Goal: Task Accomplishment & Management: Manage account settings

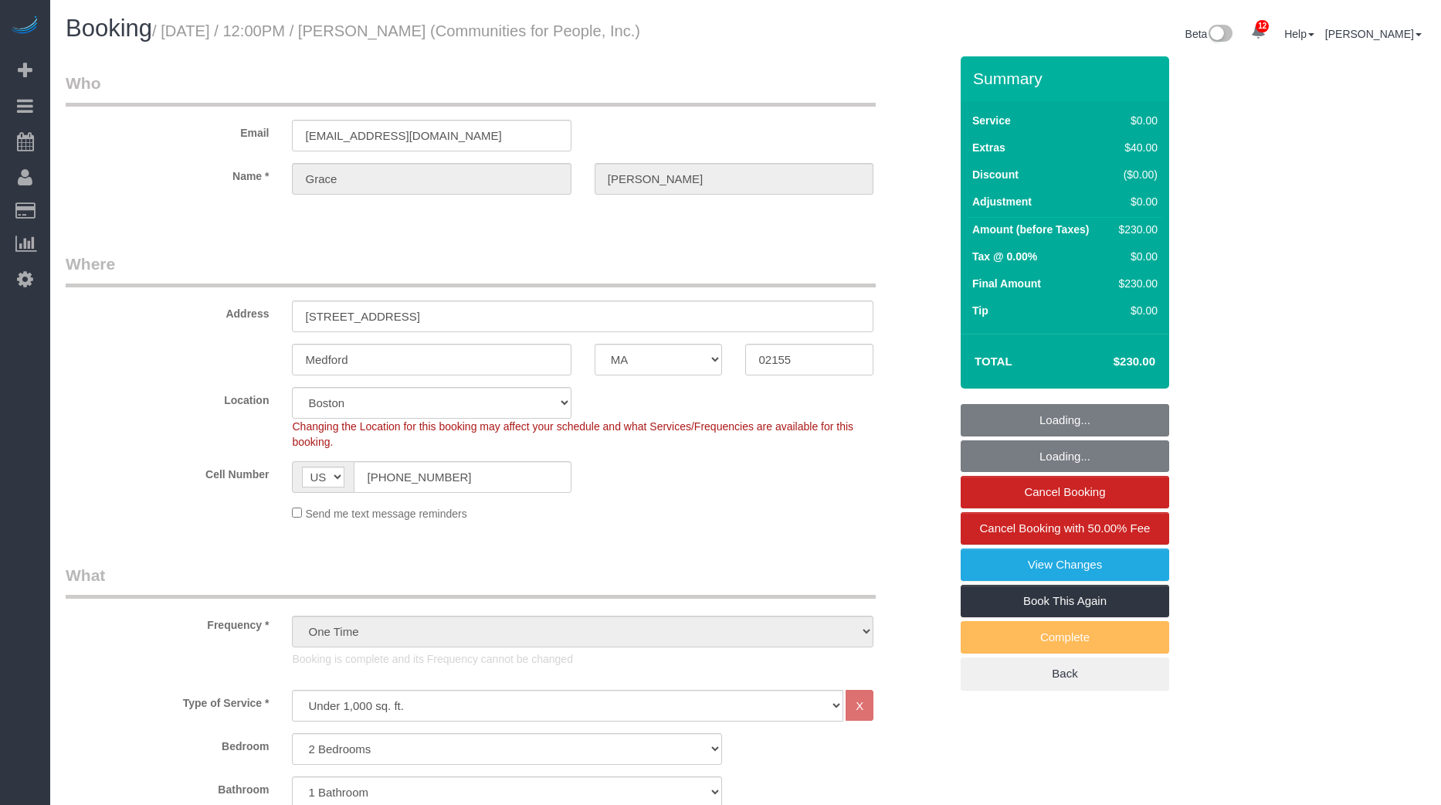
select select "MA"
select select "2"
select select "spot1"
select select "number:59"
select select "number:75"
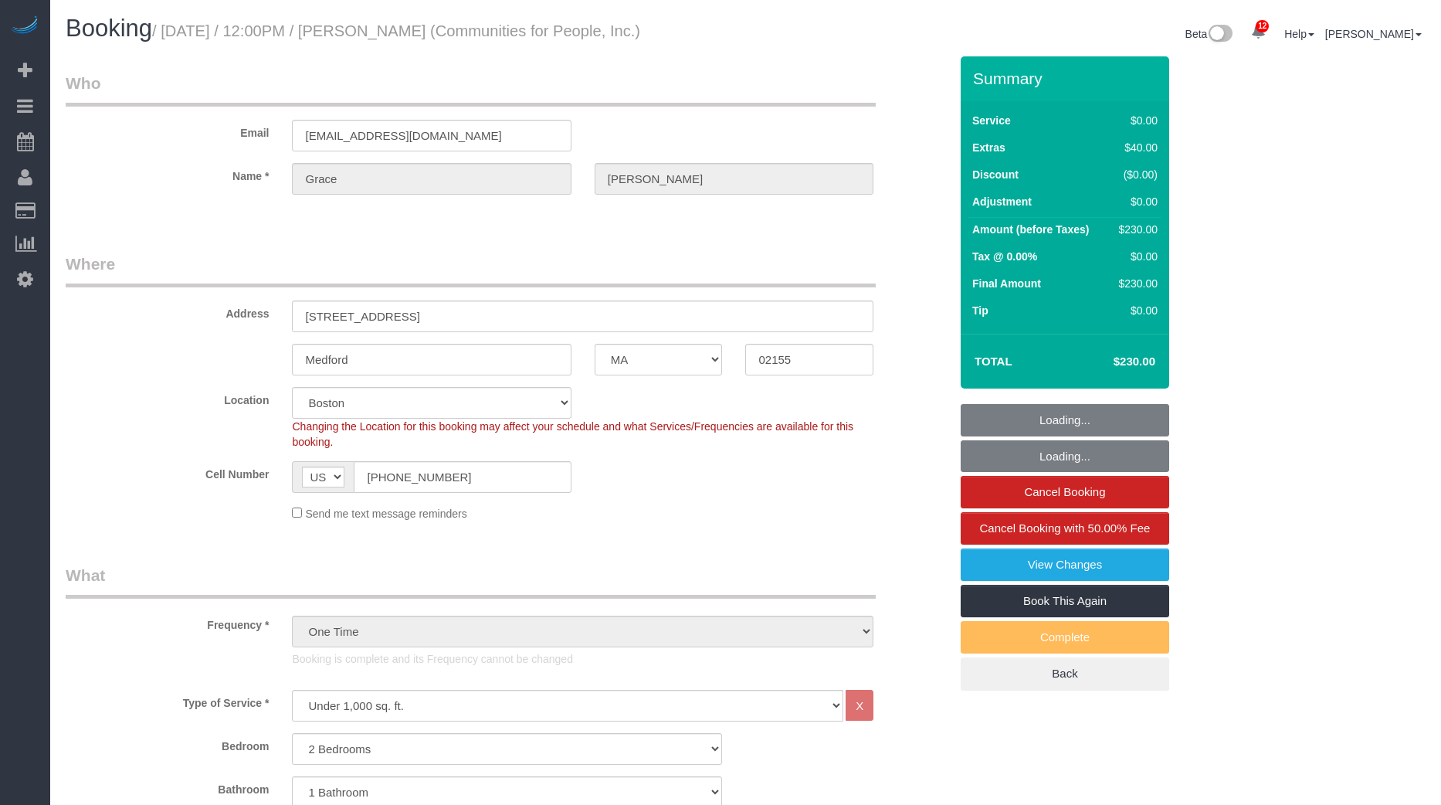
select select "number:15"
select select "number:5"
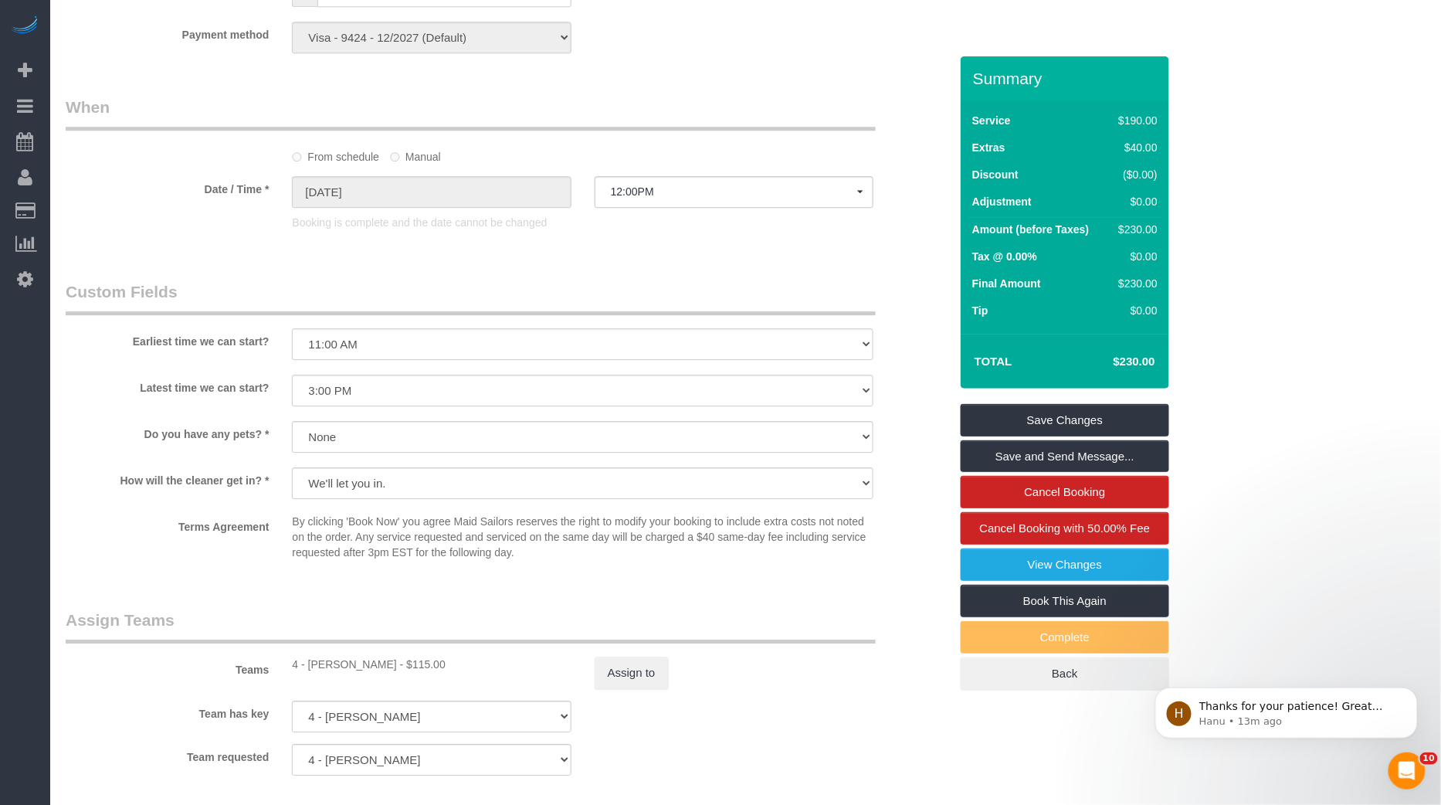
scroll to position [1479, 0]
click at [636, 675] on button "Assign to" at bounding box center [632, 672] width 74 height 32
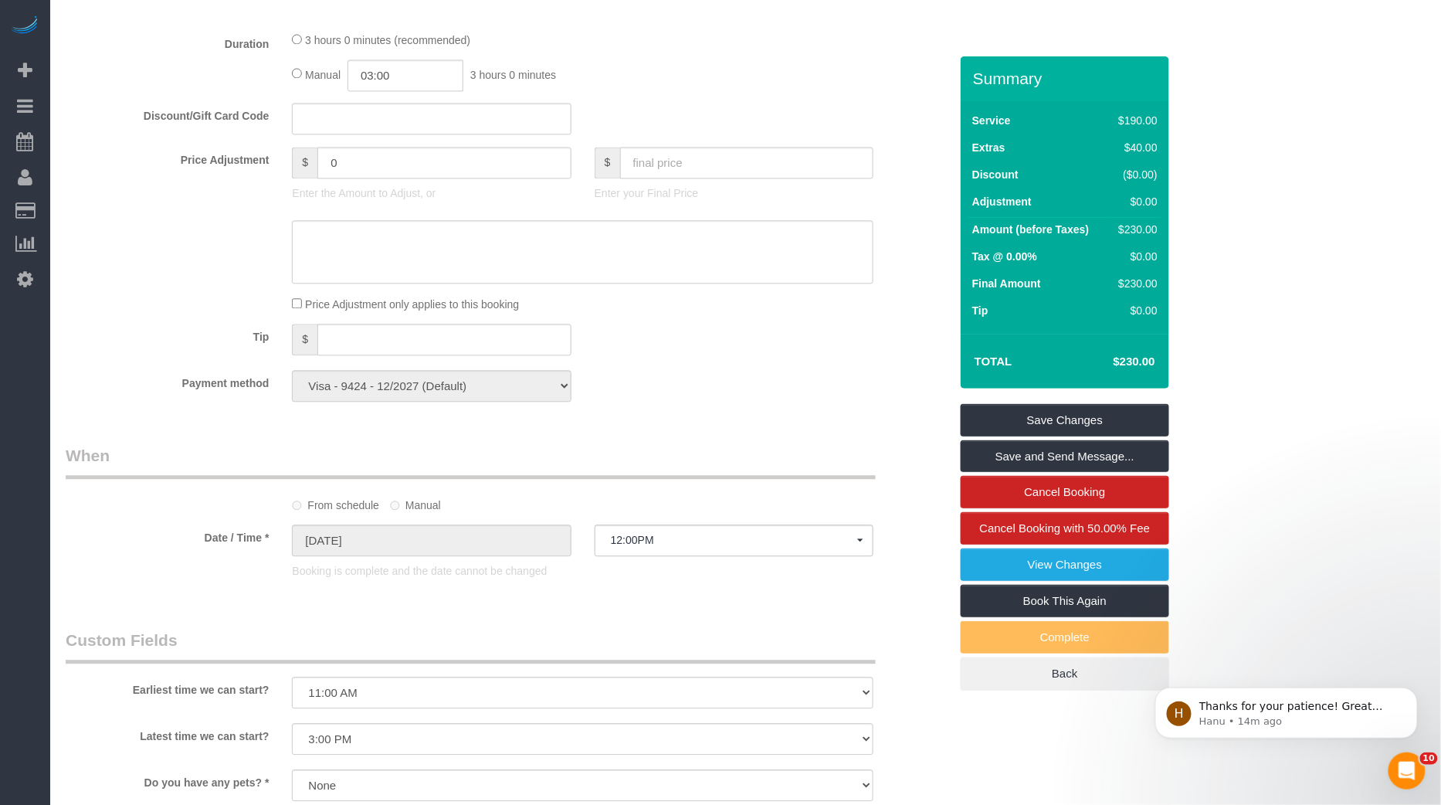
scroll to position [1902, 0]
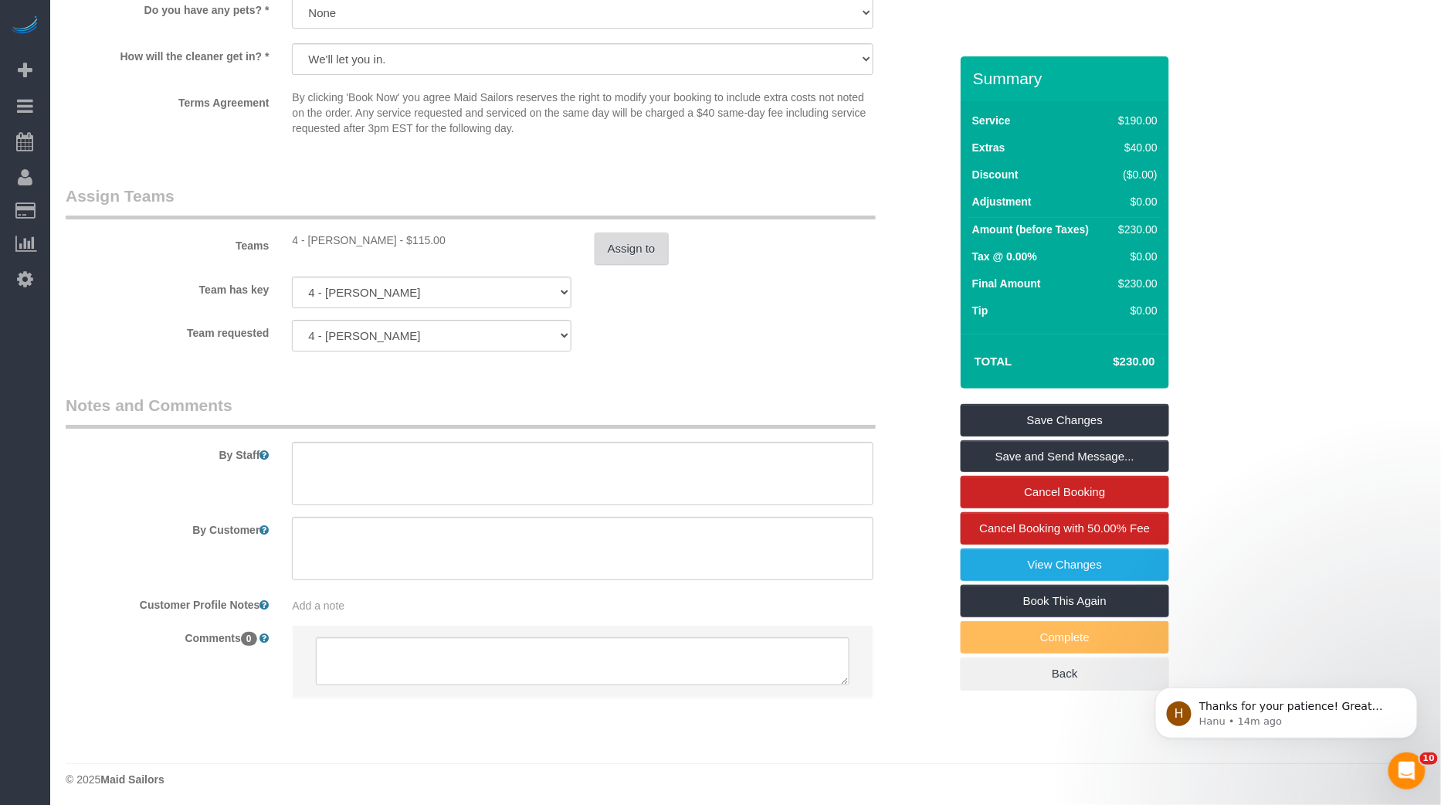
click at [652, 241] on button "Assign to" at bounding box center [632, 248] width 74 height 32
click at [231, 312] on sui-booking-teams "Teams 4 - Marcia Batista - $115.00 Assign to Team has key 4 - Marcia Batista 00…" at bounding box center [507, 268] width 883 height 167
click at [1302, 701] on p "​Thanks for your patience! Great News!! The deployment overnight has successful…" at bounding box center [1297, 705] width 199 height 15
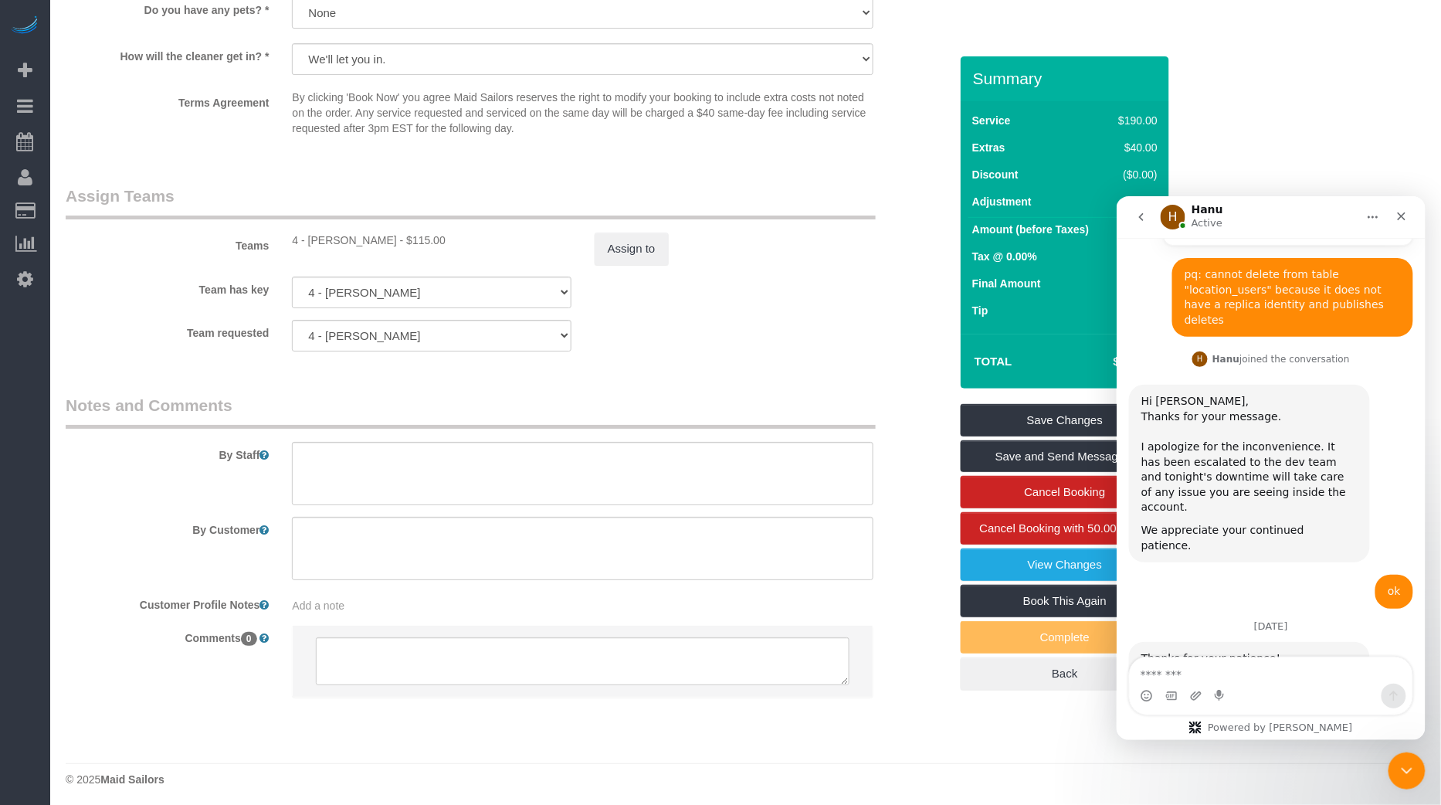
scroll to position [860, 0]
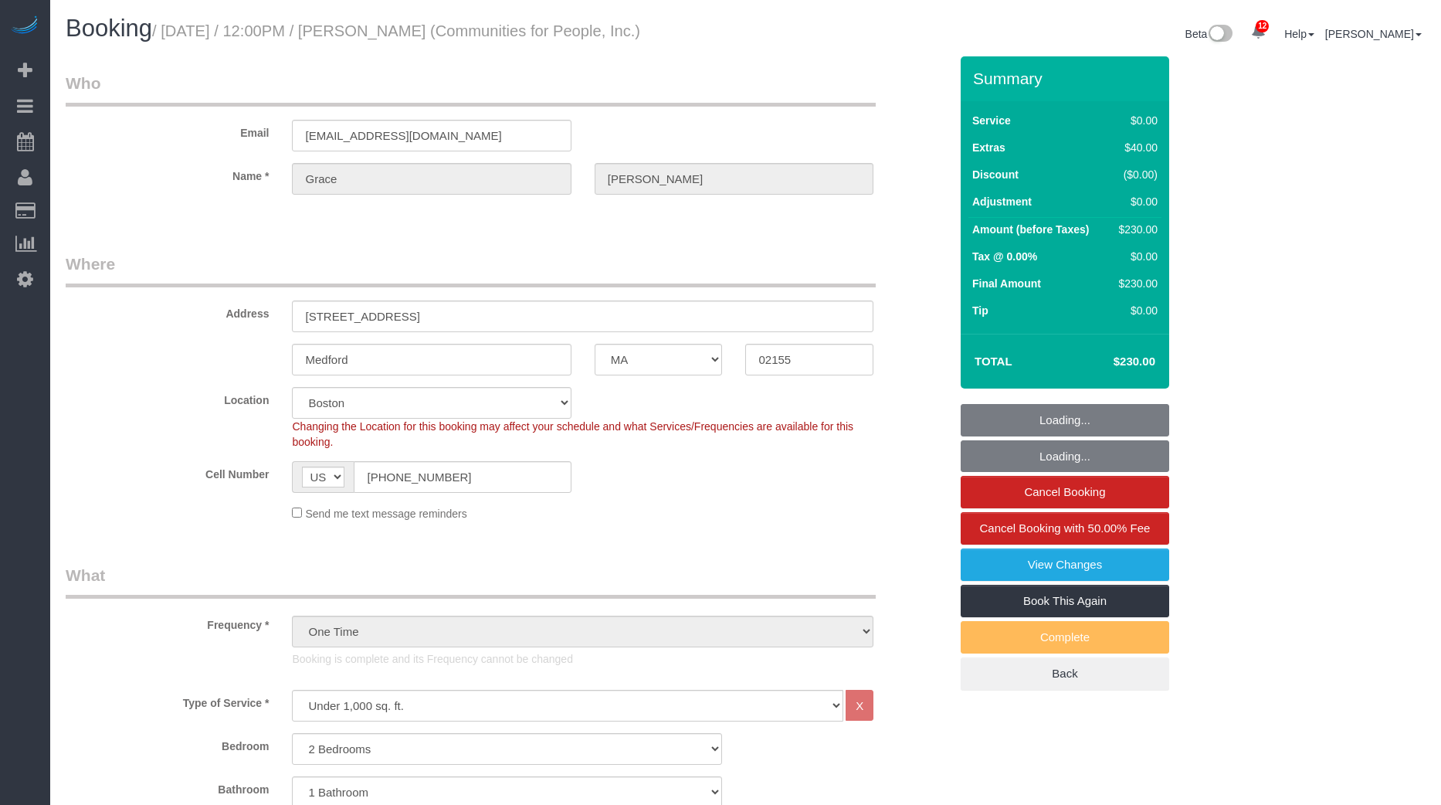
select select "MA"
select select "2"
select select "spot28"
select select "number:59"
select select "number:75"
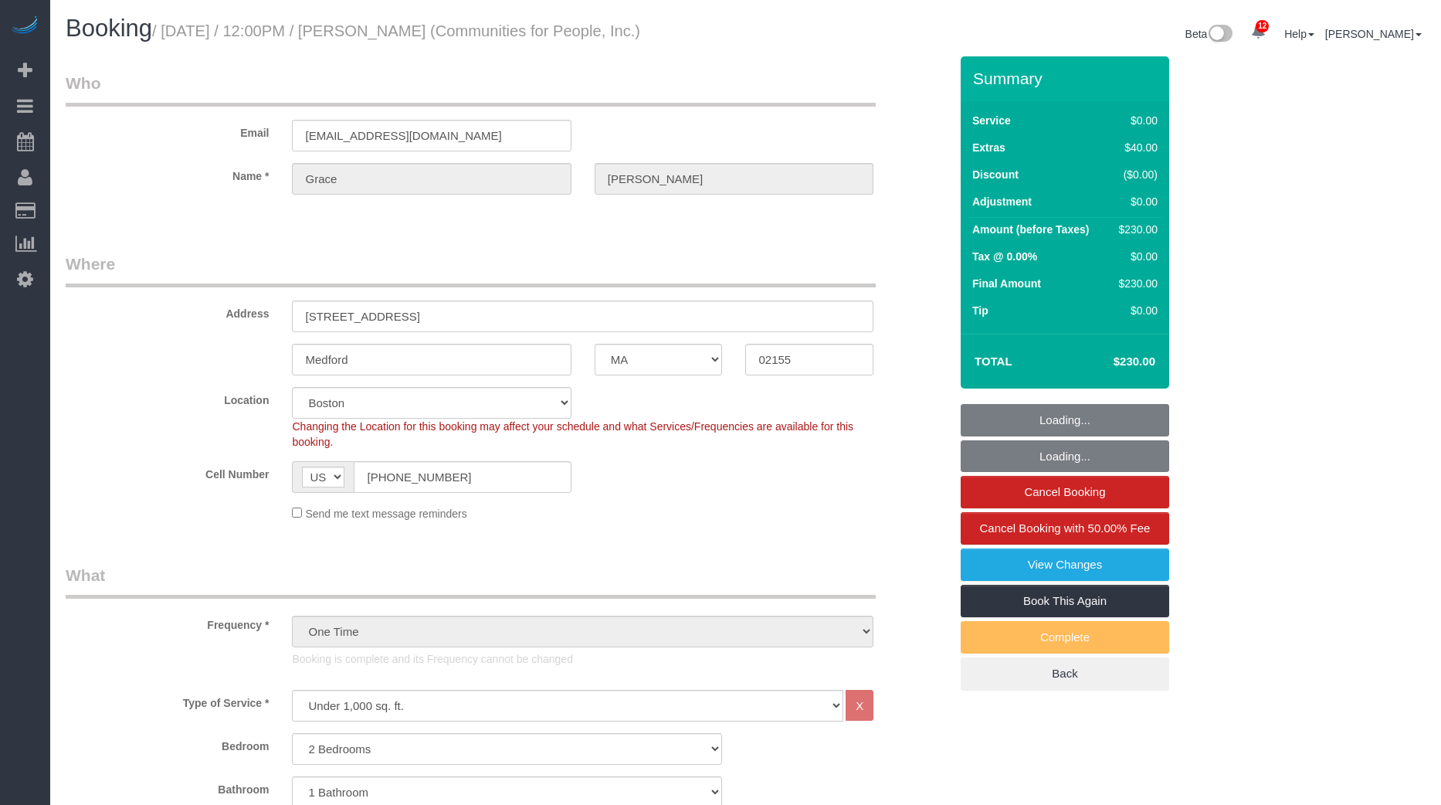
select select "number:15"
select select "number:5"
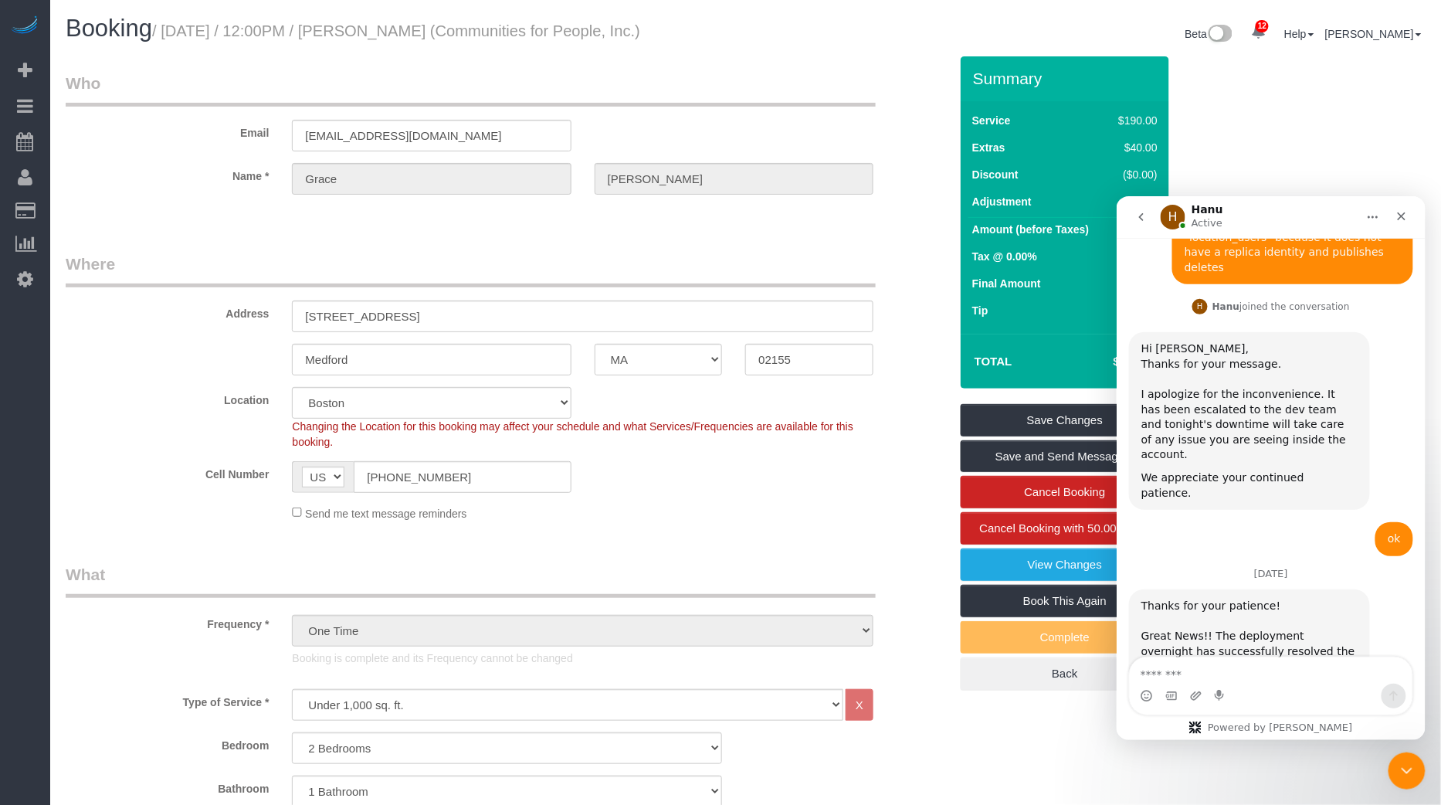
scroll to position [860, 0]
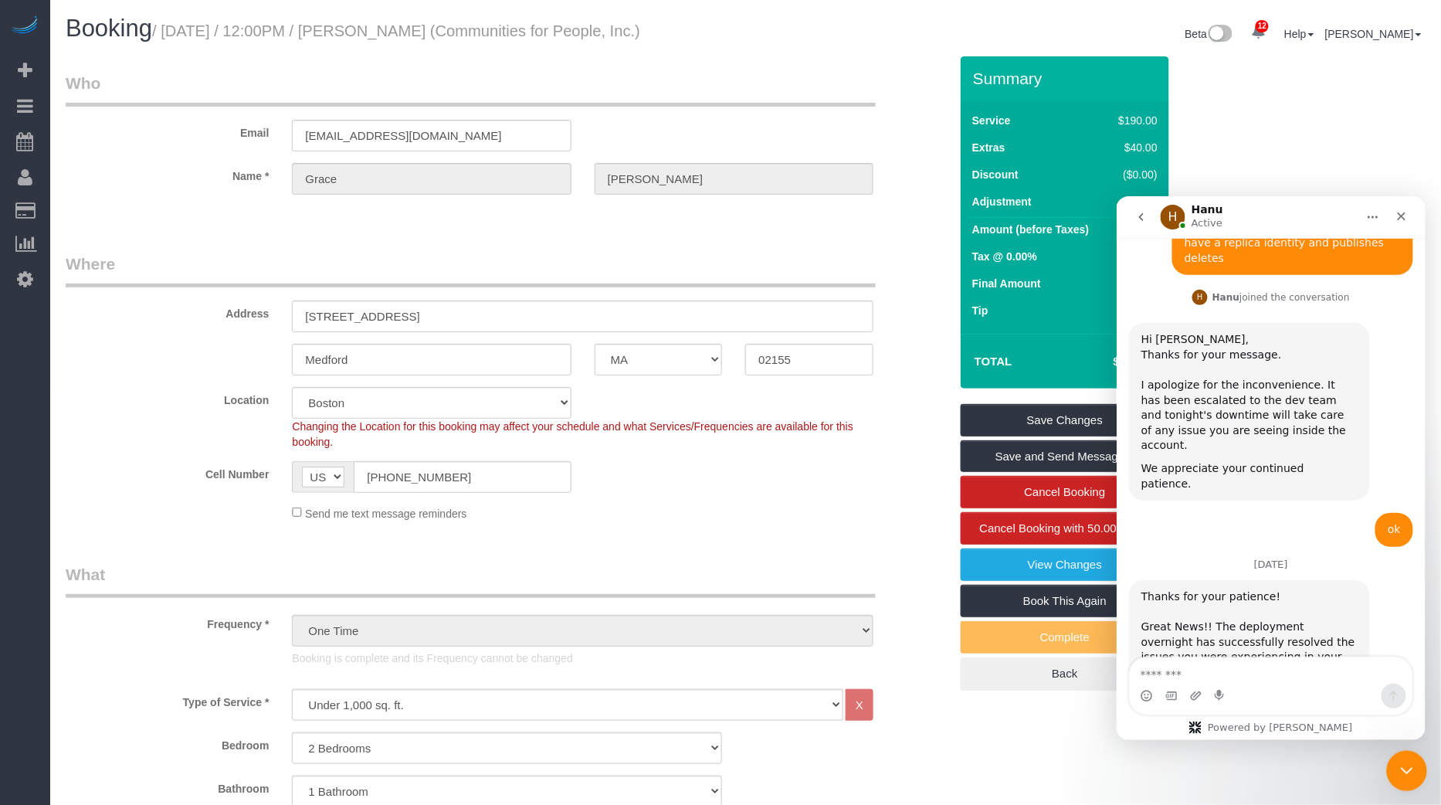
click at [1406, 765] on icon "Close Intercom Messenger" at bounding box center [1404, 768] width 19 height 19
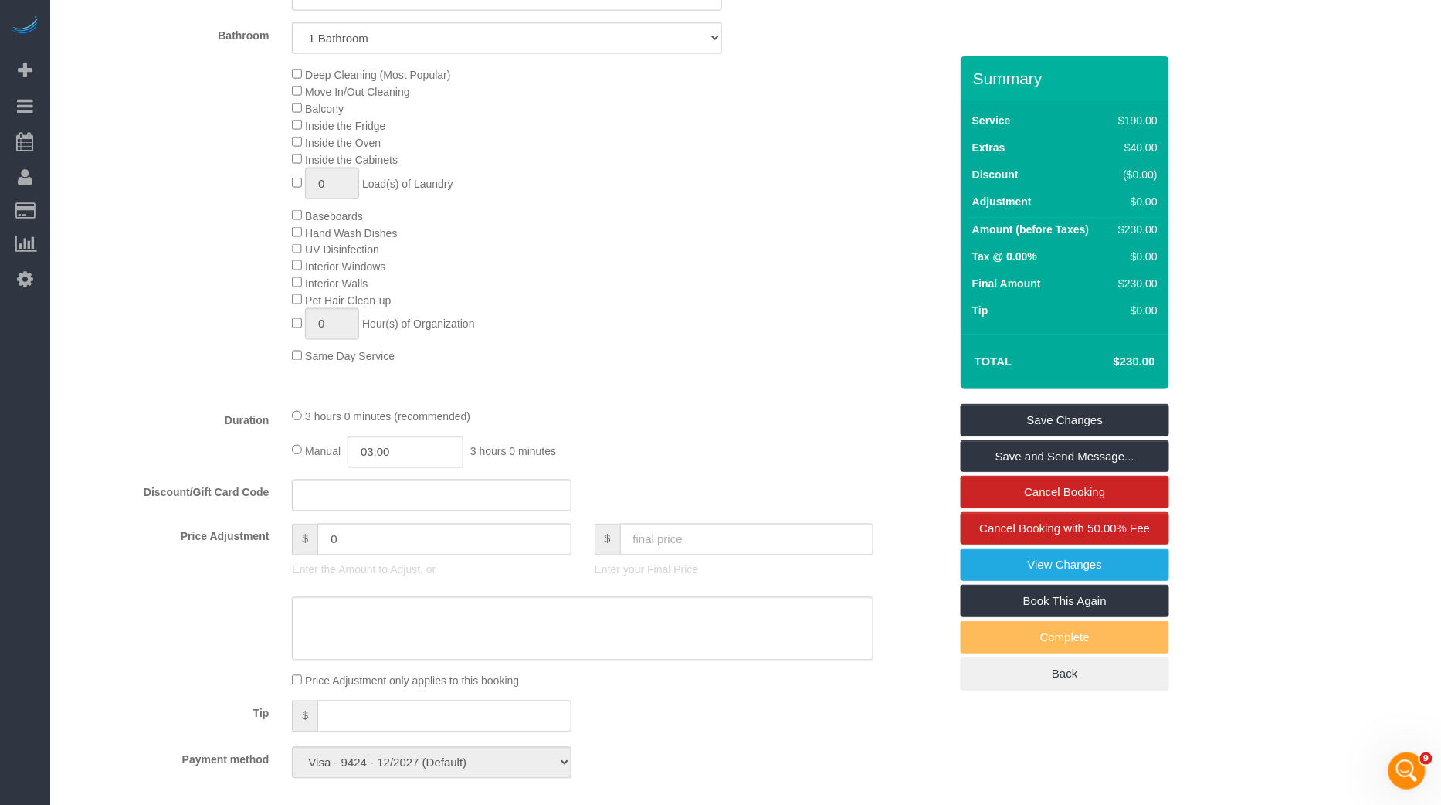
scroll to position [755, 0]
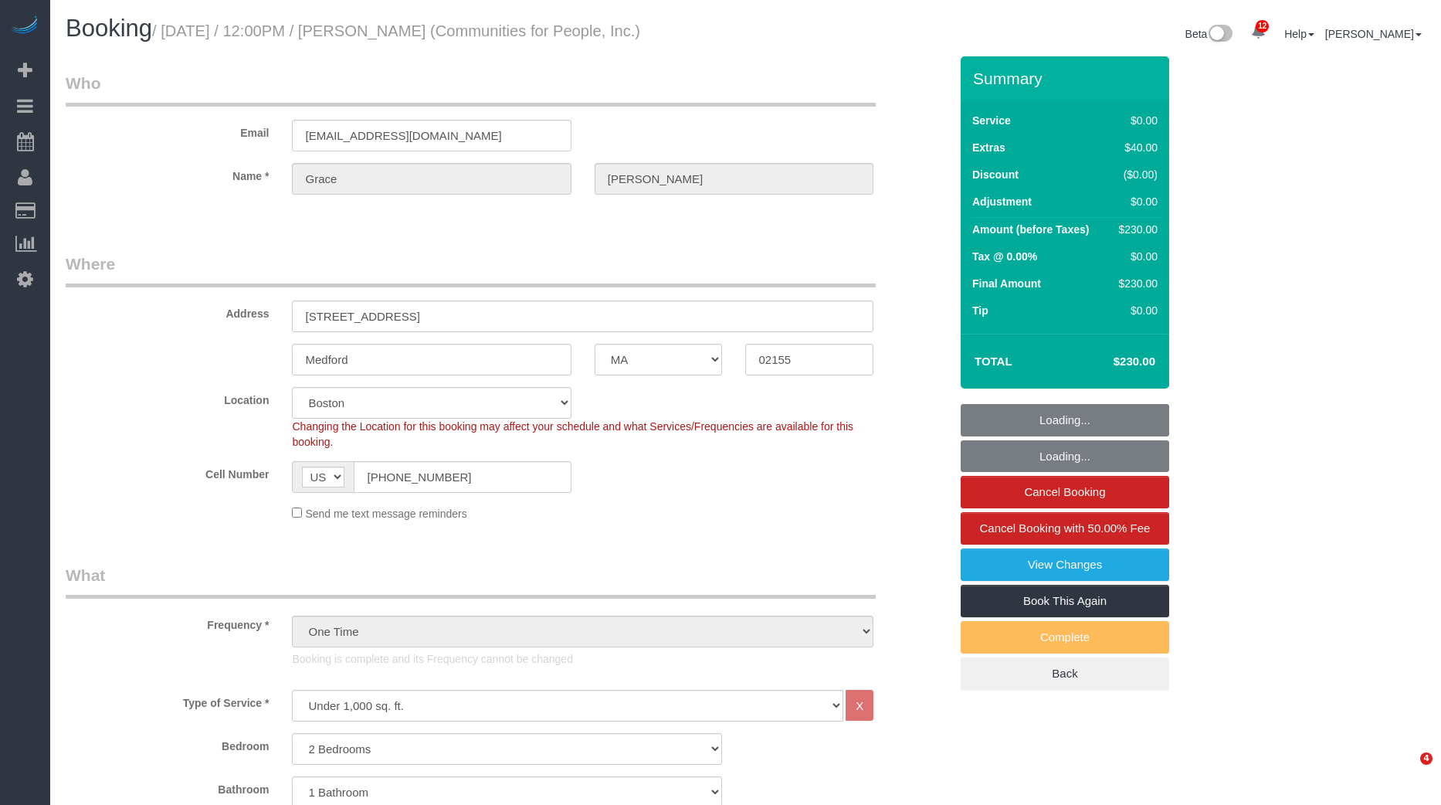
select select "MA"
select select "2"
select select "spot1"
select select "number:59"
select select "number:75"
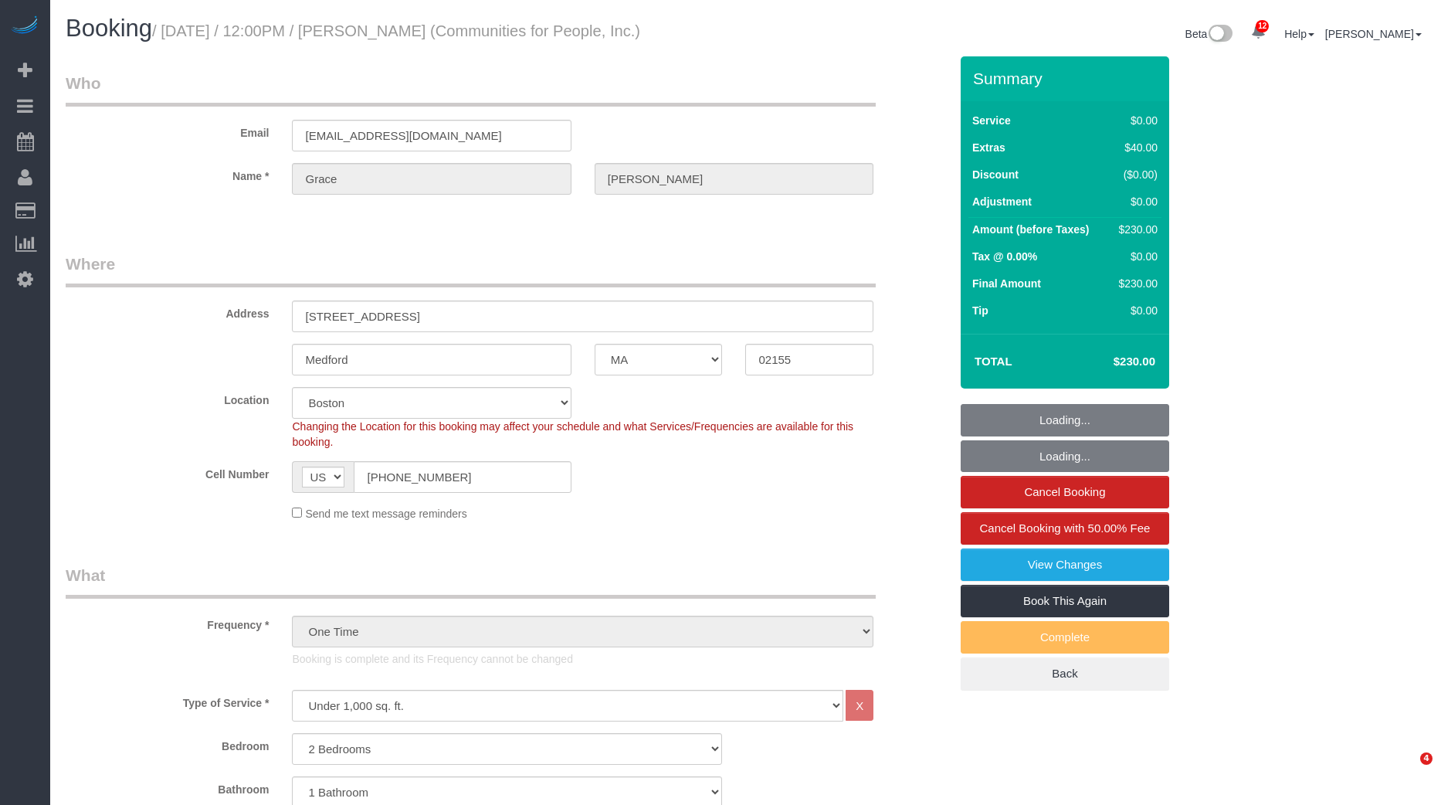
select select "number:15"
select select "number:5"
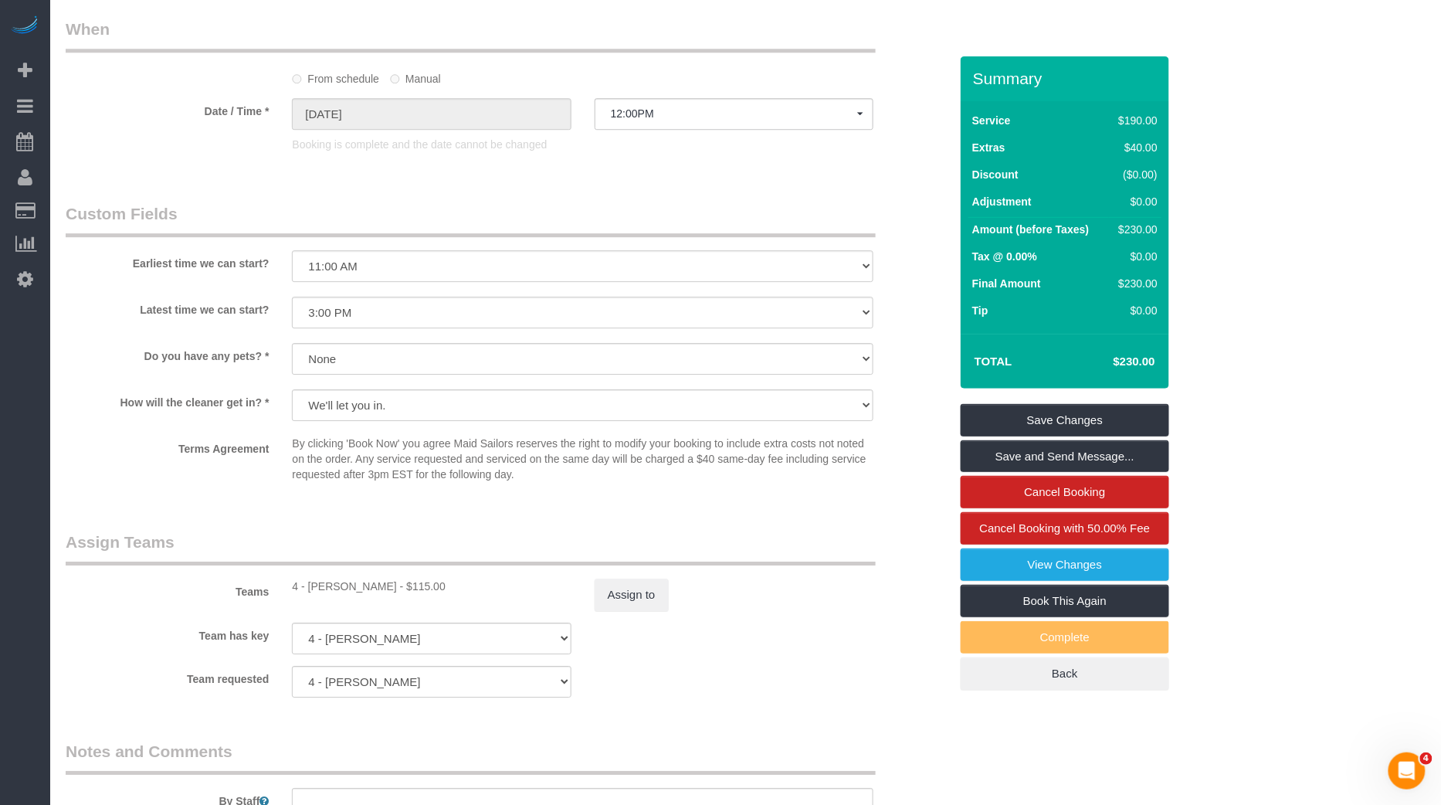
scroll to position [1579, 0]
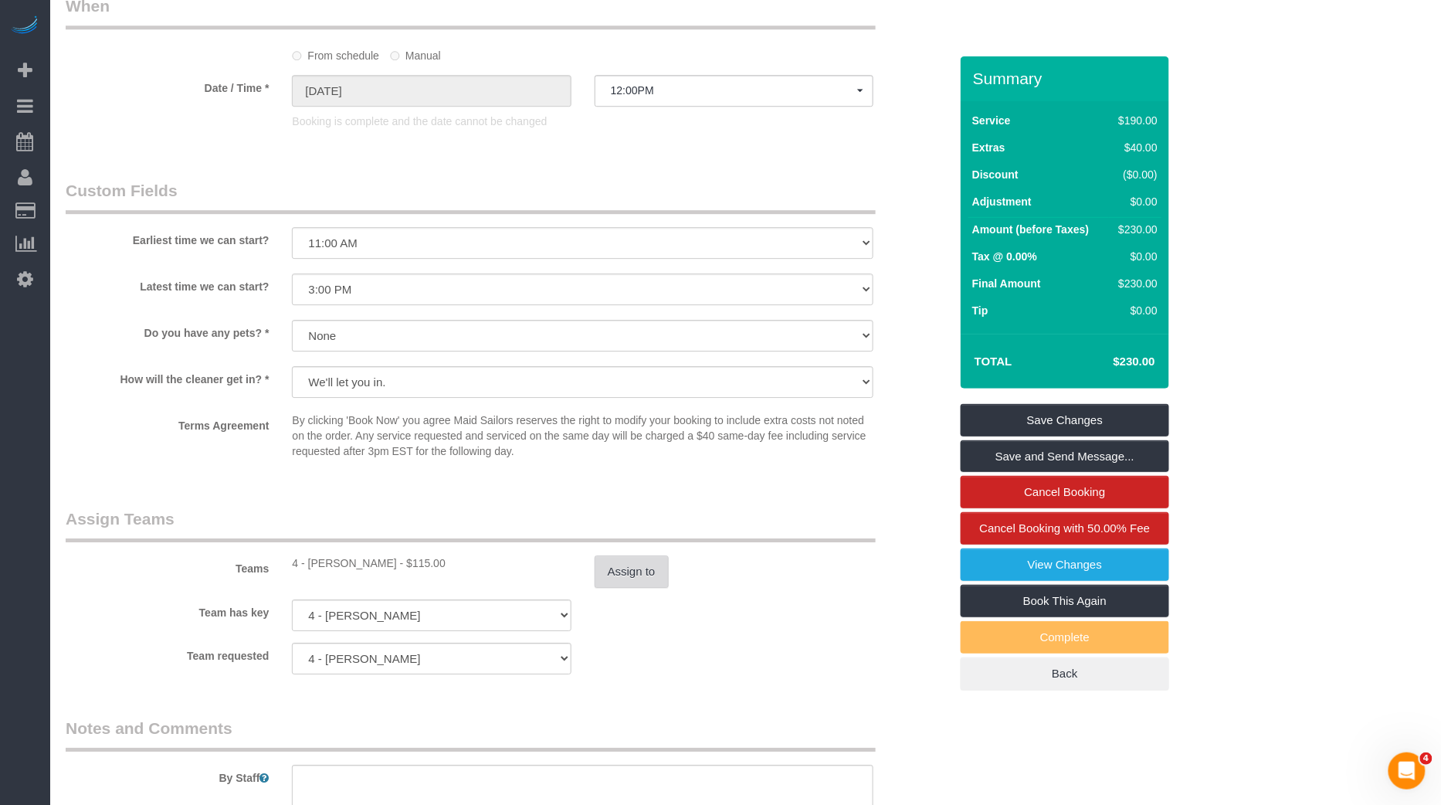
click at [648, 561] on button "Assign to" at bounding box center [632, 571] width 74 height 32
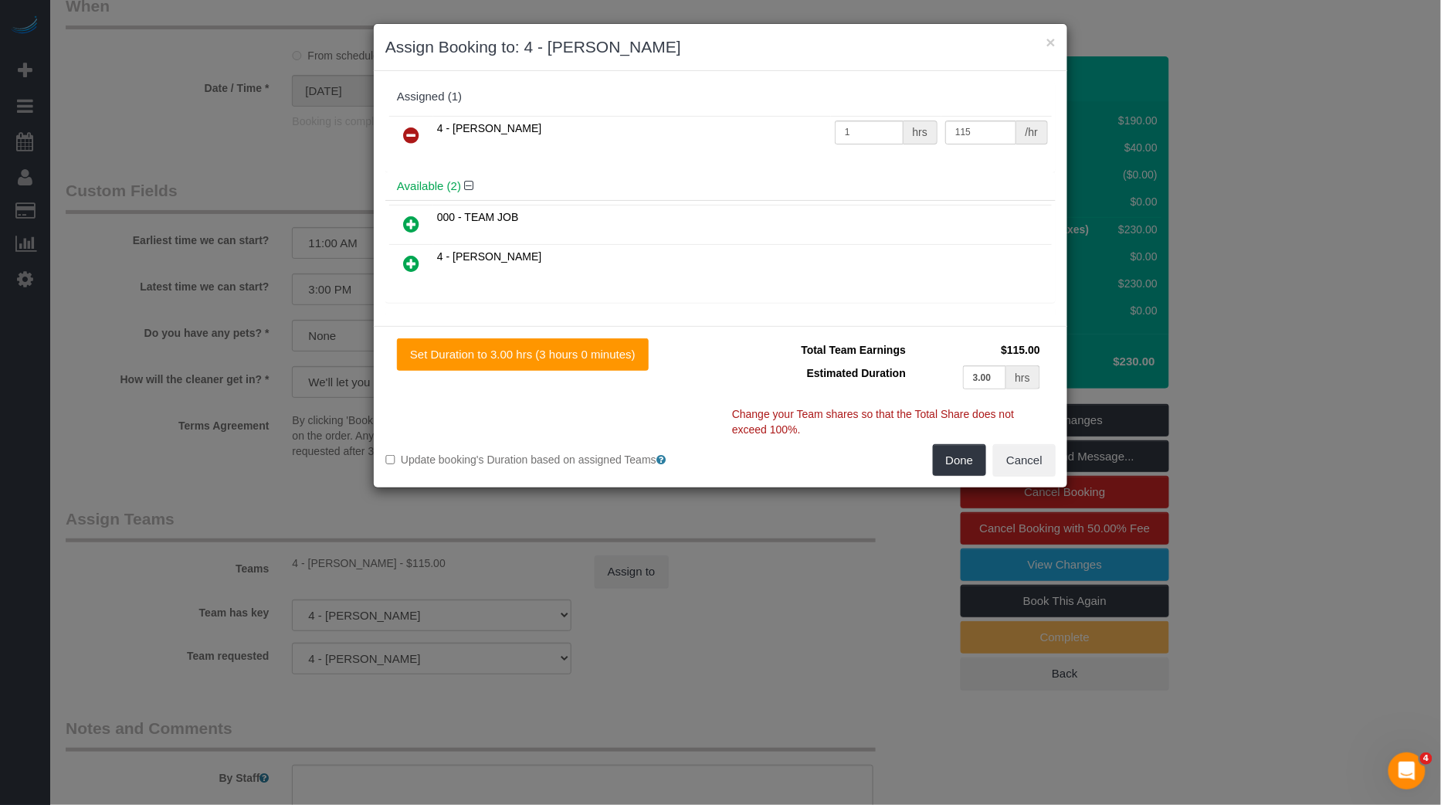
click at [853, 147] on td "1 hrs" at bounding box center [886, 135] width 110 height 39
click at [864, 132] on input "1" at bounding box center [869, 132] width 69 height 24
type input "5"
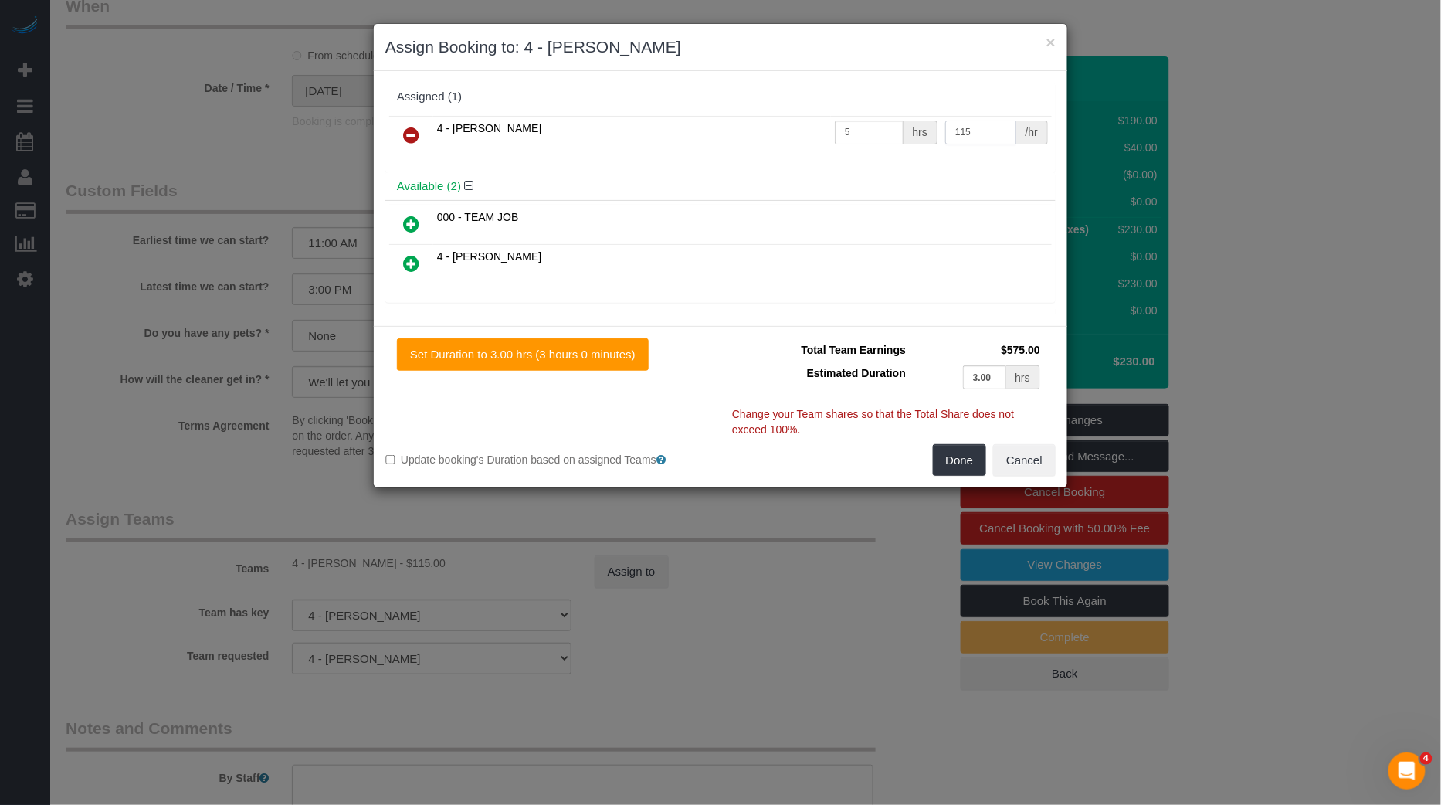
click at [958, 121] on input "115" at bounding box center [980, 132] width 71 height 24
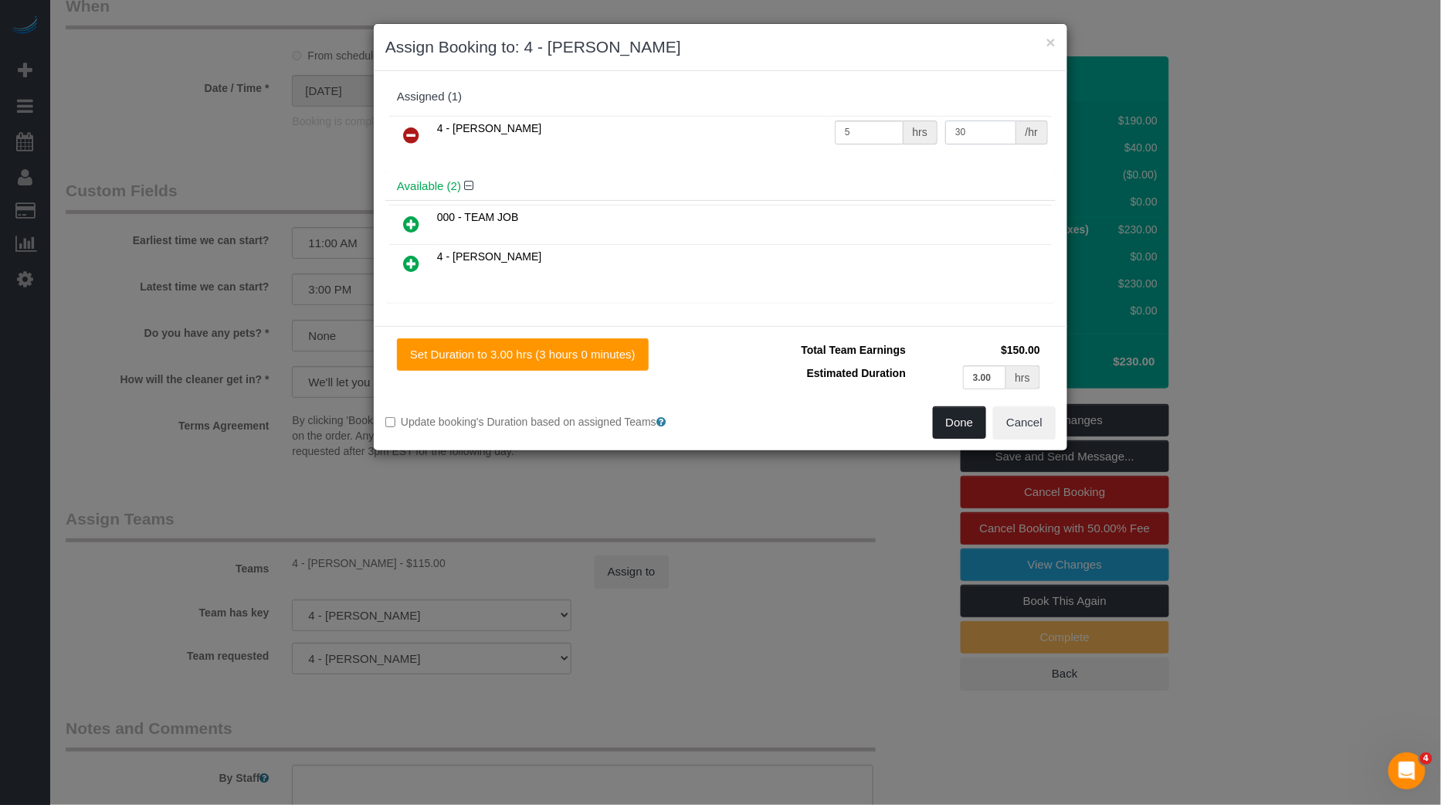
type input "30"
click at [959, 431] on button "Done" at bounding box center [960, 422] width 54 height 32
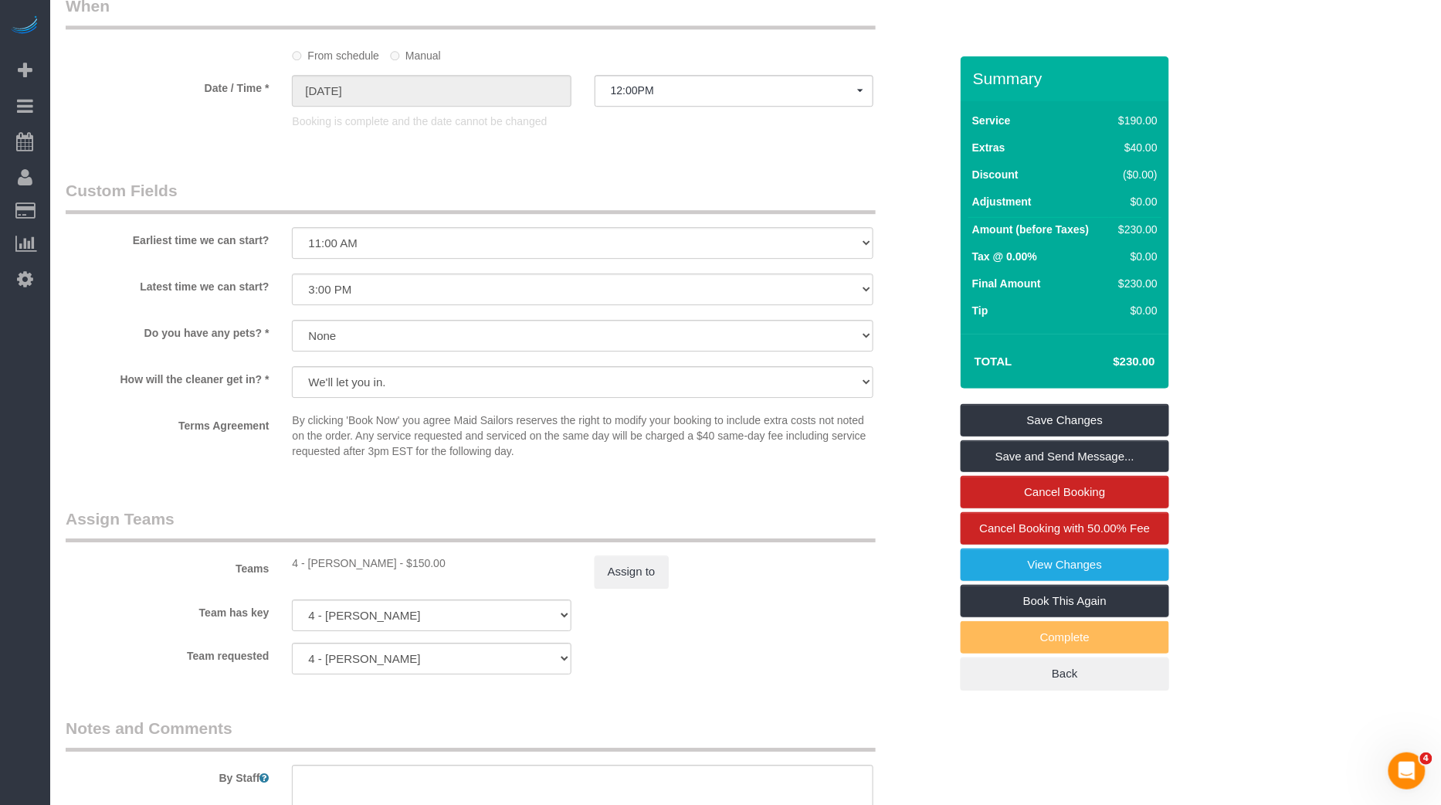
click at [642, 520] on legend "Assign Teams" at bounding box center [471, 524] width 810 height 35
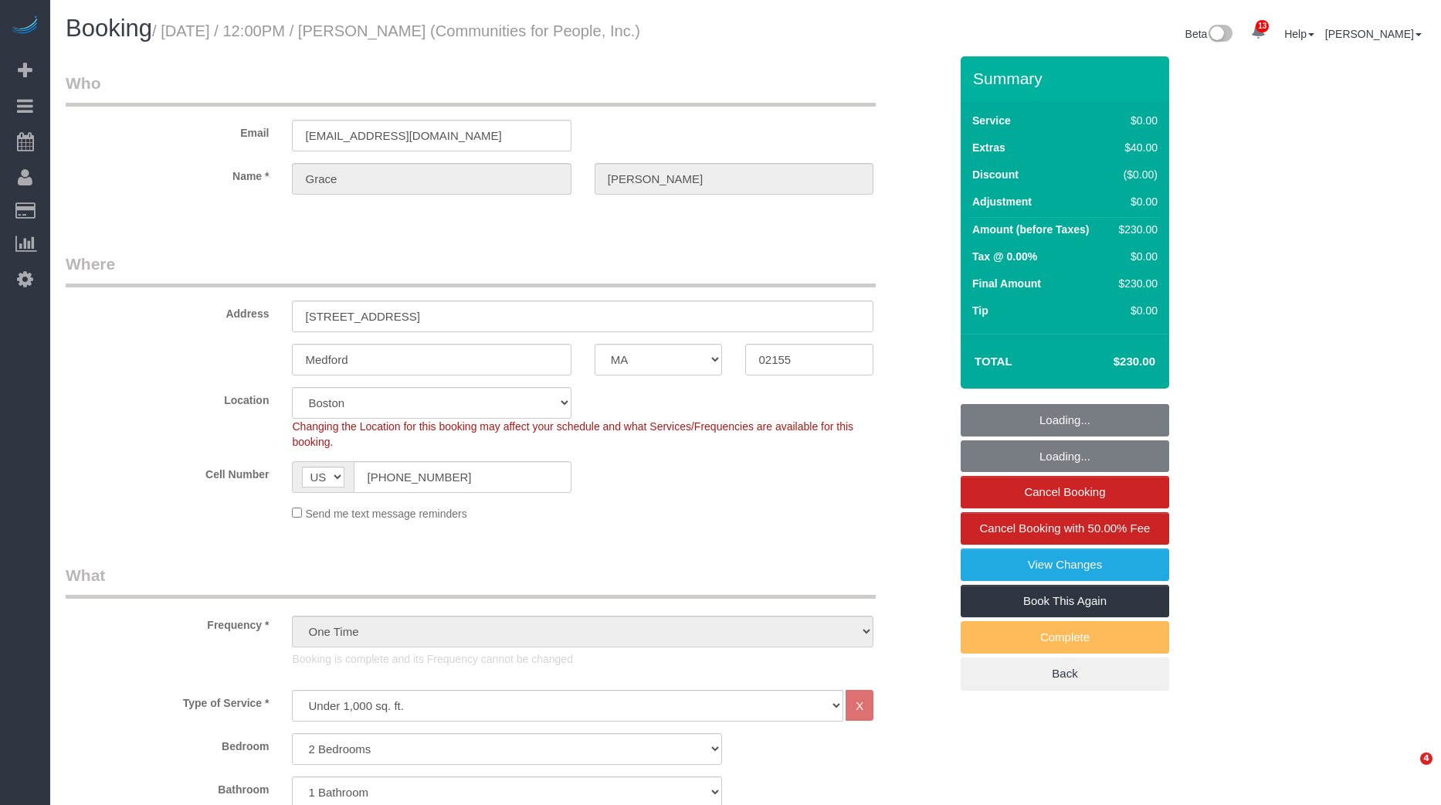
select select "MA"
select select "2"
select select "spot1"
select select "number:59"
select select "number:75"
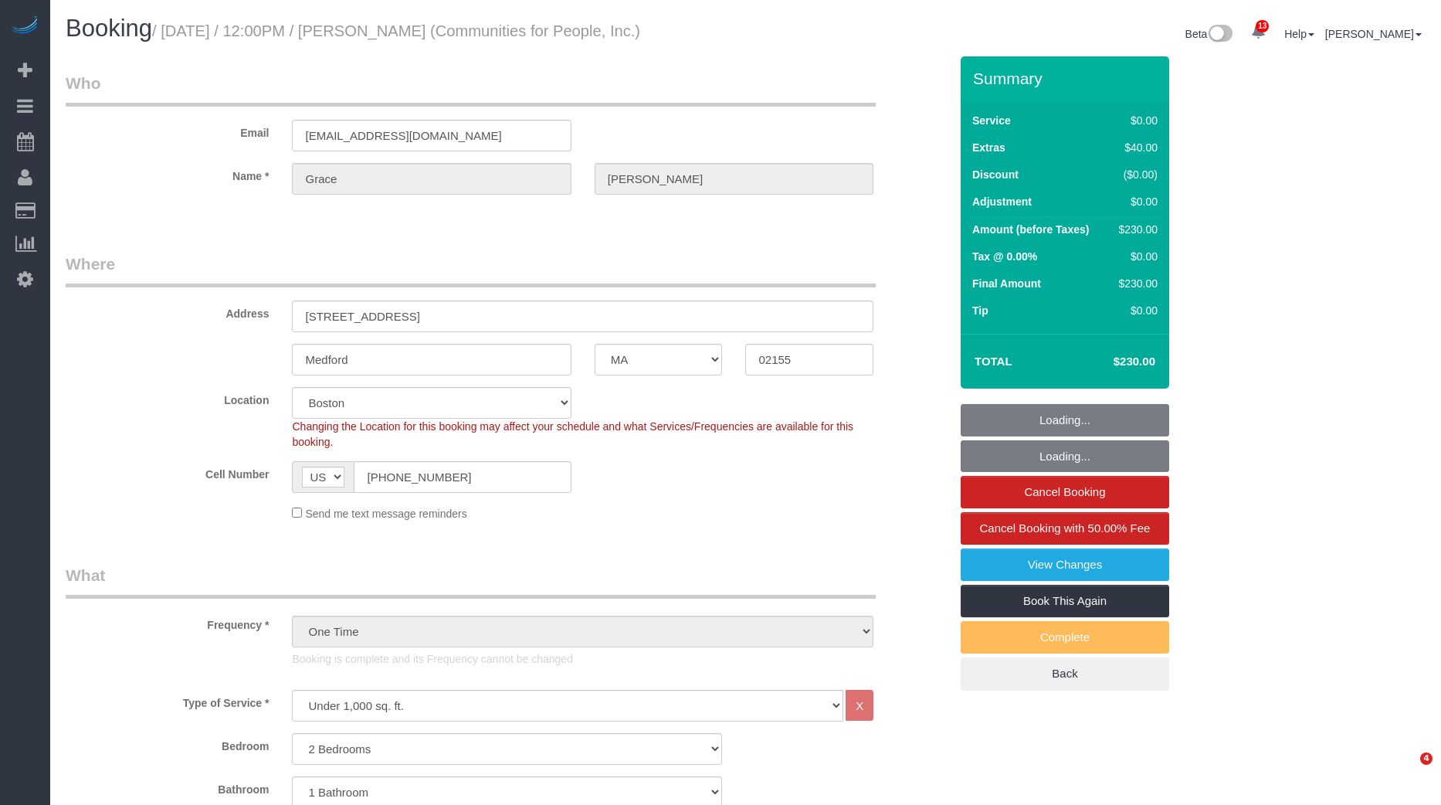
select select "number:15"
select select "number:5"
select select "object:1051"
select select "spot28"
select select "2"
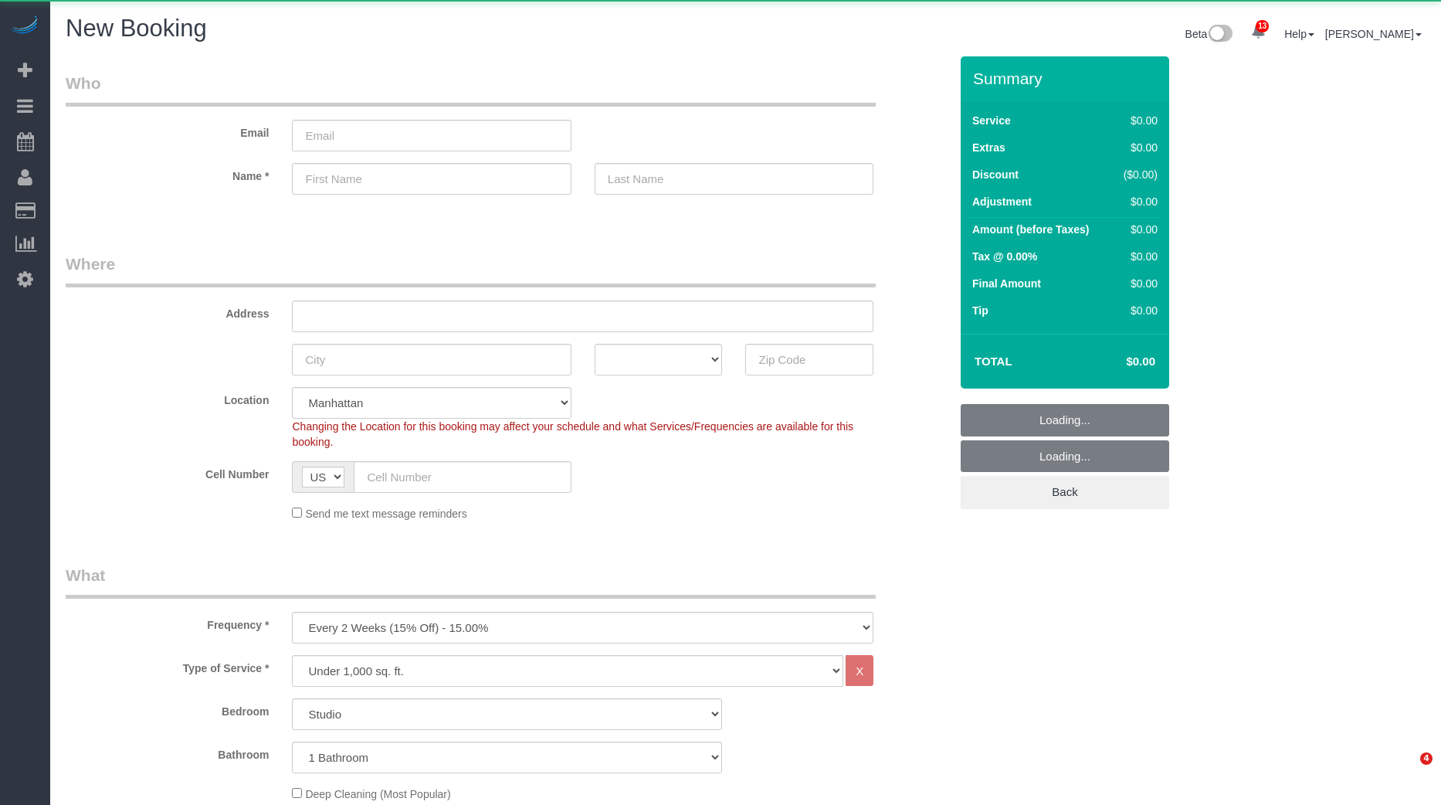
select select "number:89"
select select "number:90"
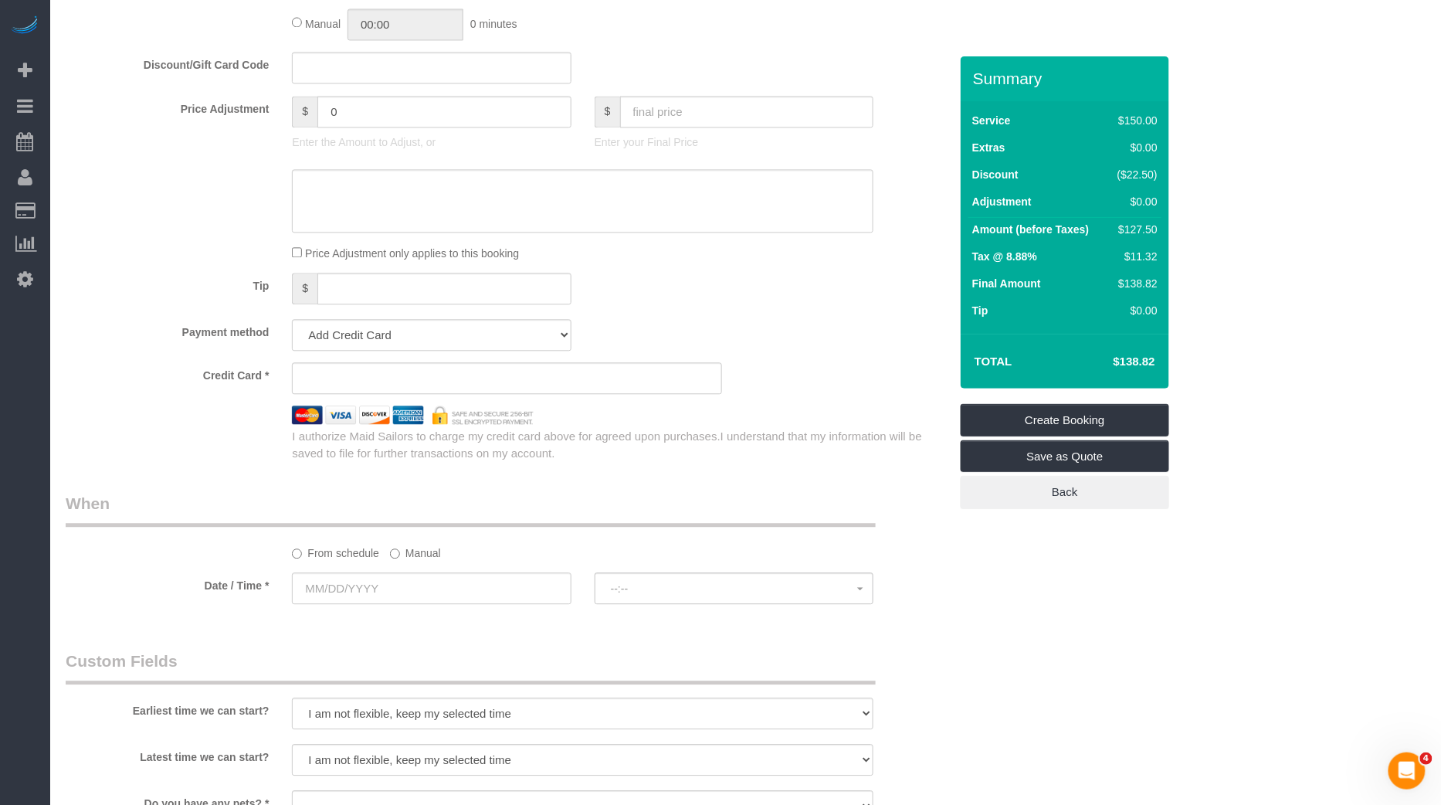
scroll to position [1167, 0]
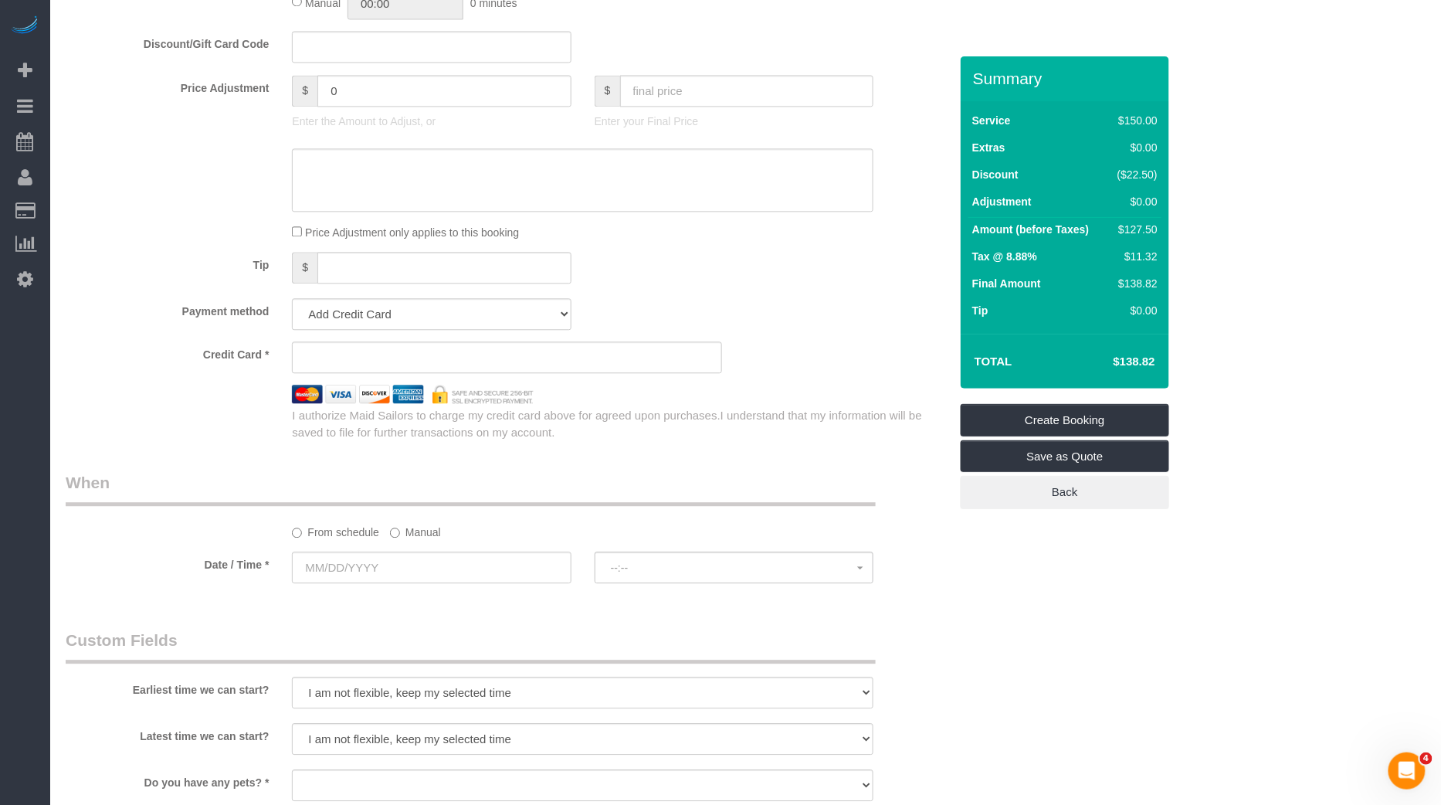
click at [414, 529] on label "Manual" at bounding box center [415, 529] width 51 height 21
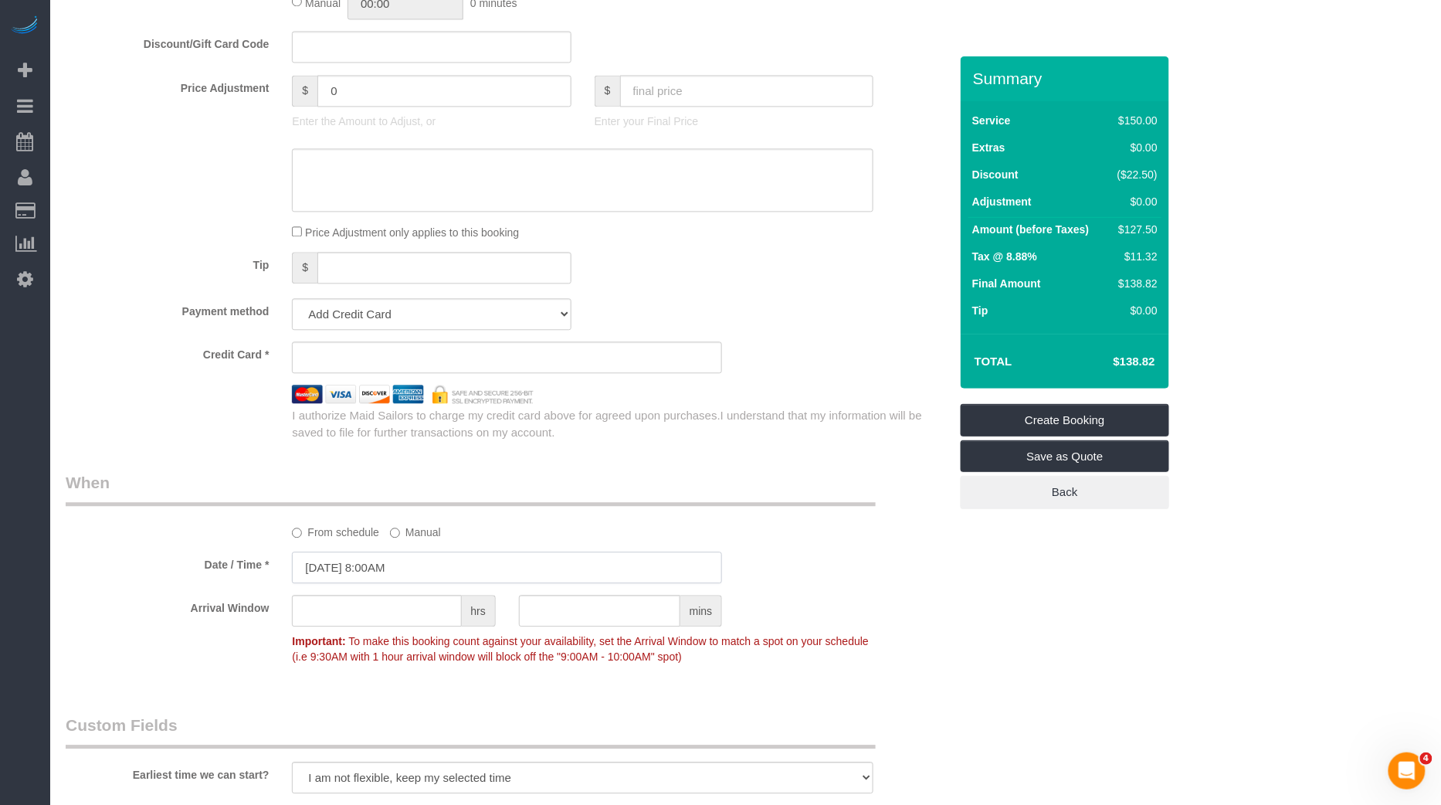
click at [406, 571] on input "09/05/2025 8:00AM" at bounding box center [507, 567] width 430 height 32
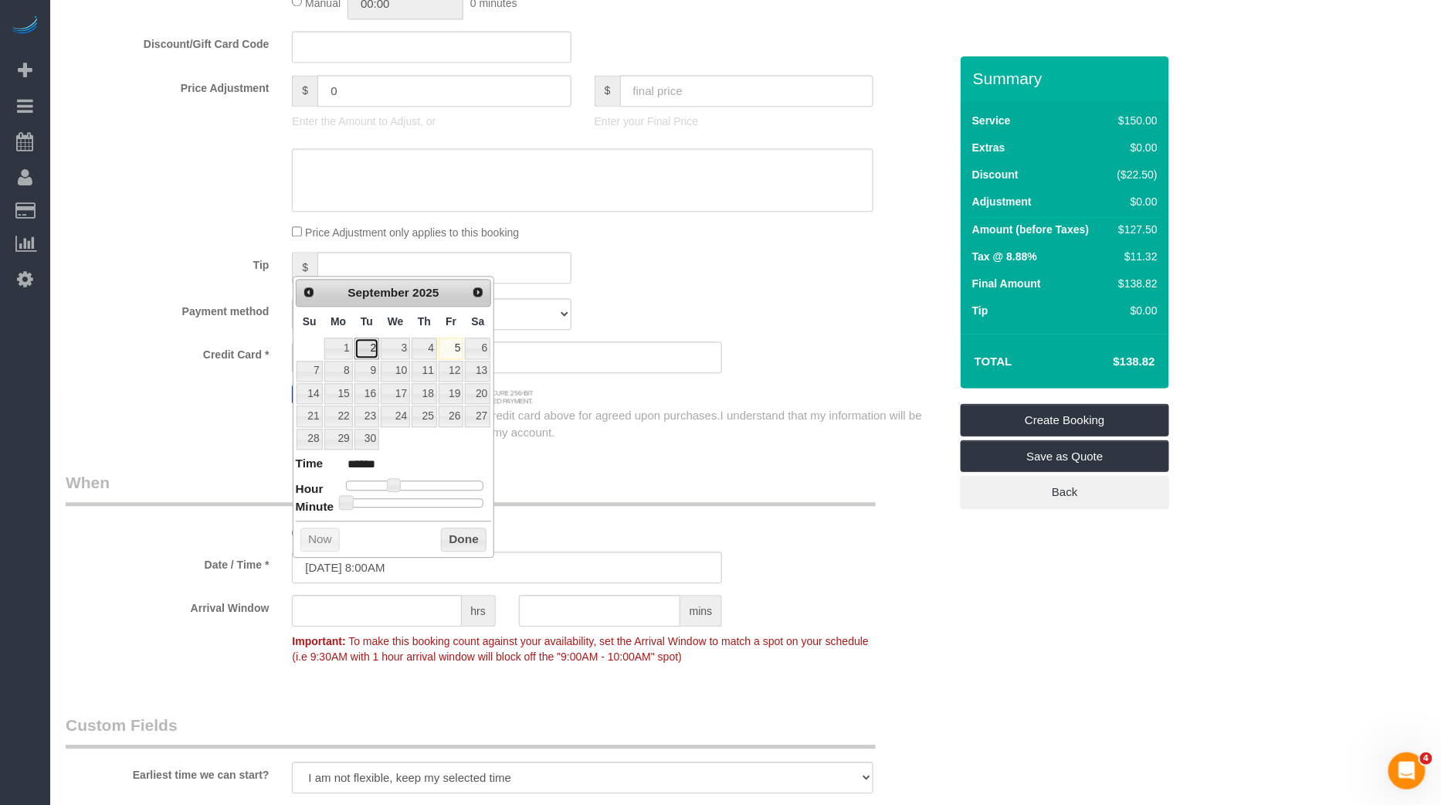
click at [354, 344] on link "2" at bounding box center [366, 347] width 25 height 21
click at [309, 300] on link "Prev" at bounding box center [308, 291] width 22 height 22
click at [315, 451] on link "31" at bounding box center [310, 461] width 26 height 21
type input "08/31/2025 8:00AM"
click at [581, 476] on legend "When" at bounding box center [471, 488] width 810 height 35
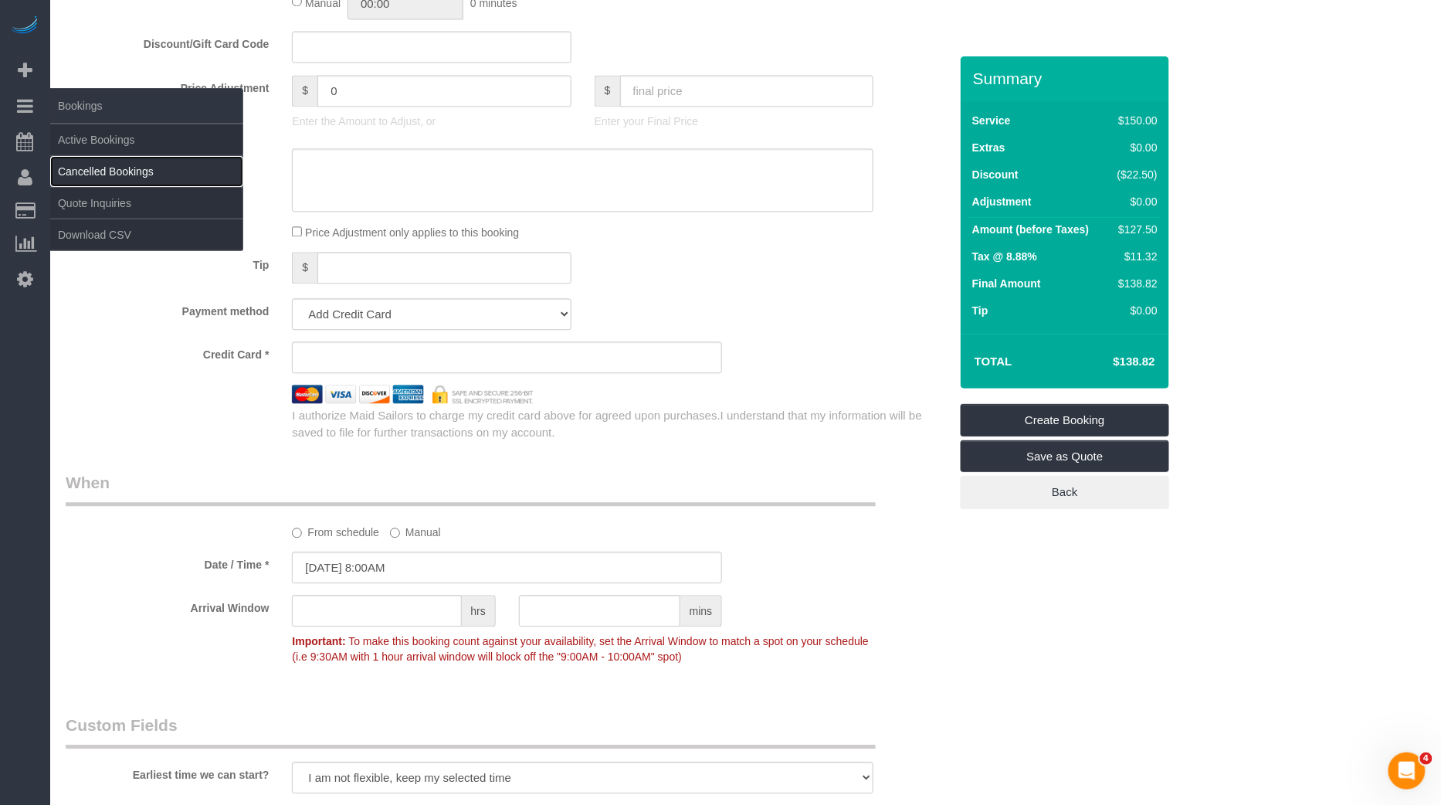
click at [112, 167] on link "Cancelled Bookings" at bounding box center [146, 171] width 193 height 31
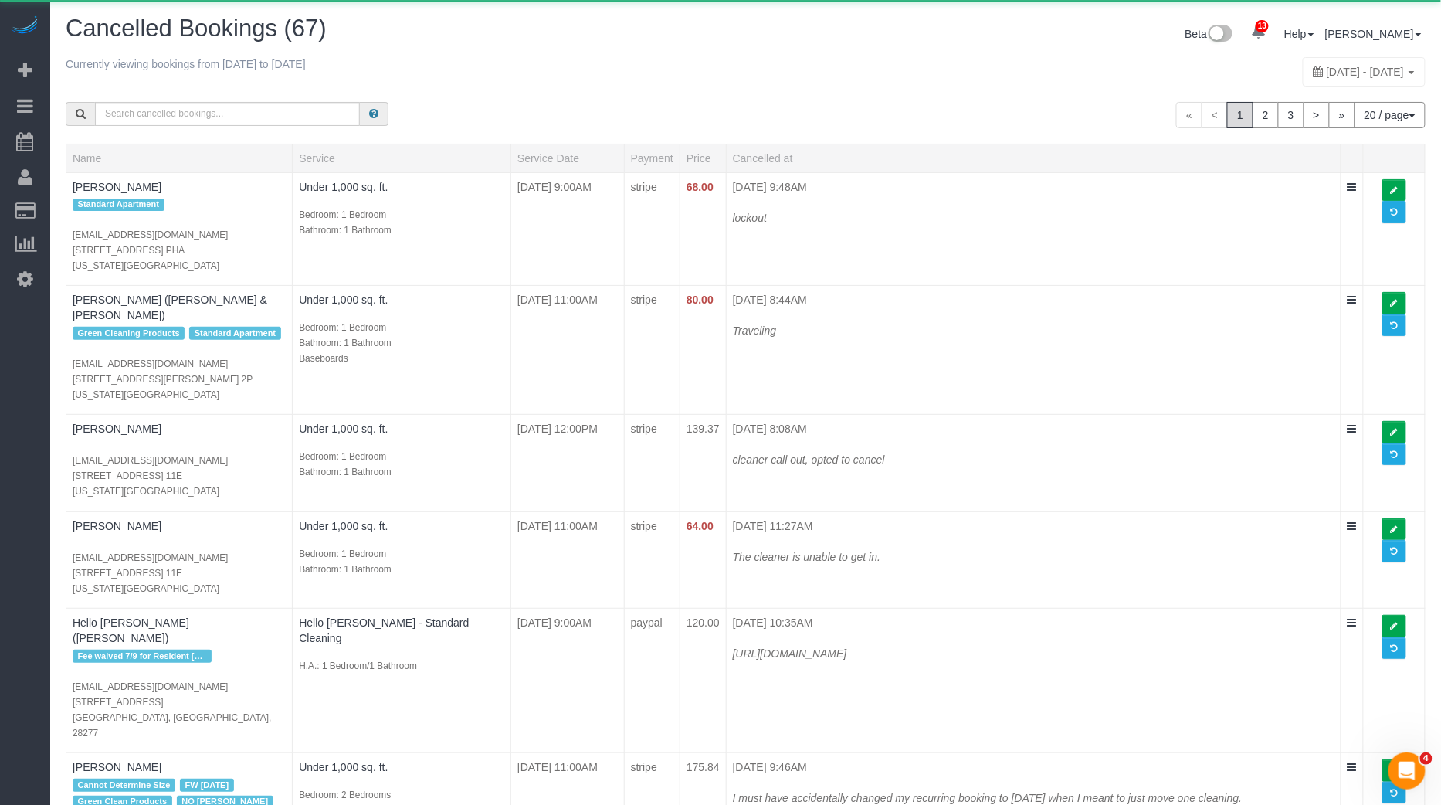
click at [1327, 73] on span "August 31, 2025 - September 06, 2025" at bounding box center [1366, 72] width 78 height 12
type input "**********"
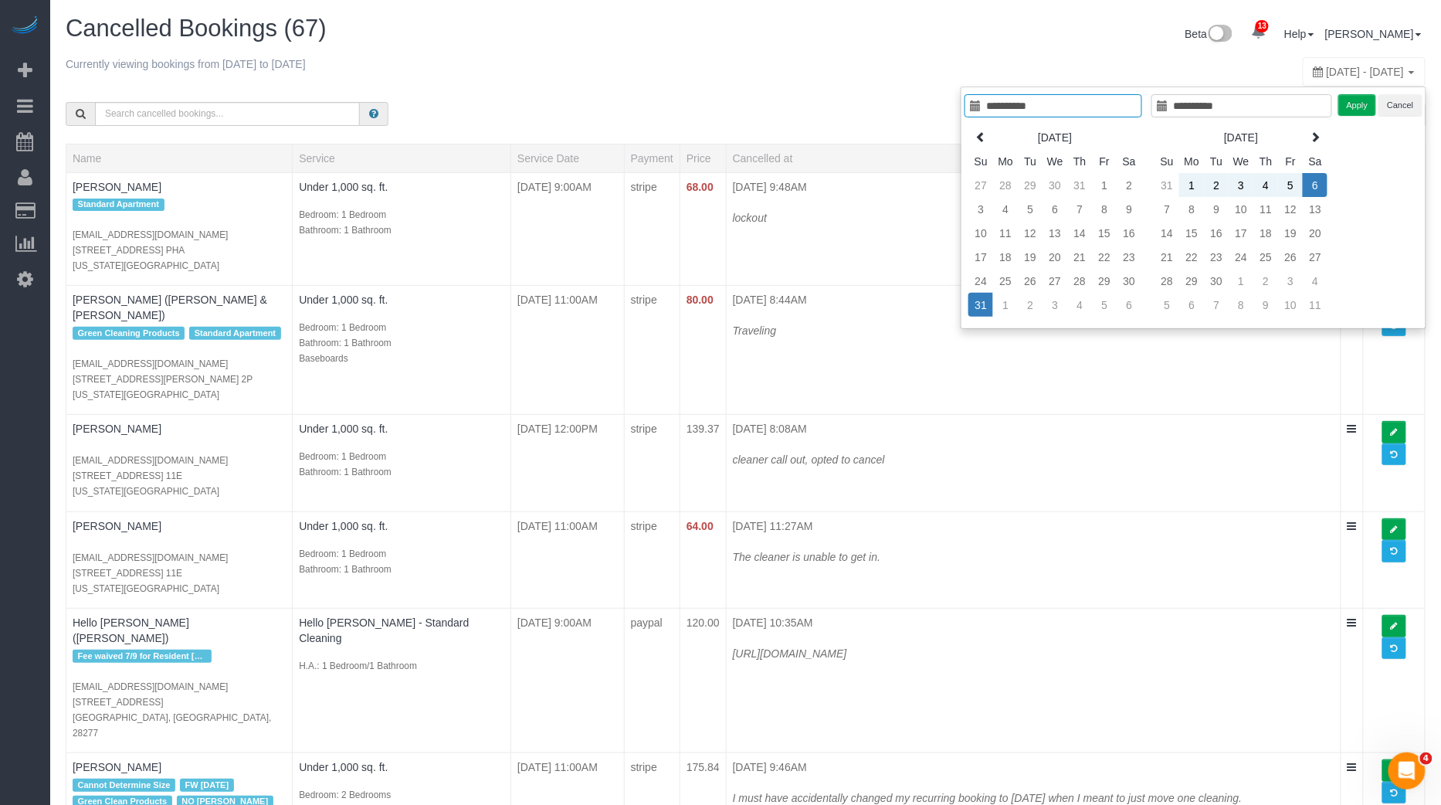
type input "**********"
click at [989, 300] on td "31" at bounding box center [980, 305] width 25 height 24
type input "**********"
click at [989, 300] on td "31" at bounding box center [980, 305] width 25 height 24
type input "**********"
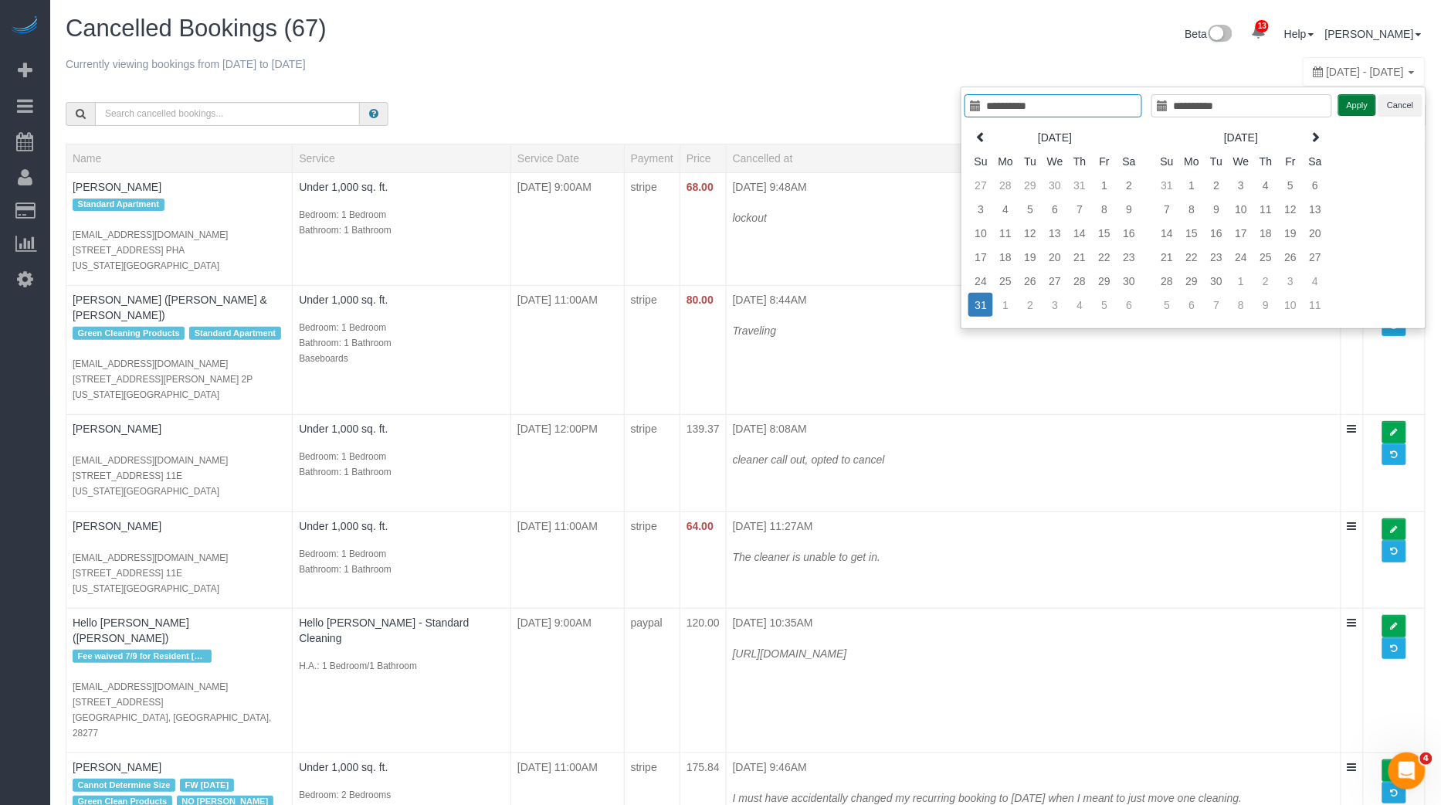
click at [1348, 107] on button "Apply" at bounding box center [1357, 105] width 39 height 22
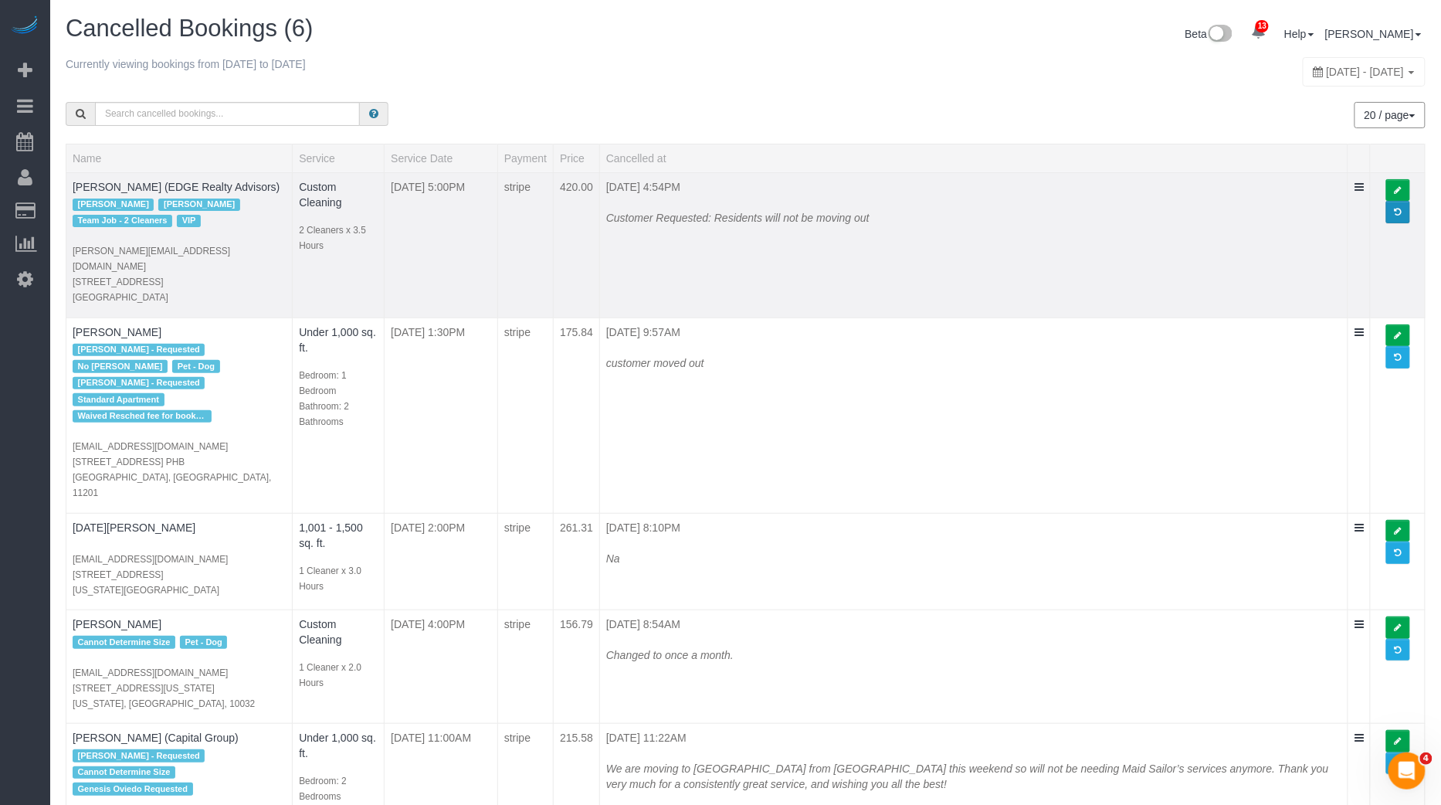
click at [1398, 208] on span at bounding box center [1398, 212] width 7 height 8
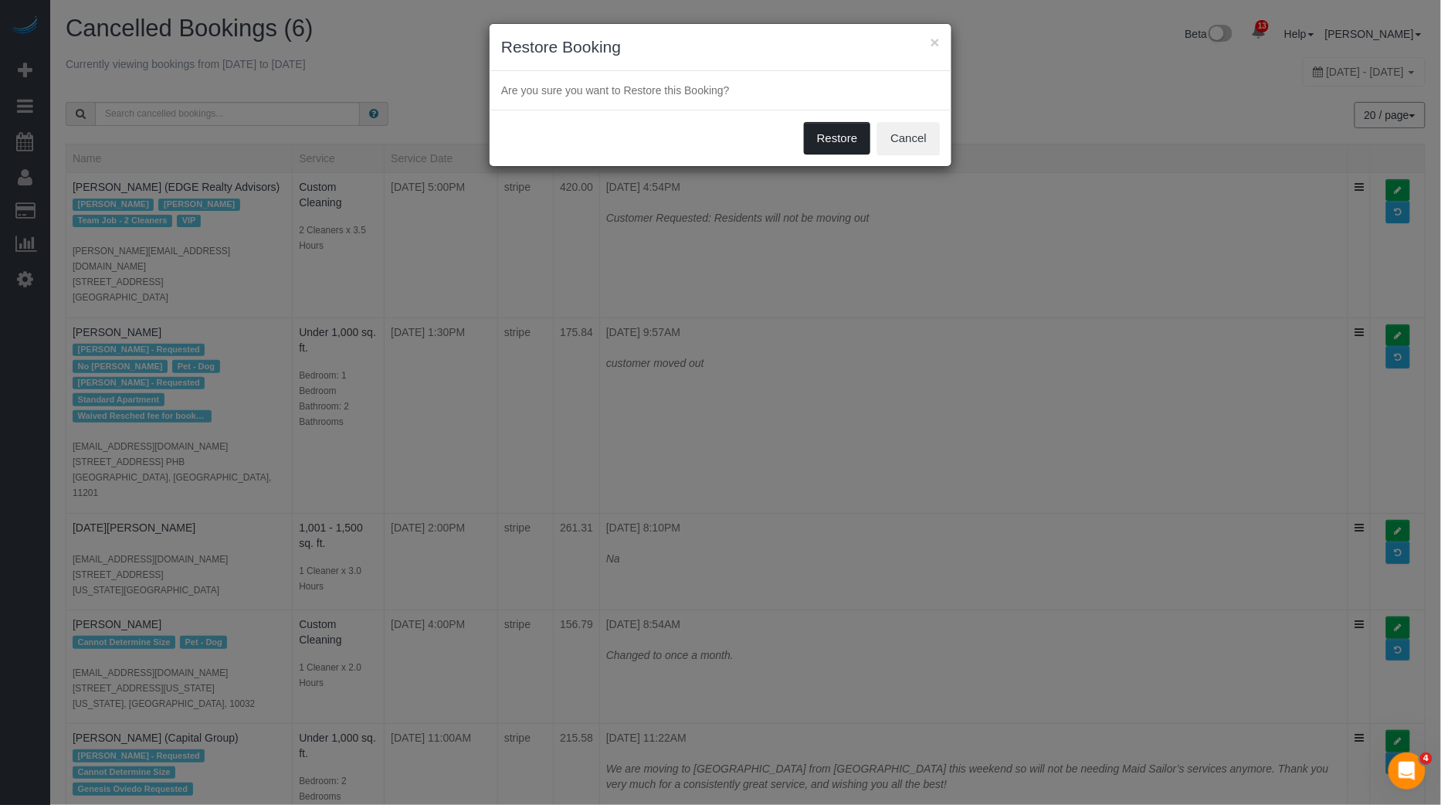
click at [811, 134] on button "Restore" at bounding box center [837, 138] width 67 height 32
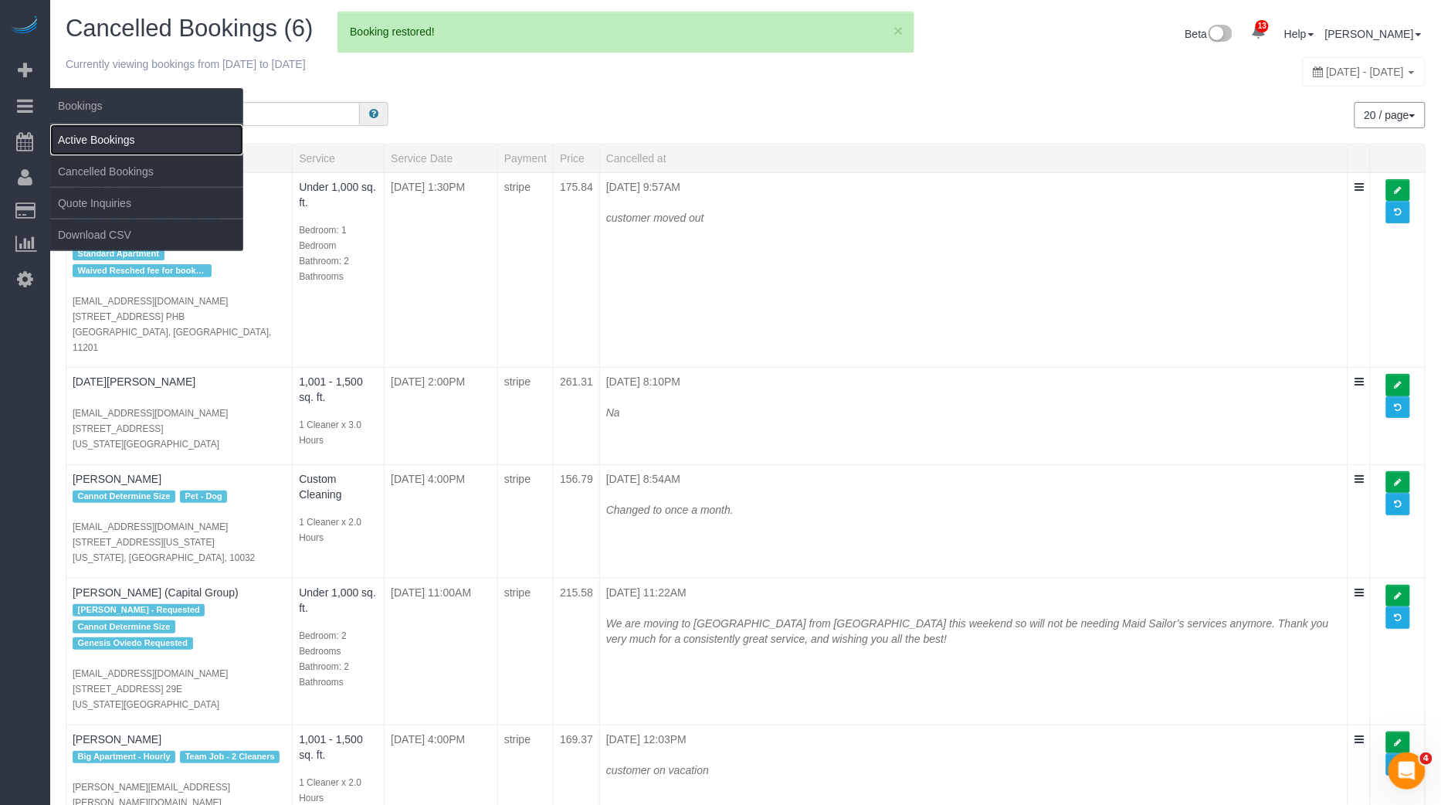
click at [125, 145] on link "Active Bookings" at bounding box center [146, 139] width 193 height 31
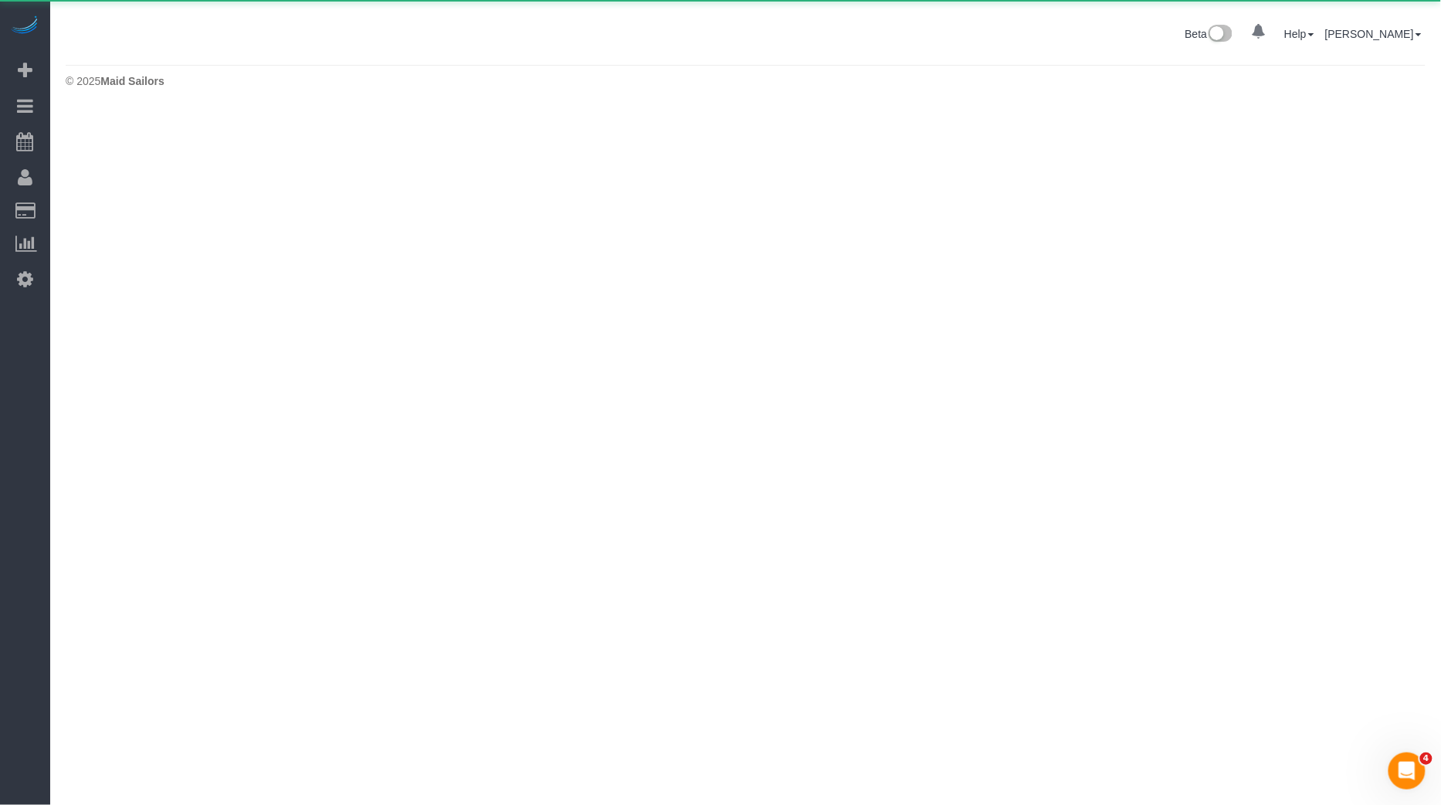
click at [125, 145] on body "0 Beta Your Notifications You have 0 alerts Add Booking Bookings Active Booking…" at bounding box center [720, 402] width 1441 height 805
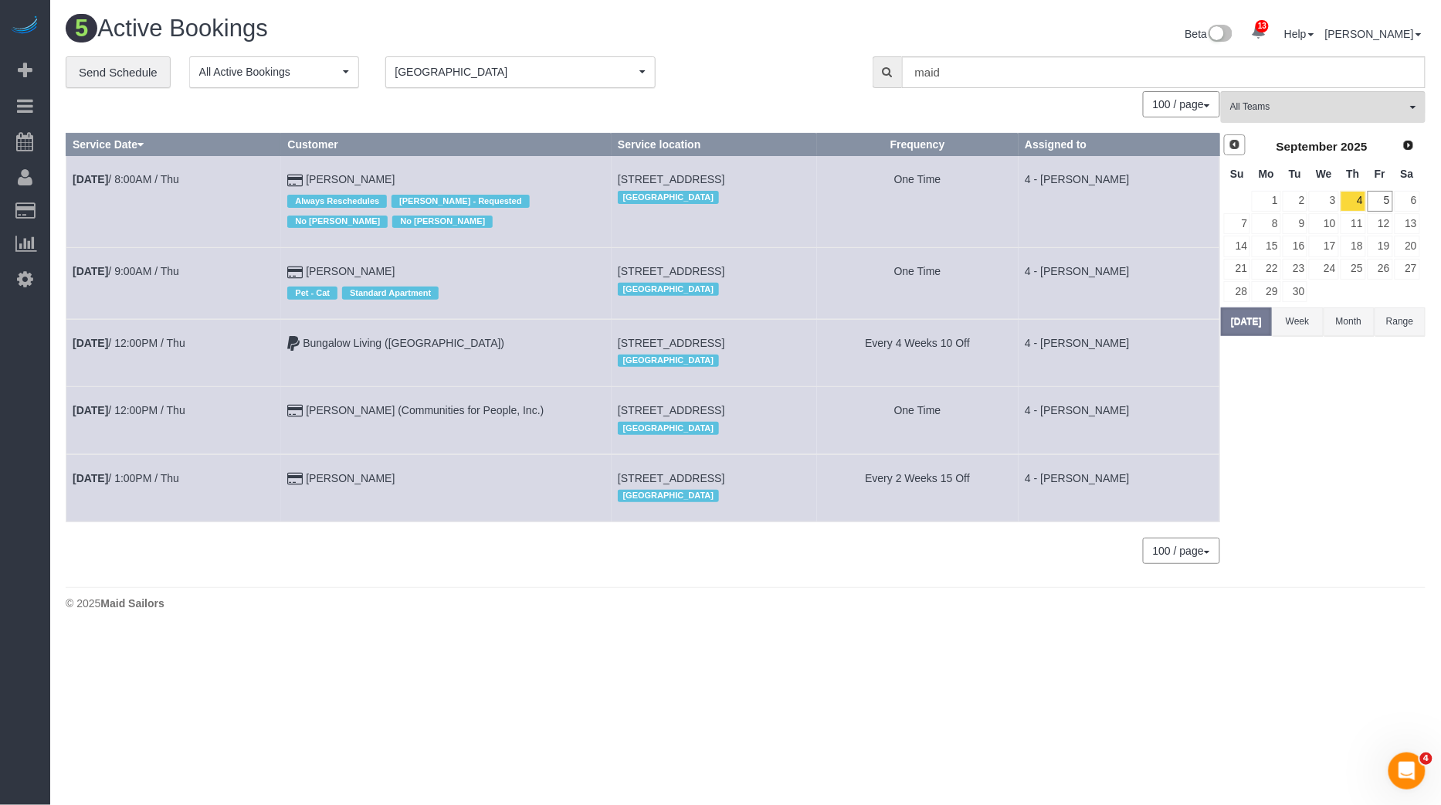
click at [1236, 144] on span "Prev" at bounding box center [1235, 144] width 12 height 12
click at [1245, 315] on link "31" at bounding box center [1237, 313] width 26 height 21
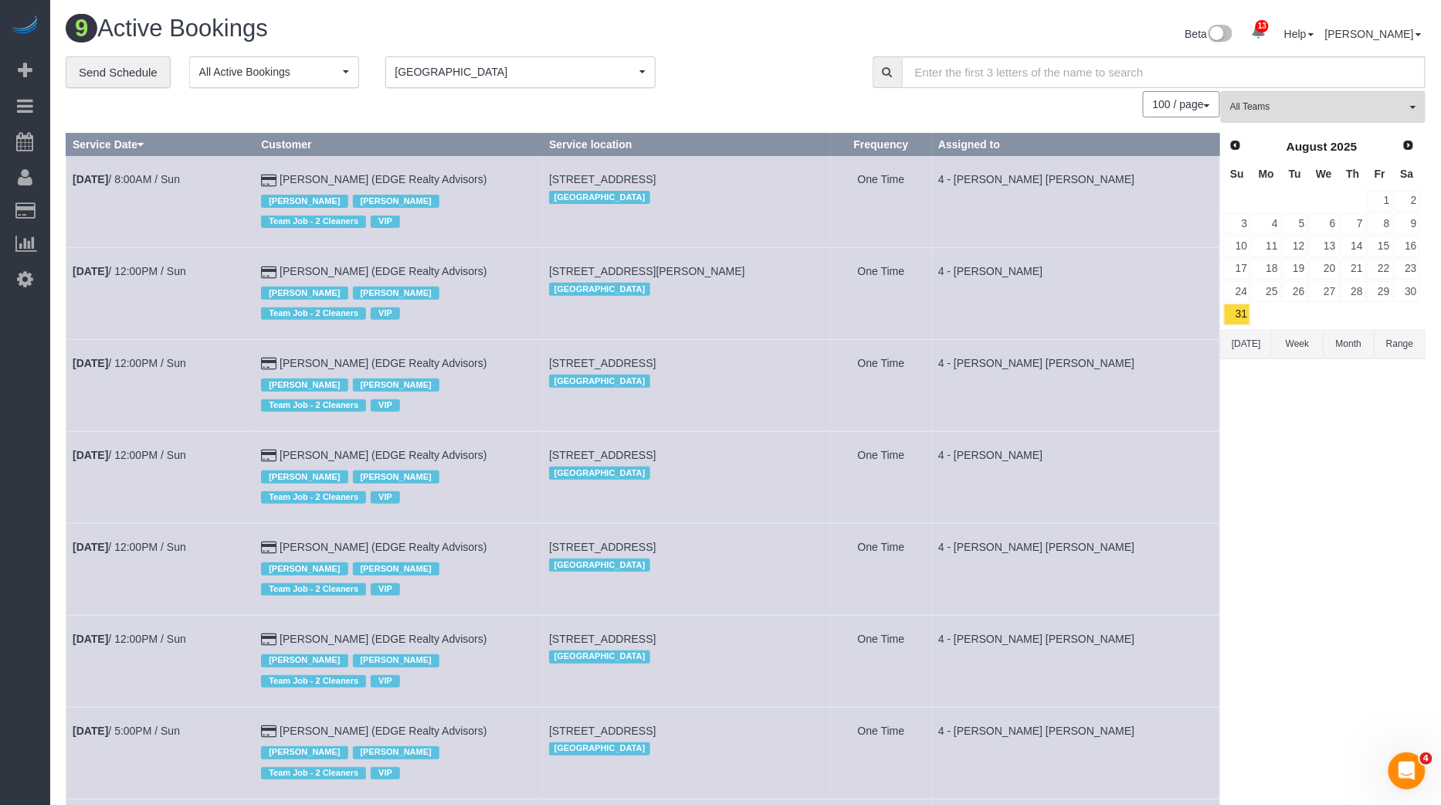
click at [1239, 330] on button "[DATE]" at bounding box center [1246, 344] width 51 height 29
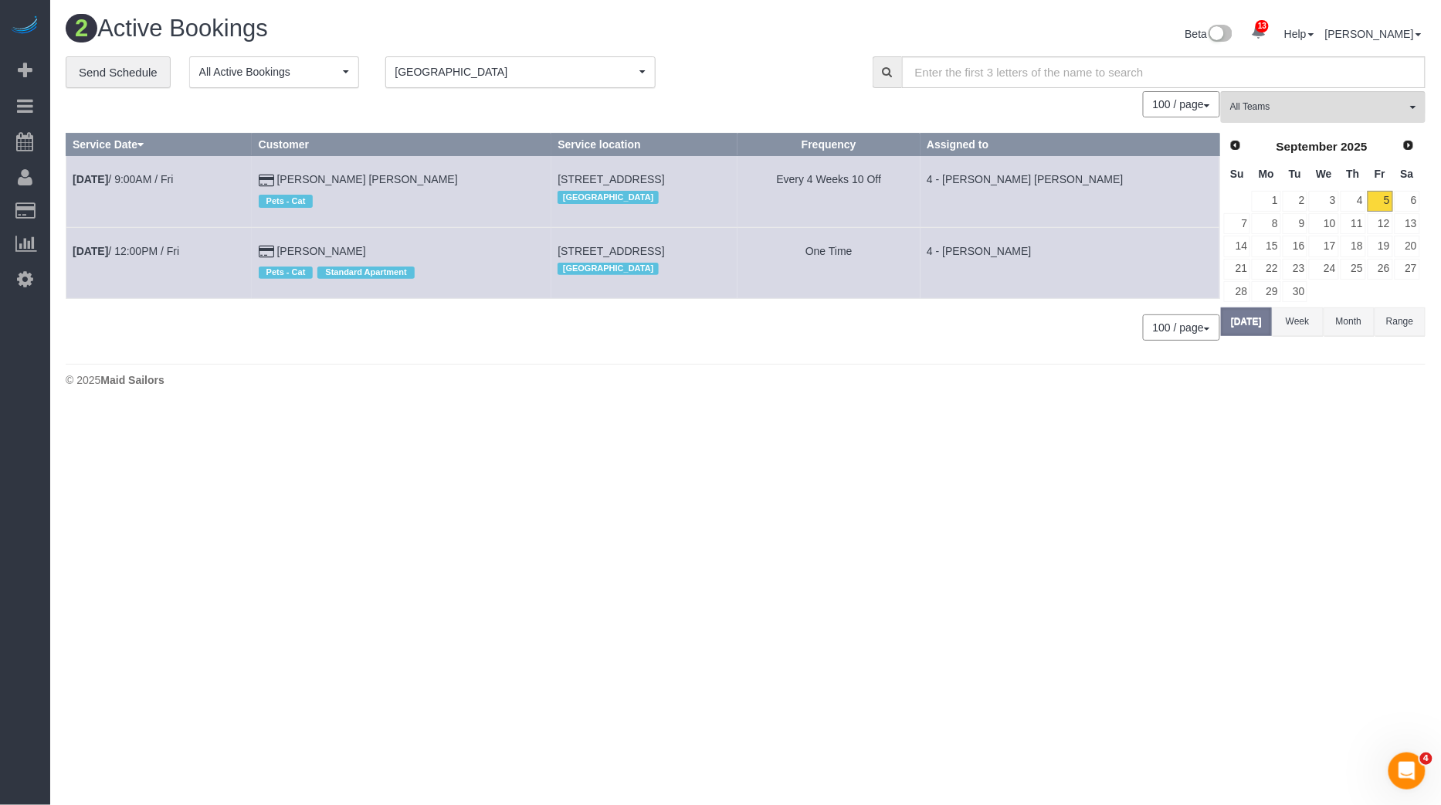
click at [1412, 151] on link "Next" at bounding box center [1409, 146] width 22 height 22
click at [1232, 151] on link "Prev" at bounding box center [1235, 145] width 22 height 22
click at [1280, 206] on link "1" at bounding box center [1266, 201] width 29 height 21
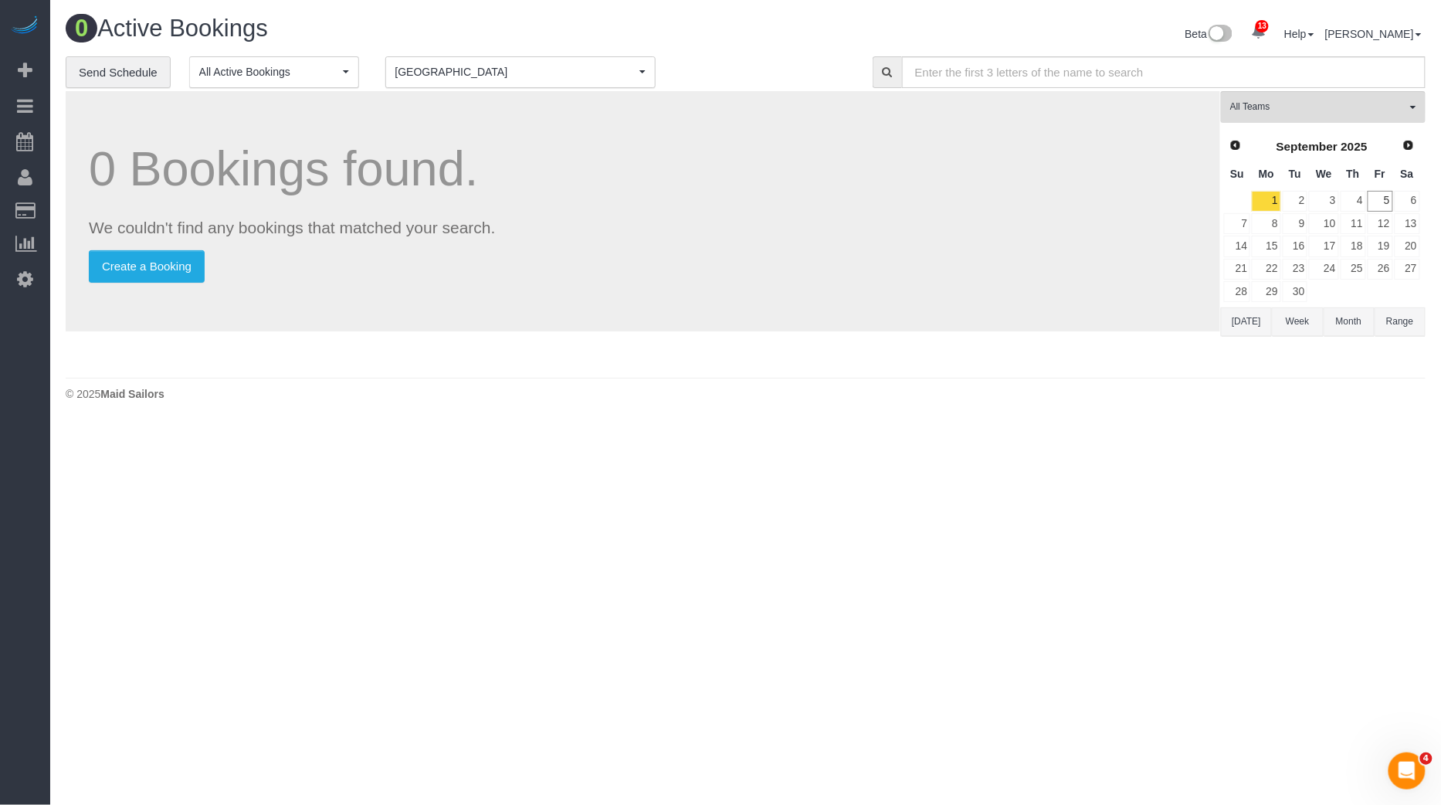
click at [1253, 315] on button "[DATE]" at bounding box center [1246, 321] width 51 height 29
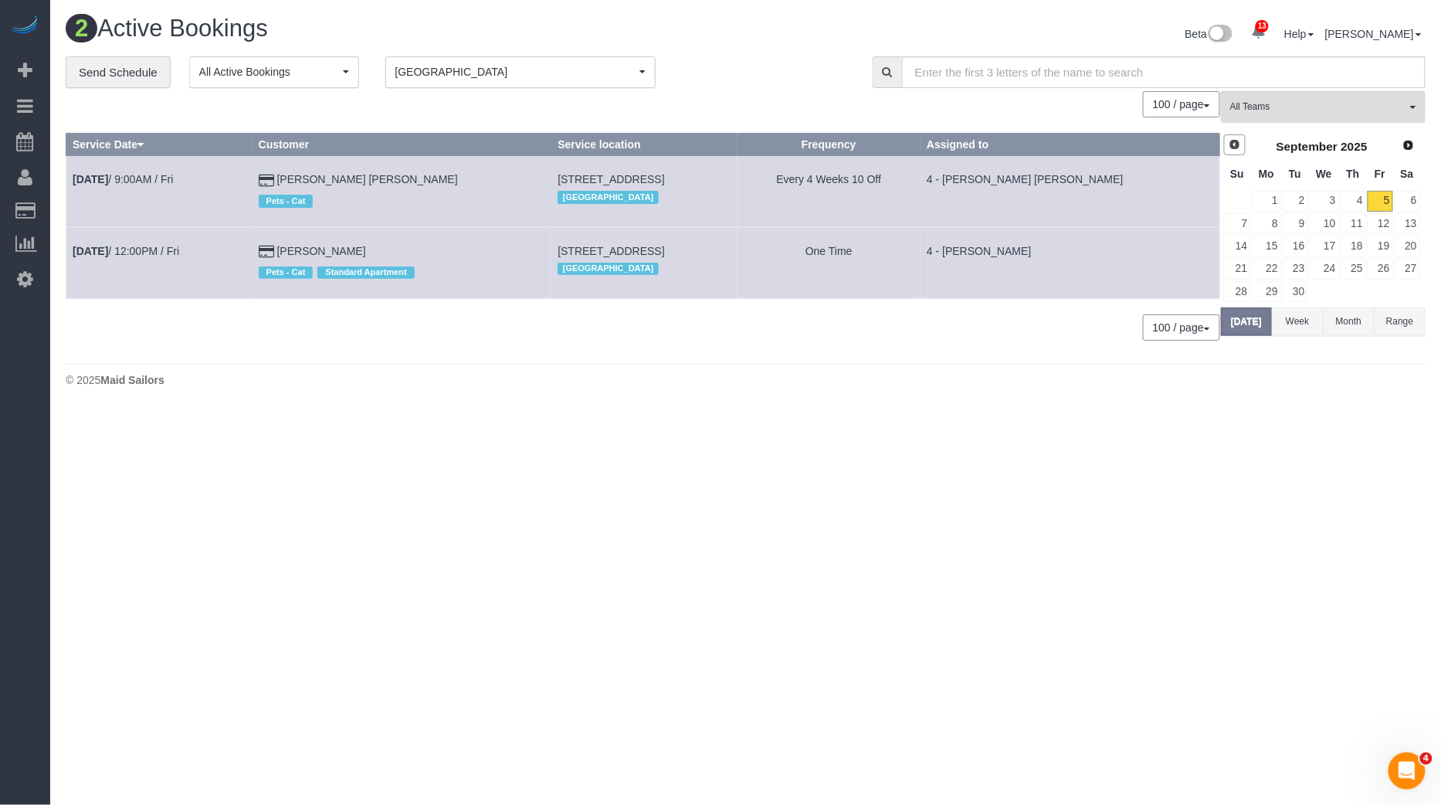
click at [1235, 146] on span "Prev" at bounding box center [1235, 144] width 12 height 12
click at [1234, 310] on link "31" at bounding box center [1237, 313] width 26 height 21
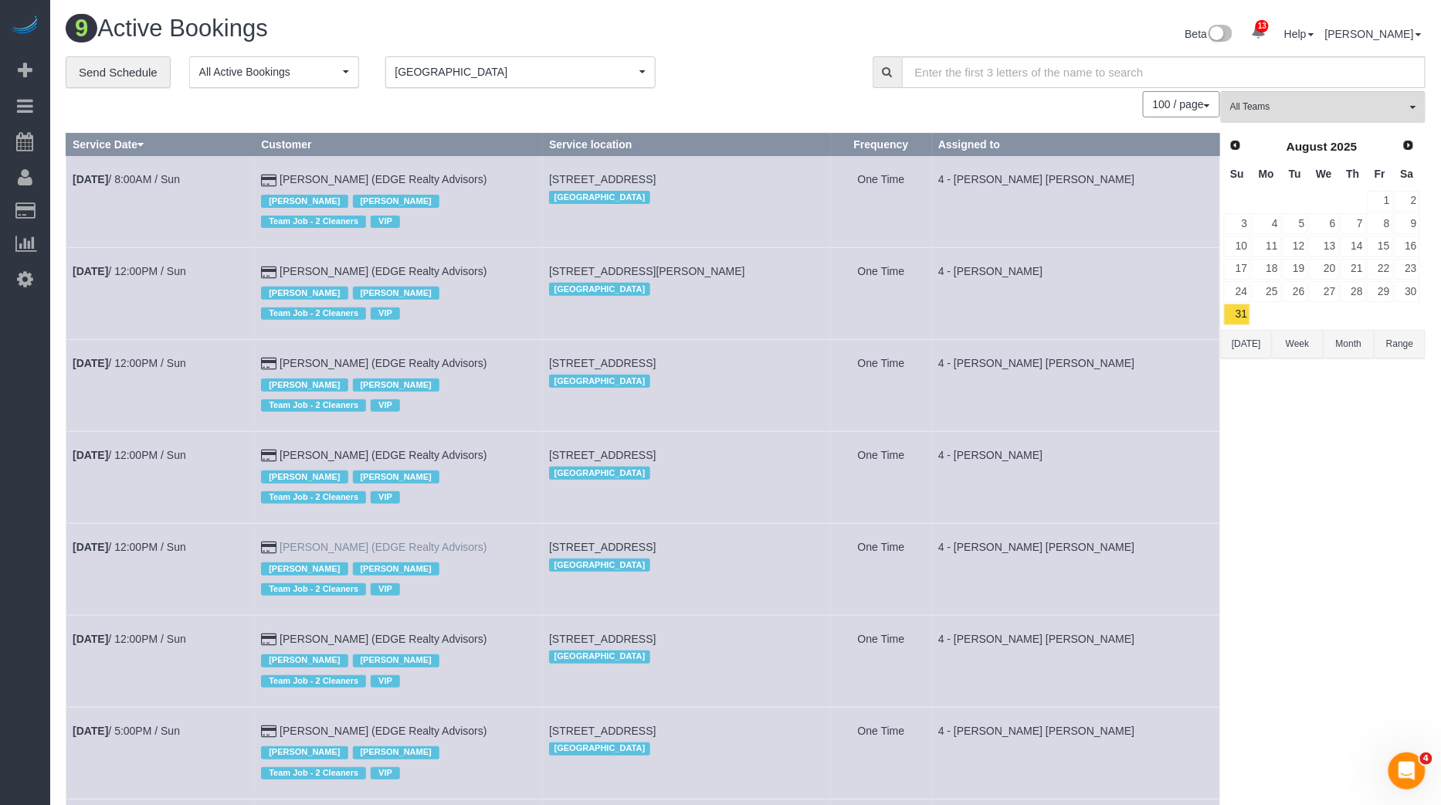
scroll to position [8, 0]
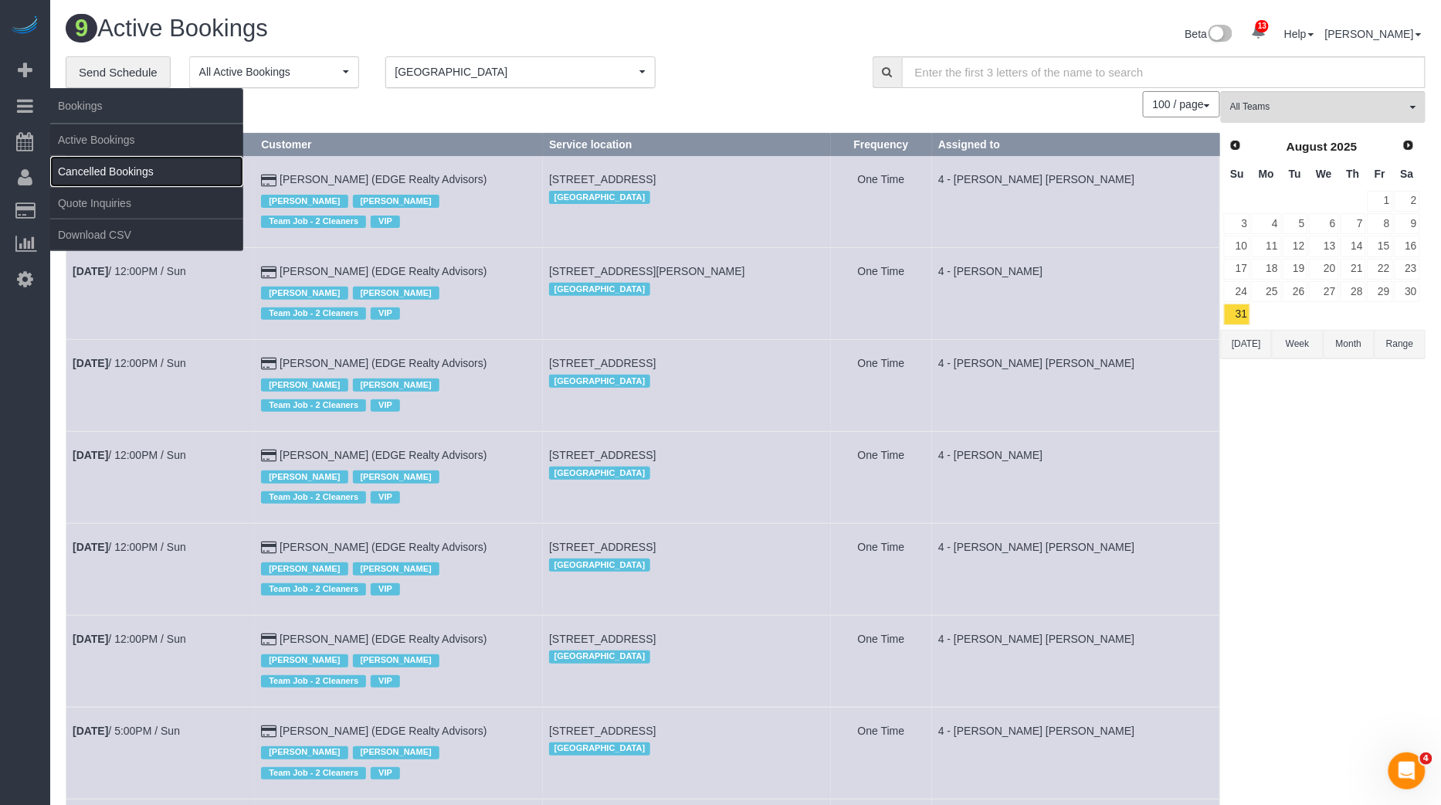
click at [133, 165] on link "Cancelled Bookings" at bounding box center [146, 171] width 193 height 31
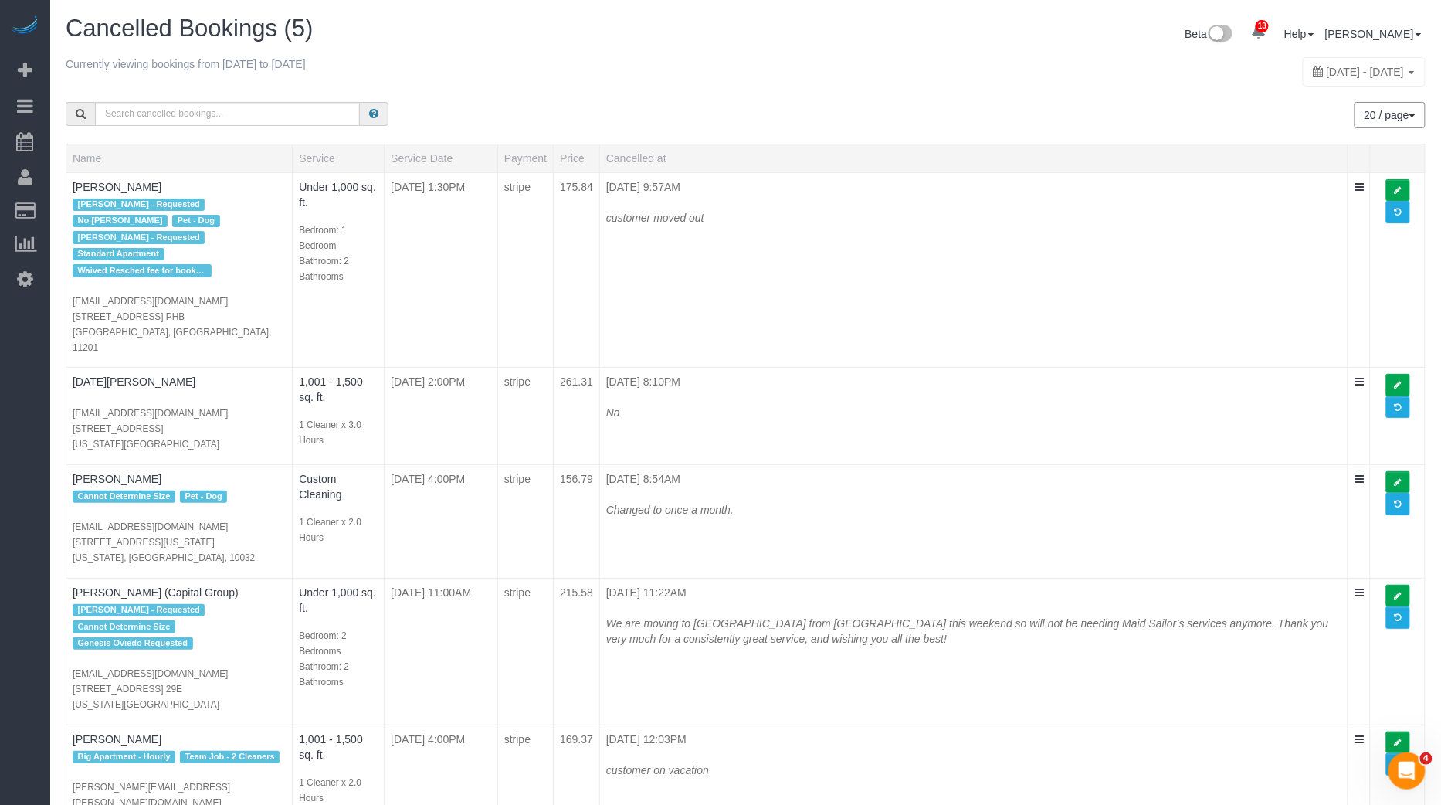
click at [1312, 79] on div "August 31, 2025 - August 31, 2025" at bounding box center [1364, 71] width 123 height 29
type input "**********"
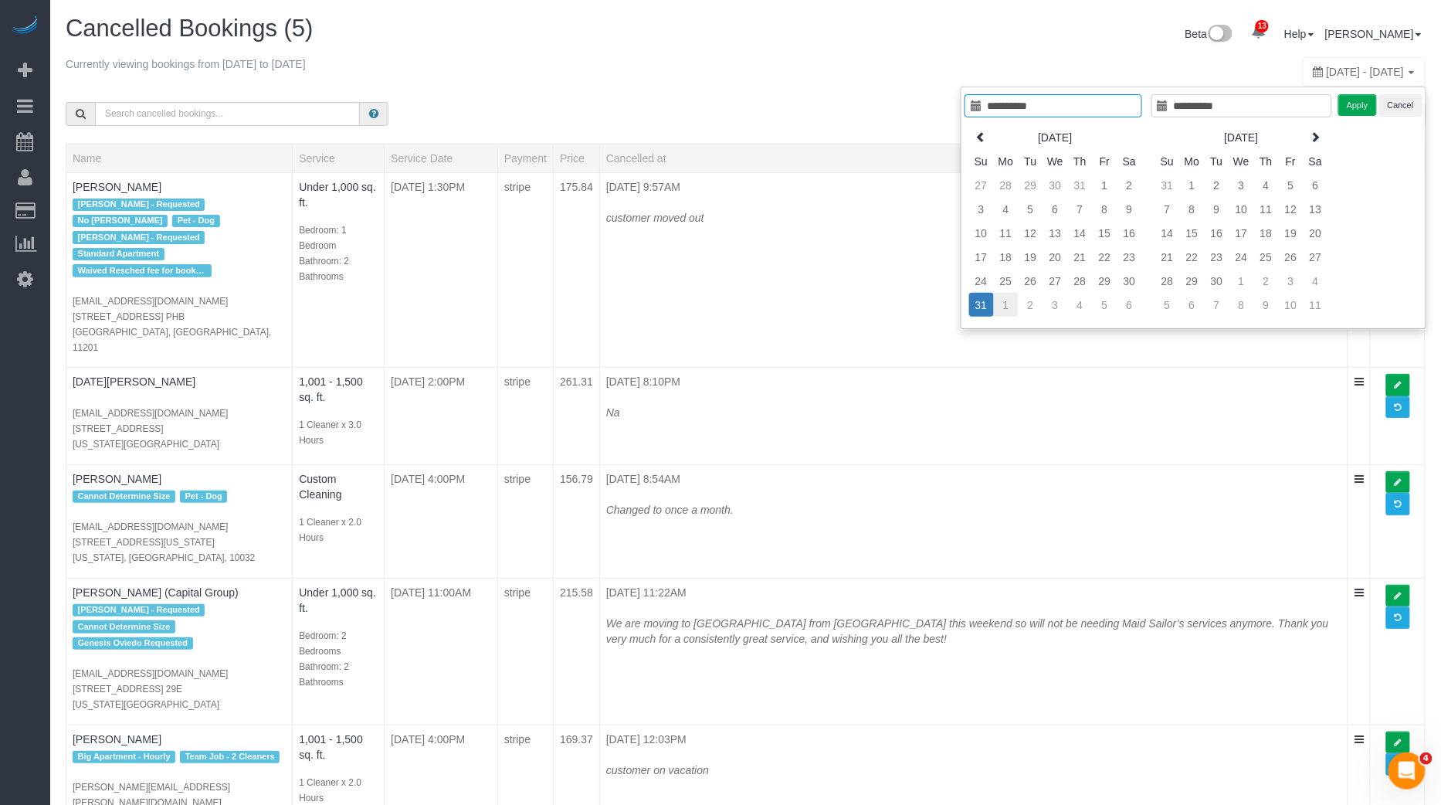
type input "**********"
click at [1007, 306] on td "1" at bounding box center [1006, 305] width 25 height 24
type input "**********"
click at [1007, 306] on td "1" at bounding box center [1006, 305] width 25 height 24
type input "**********"
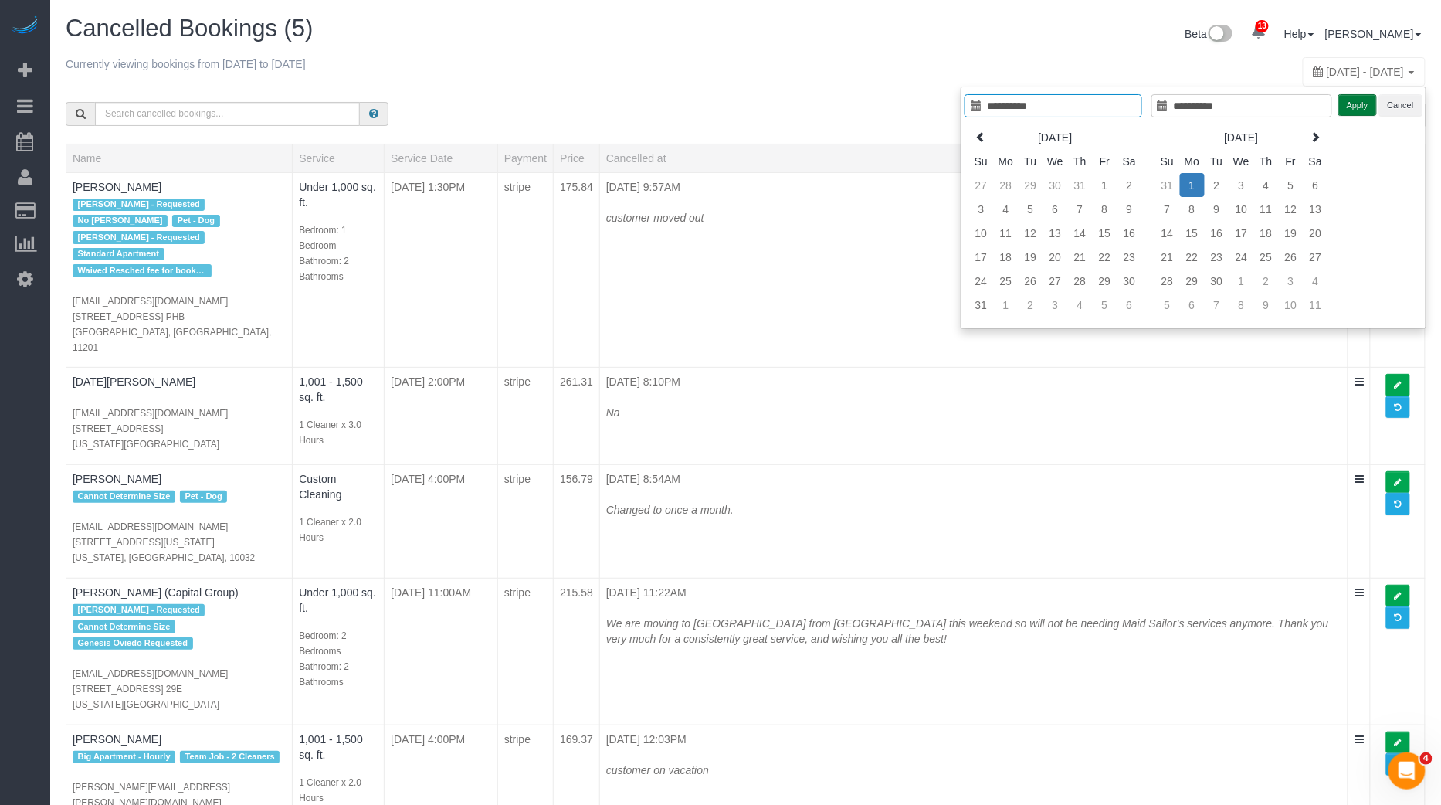
click at [1362, 108] on button "Apply" at bounding box center [1357, 105] width 39 height 22
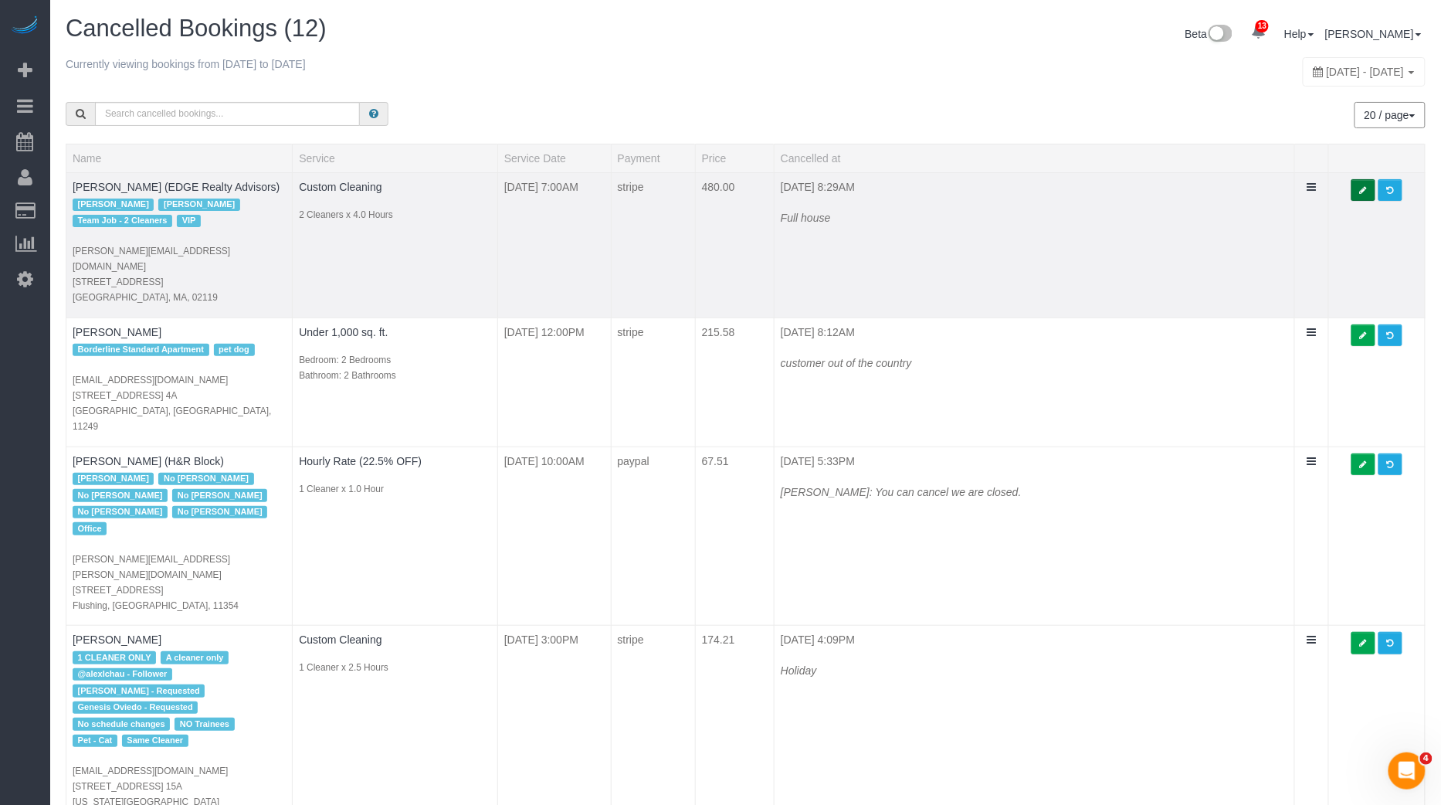
click at [1367, 192] on icon at bounding box center [1363, 190] width 7 height 8
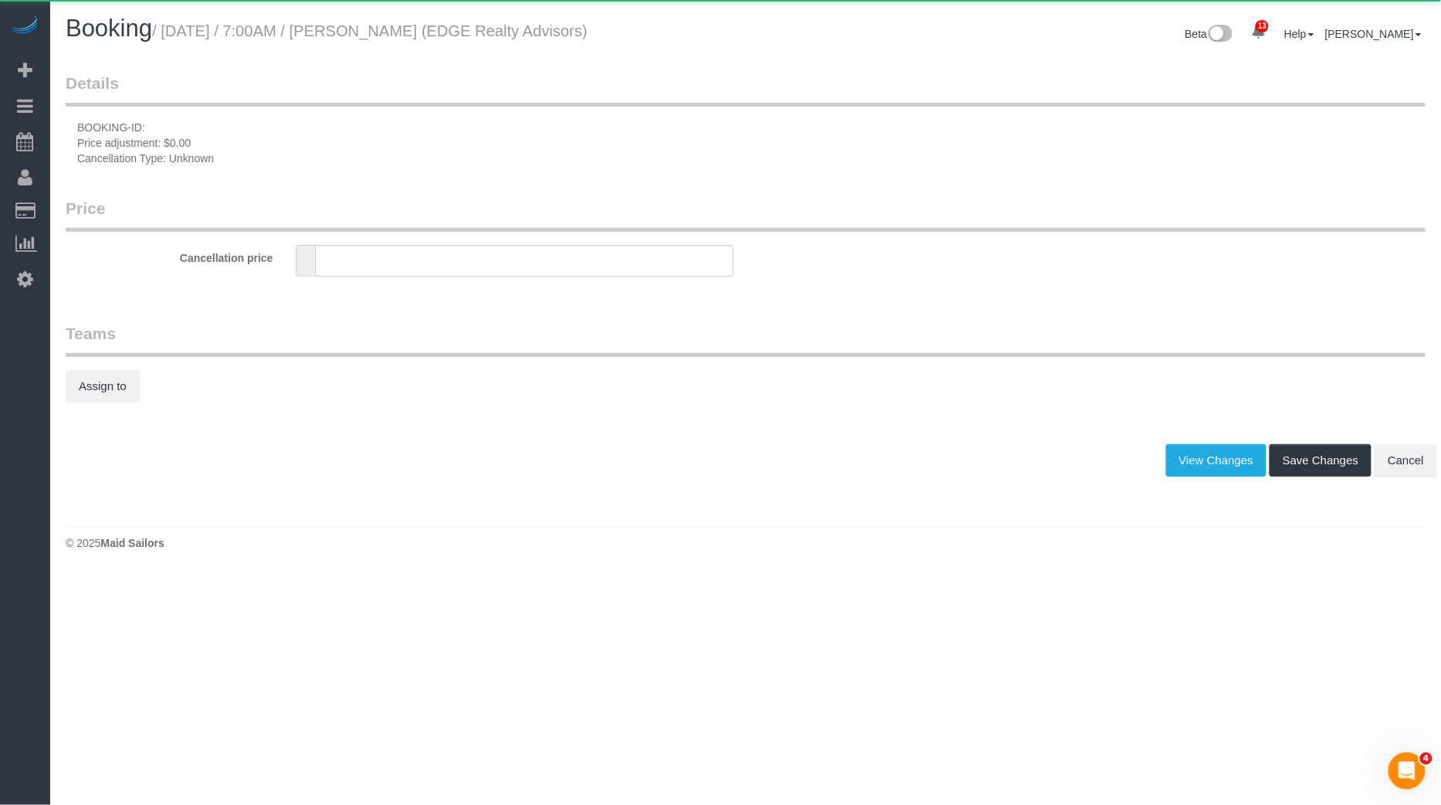
type input "0"
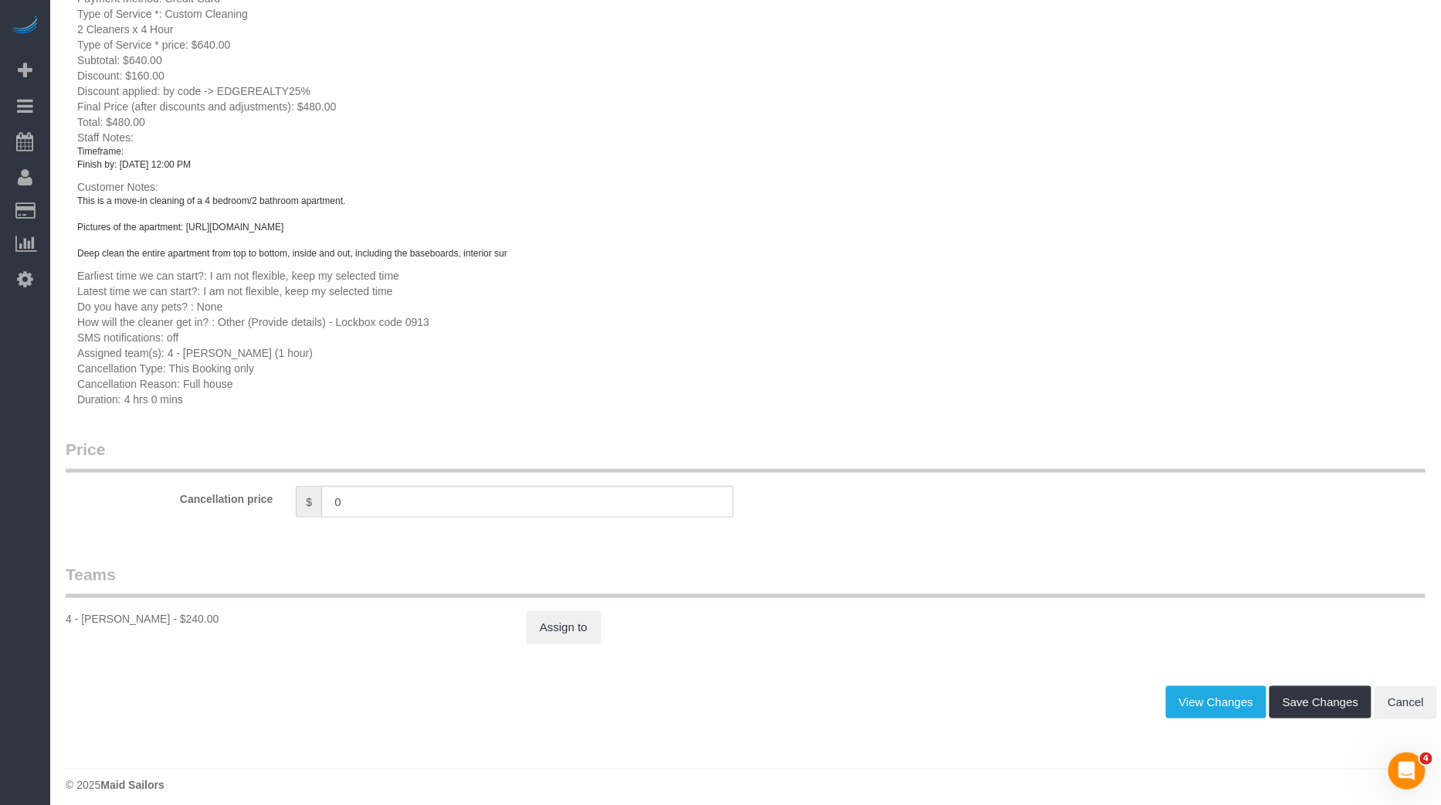
scroll to position [244, 0]
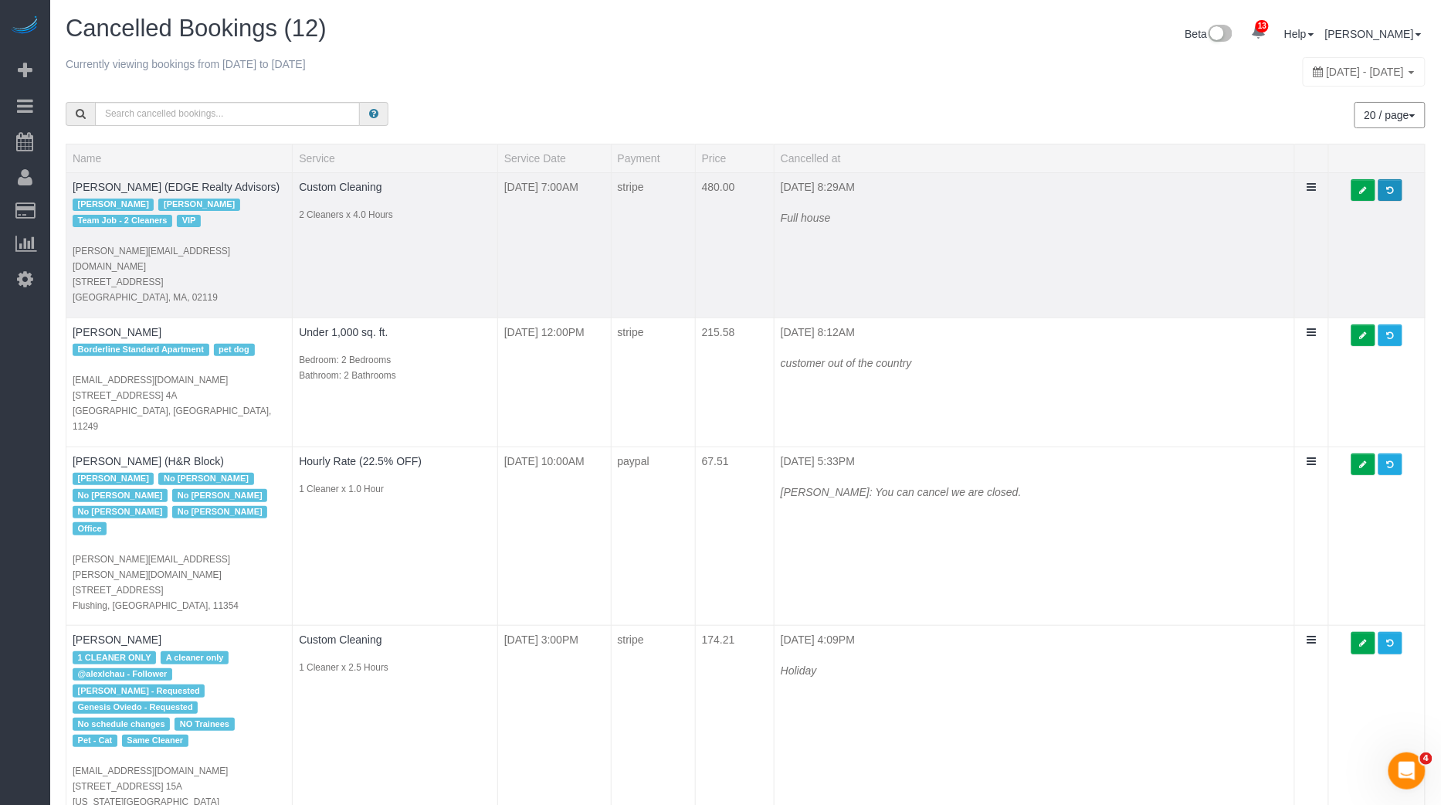
click at [1388, 188] on span at bounding box center [1390, 190] width 7 height 8
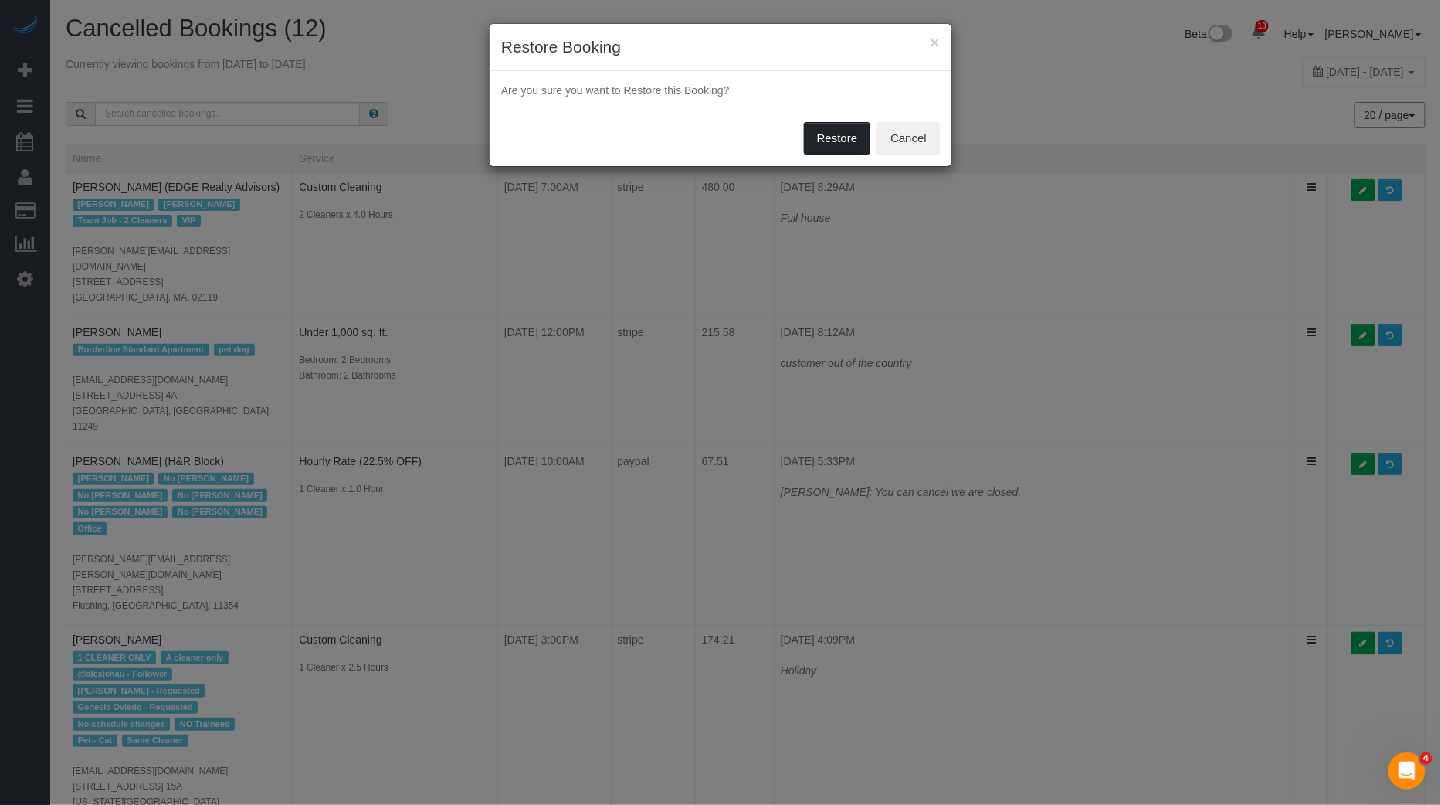
click at [832, 139] on button "Restore" at bounding box center [837, 138] width 67 height 32
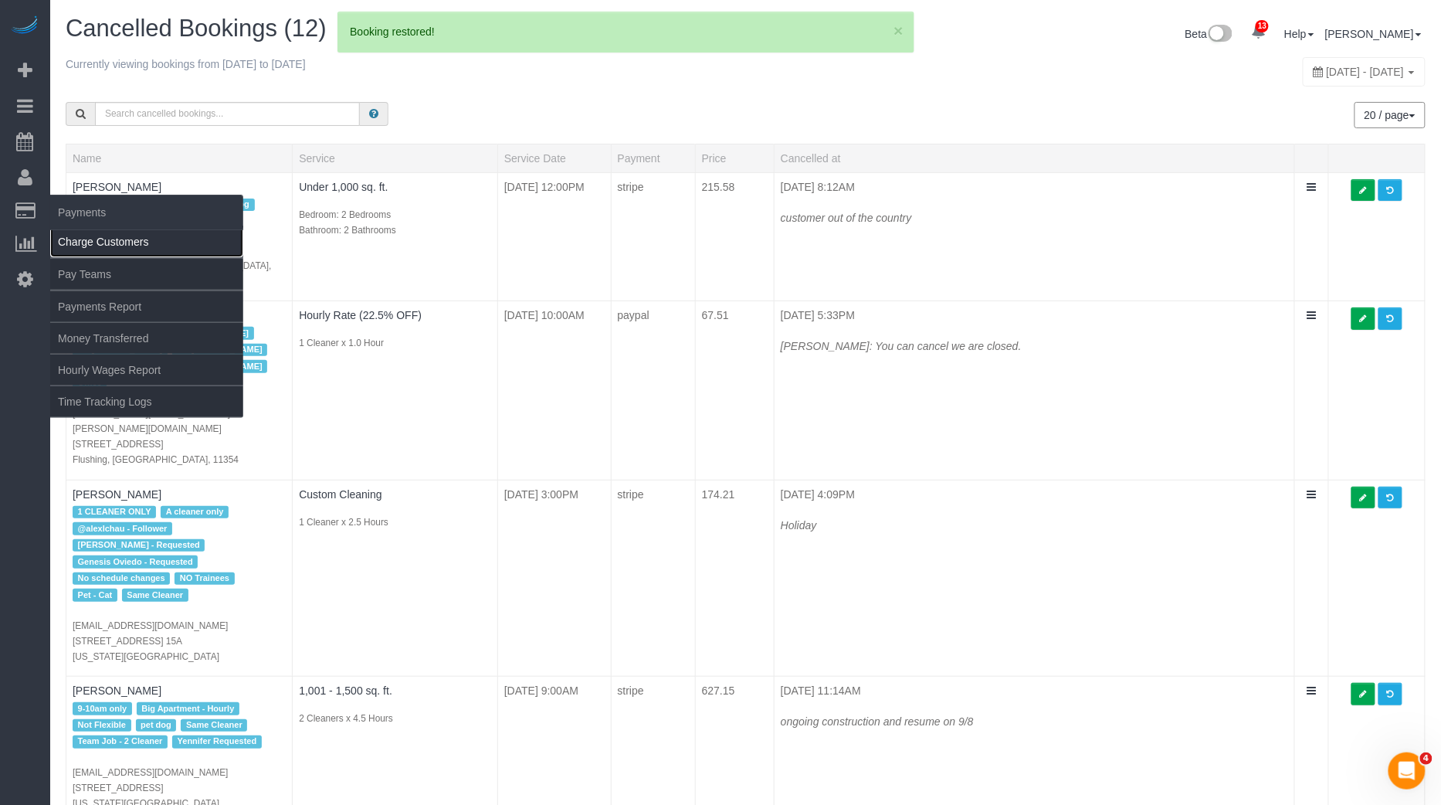
click at [114, 243] on link "Charge Customers" at bounding box center [146, 241] width 193 height 31
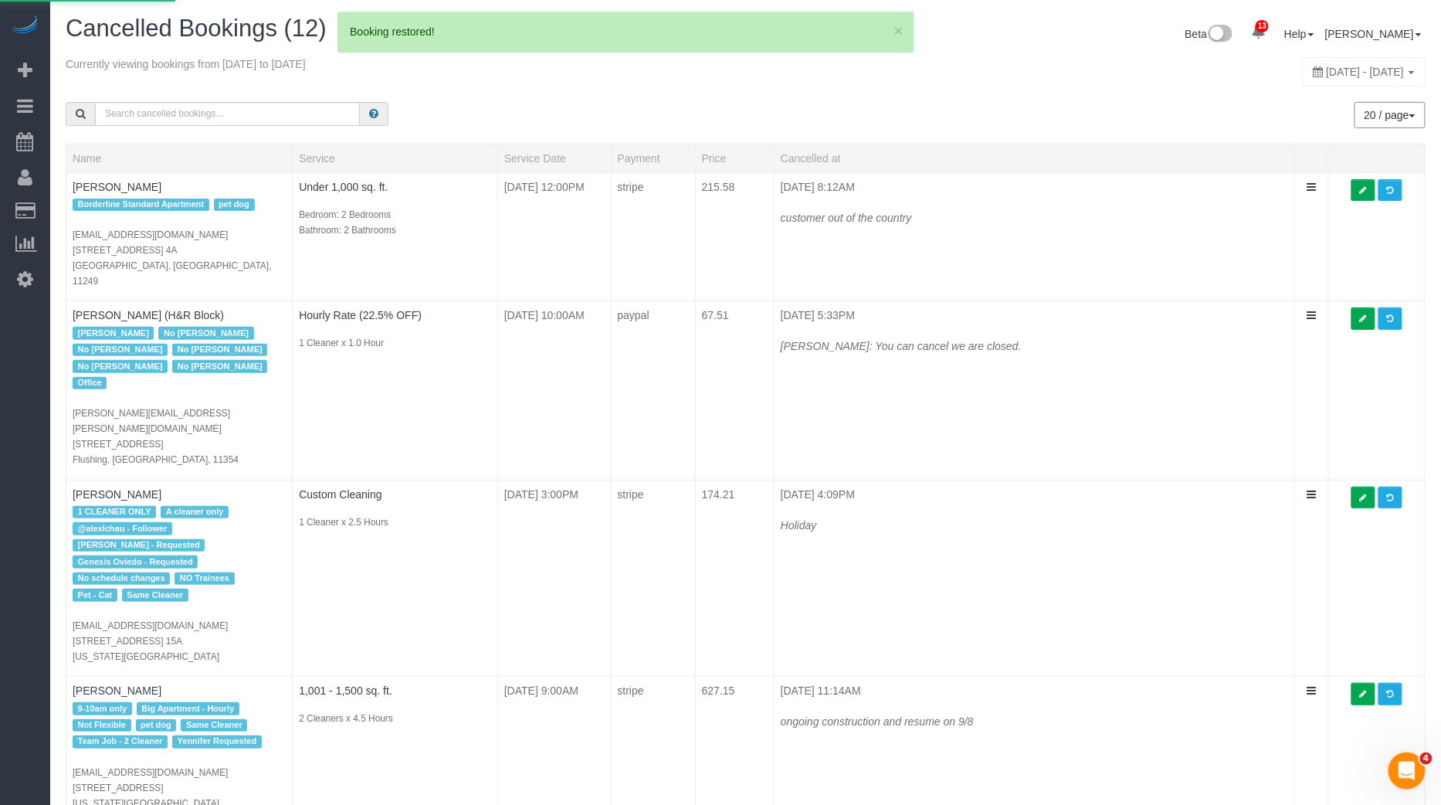
select select
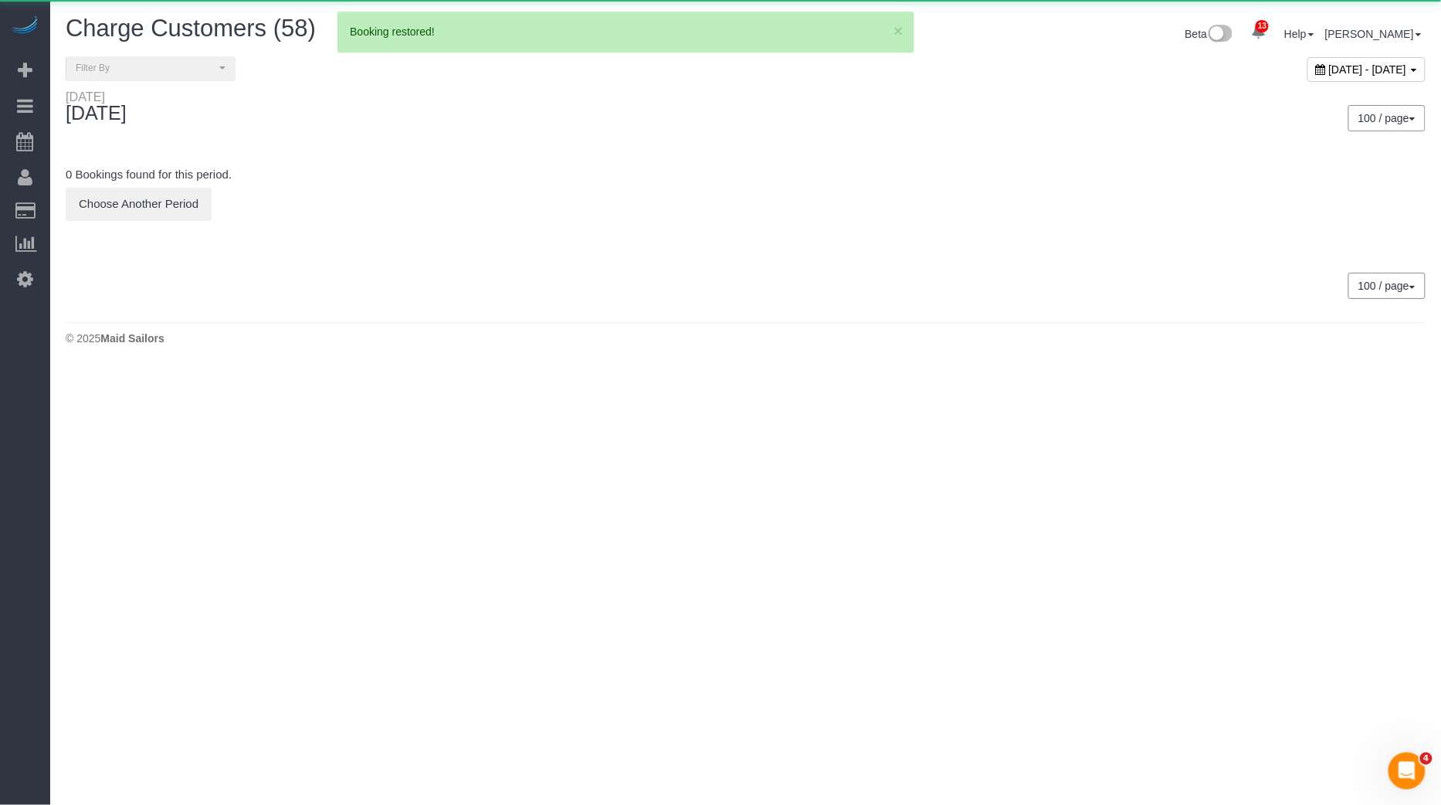
click at [1329, 63] on span "[DATE] - [DATE]" at bounding box center [1368, 69] width 78 height 12
type input "**********"
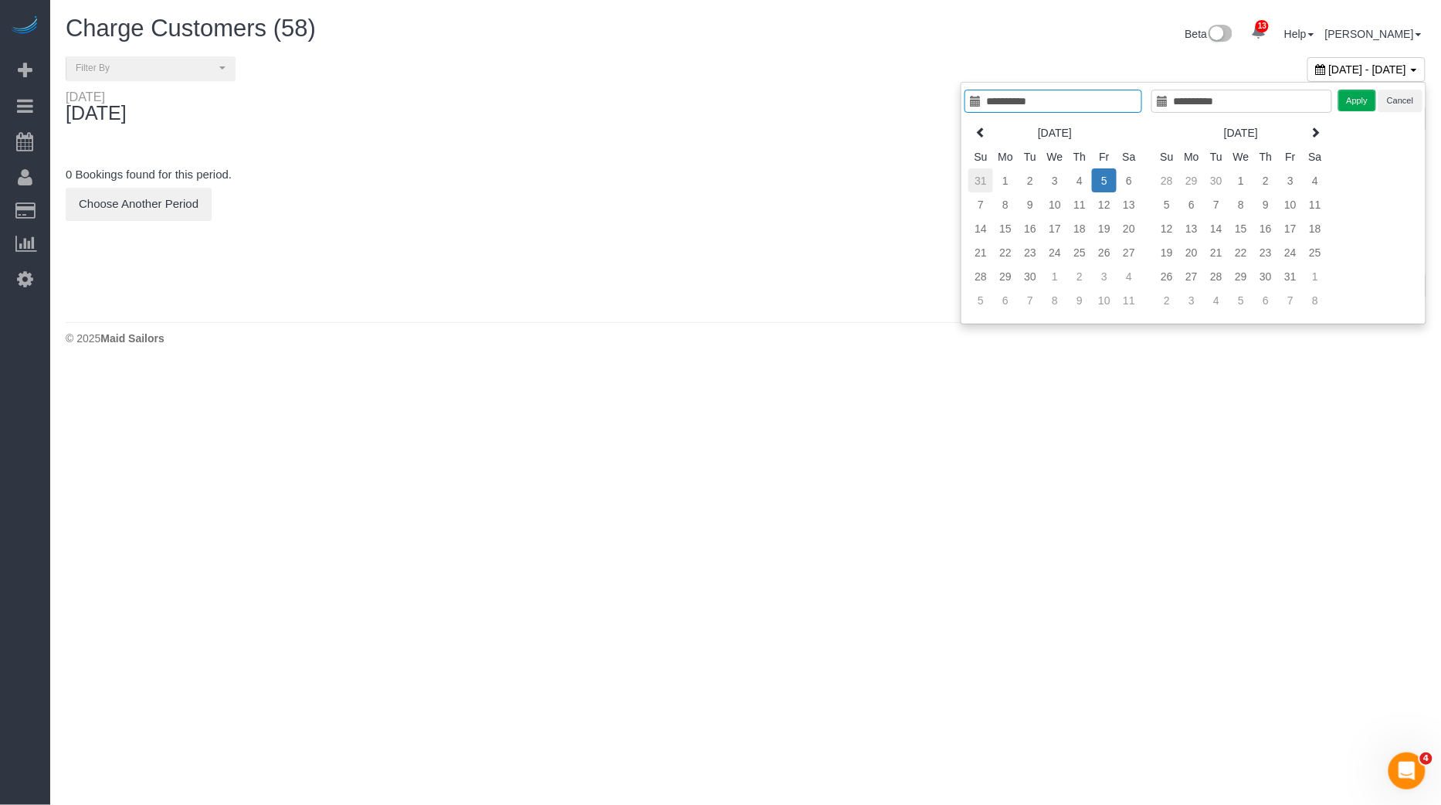
click at [979, 185] on td "31" at bounding box center [980, 180] width 25 height 24
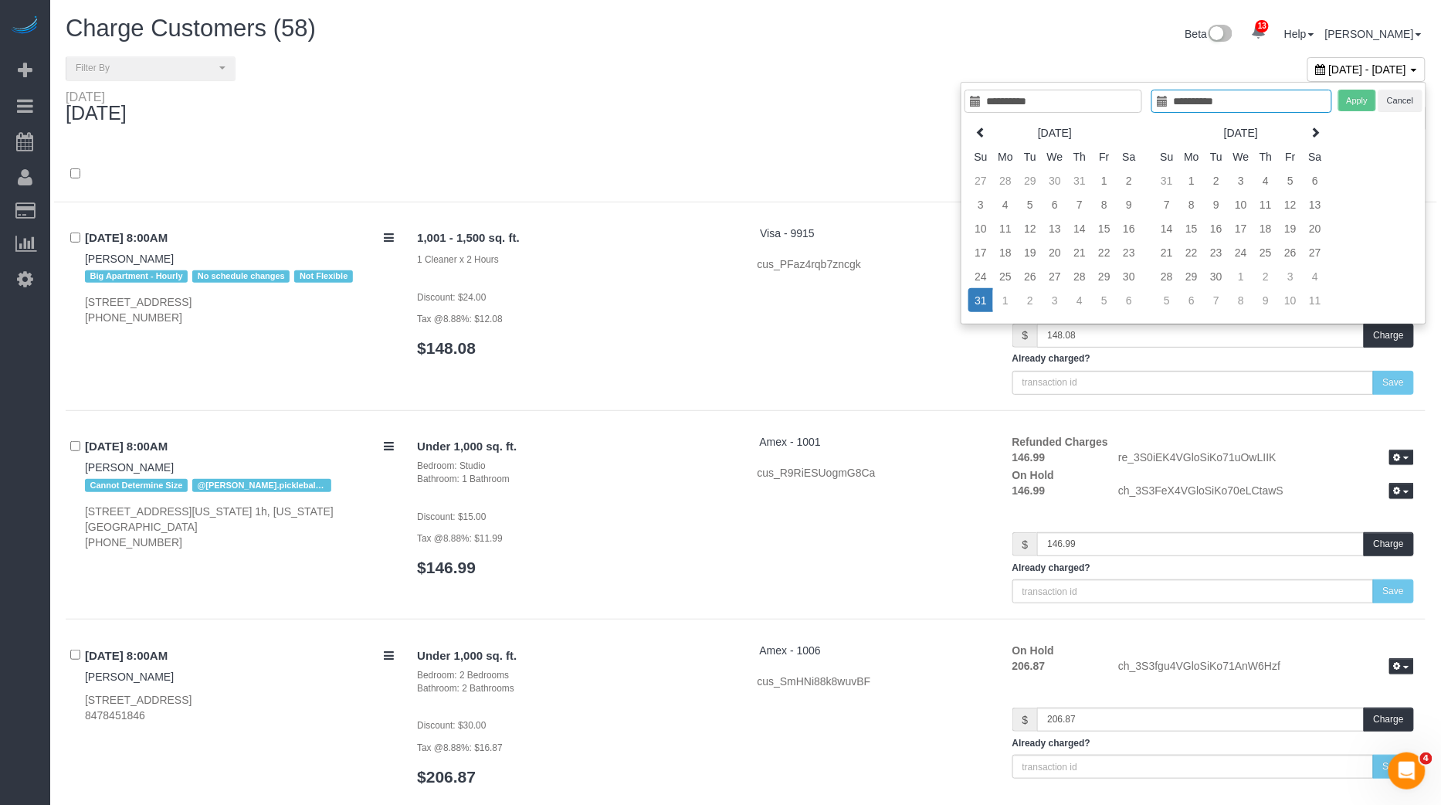
type input "**********"
click at [983, 297] on td "31" at bounding box center [980, 300] width 25 height 24
type input "**********"
click at [1365, 107] on button "Apply" at bounding box center [1357, 101] width 39 height 22
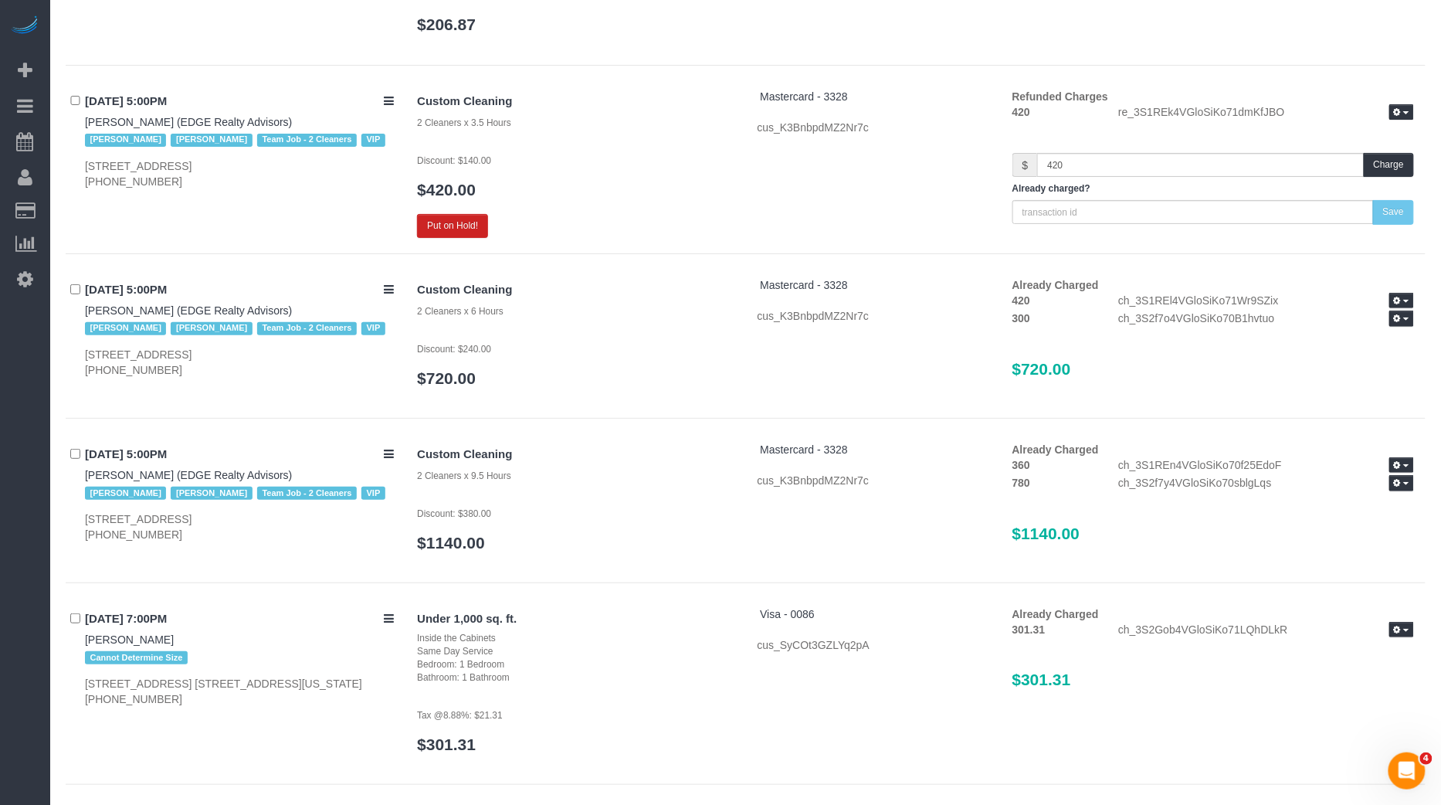
scroll to position [4307, 0]
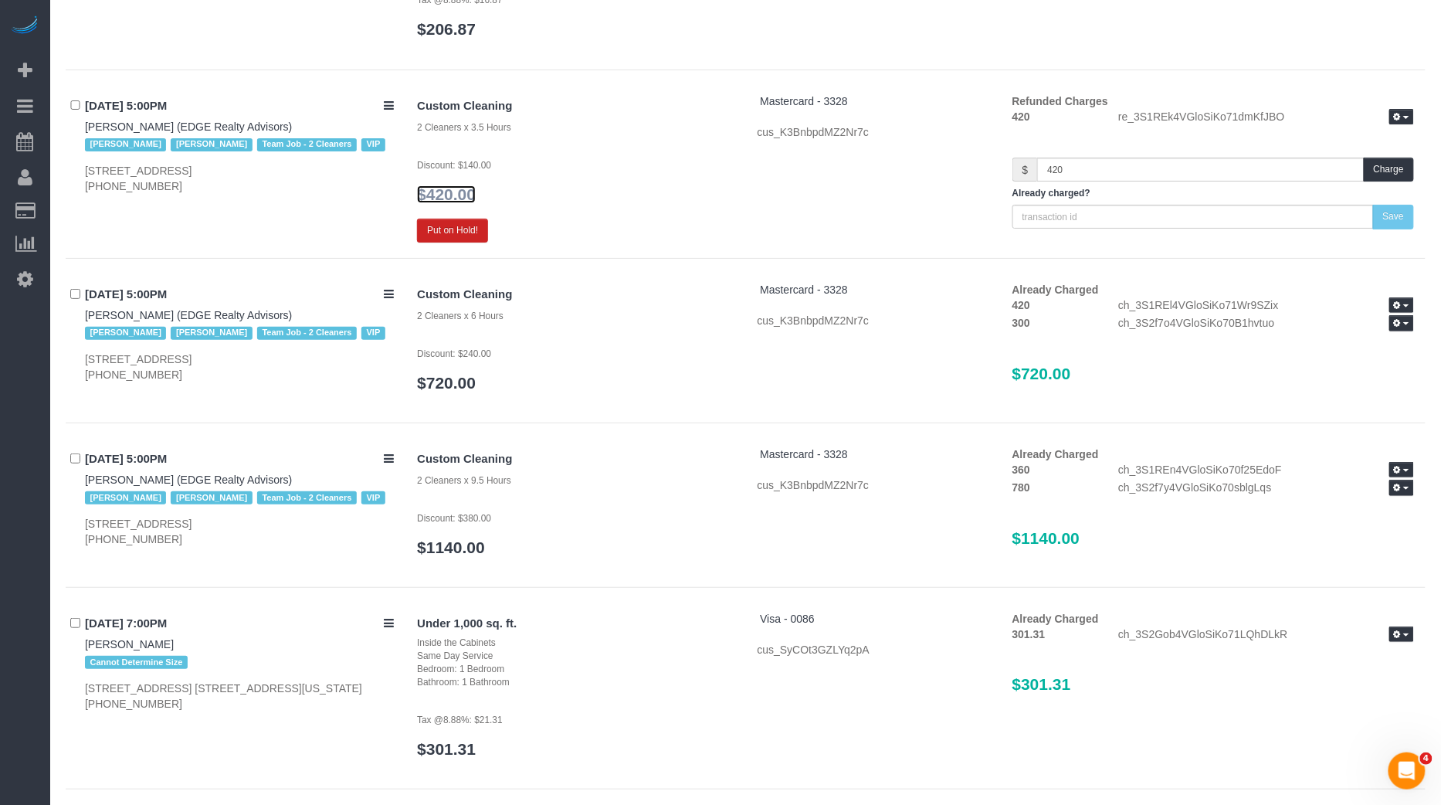
click at [449, 185] on link "$420.00" at bounding box center [446, 194] width 59 height 18
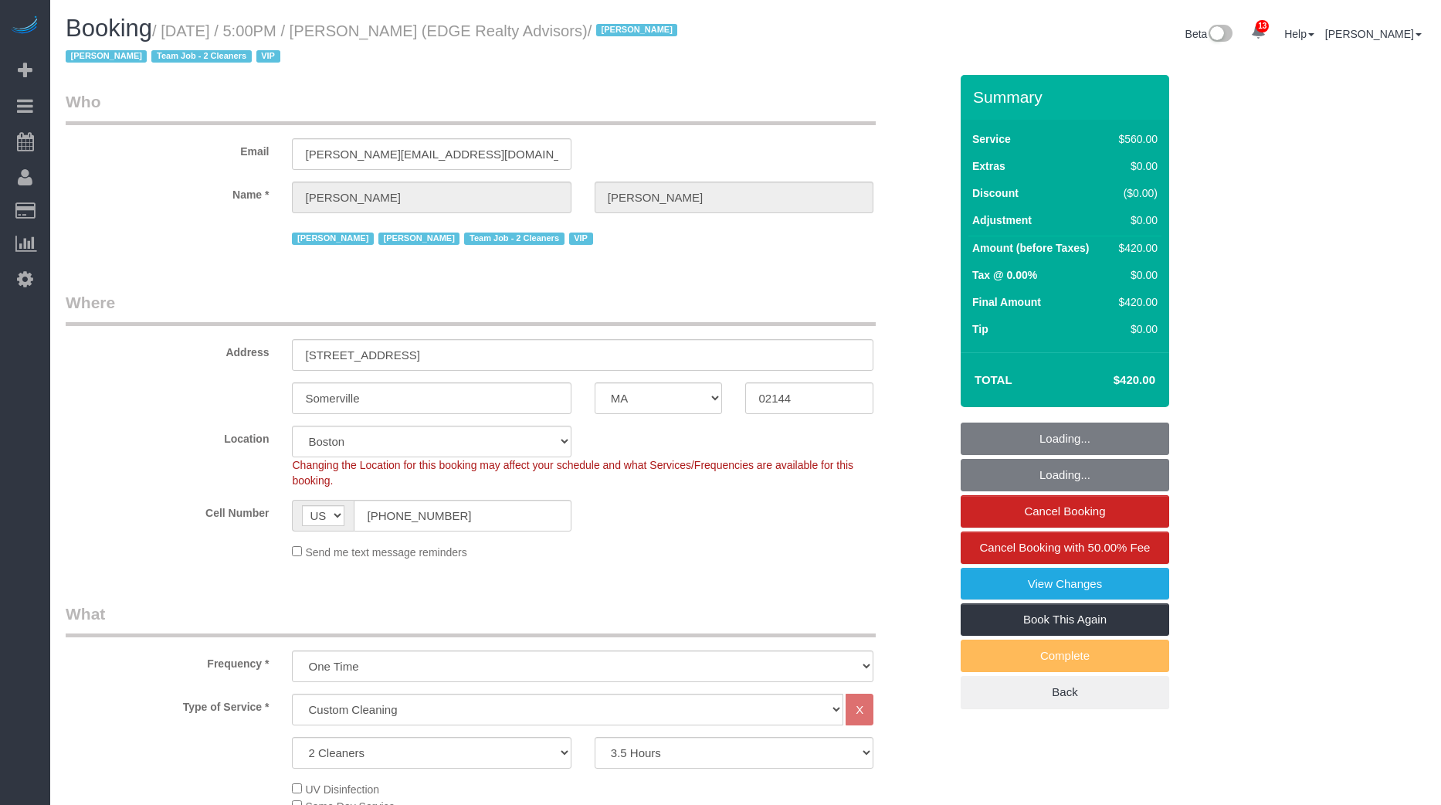
select select "MA"
select select "2"
select select "210"
select select "number:89"
select select "number:90"
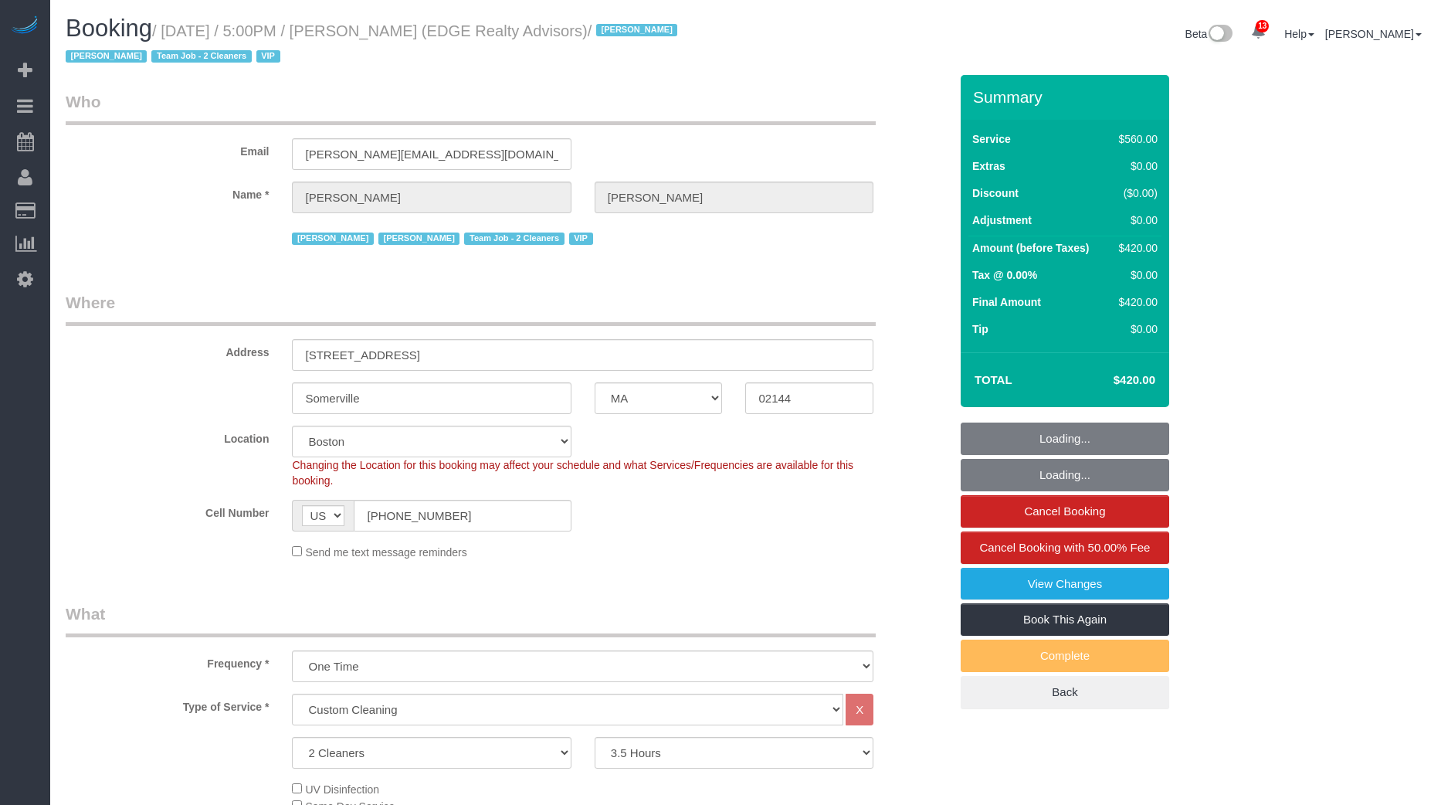
select select "number:15"
select select "number:7"
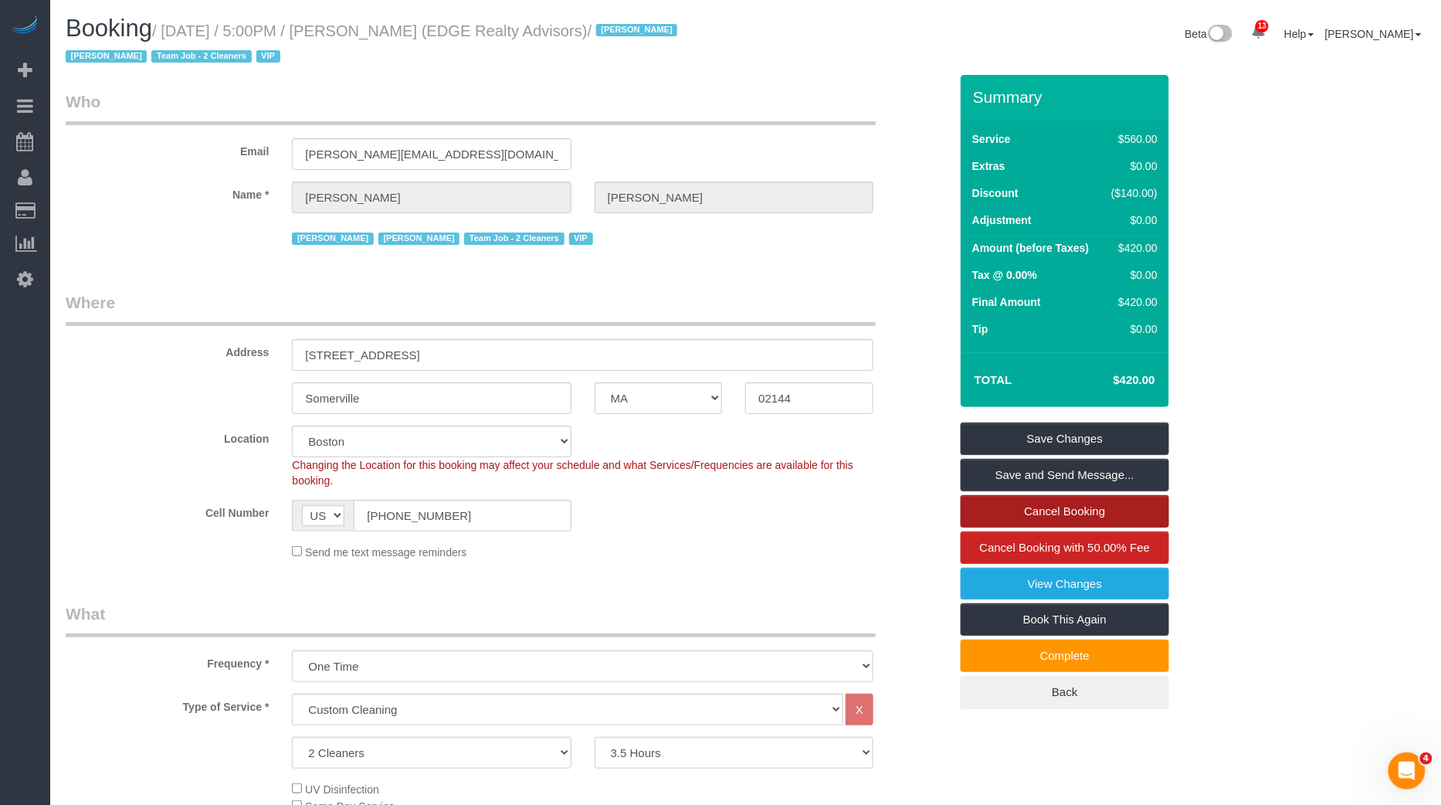
click at [1074, 512] on link "Cancel Booking" at bounding box center [1065, 511] width 208 height 32
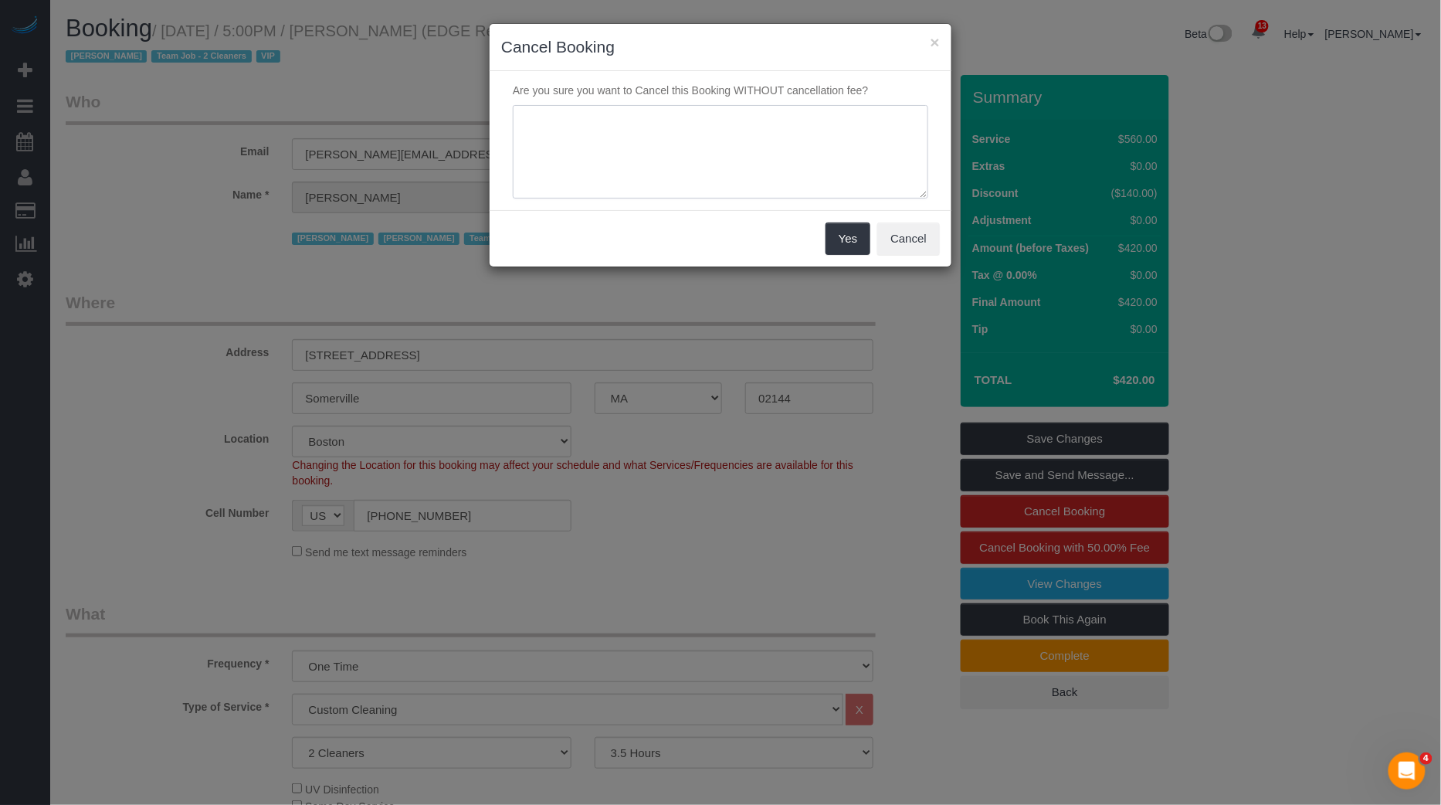
click at [794, 177] on textarea at bounding box center [720, 152] width 415 height 94
click at [778, 158] on textarea "To enrich screen reader interactions, please activate Accessibility in Grammarl…" at bounding box center [720, 152] width 415 height 94
click at [665, 120] on textarea "To enrich screen reader interactions, please activate Accessibility in Grammarl…" at bounding box center [720, 152] width 415 height 94
type textarea "Residents not moving out of unit 1"
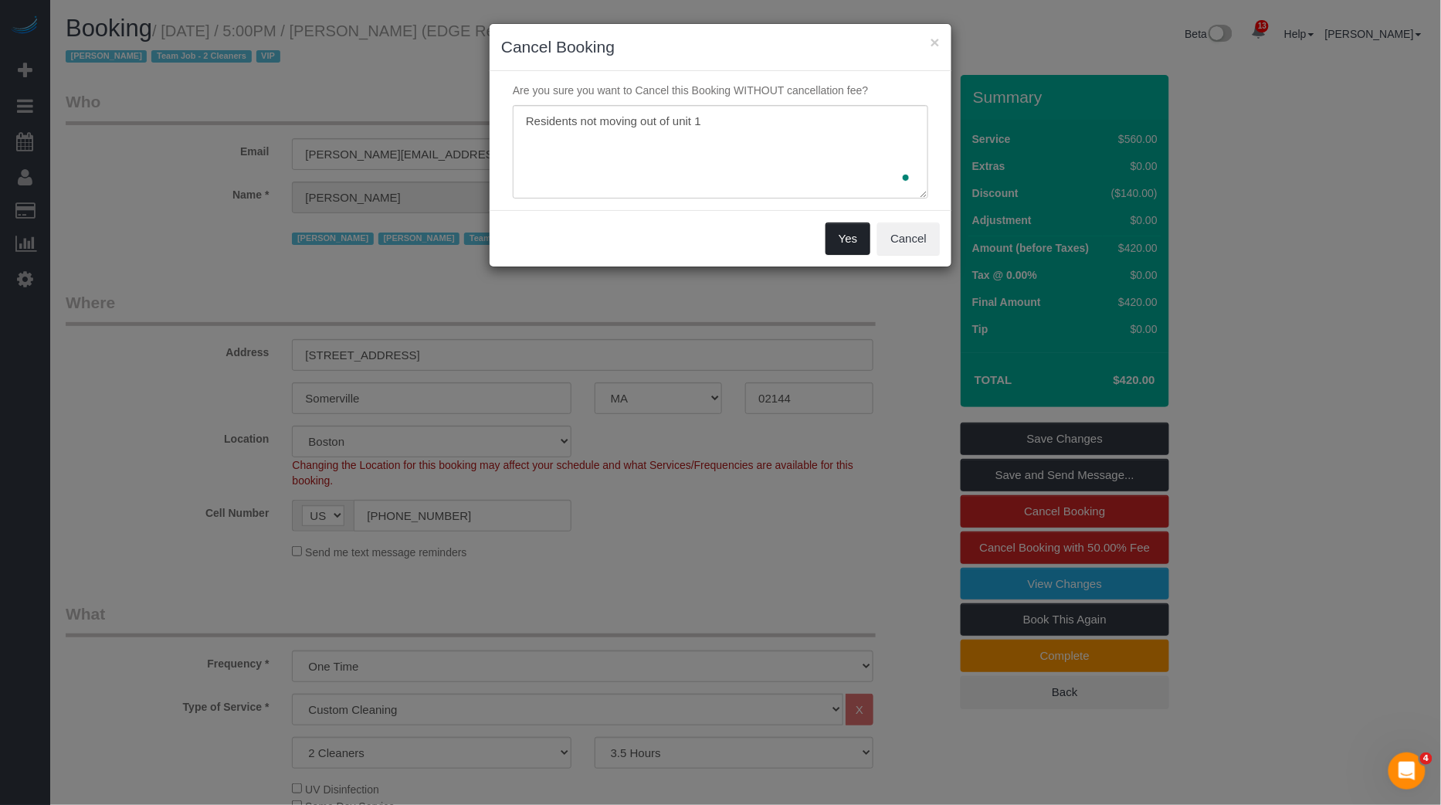
click at [848, 238] on button "Yes" at bounding box center [848, 238] width 45 height 32
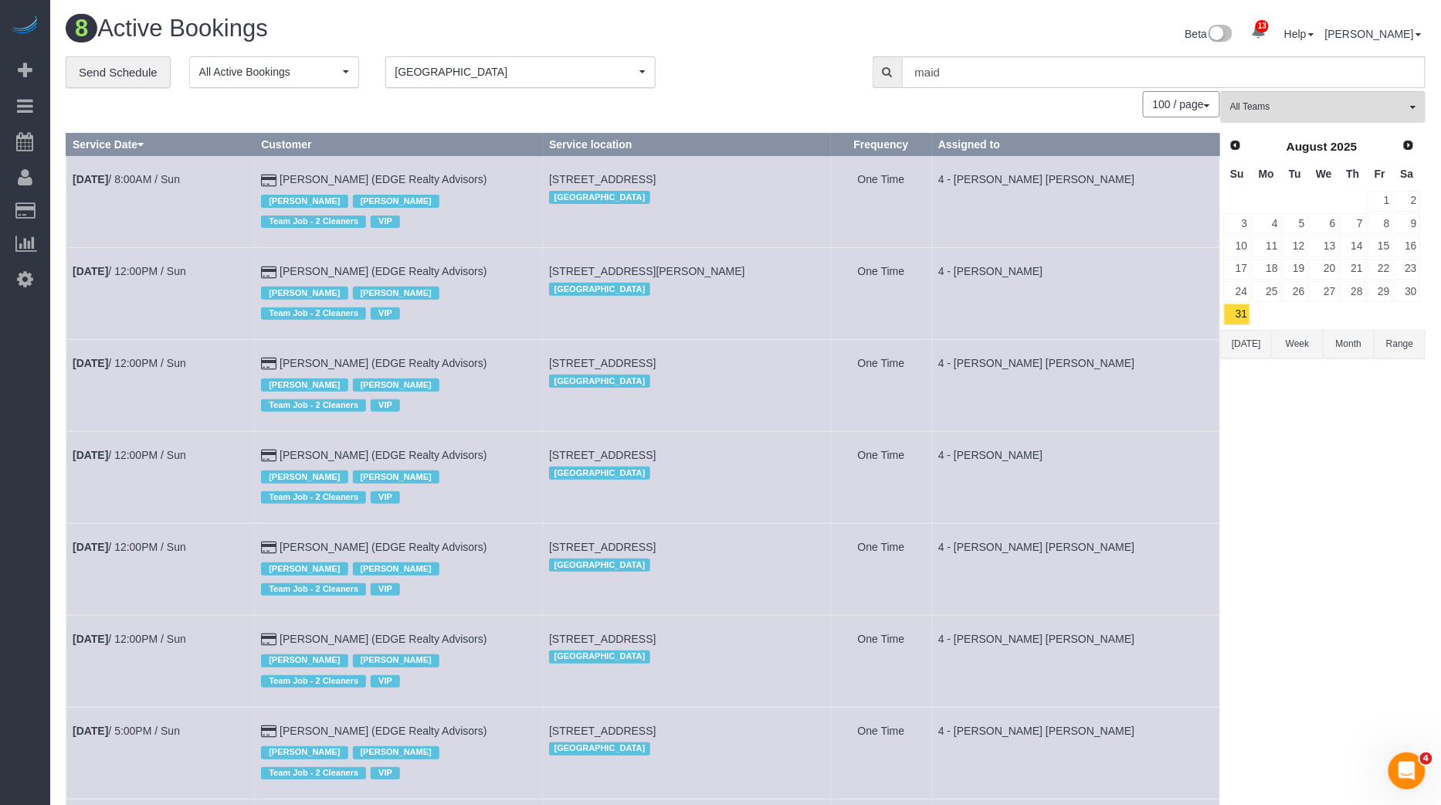
click at [1239, 332] on button "[DATE]" at bounding box center [1246, 344] width 51 height 29
click at [1277, 193] on link "1" at bounding box center [1266, 201] width 29 height 21
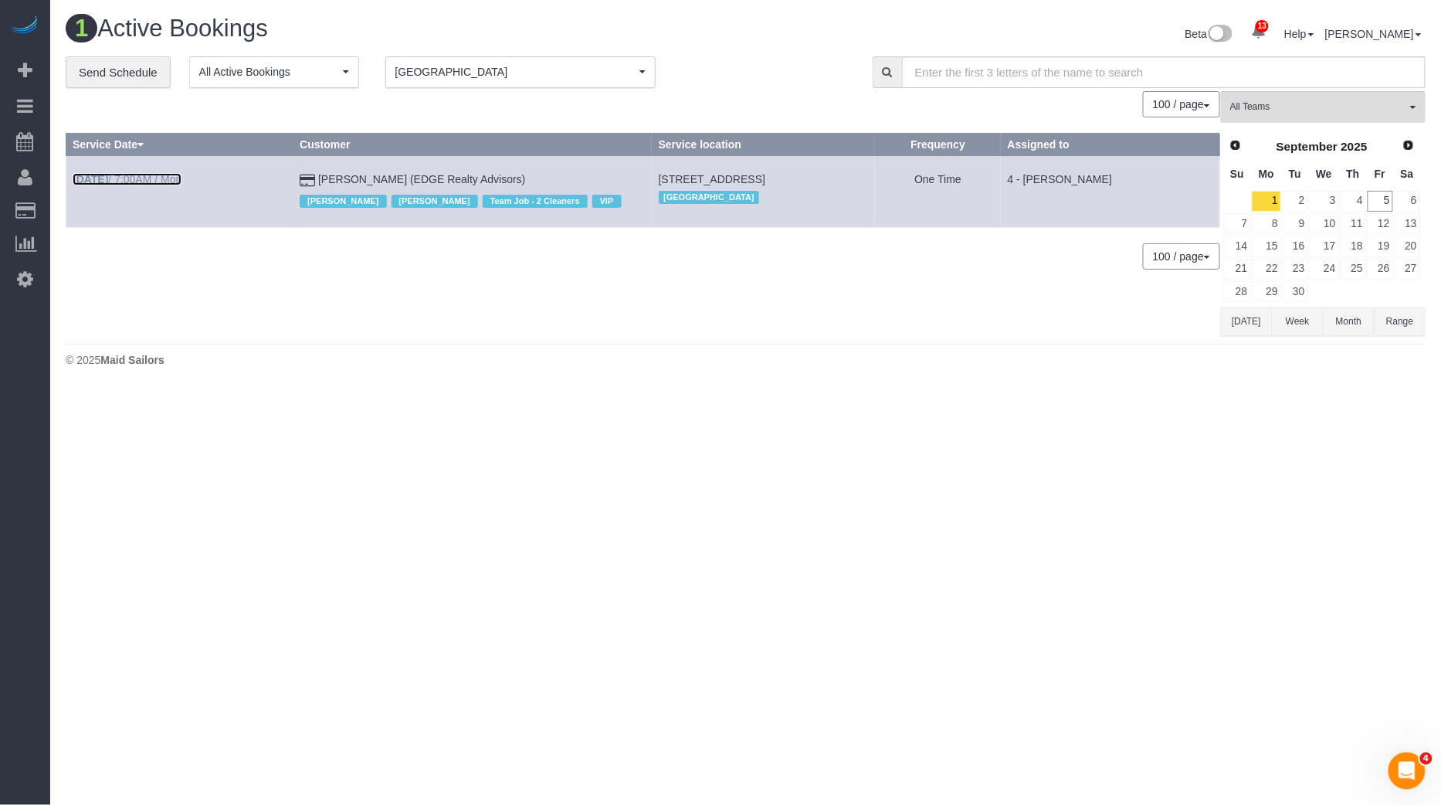
click at [171, 180] on link "[DATE] 7:00AM / Mon" at bounding box center [127, 179] width 109 height 12
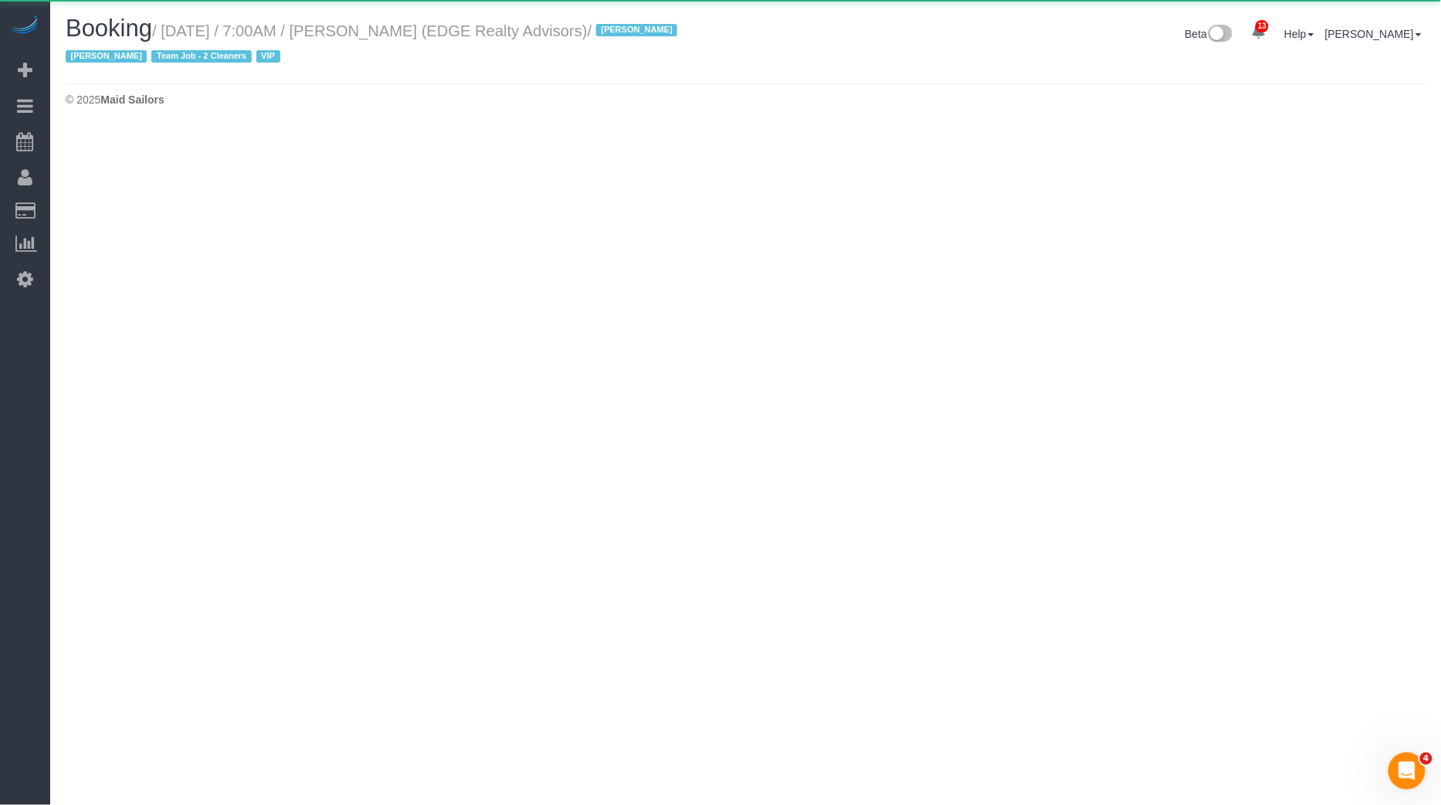
select select "MA"
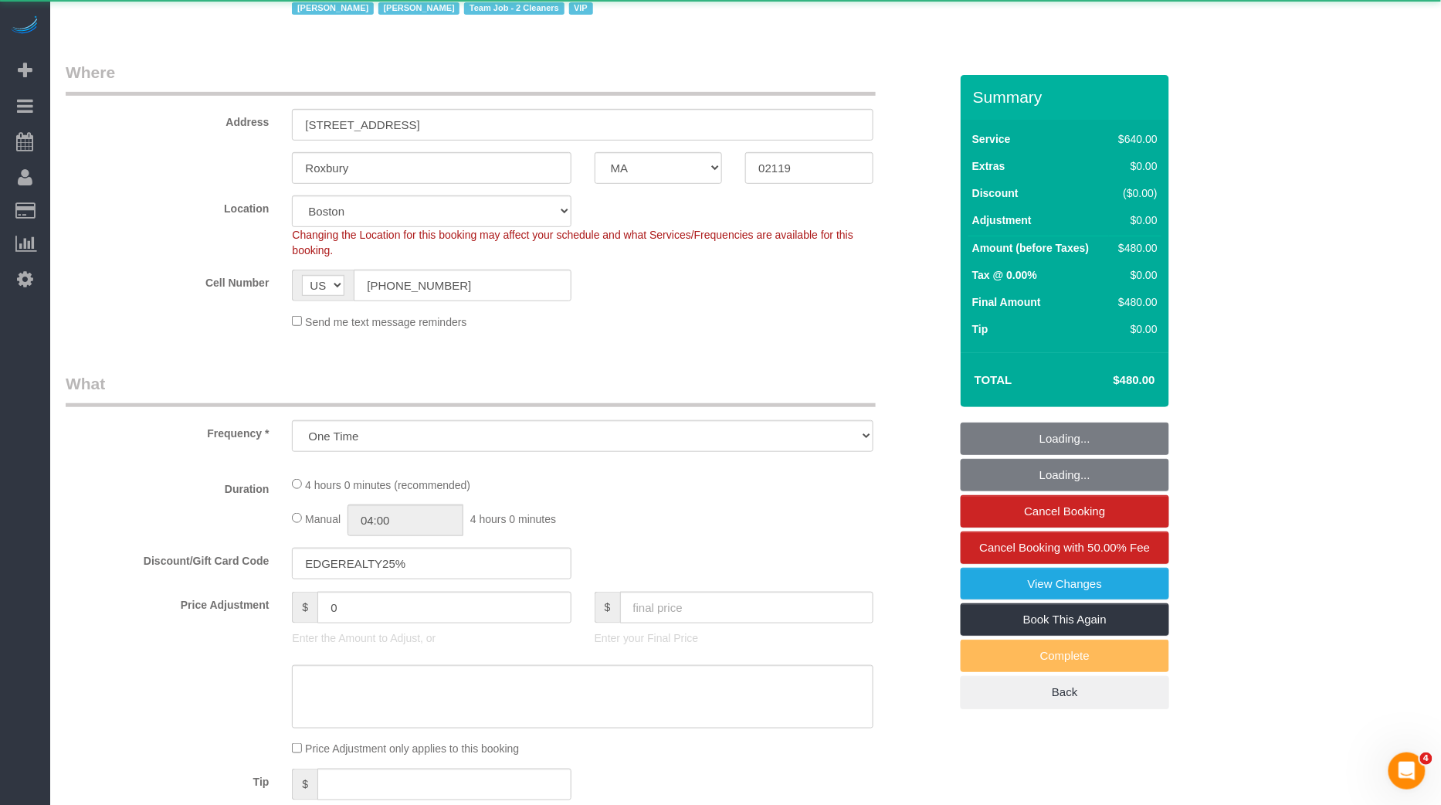
select select "object:2012"
select select "2"
select select "240"
select select "number:89"
select select "number:90"
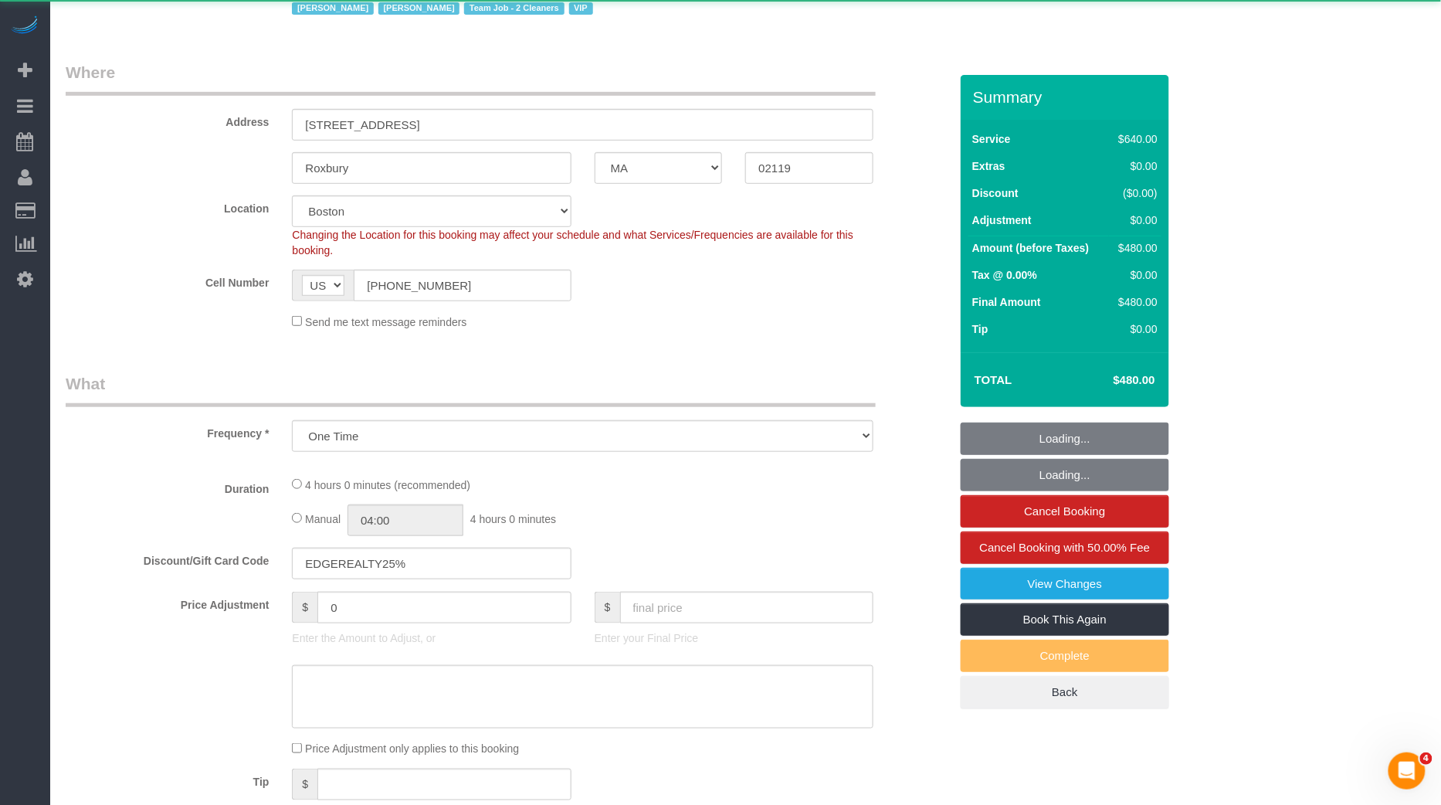
select select "number:15"
select select "number:7"
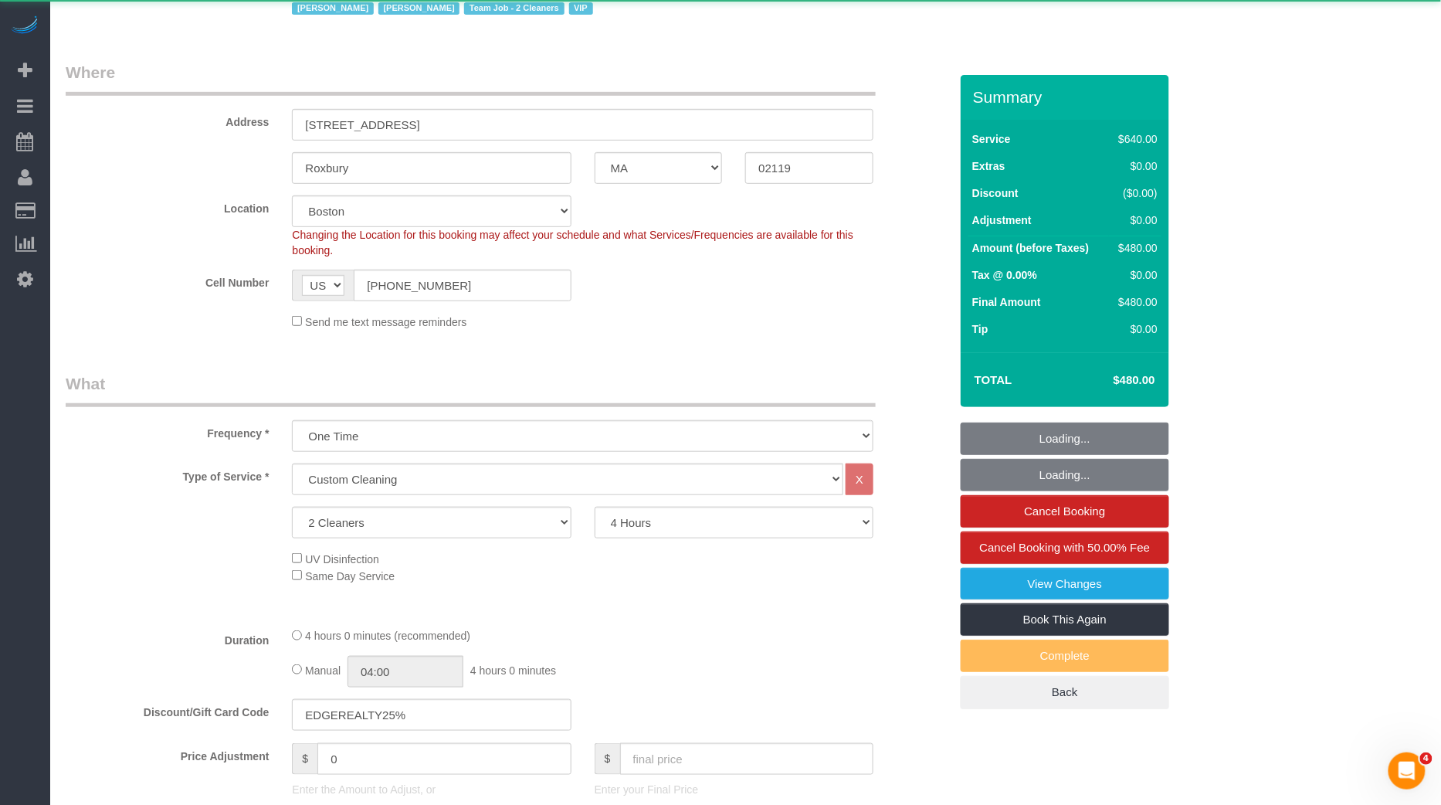
select select "object:2290"
select select "string:stripe-pm_1NctNu4VGloSiKo7xER55rCs"
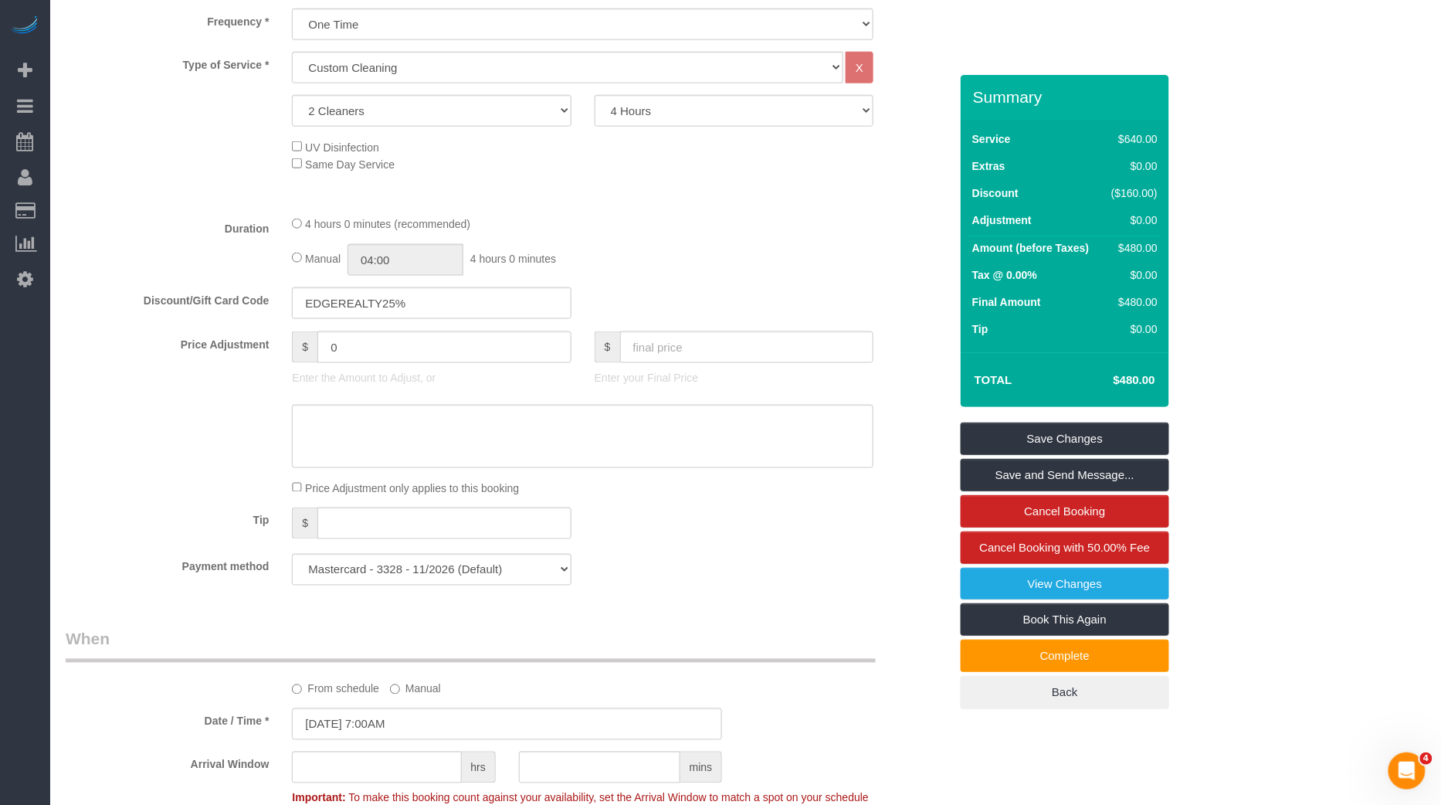
scroll to position [663, 0]
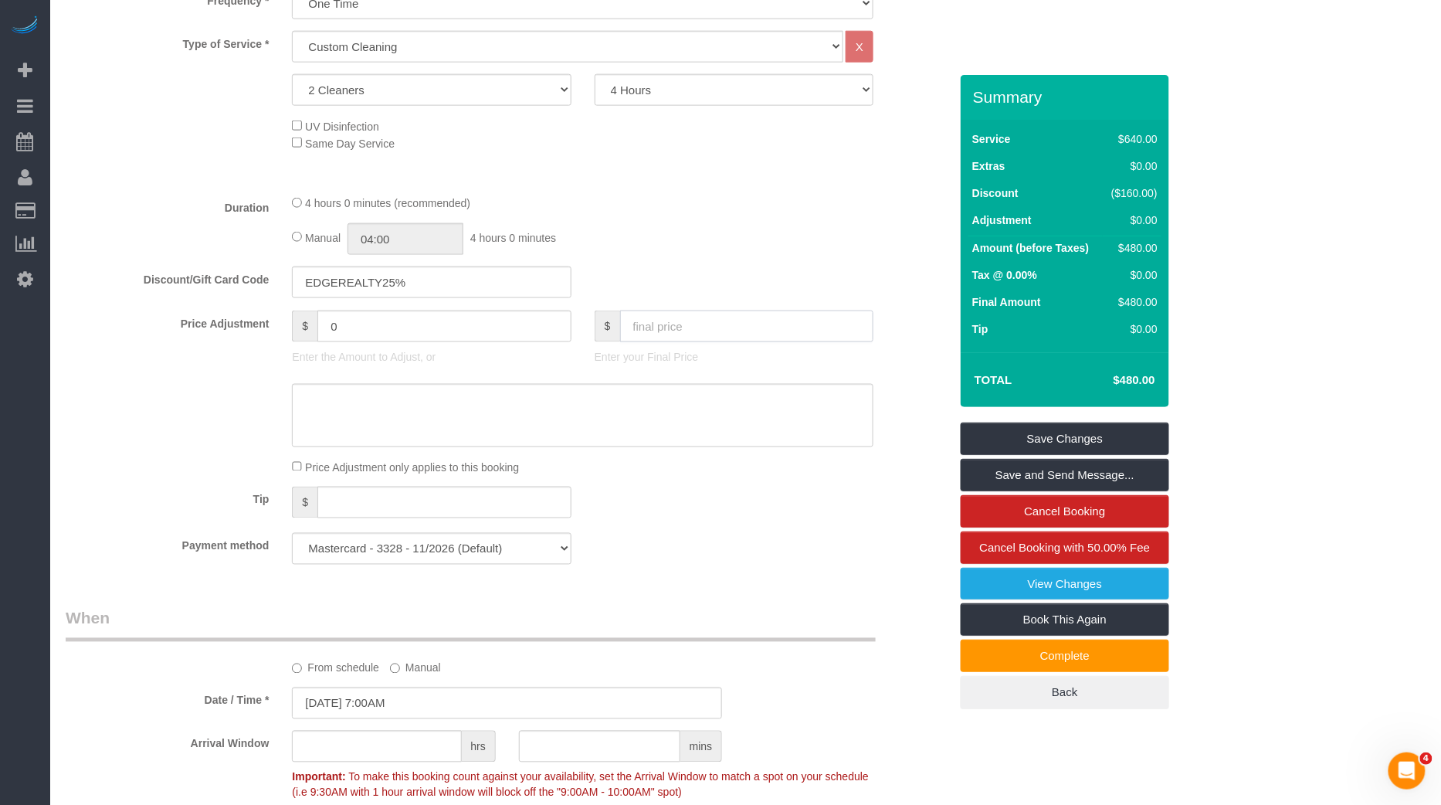
click at [660, 327] on input "text" at bounding box center [747, 326] width 254 height 32
type input "0"
click at [792, 254] on fieldset "What Frequency * One Time Weekly (20% Off) - 20.00% Every 2 Weeks (15% Off) - 1…" at bounding box center [507, 258] width 883 height 636
type input "-480"
click at [1034, 441] on link "Save Changes" at bounding box center [1065, 438] width 208 height 32
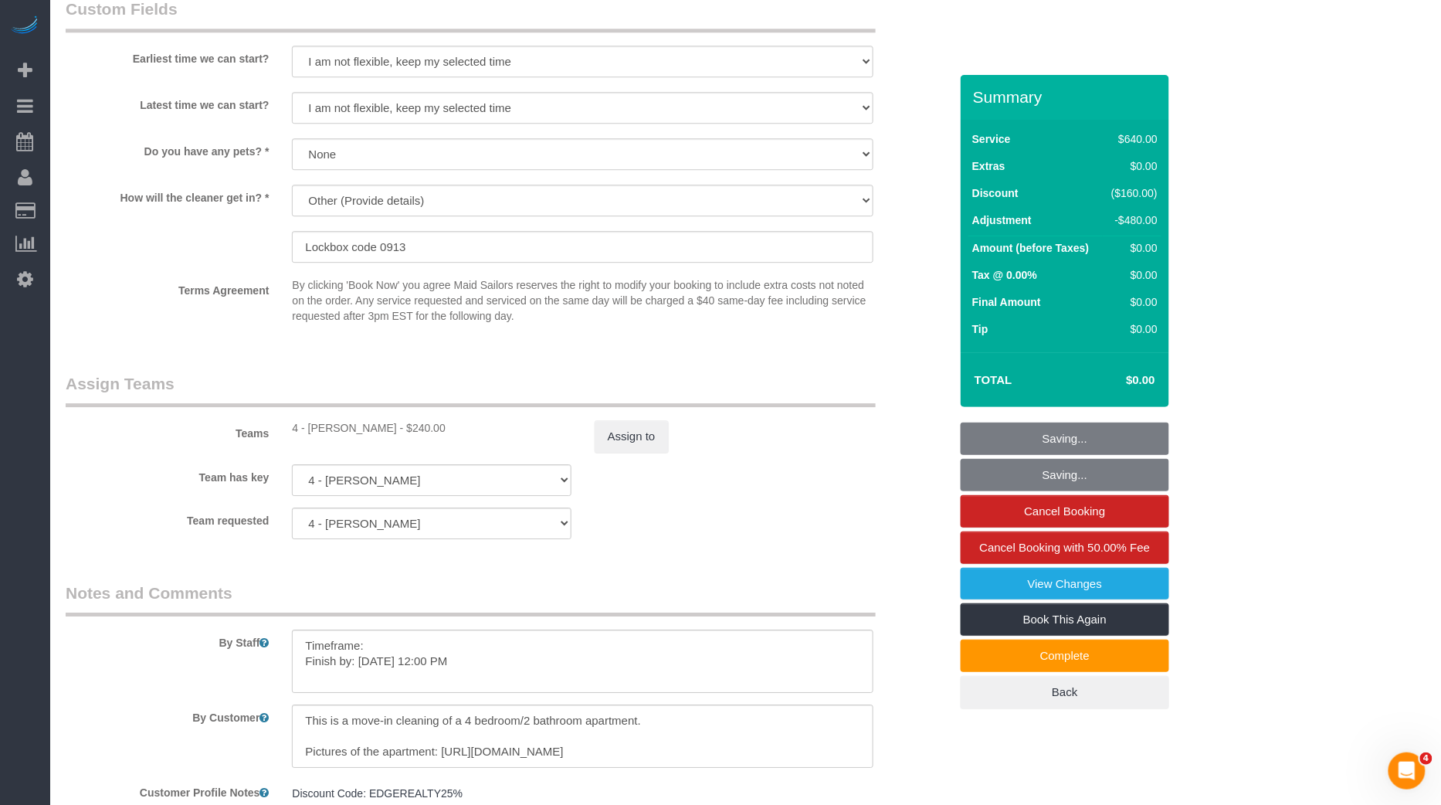
scroll to position [1520, 0]
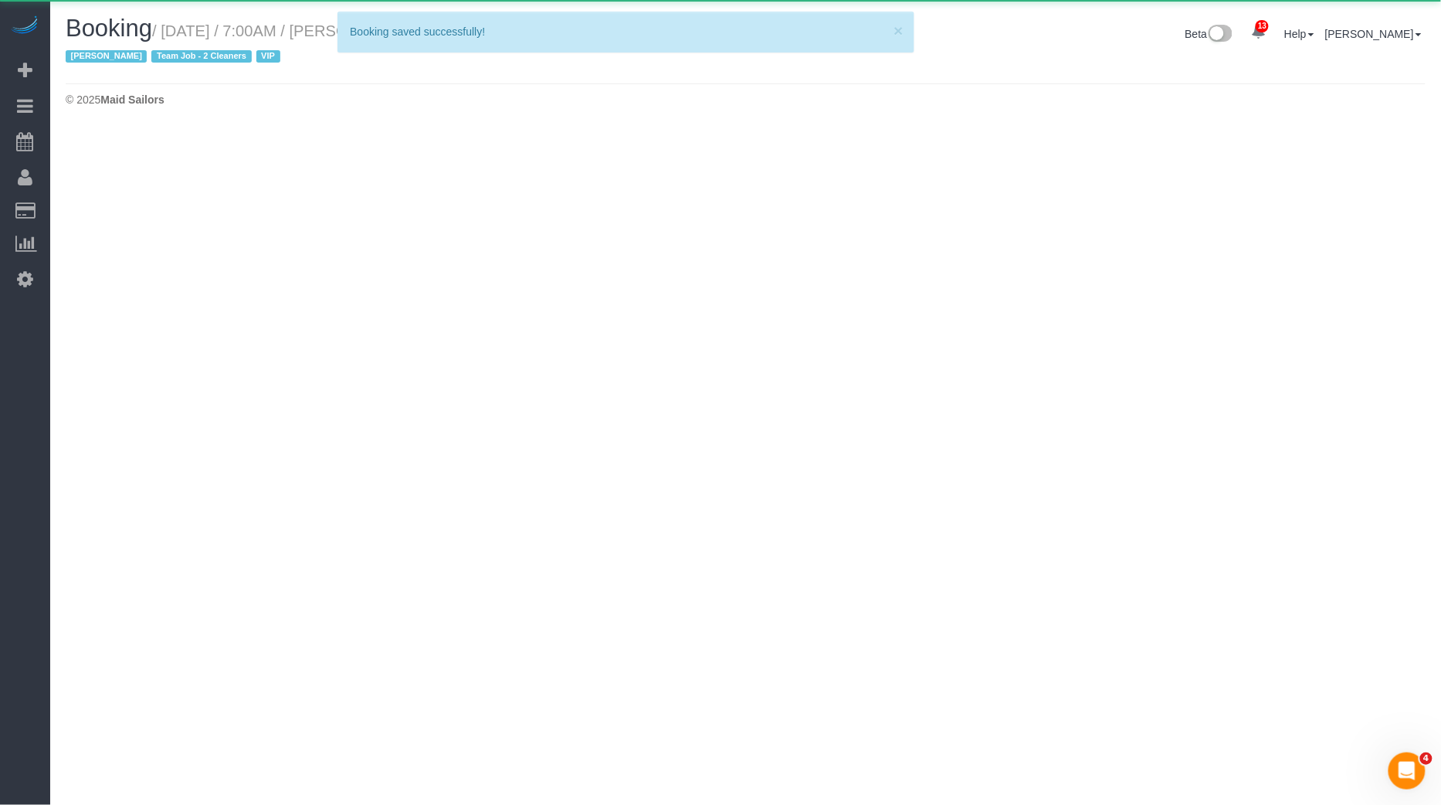
select select "MA"
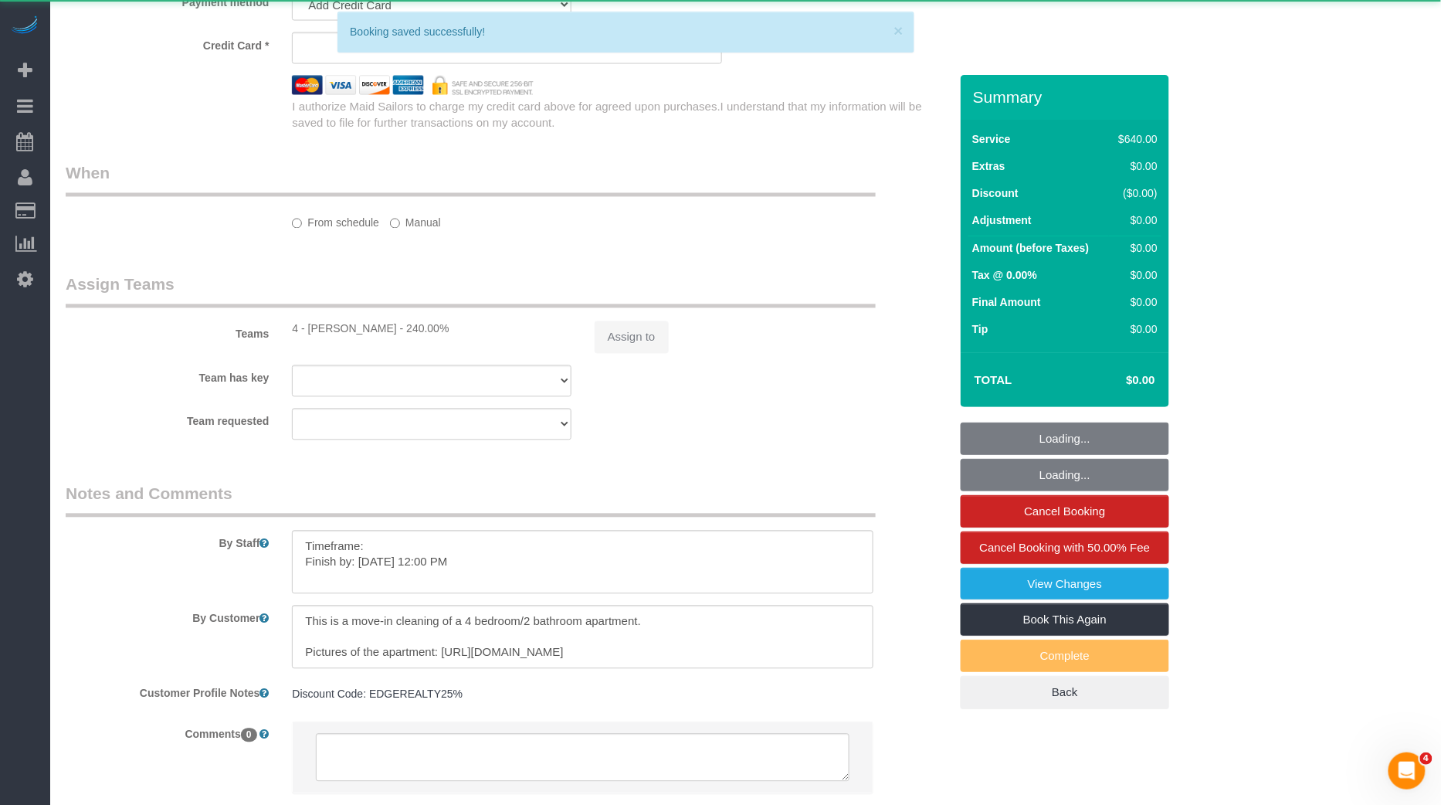
select select "object:2960"
select select "2"
select select "240"
select select "number:89"
select select "number:90"
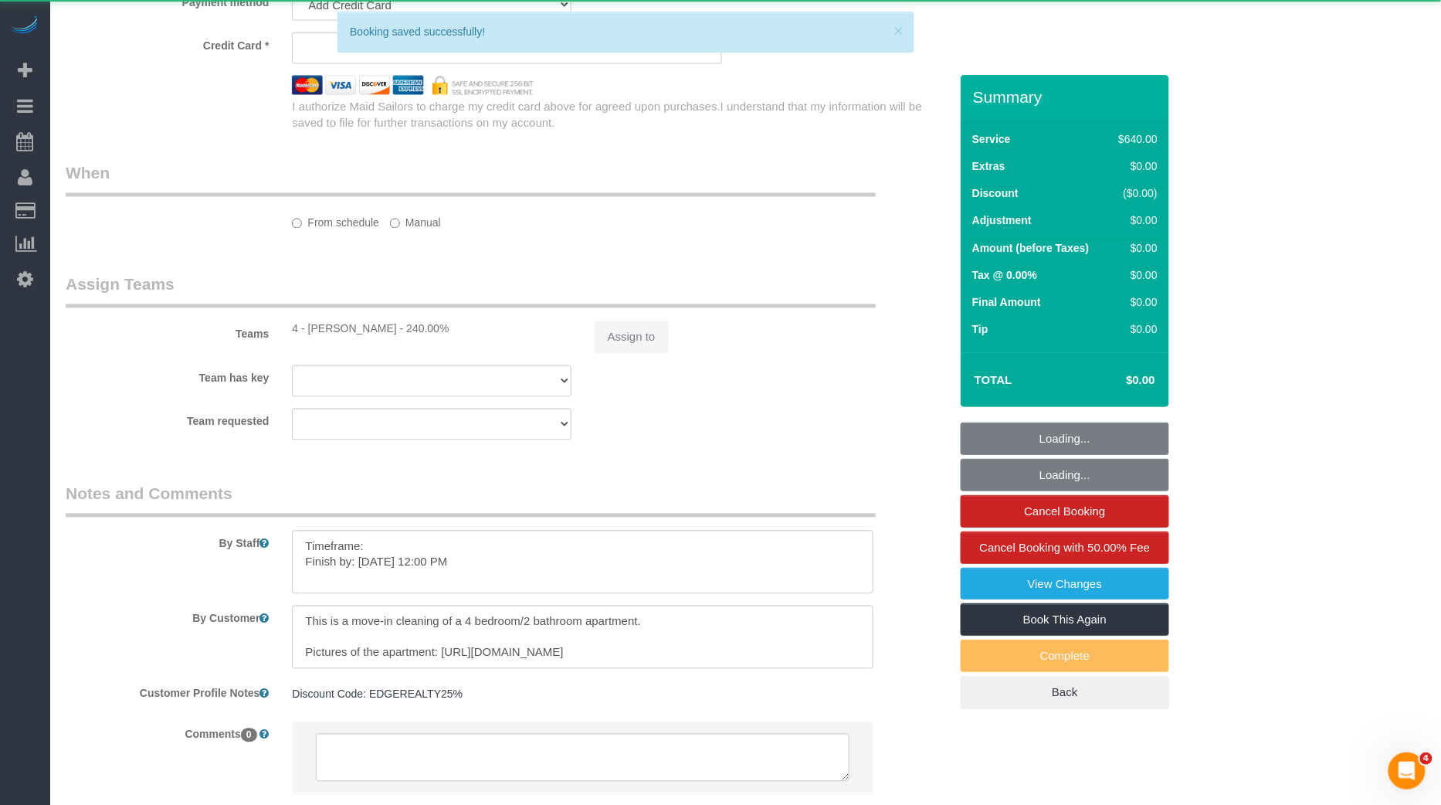
select select "number:15"
select select "number:7"
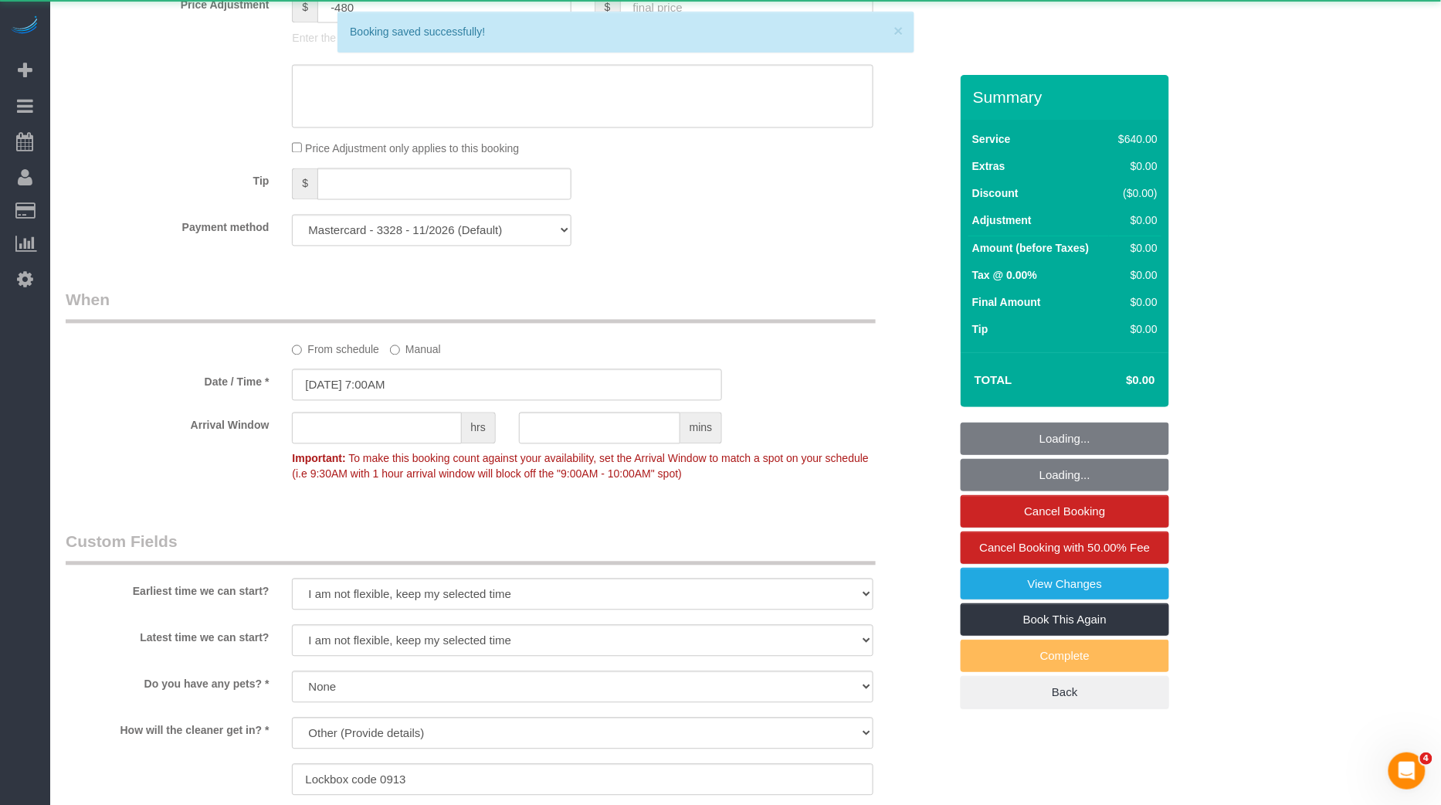
select select "object:3240"
select select "string:stripe-pm_1NctNu4VGloSiKo7xER55rCs"
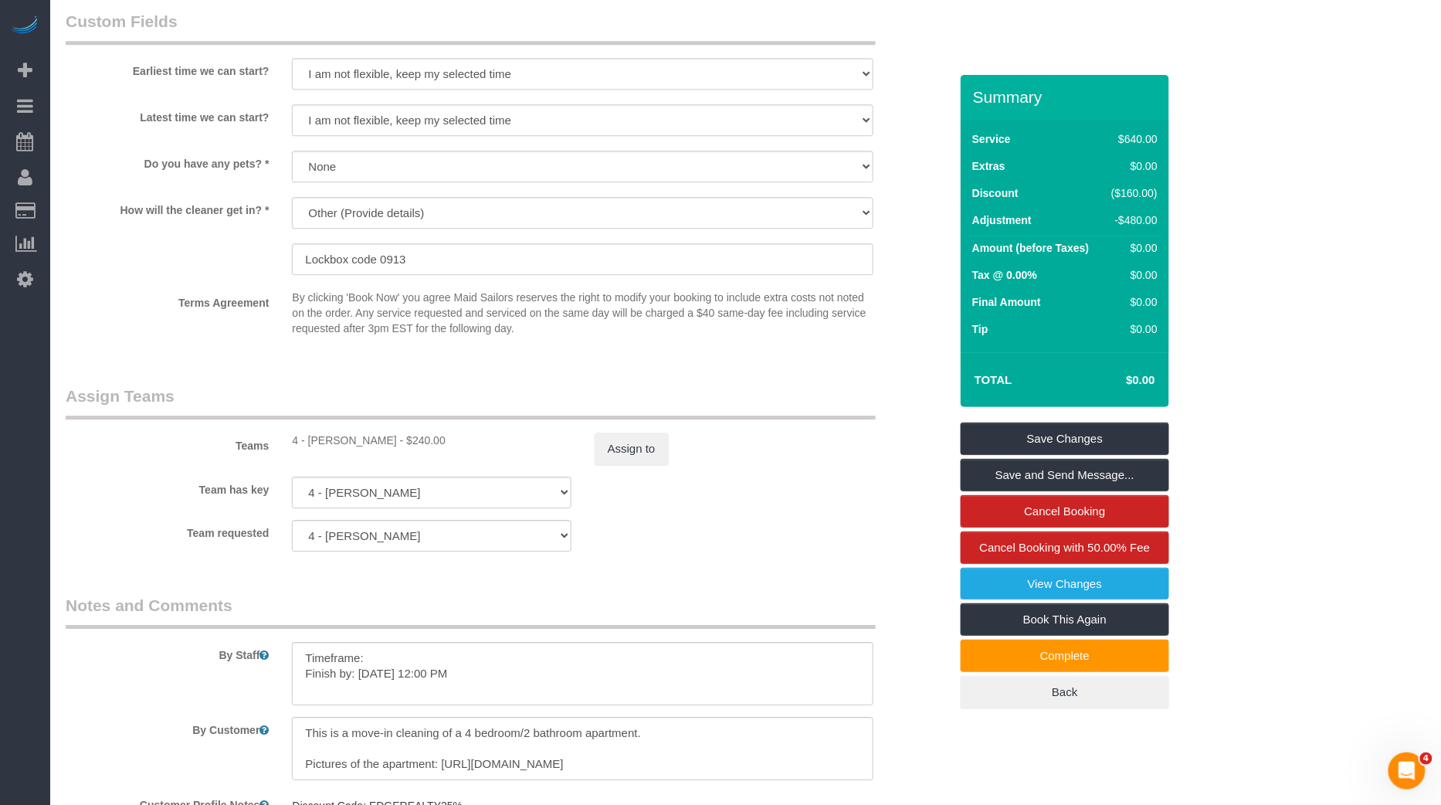
scroll to position [1507, 0]
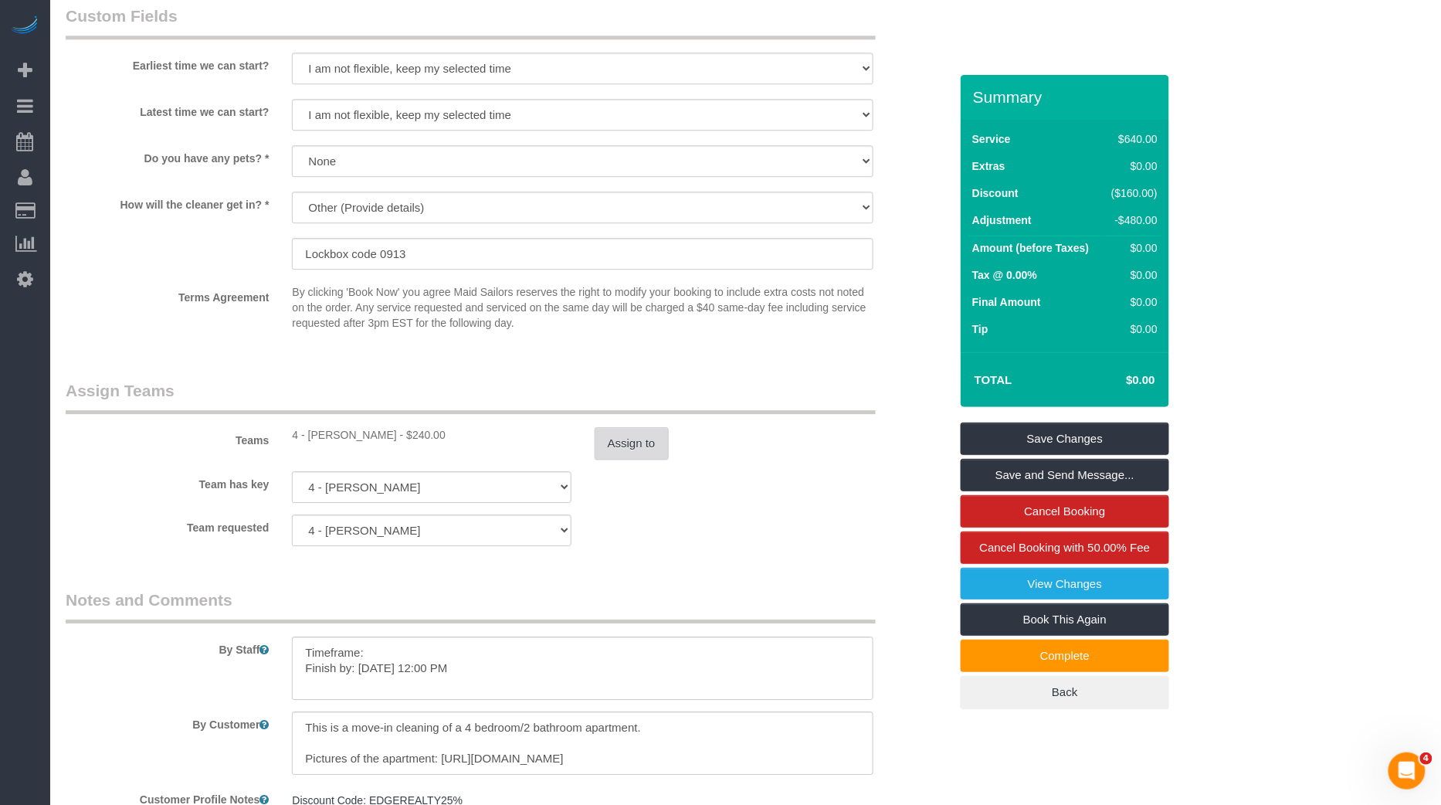
click at [637, 456] on button "Assign to" at bounding box center [632, 443] width 74 height 32
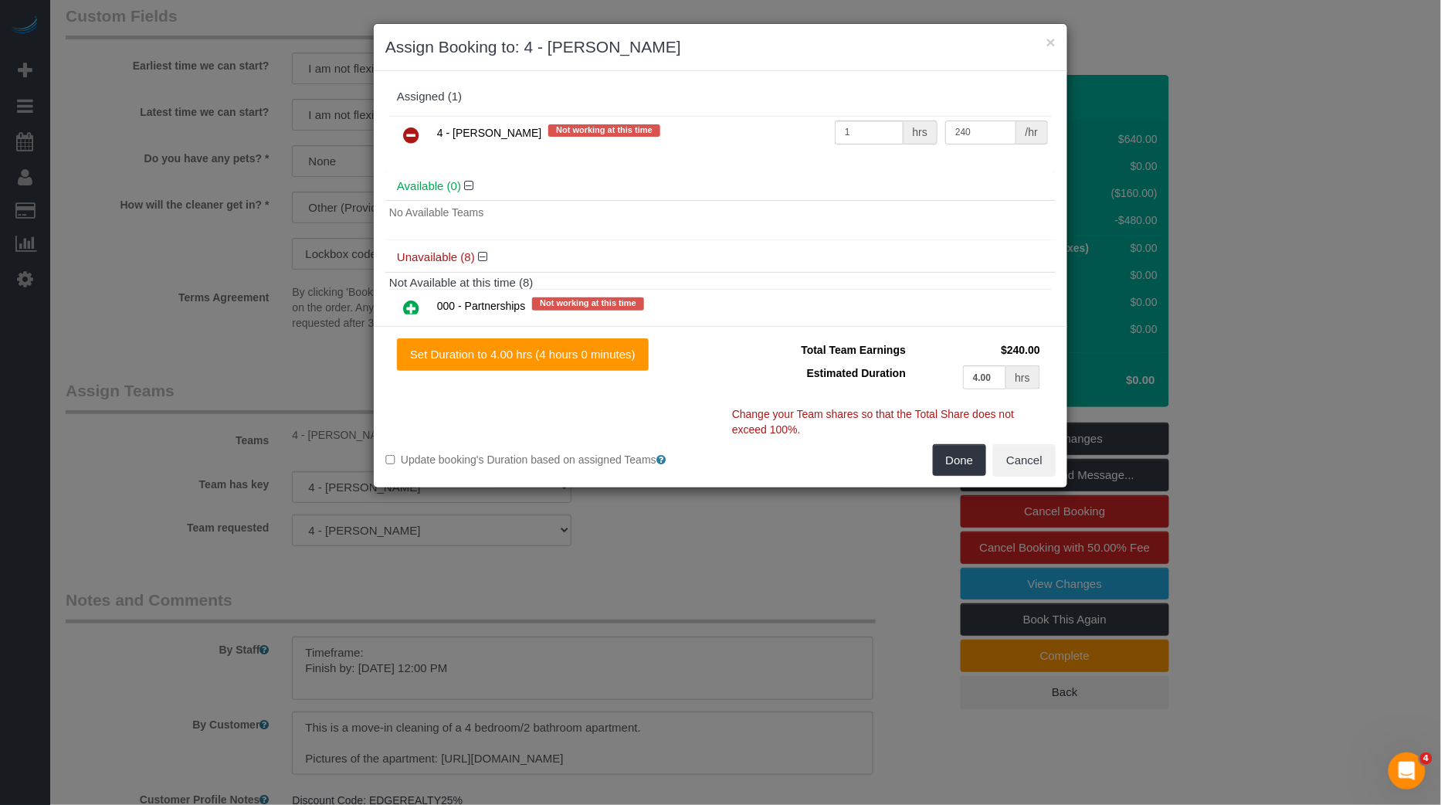
click at [957, 123] on input "240" at bounding box center [980, 132] width 71 height 24
type input "120"
click at [951, 462] on button "Done" at bounding box center [960, 460] width 54 height 32
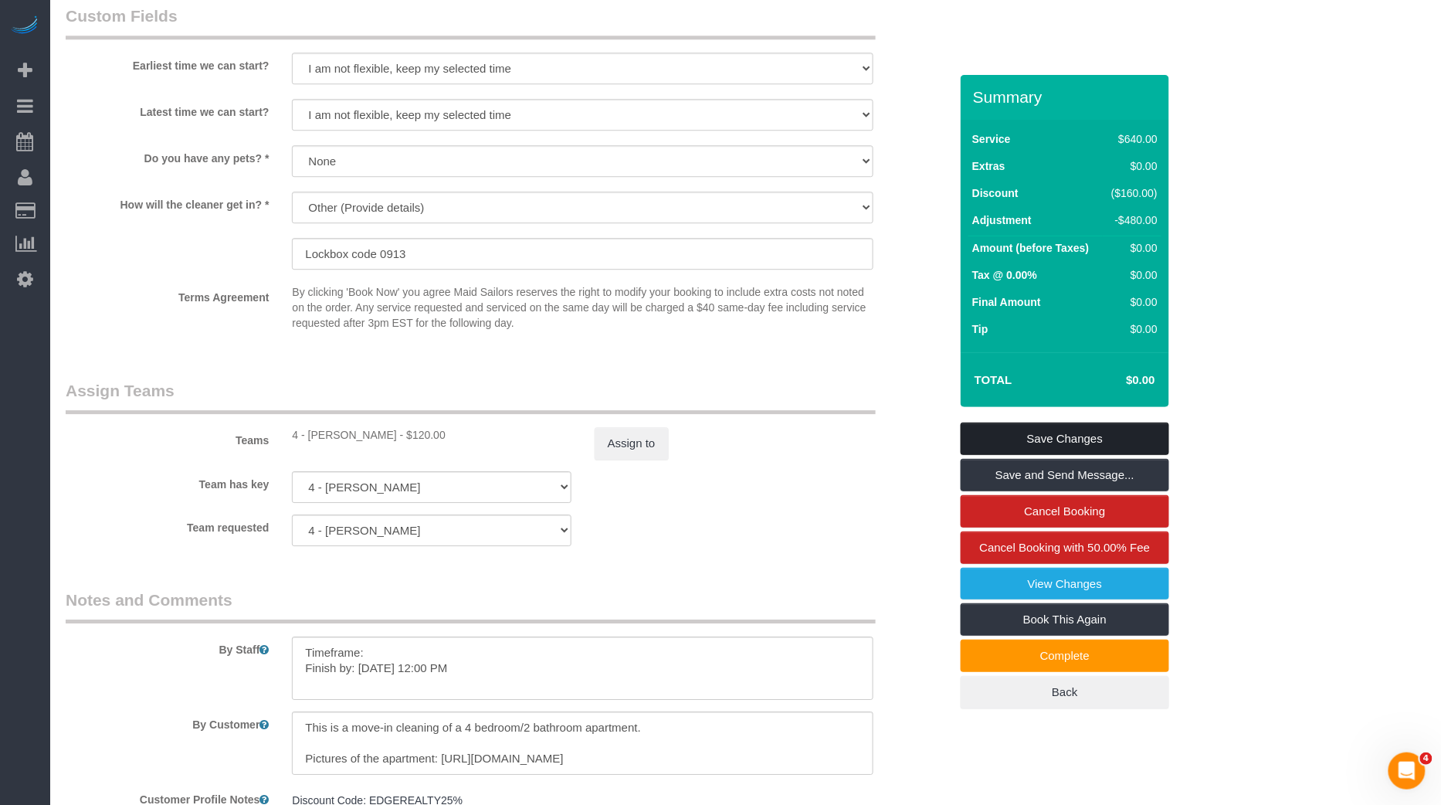
click at [1071, 445] on link "Save Changes" at bounding box center [1065, 438] width 208 height 32
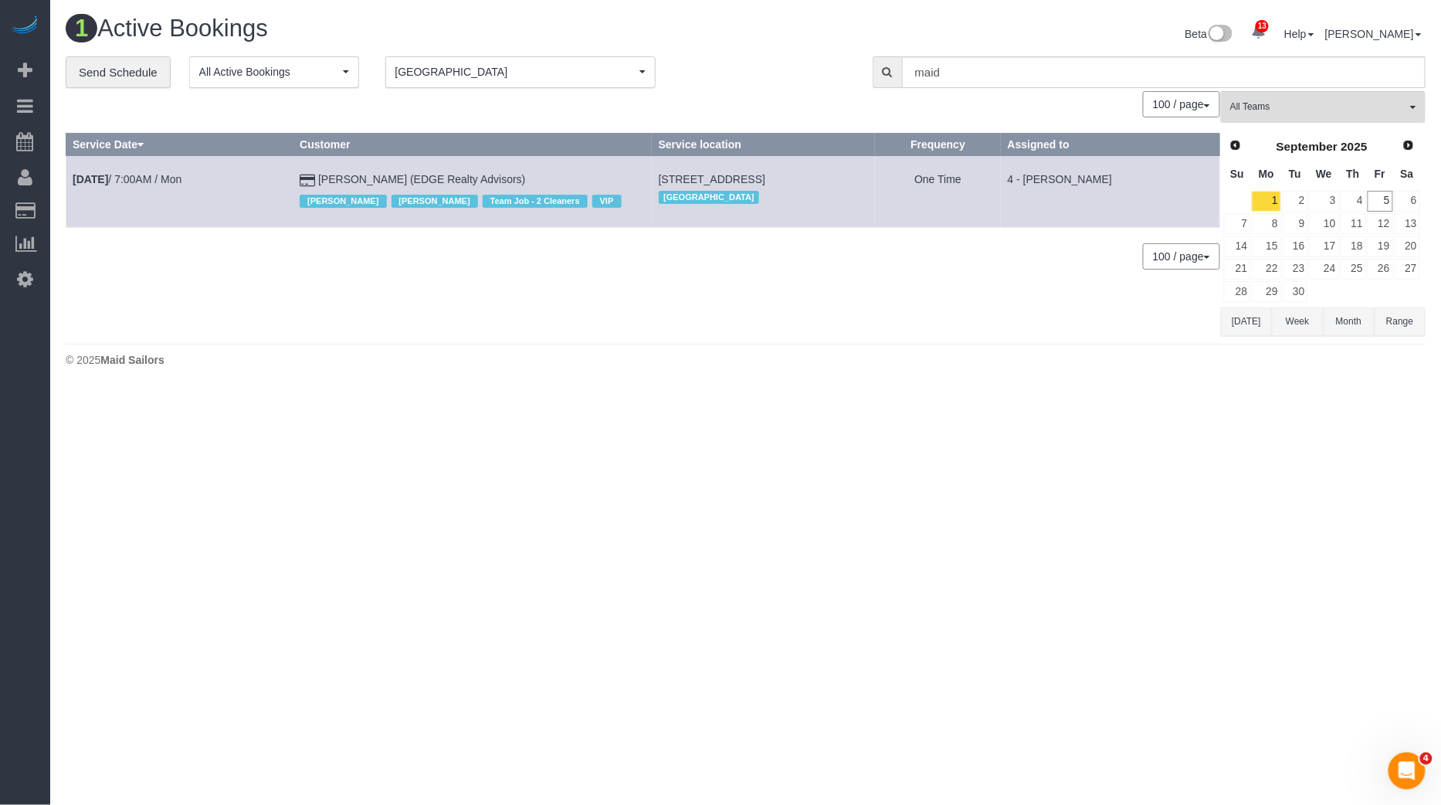
click at [1237, 317] on button "Today" at bounding box center [1246, 321] width 51 height 29
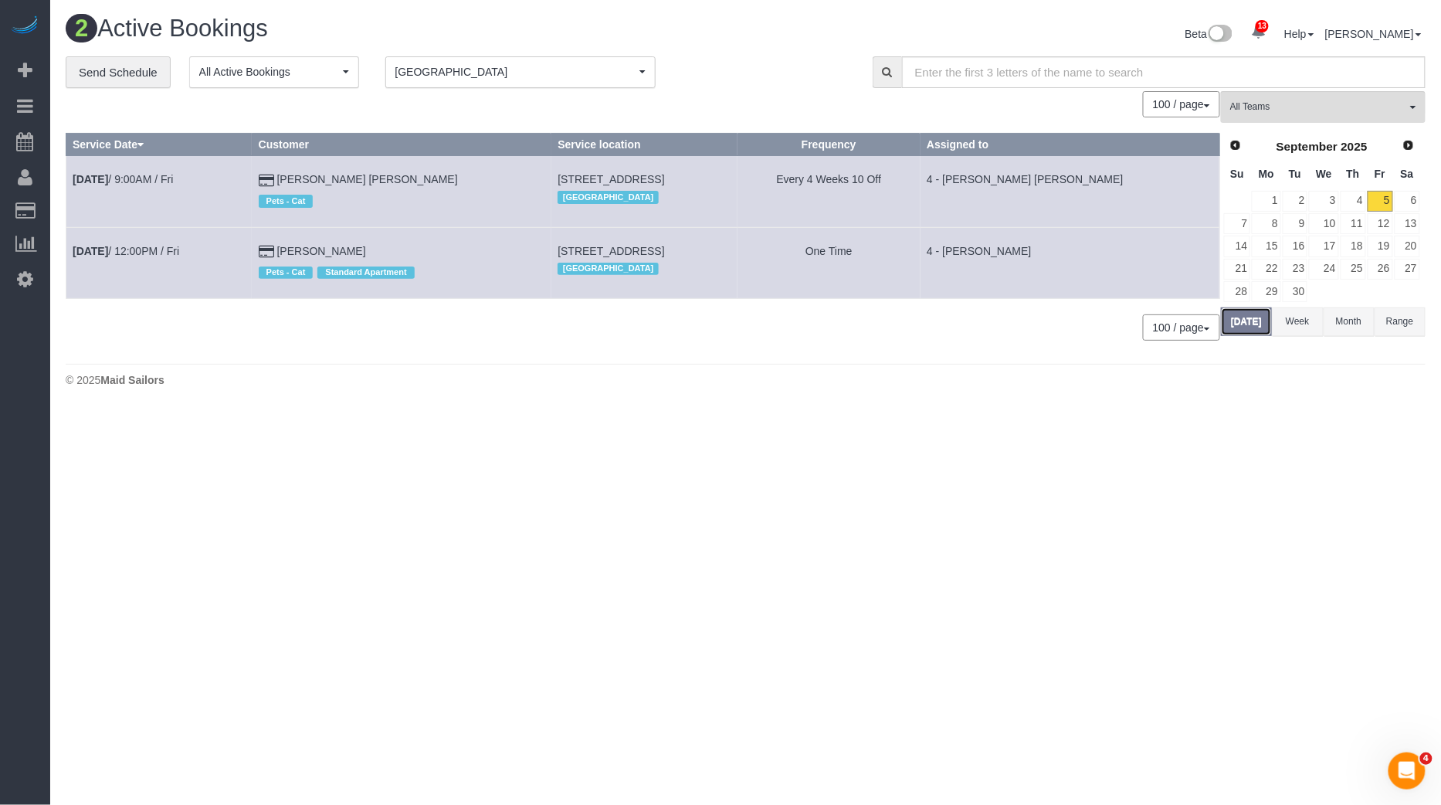
click at [1237, 326] on button "Today" at bounding box center [1246, 321] width 51 height 29
click at [1229, 139] on span "Prev" at bounding box center [1235, 145] width 12 height 12
click at [1240, 316] on link "31" at bounding box center [1237, 313] width 26 height 21
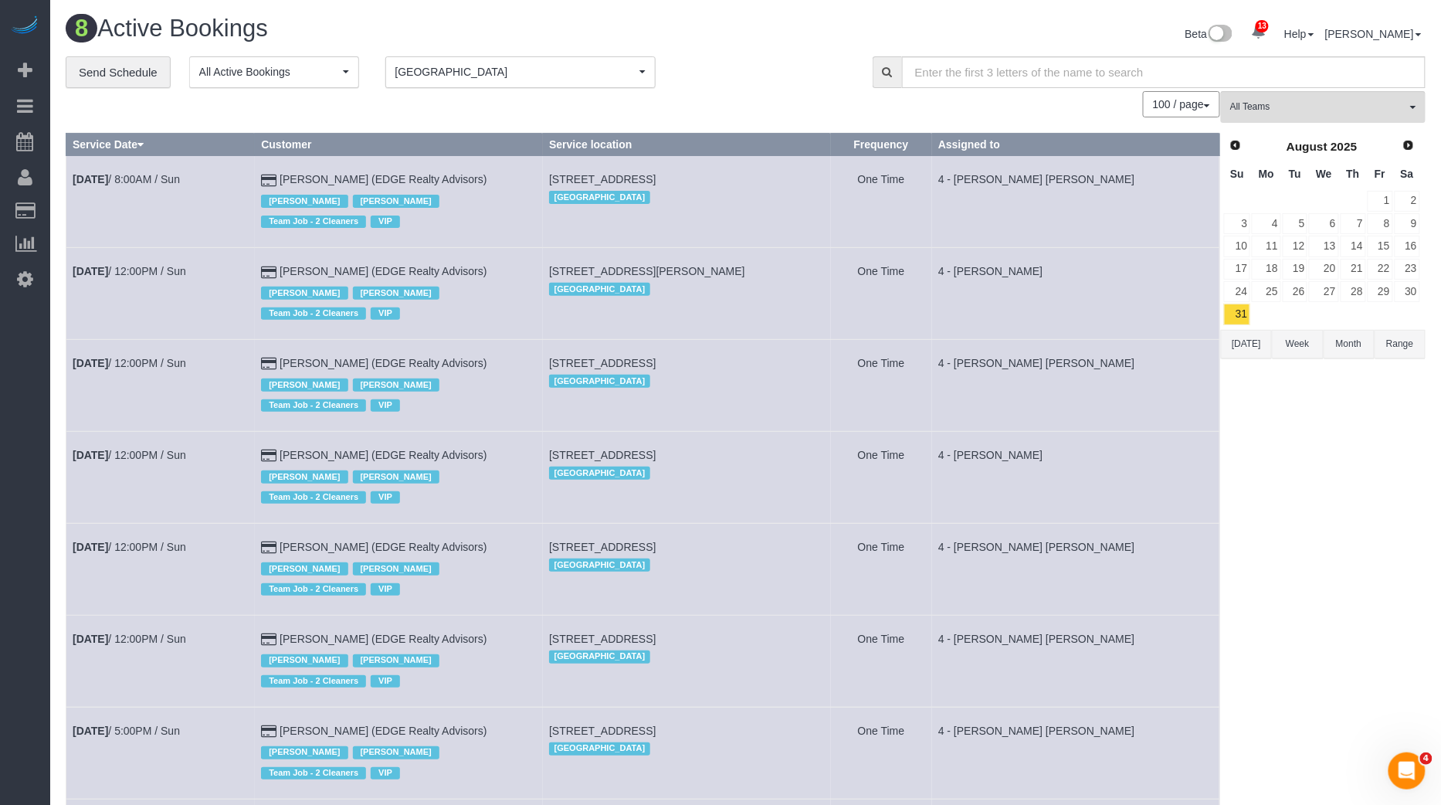
click at [1405, 144] on span "Next" at bounding box center [1408, 145] width 12 height 12
click at [1270, 199] on link "1" at bounding box center [1266, 201] width 29 height 21
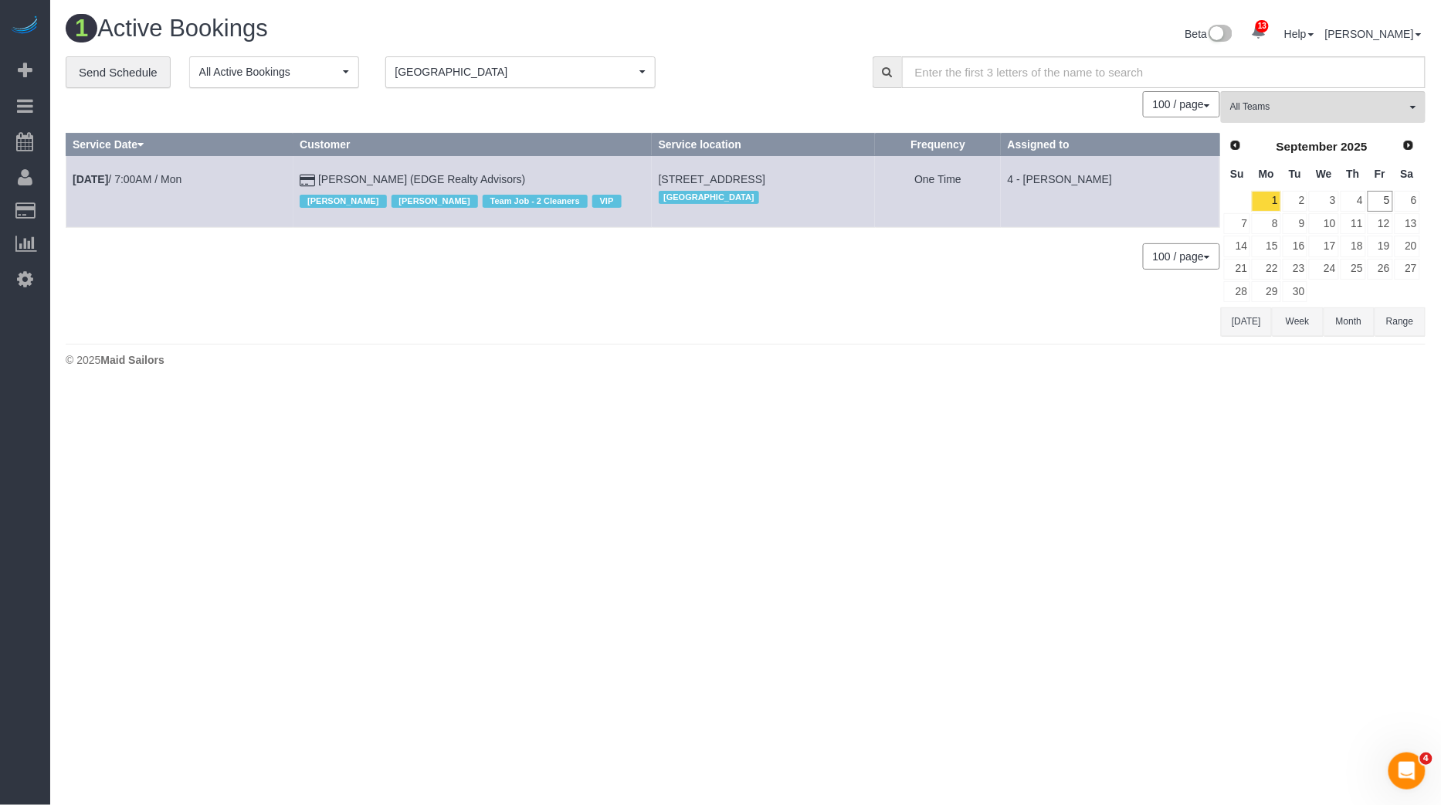
click at [128, 164] on td "Sep 1st / 7:00AM / Mon" at bounding box center [179, 191] width 227 height 71
click at [128, 176] on link "Sep 1st / 7:00AM / Mon" at bounding box center [127, 179] width 109 height 12
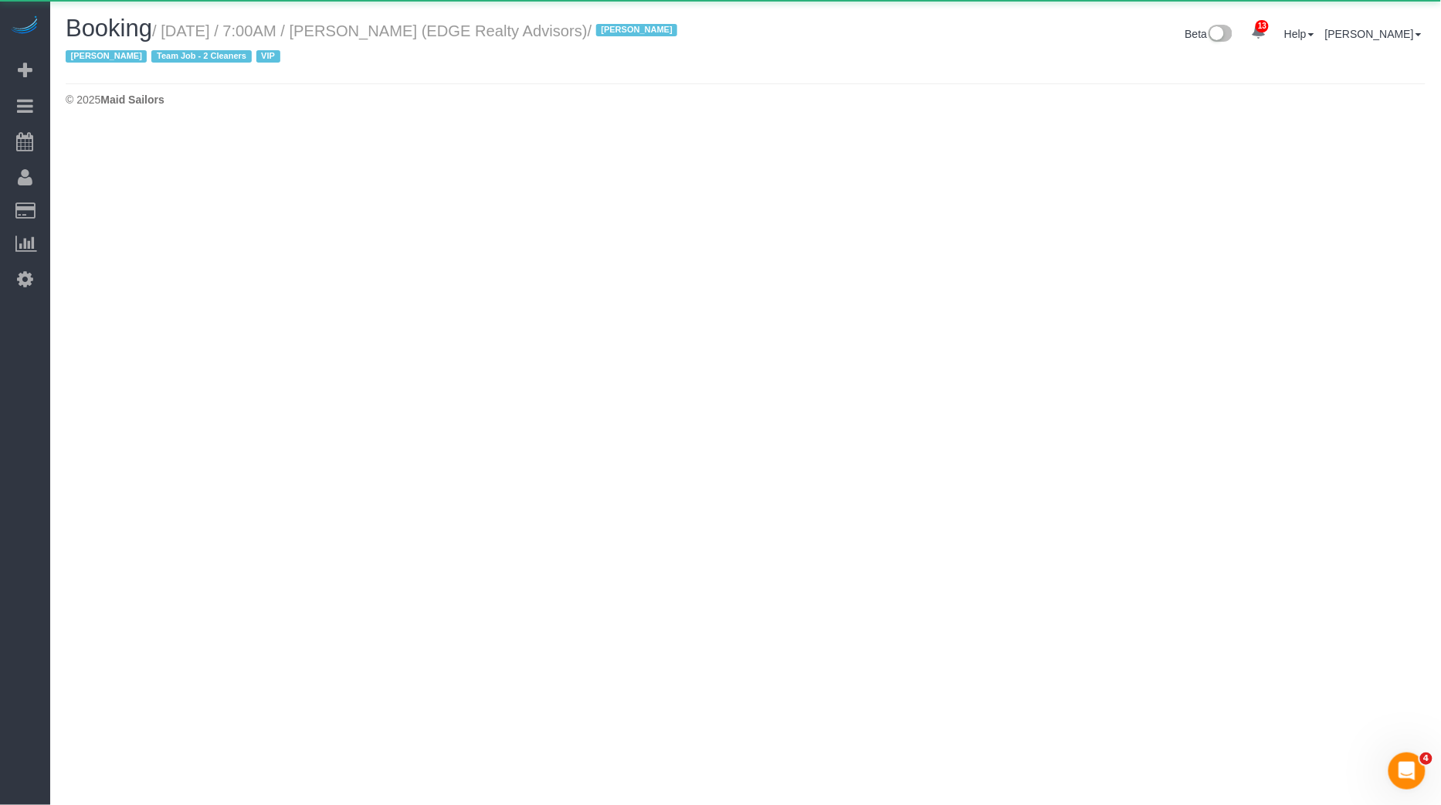
select select "MA"
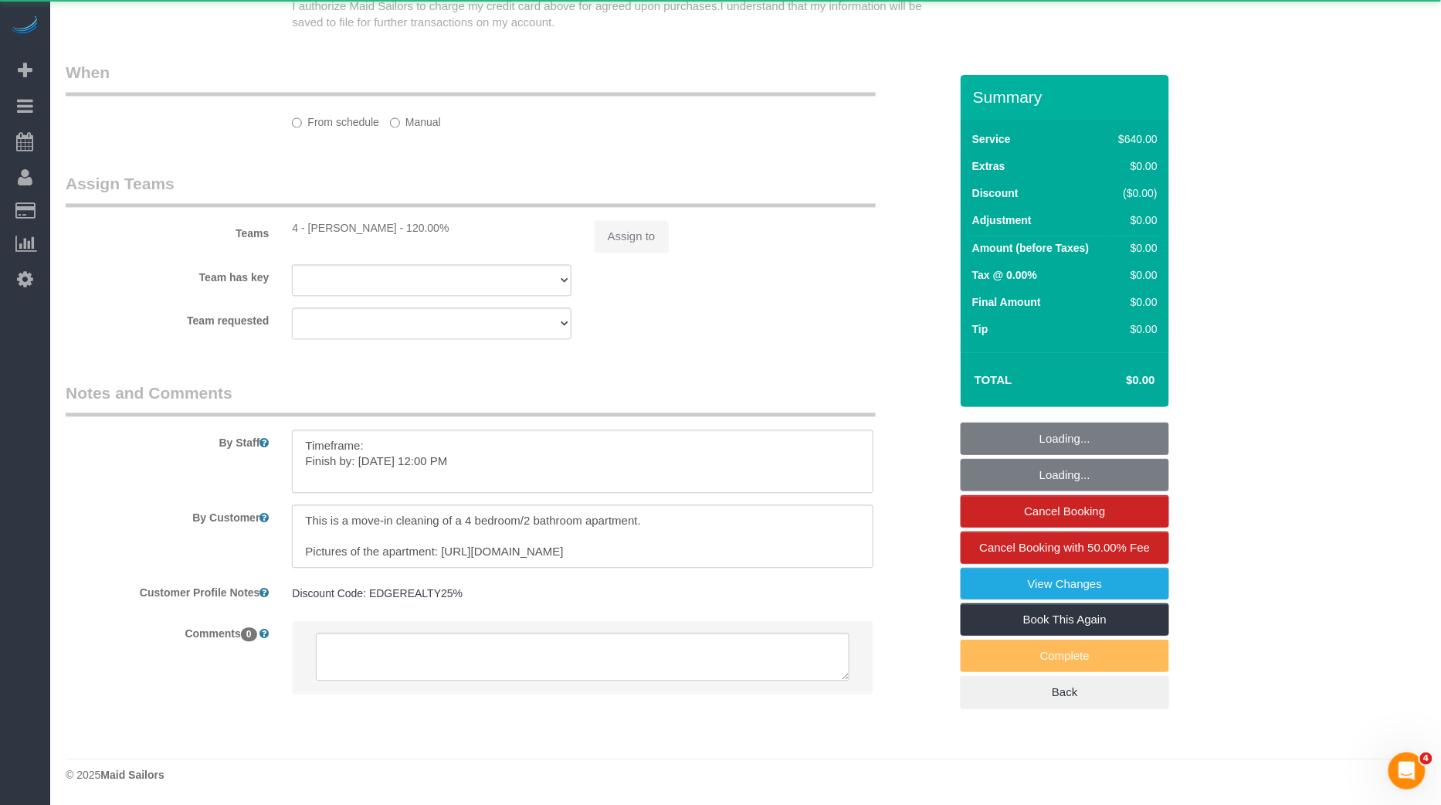
select select "2"
select select "240"
select select "number:89"
select select "number:90"
select select "number:15"
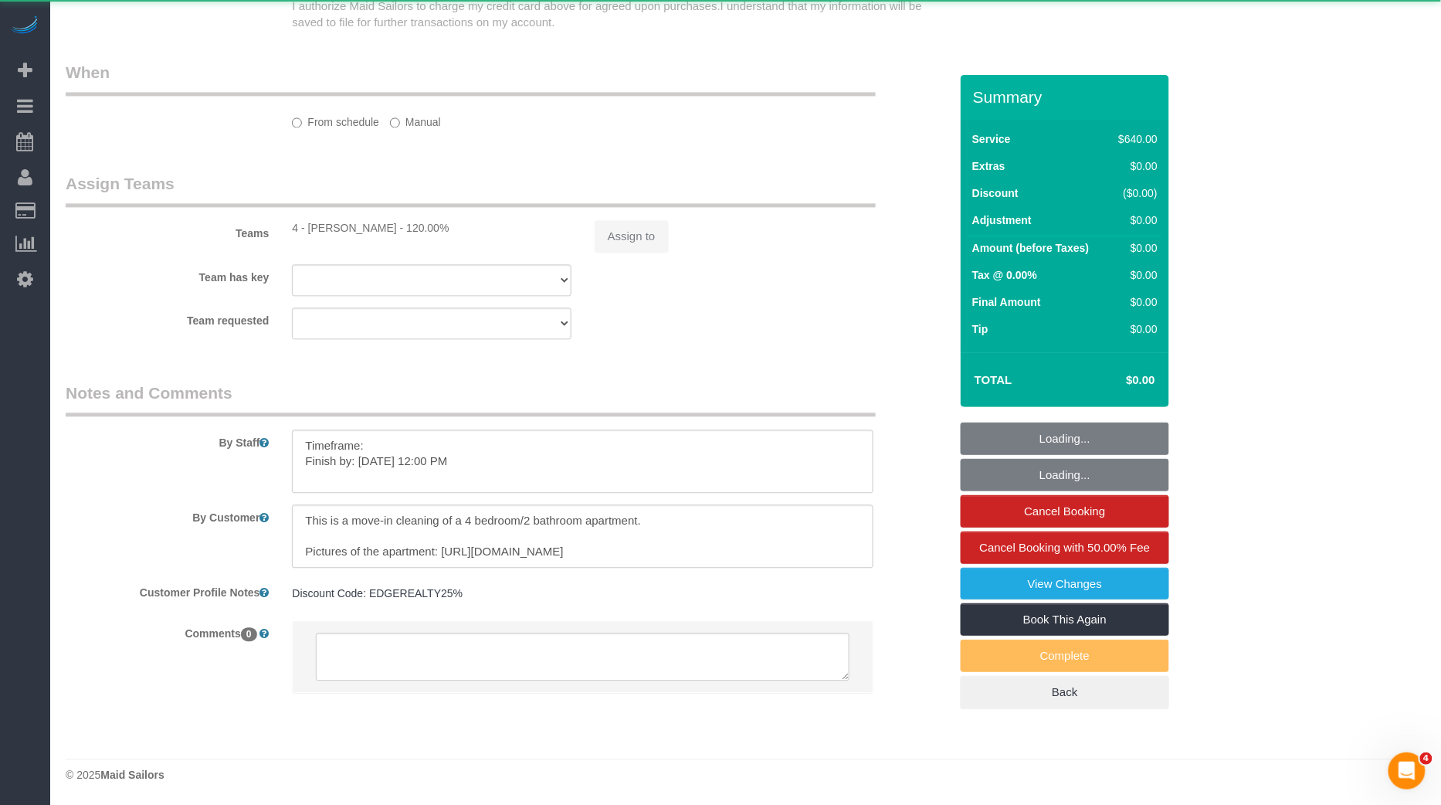
select select "number:7"
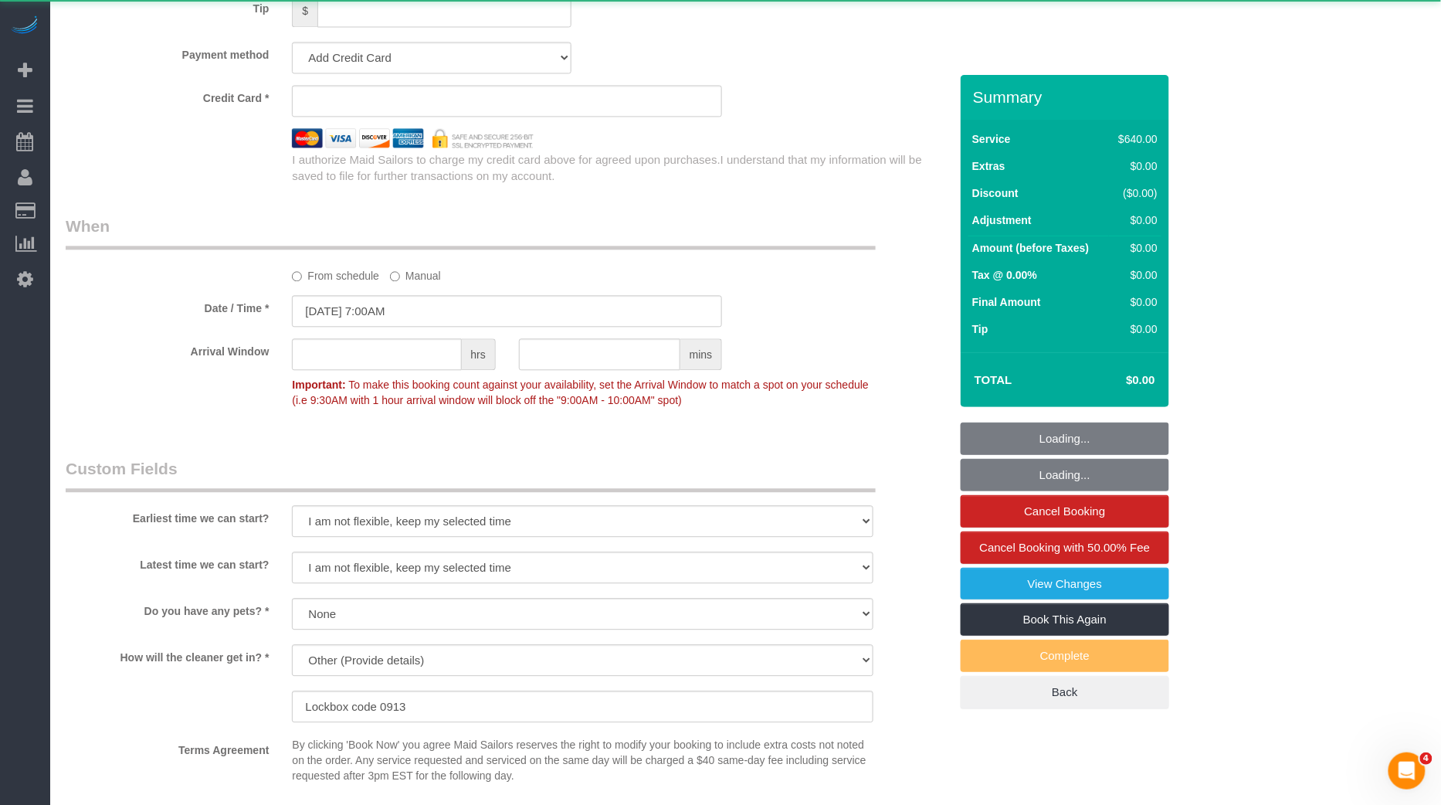
select select "object:4685"
select select "string:stripe-pm_1NctNu4VGloSiKo7xER55rCs"
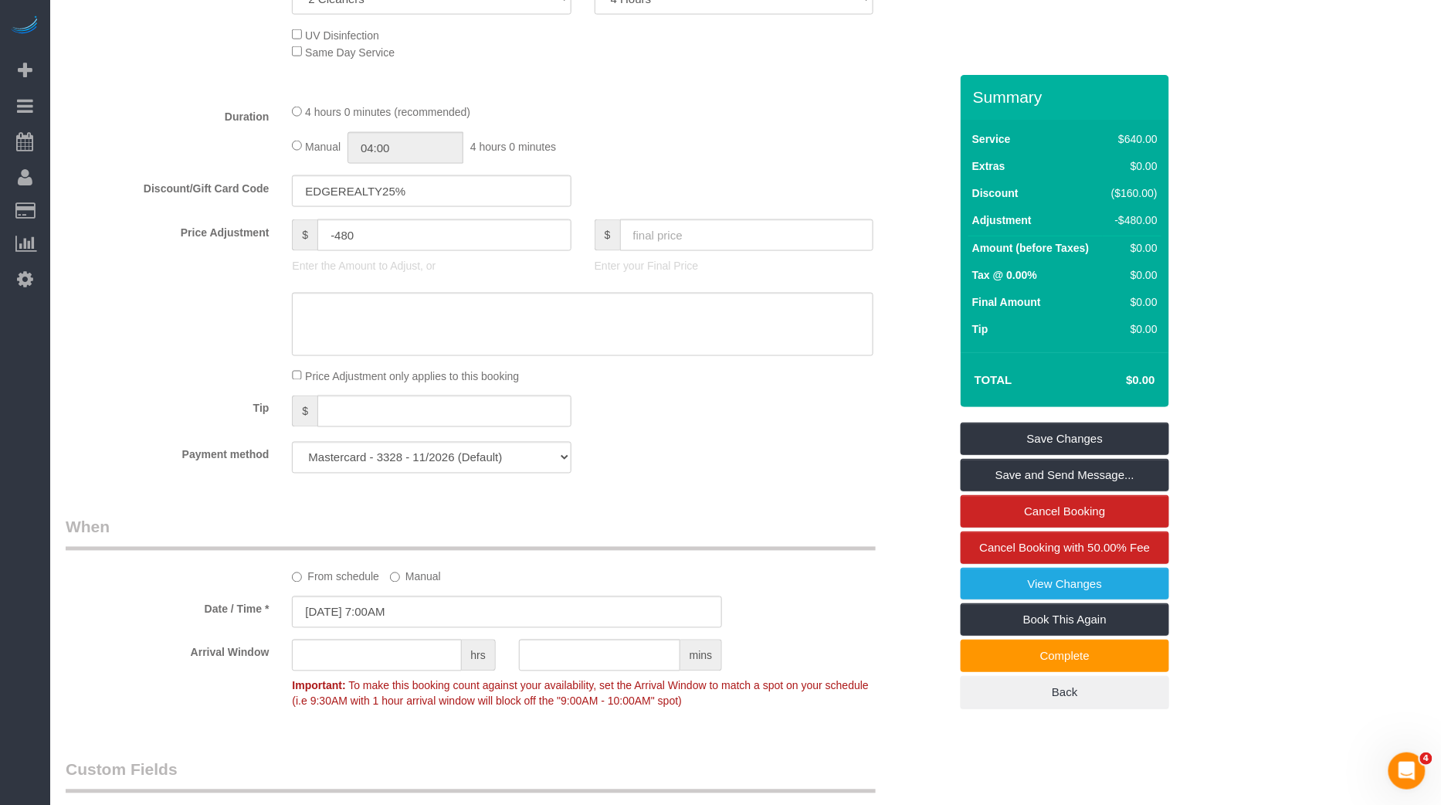
scroll to position [752, 0]
click at [546, 318] on textarea at bounding box center [582, 325] width 581 height 63
paste textarea "https://maidsailors.slack.com/archives/C5F2ECJCF/p1756724652706949"
type textarea "https://maidsailors.slack.com/archives/C5F2ECJCF/p1756724652706949"
click at [1018, 444] on link "Save Changes" at bounding box center [1065, 438] width 208 height 32
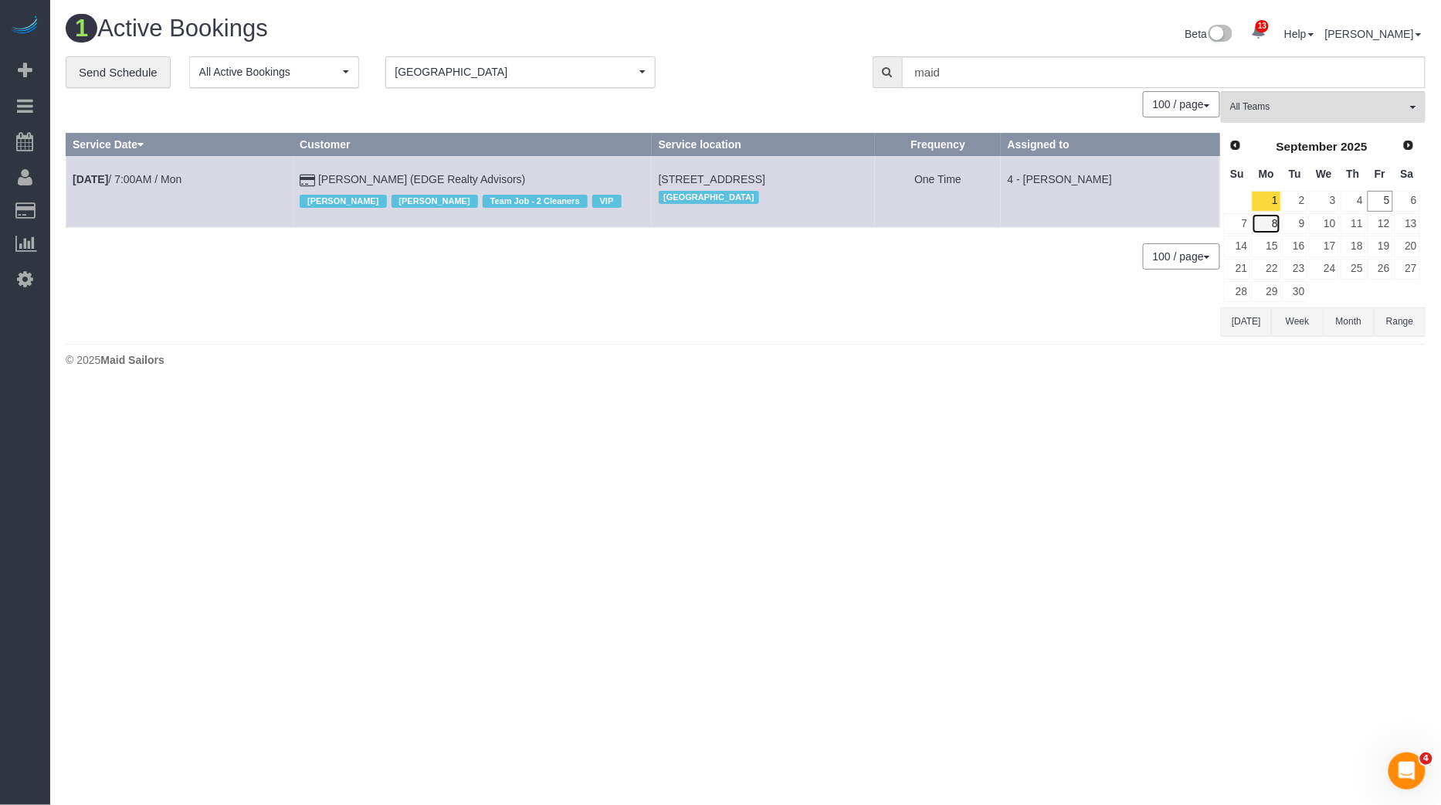
click at [1272, 225] on link "8" at bounding box center [1266, 223] width 29 height 21
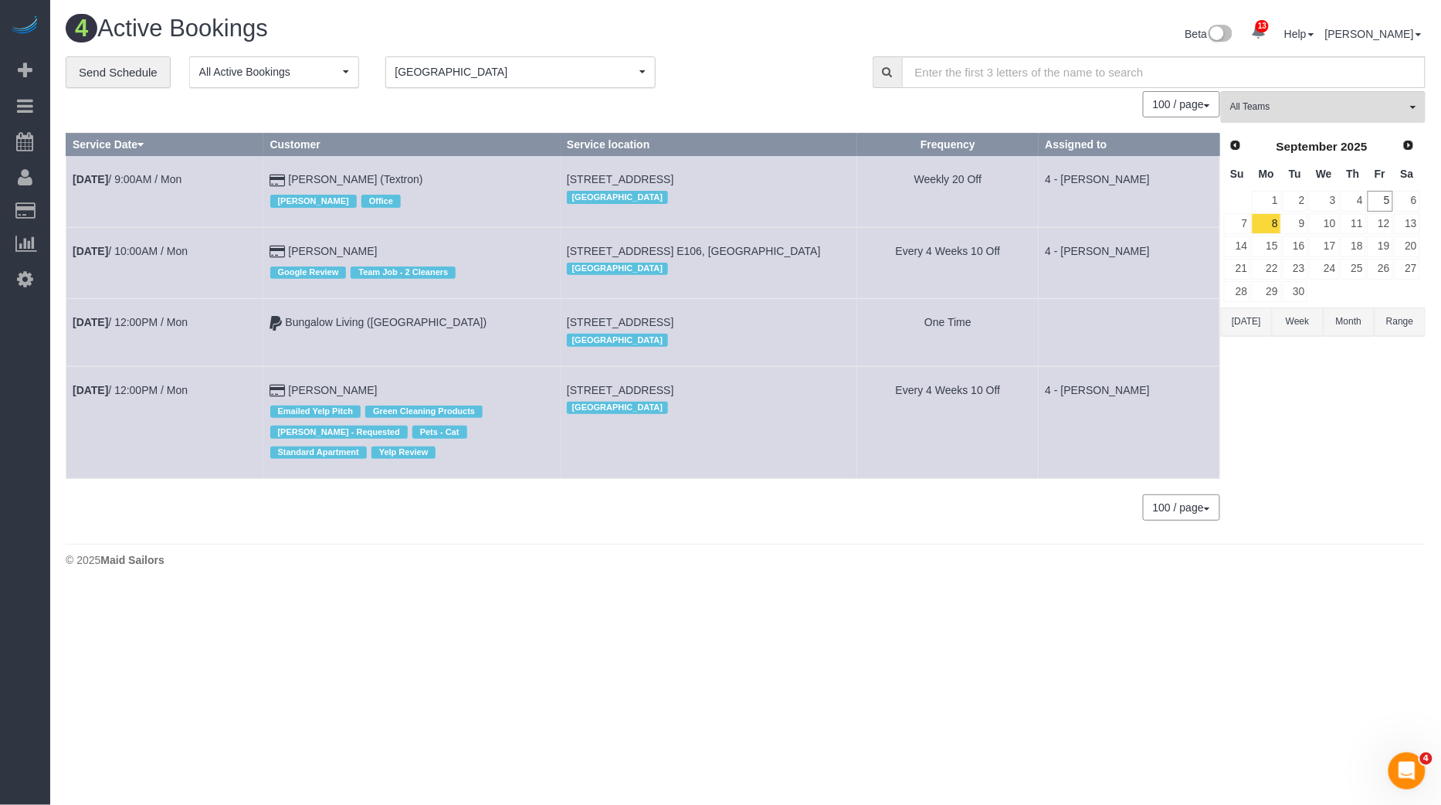
click at [564, 77] on span "[GEOGRAPHIC_DATA]" at bounding box center [515, 71] width 240 height 15
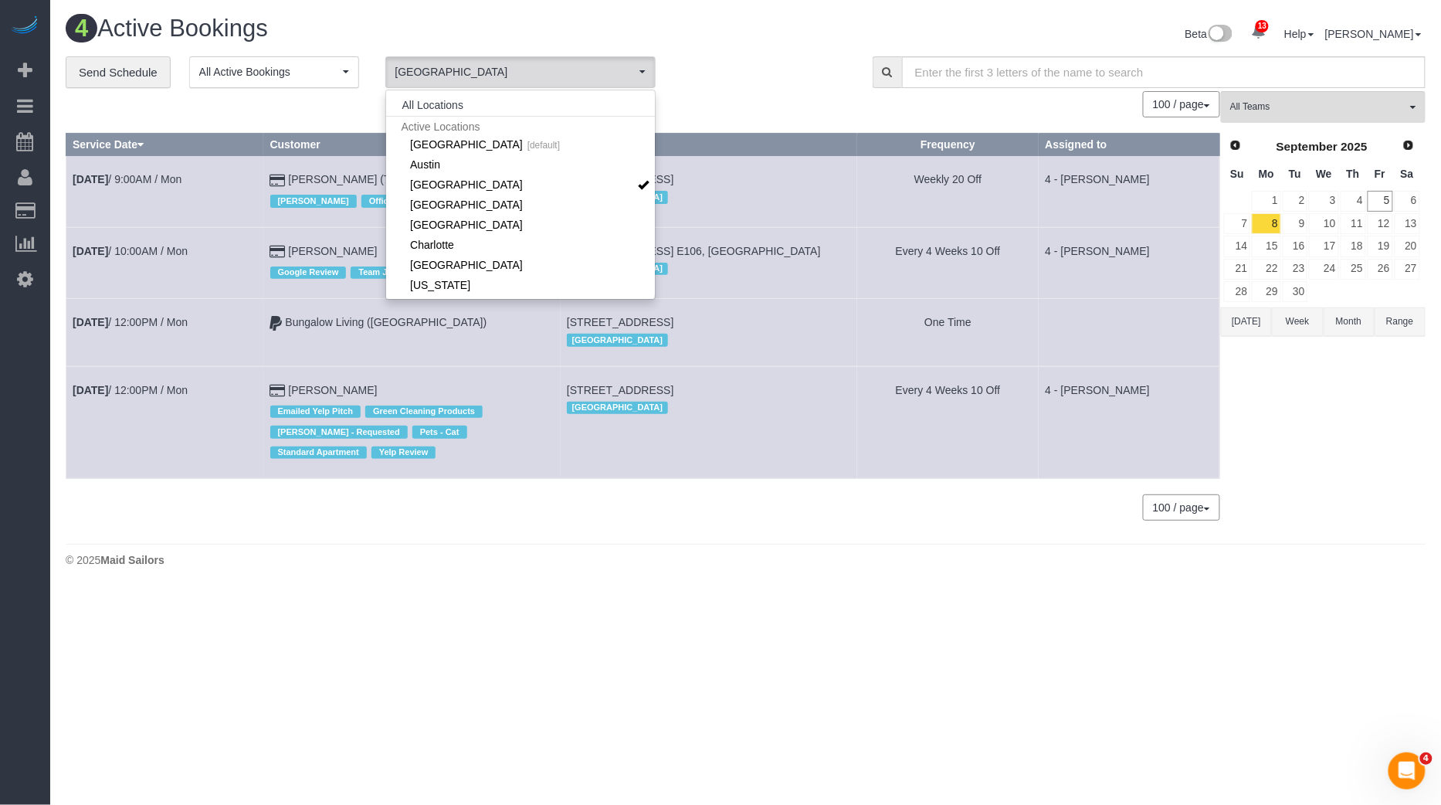
click at [738, 48] on div "4 Active Bookings Beta 13 Your Notifications You have 0 alerts × You have 1 to …" at bounding box center [745, 35] width 1383 height 41
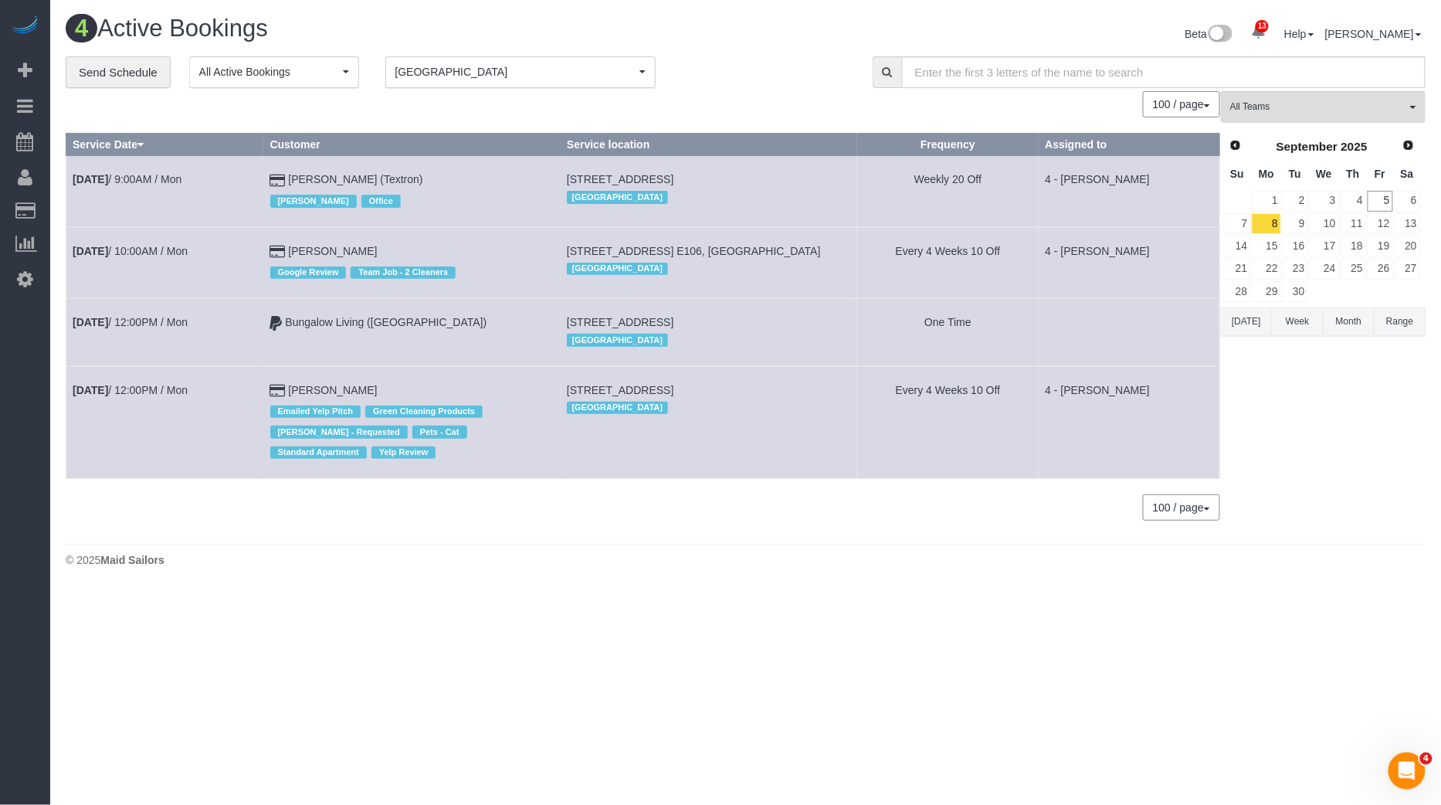
click at [561, 319] on td "315 Elm St, 1, Cambridge, MA 02139 Boston" at bounding box center [709, 332] width 297 height 67
click at [1300, 215] on link "9" at bounding box center [1295, 223] width 25 height 21
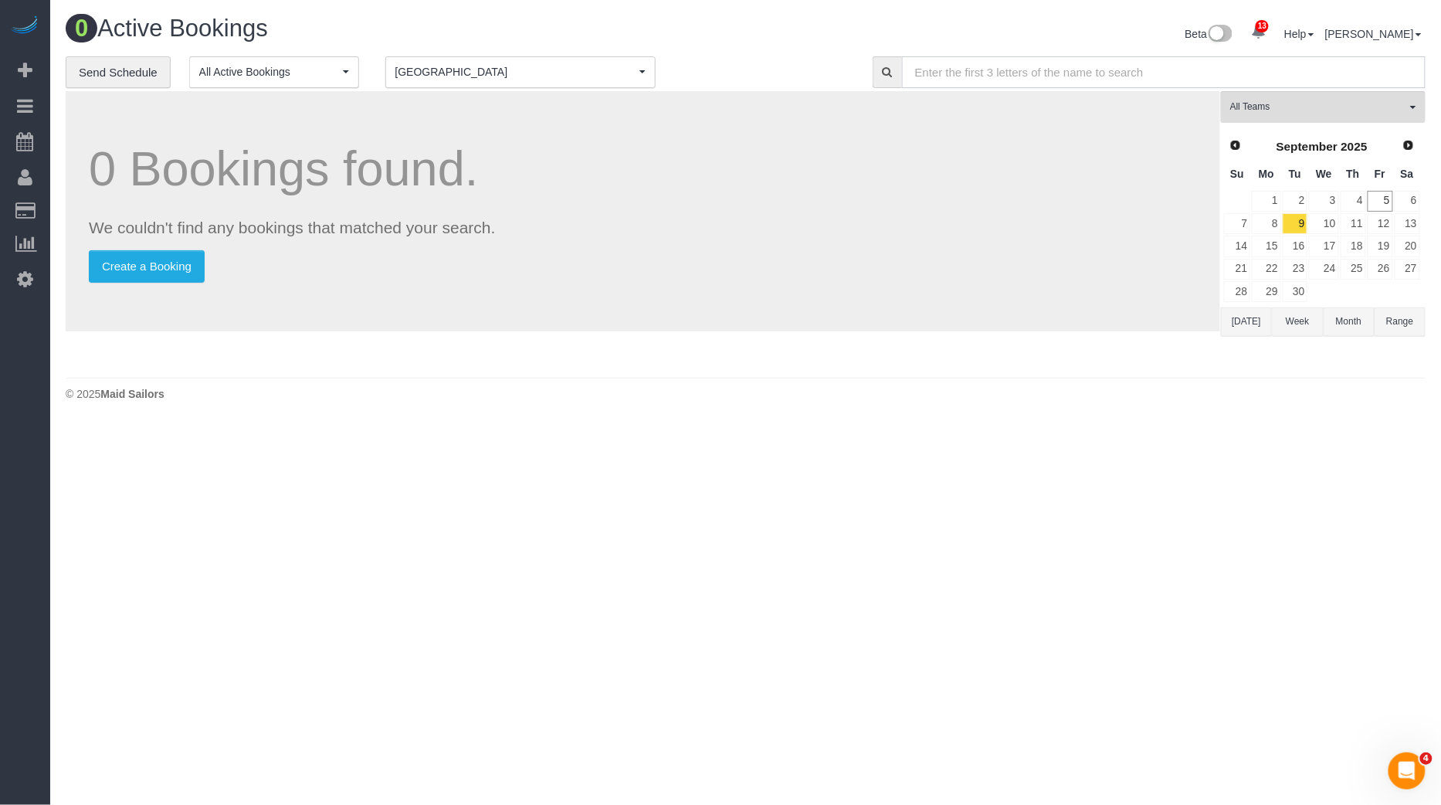
click at [985, 73] on input "text" at bounding box center [1164, 72] width 524 height 32
type input "bu"
click at [529, 76] on span "[GEOGRAPHIC_DATA]" at bounding box center [515, 71] width 240 height 15
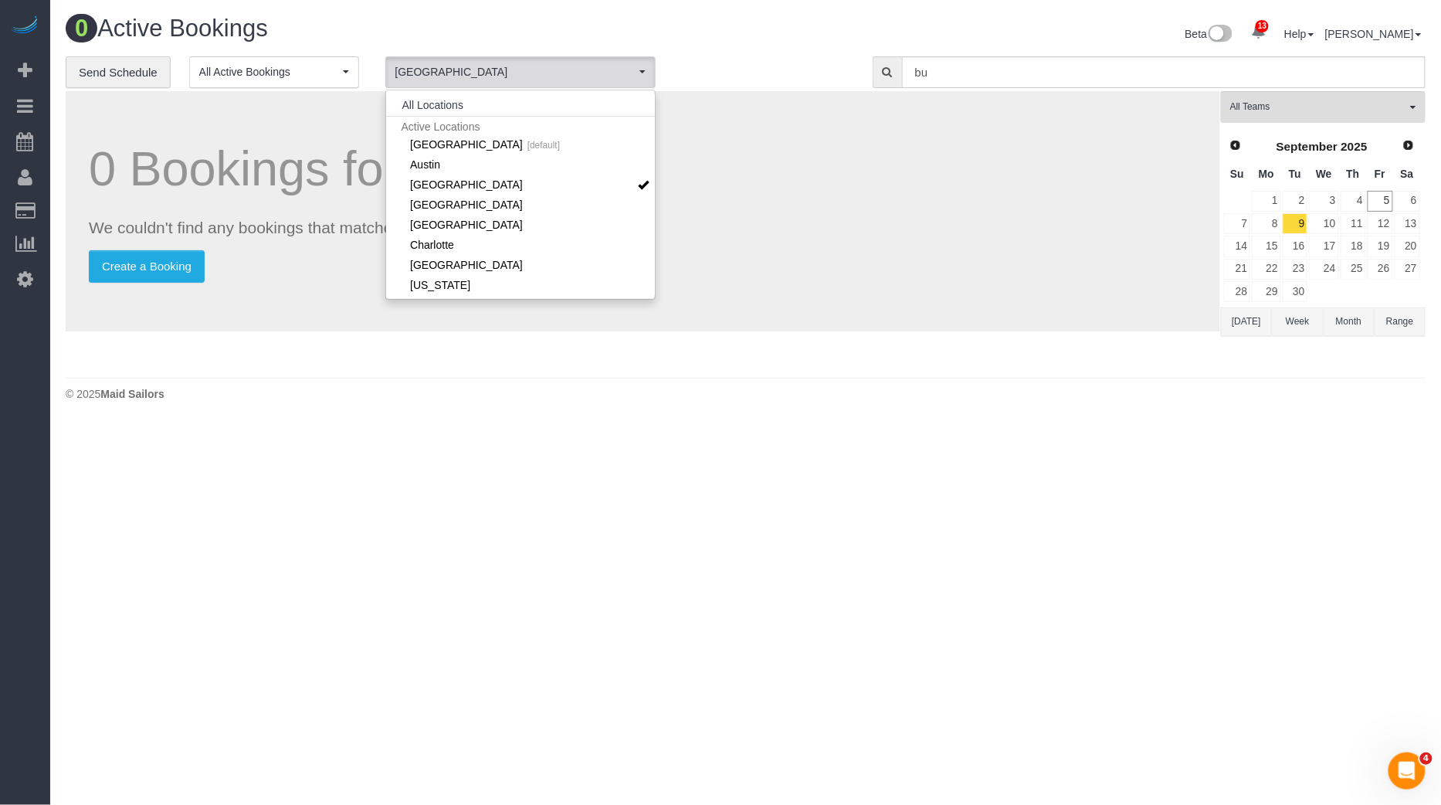
click at [499, 97] on li "All Locations" at bounding box center [520, 105] width 269 height 22
click at [469, 105] on button "All Locations" at bounding box center [432, 105] width 93 height 22
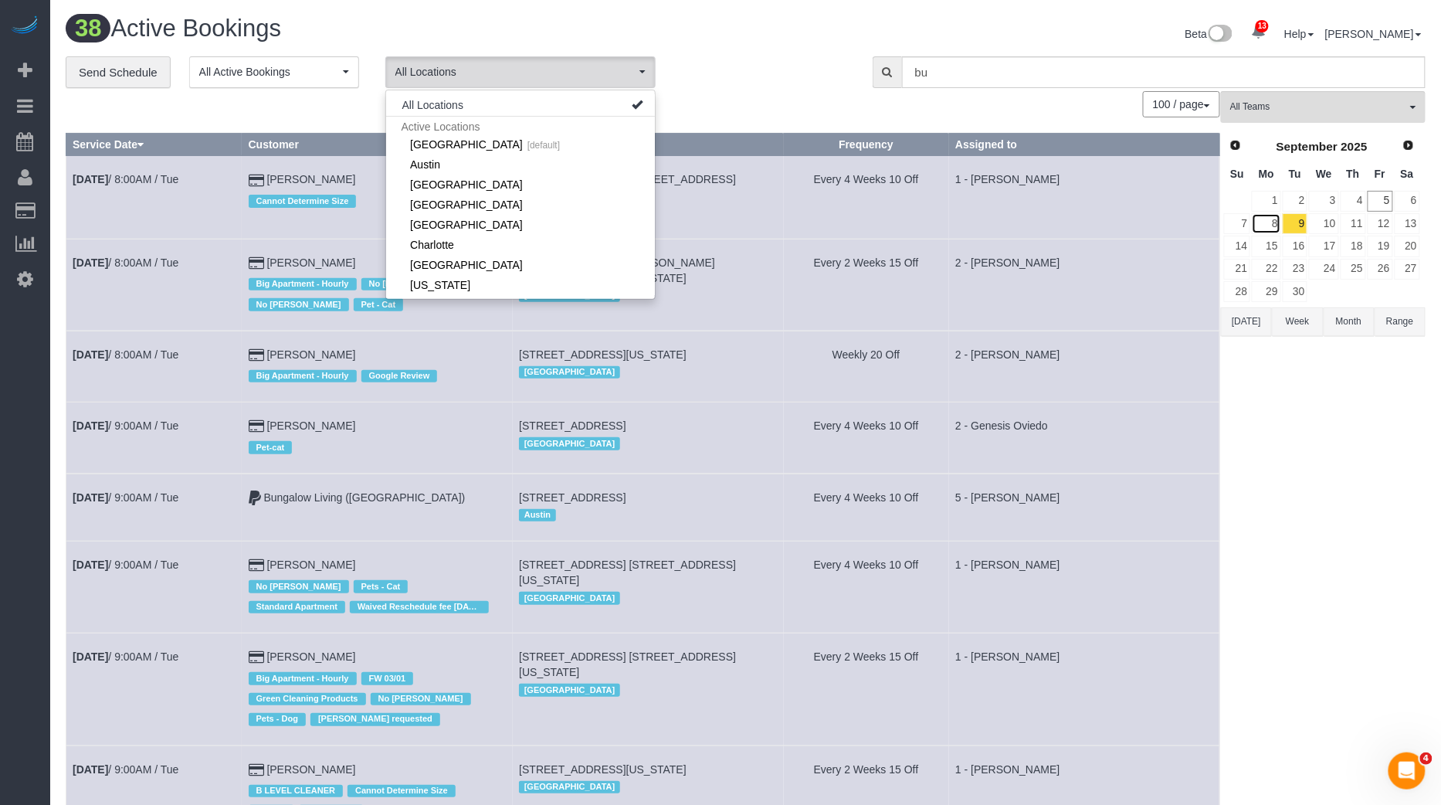
click at [1280, 217] on link "8" at bounding box center [1266, 223] width 29 height 21
click at [1201, 80] on input "text" at bounding box center [1164, 72] width 524 height 32
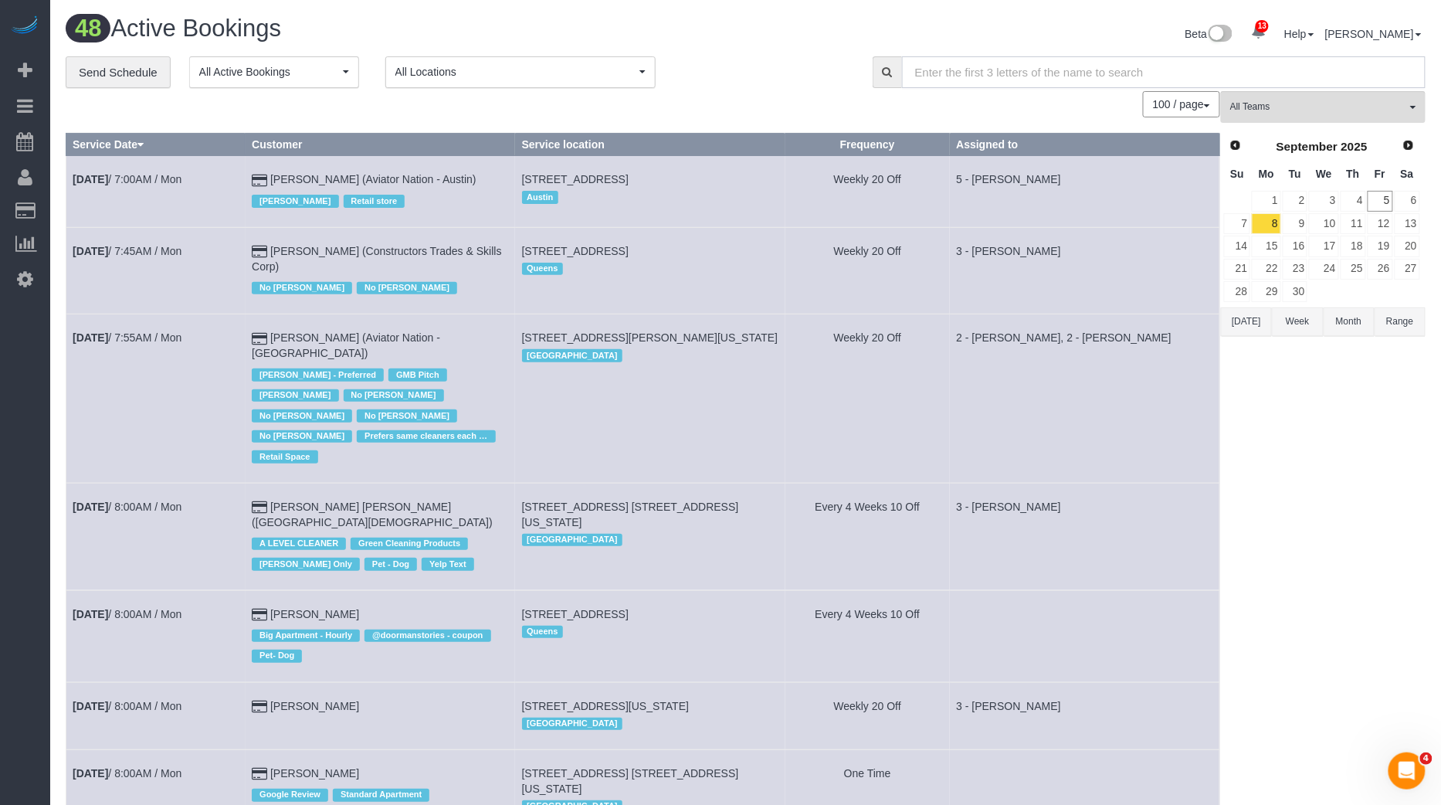
click at [1200, 75] on input "text" at bounding box center [1164, 72] width 524 height 32
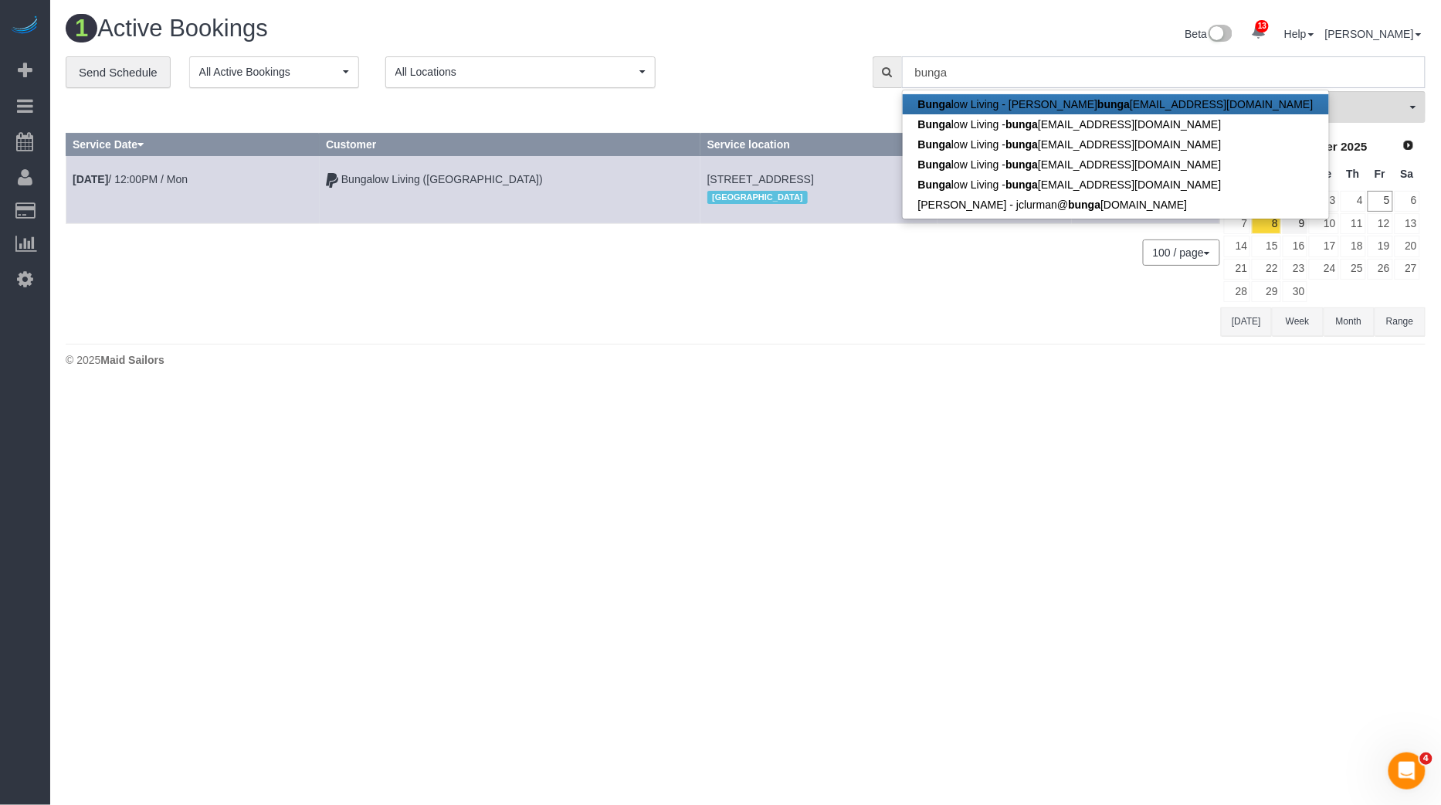
type input "bunga"
click at [1297, 225] on link "9" at bounding box center [1295, 223] width 25 height 21
click at [1007, 66] on input "text" at bounding box center [1164, 72] width 524 height 32
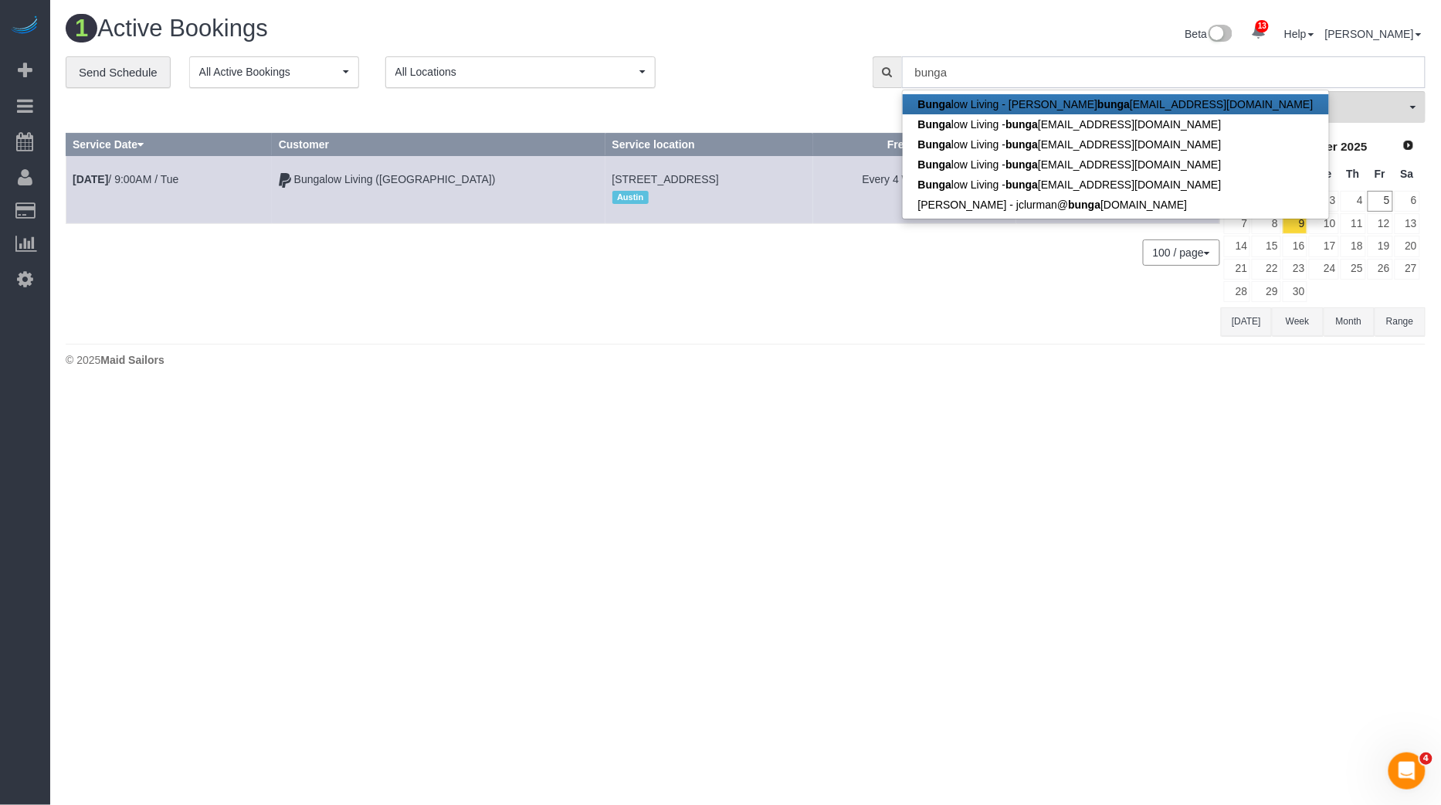
type input "bunga"
click at [719, 196] on div "Austin" at bounding box center [709, 197] width 195 height 20
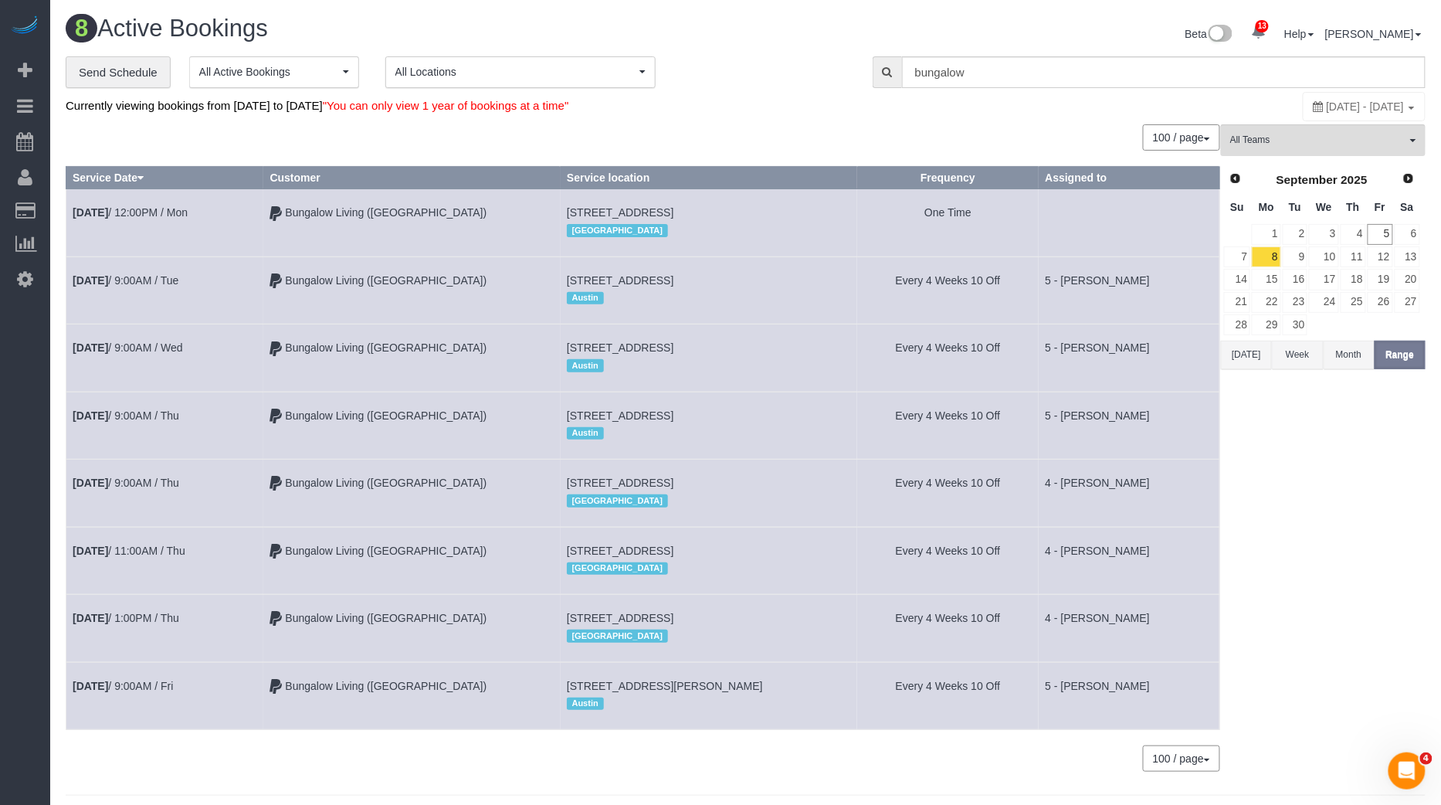
click at [499, 154] on div "0 Bookings found. We couldn't find any bookings that matched your search. Creat…" at bounding box center [643, 455] width 1155 height 663
click at [150, 210] on link "[DATE] 12:00PM / Mon" at bounding box center [130, 212] width 115 height 12
select select "MA"
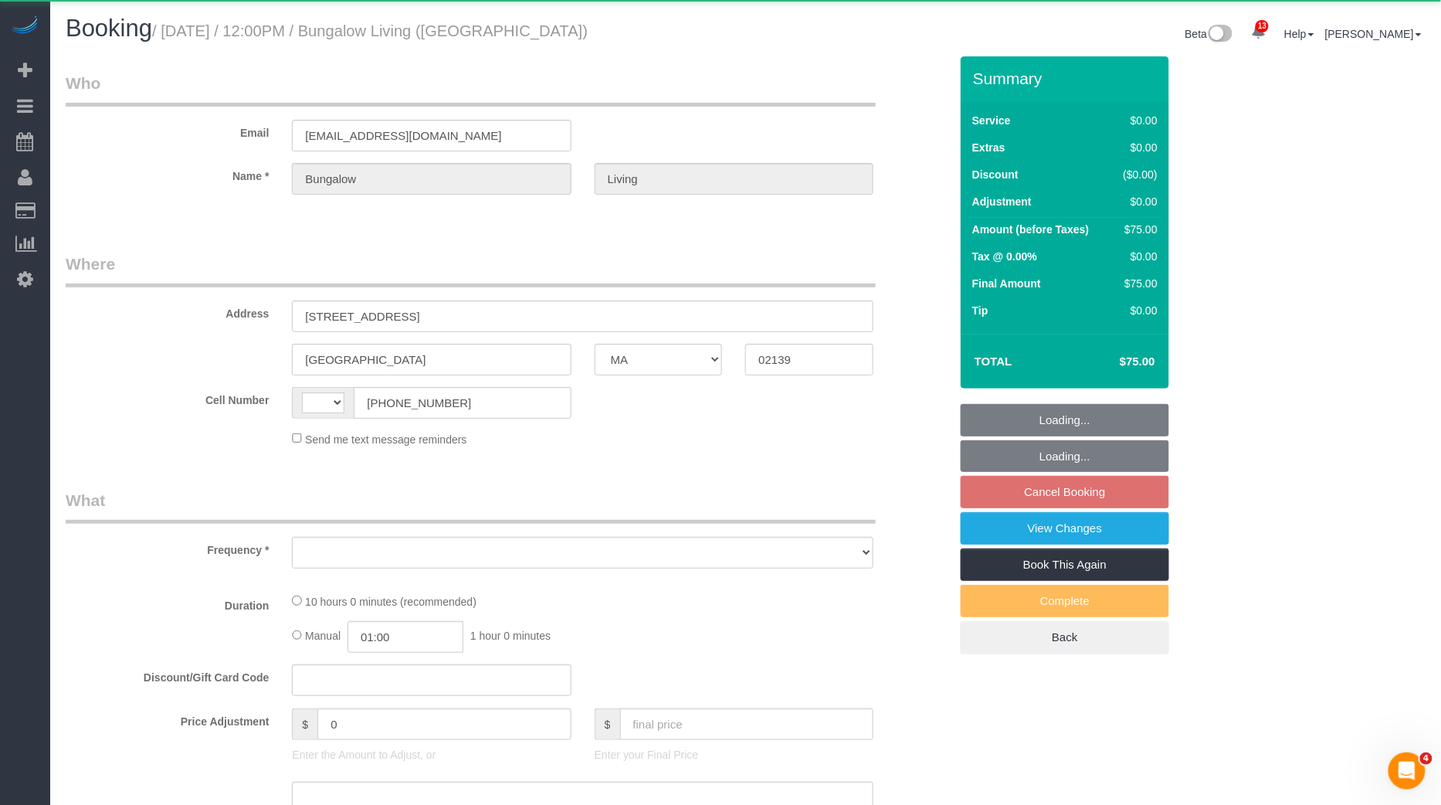
select select "string:US"
select select "object:10701"
select select "10"
select select "spot5"
select select "number:89"
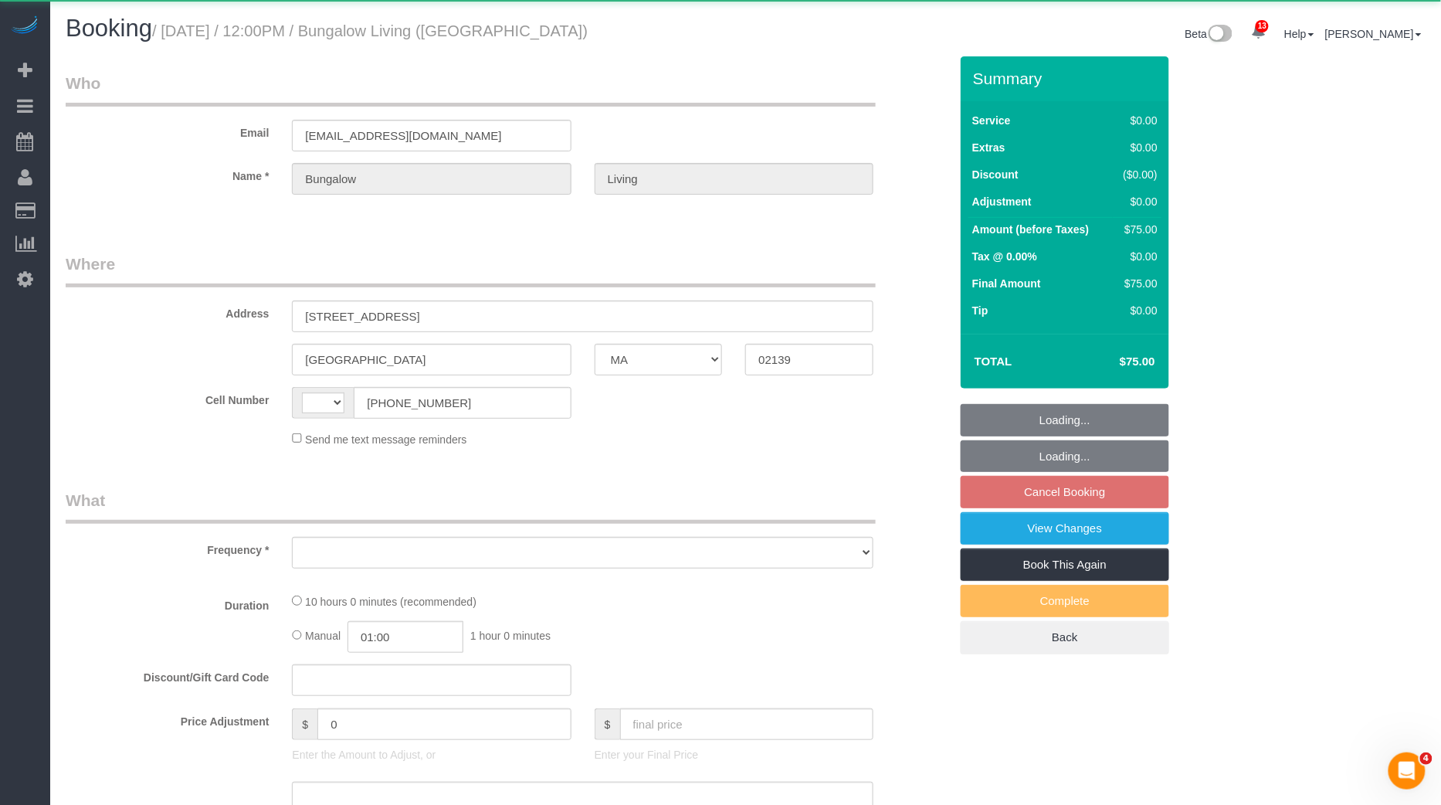
select select "number:90"
select select "number:15"
select select "number:7"
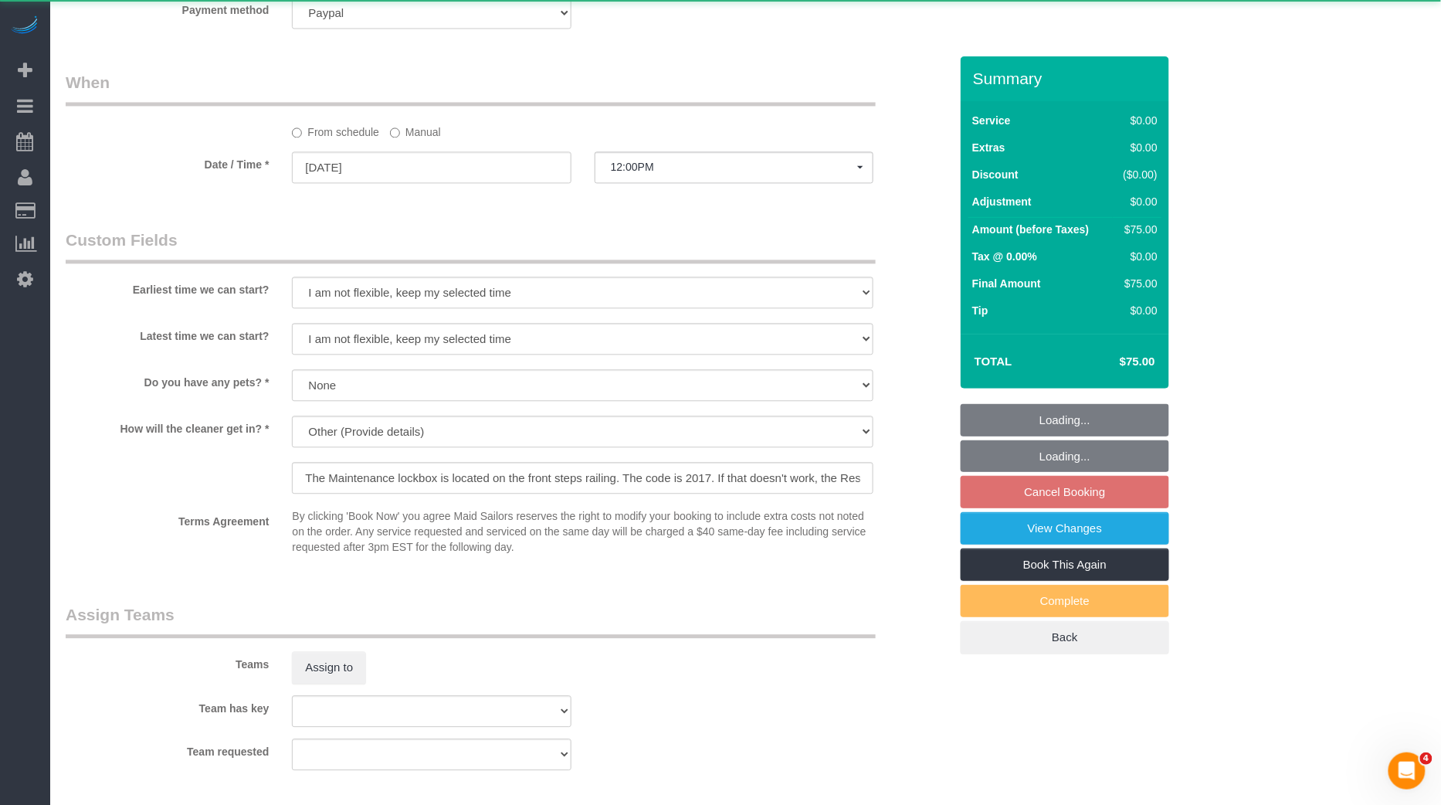
select select "object:10998"
select select "spot65"
select select "10"
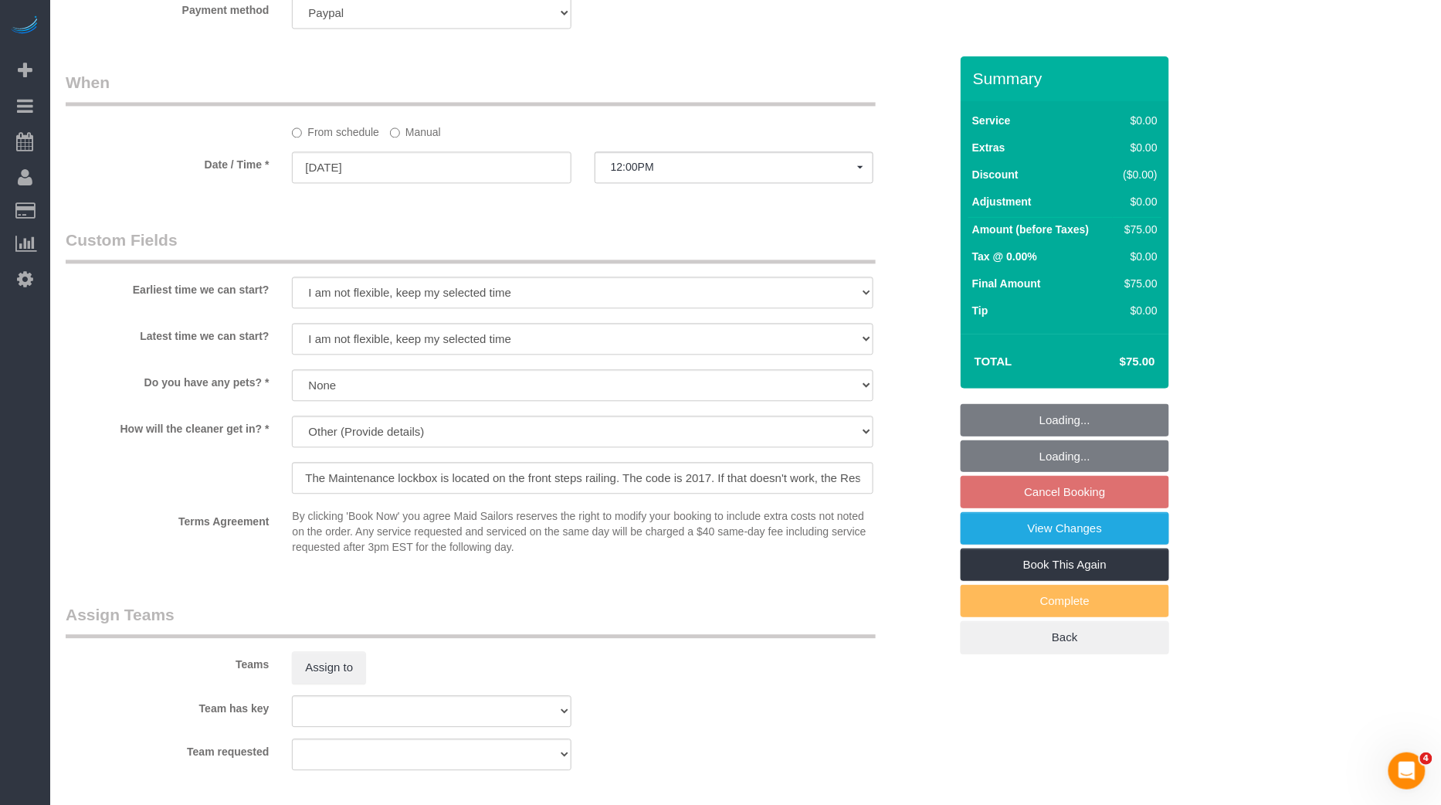
scroll to position [1130, 0]
click at [334, 656] on button "Assign to" at bounding box center [329, 664] width 74 height 32
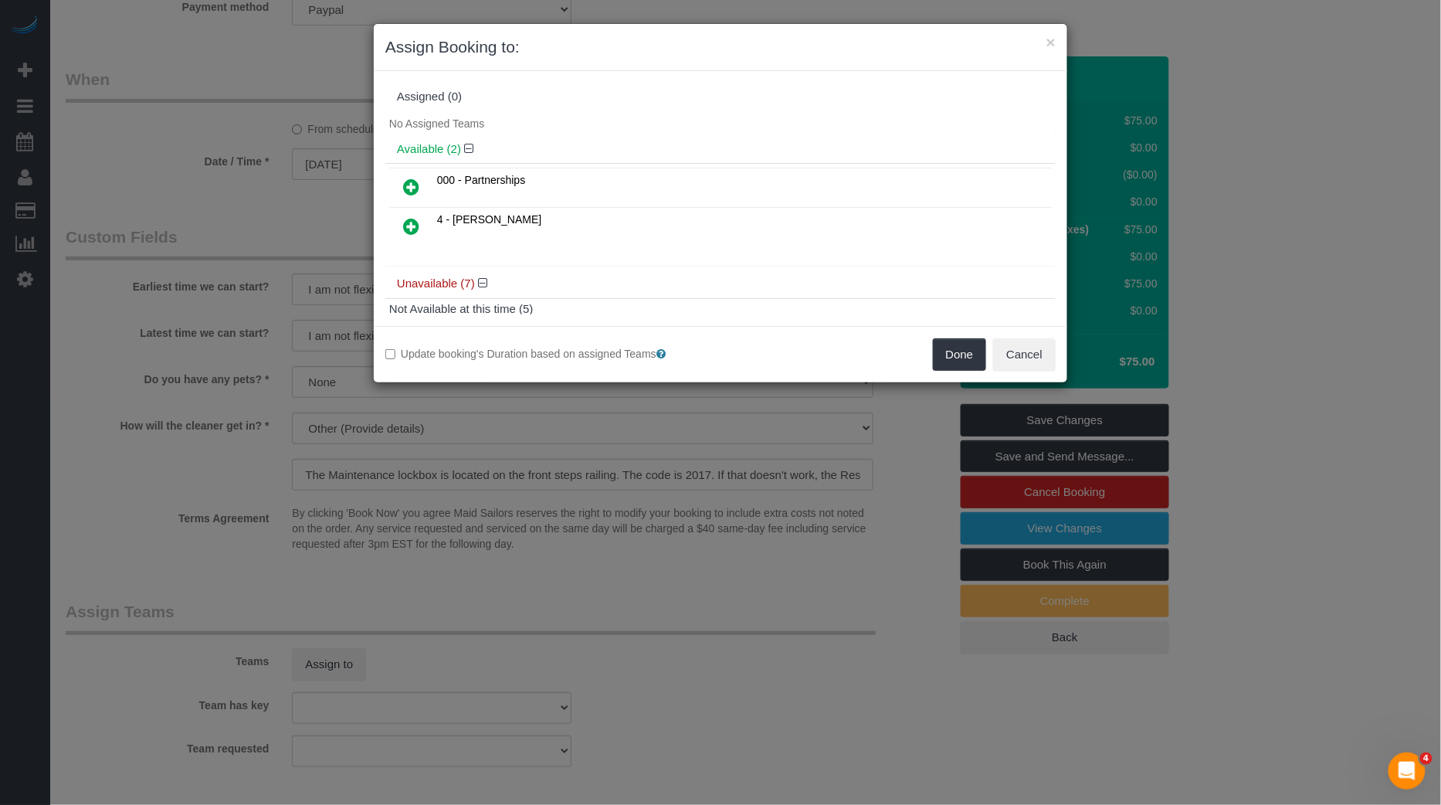
scroll to position [128, 0]
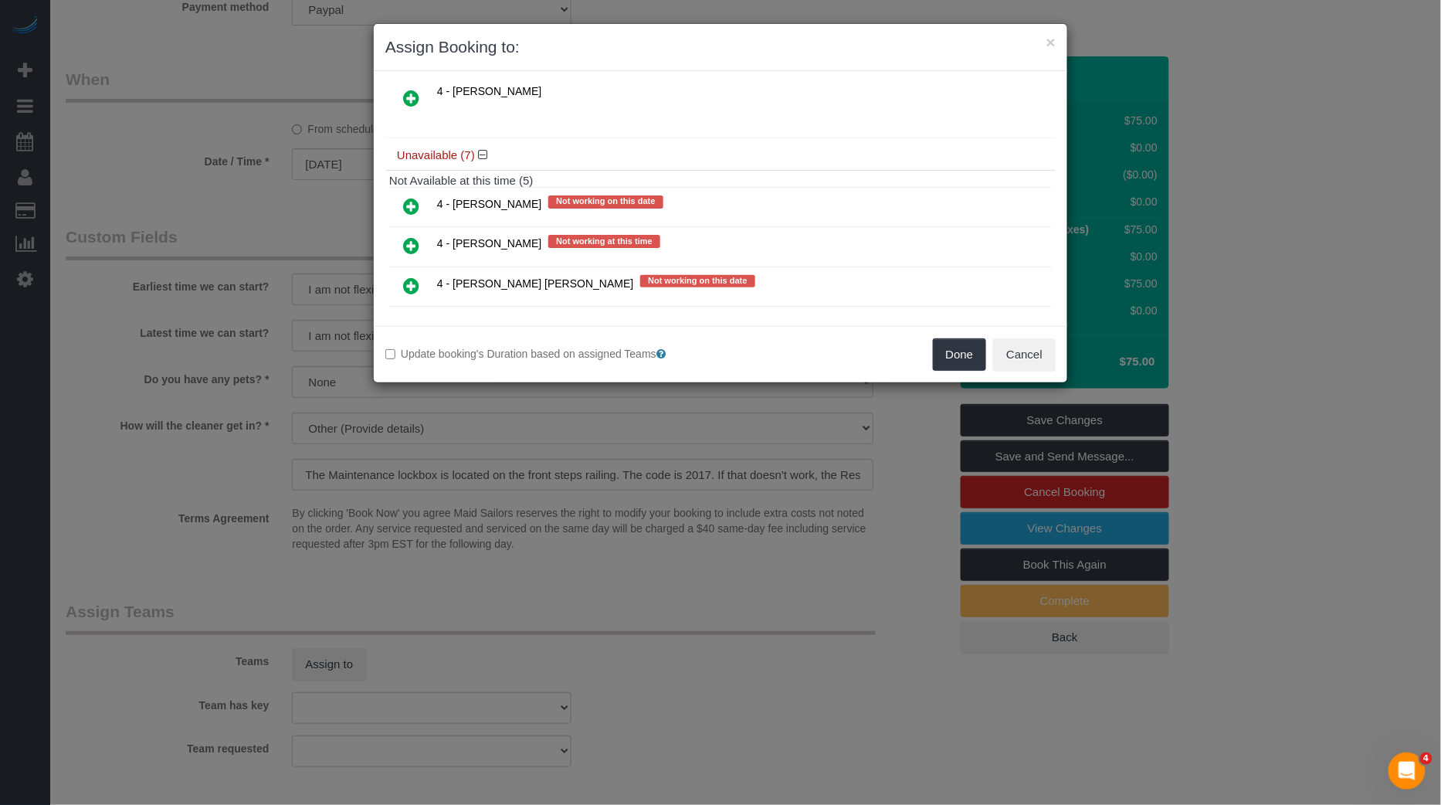
click at [415, 197] on icon at bounding box center [411, 206] width 16 height 19
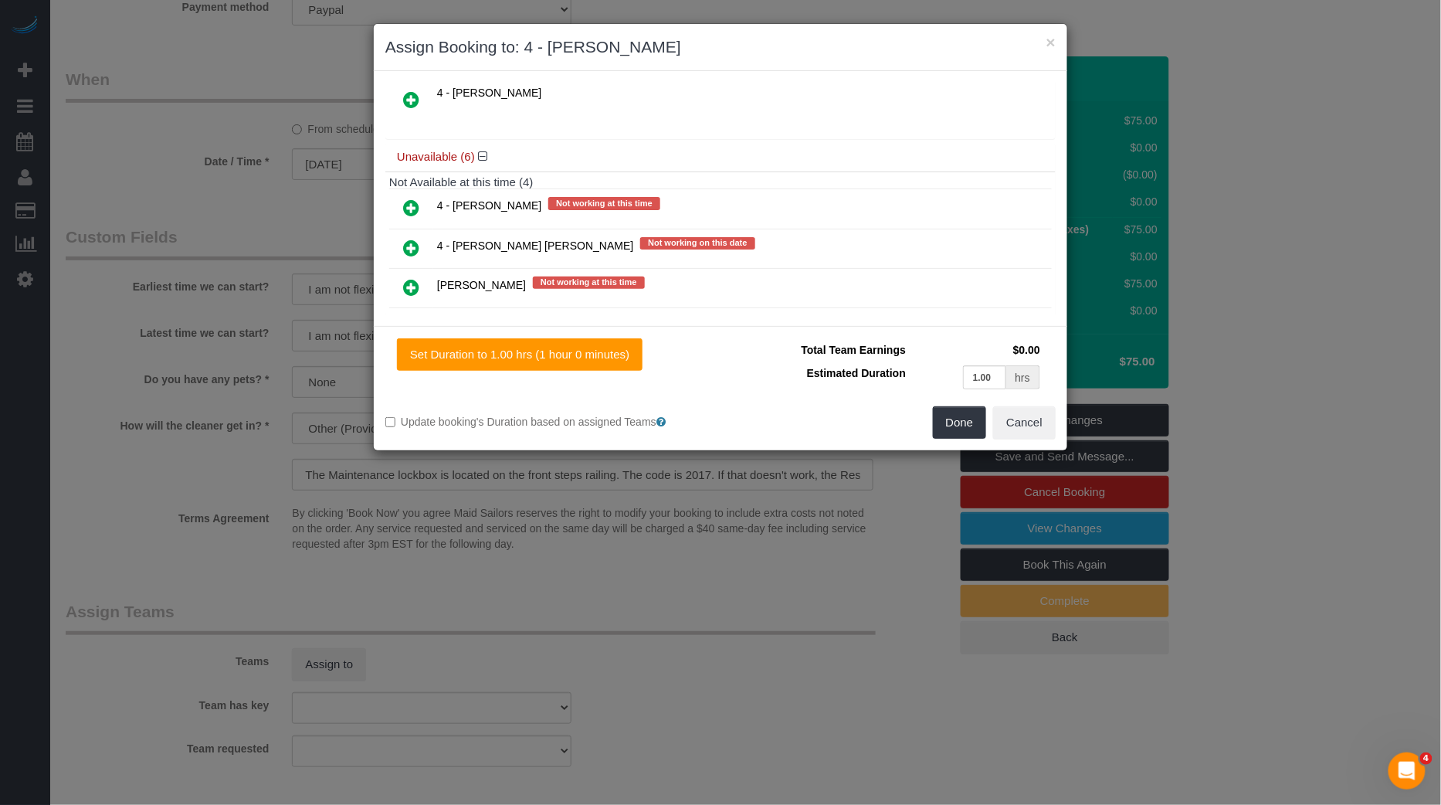
scroll to position [0, 0]
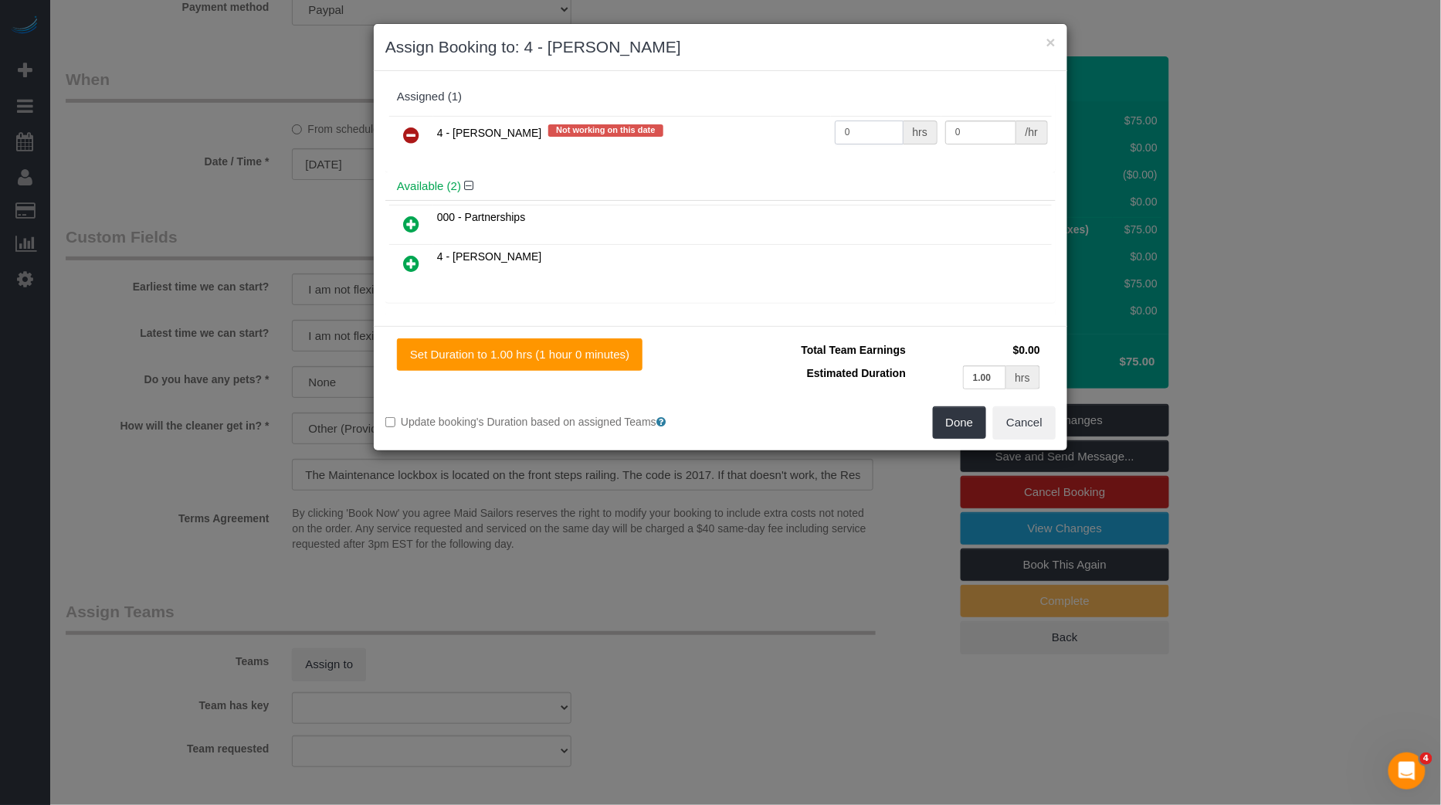
click at [887, 130] on input "0" at bounding box center [869, 132] width 69 height 24
type input "1"
click at [966, 131] on input "0" at bounding box center [980, 132] width 71 height 24
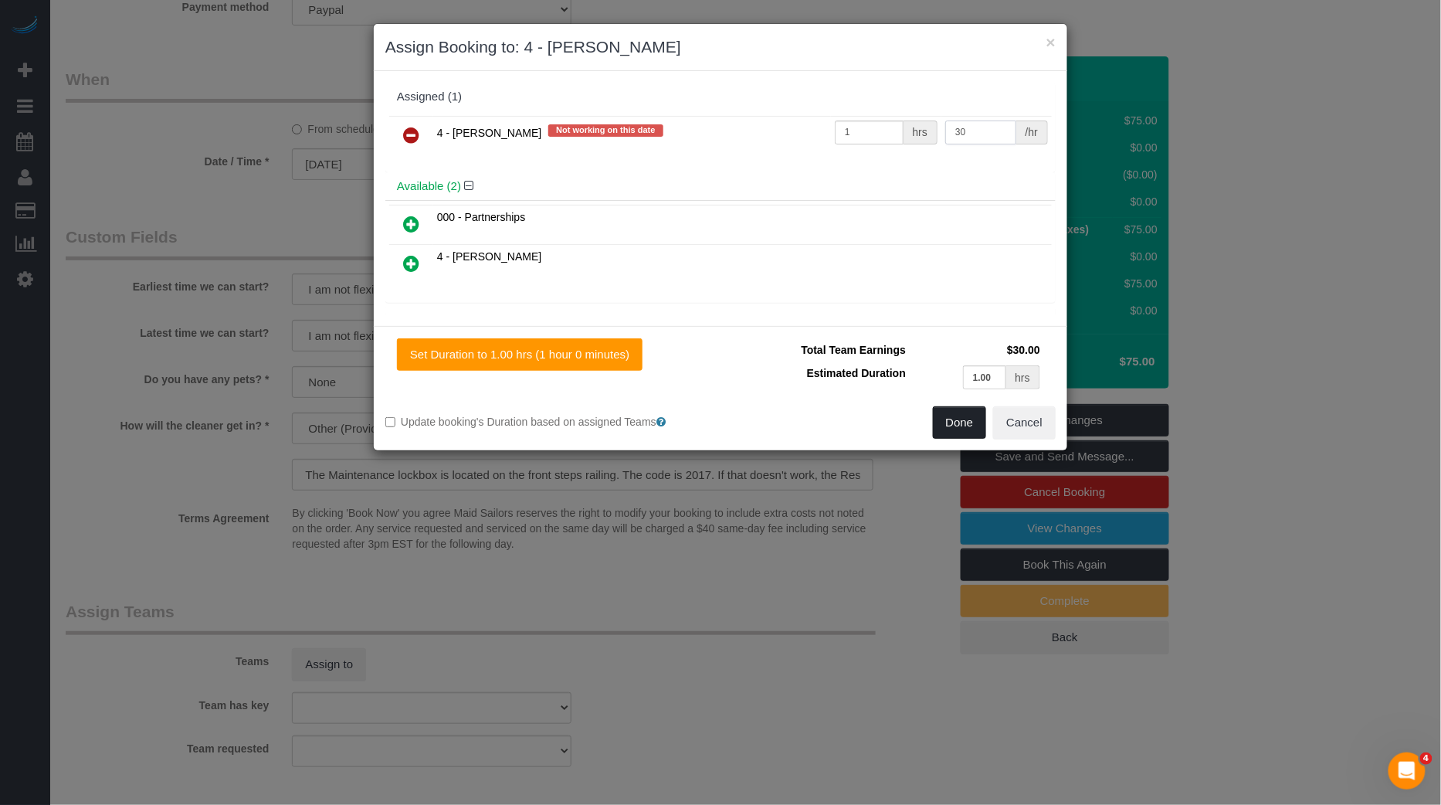
type input "30"
click at [965, 425] on button "Done" at bounding box center [960, 422] width 54 height 32
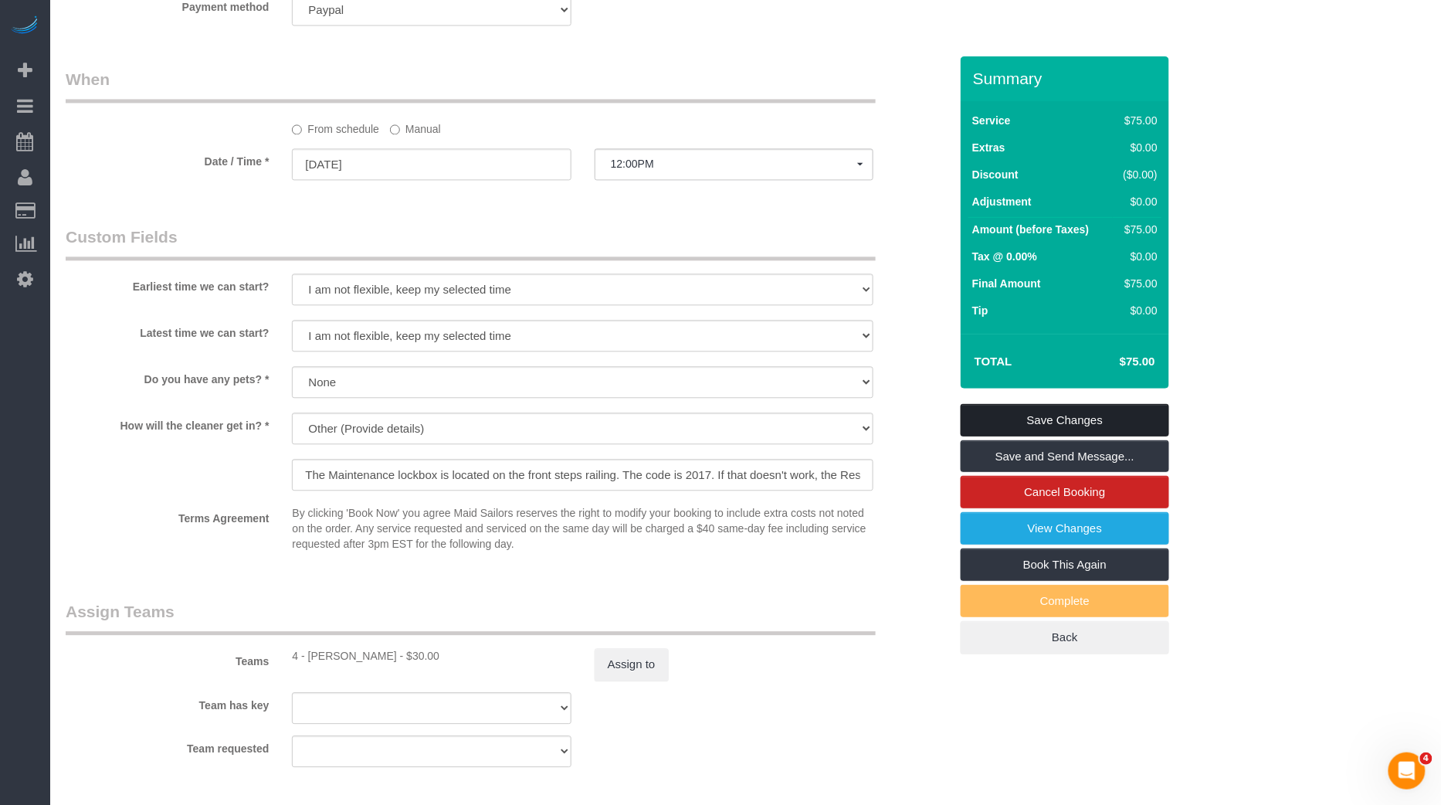
click at [1070, 420] on link "Save Changes" at bounding box center [1065, 420] width 208 height 32
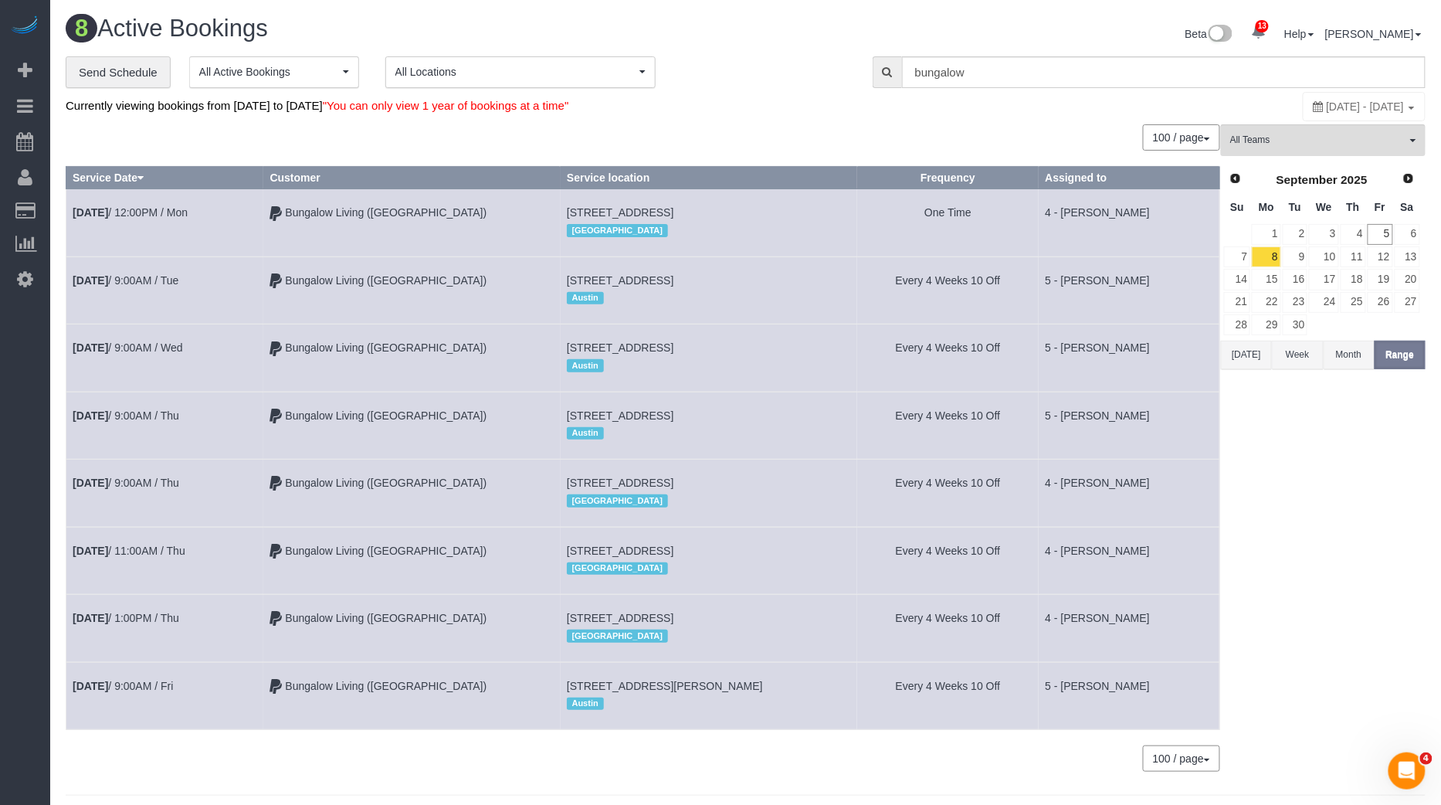
drag, startPoint x: 69, startPoint y: 204, endPoint x: 1104, endPoint y: 690, distance: 1143.1
click at [1104, 690] on tbody "Sep 8th / 12:00PM / Mon Bungalow Living (Boston) 315 Elm St, 1, Cambridge, MA 0…" at bounding box center [643, 459] width 1154 height 541
copy tbody "Sep 8th / 12:00PM / Mon Bungalow Living (Boston) 315 Elm St, 1, Cambridge, MA 0…"
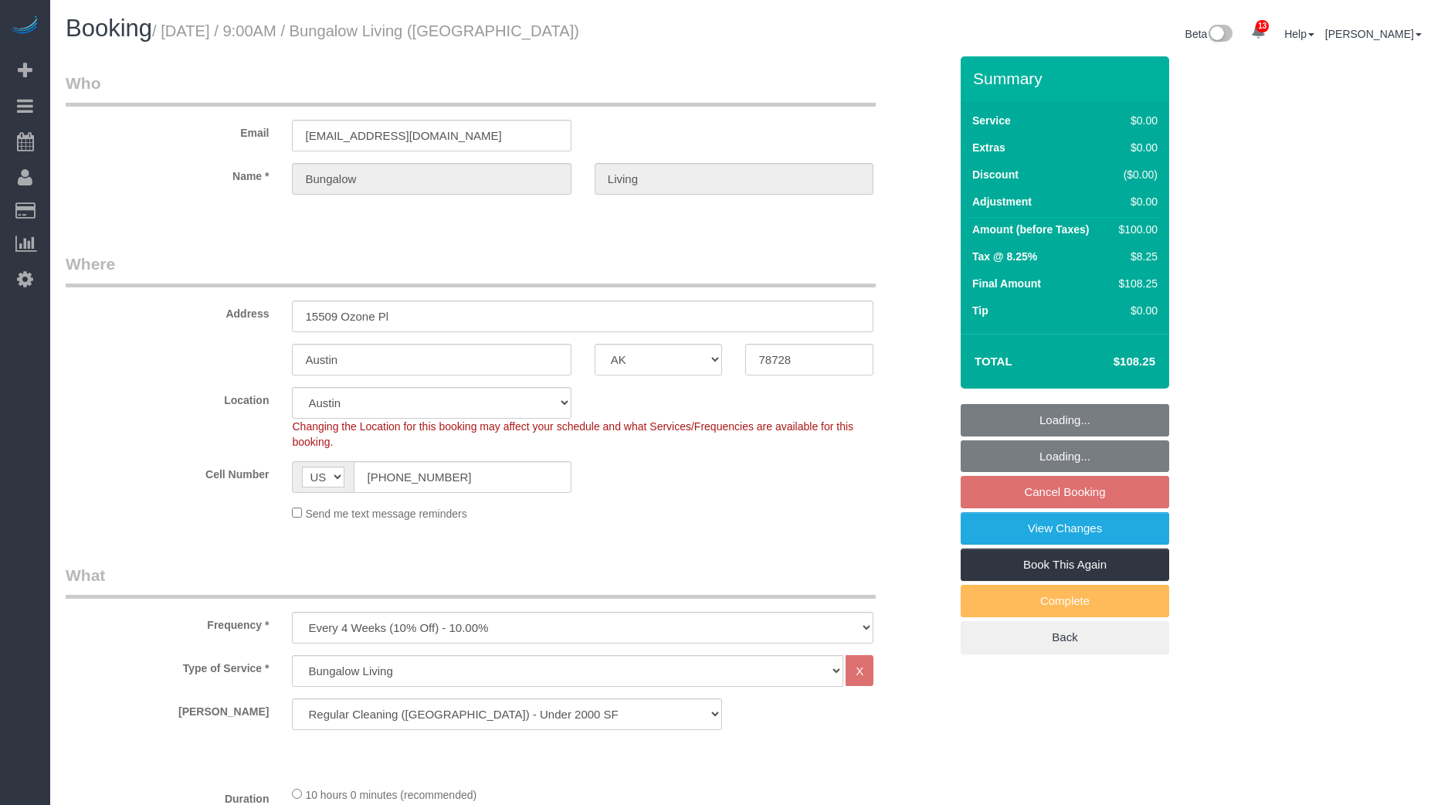
select select "[GEOGRAPHIC_DATA]"
select select "5"
select select "spot62"
select select "number:89"
select select "number:90"
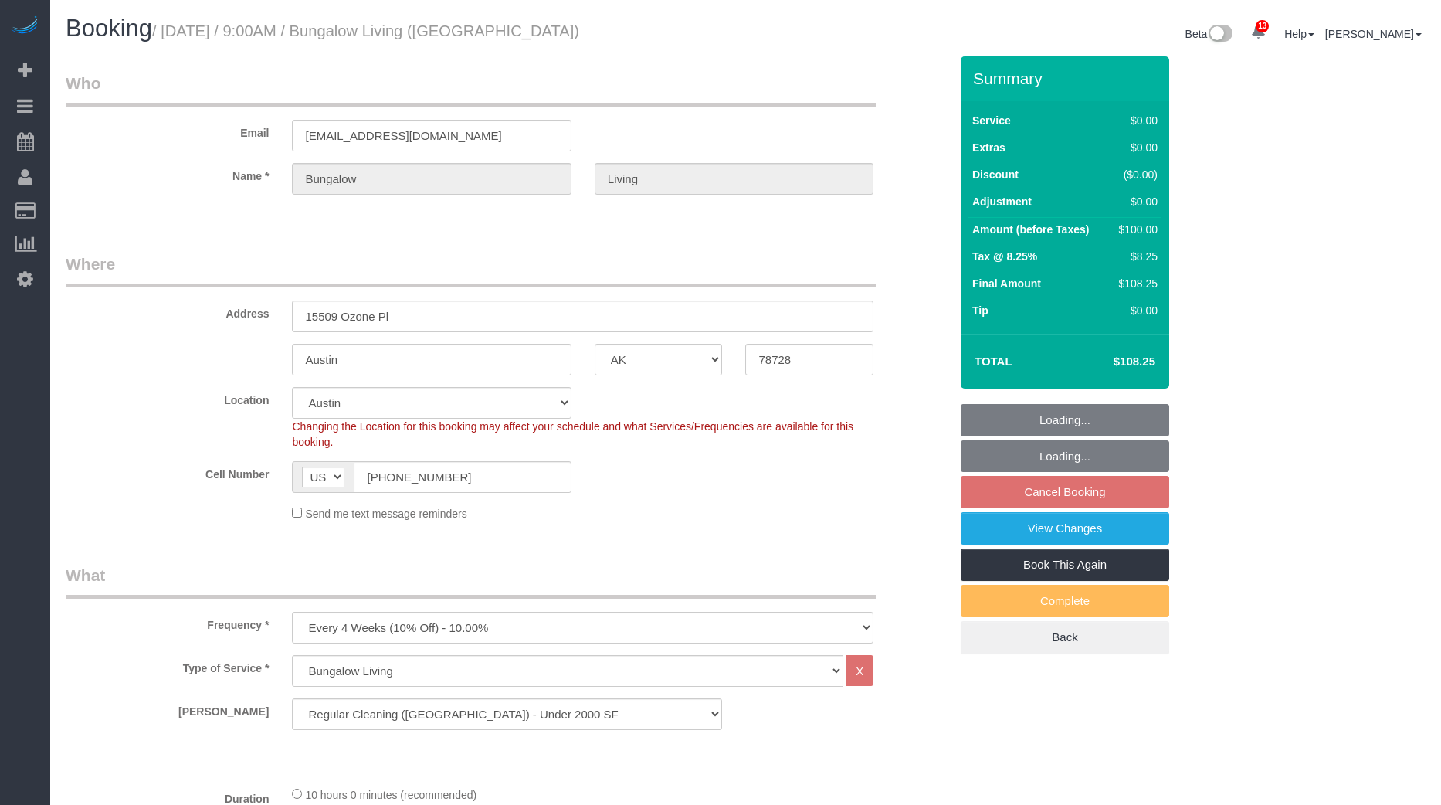
select select "number:15"
select select "number:7"
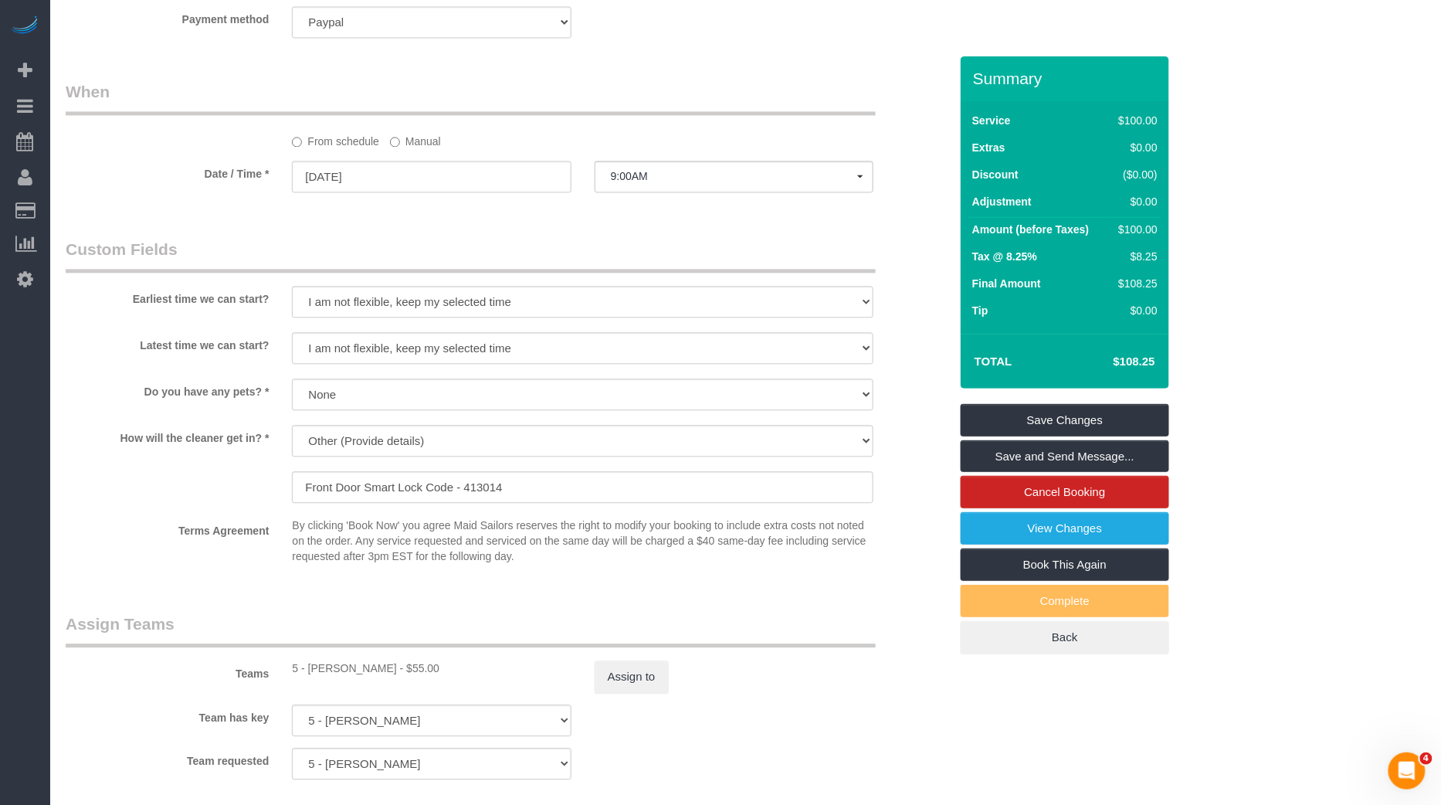
scroll to position [1545, 0]
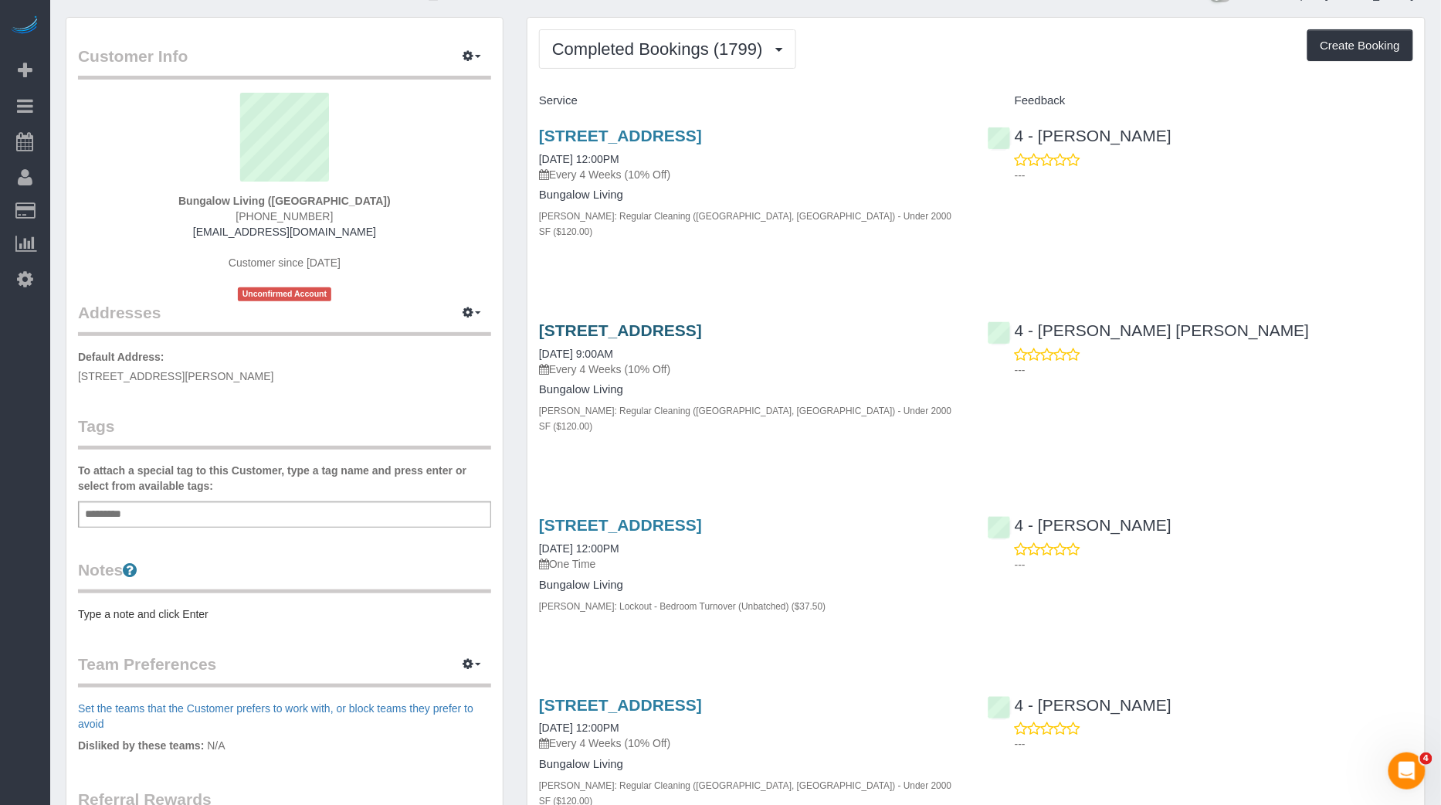
scroll to position [2539, 0]
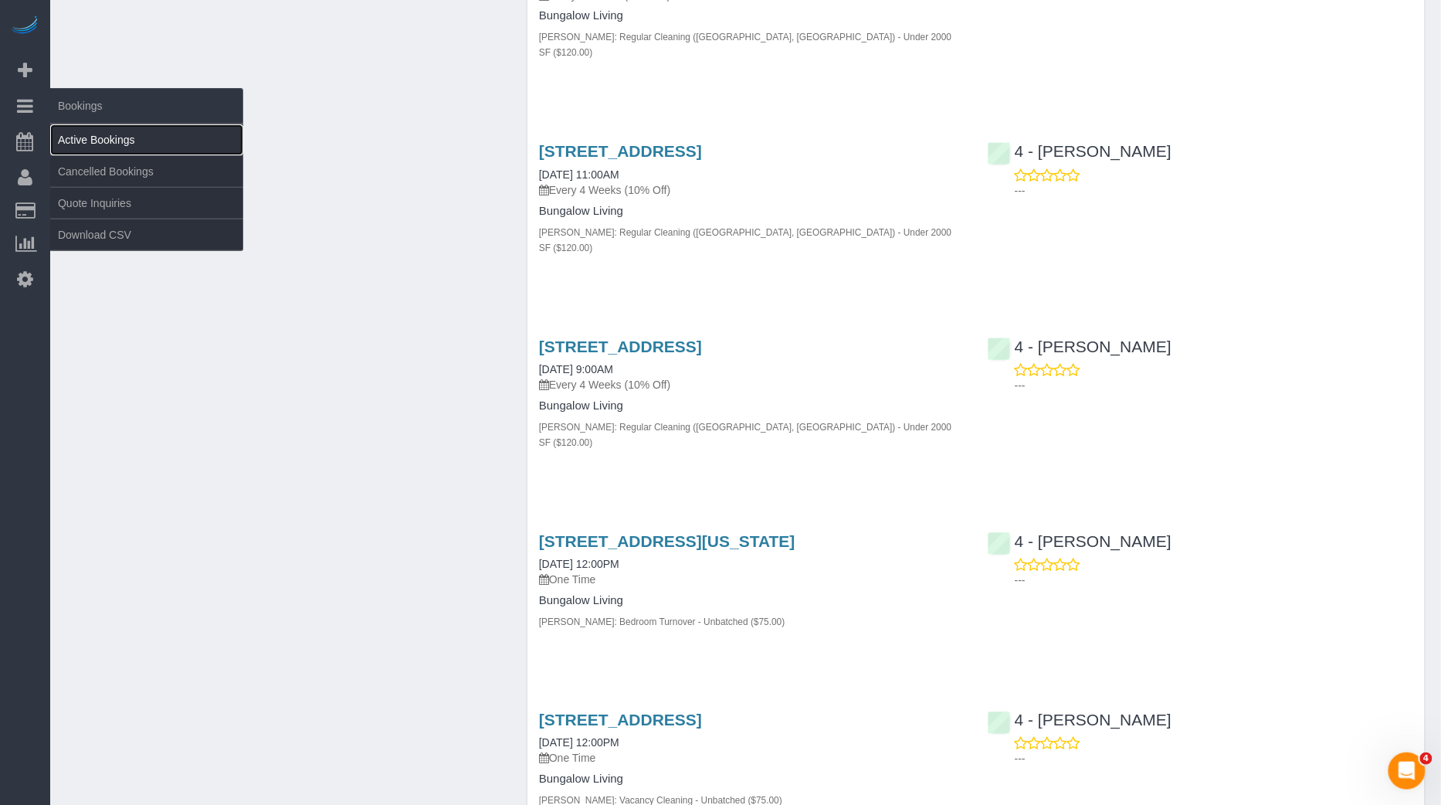
click at [158, 126] on link "Active Bookings" at bounding box center [146, 139] width 193 height 31
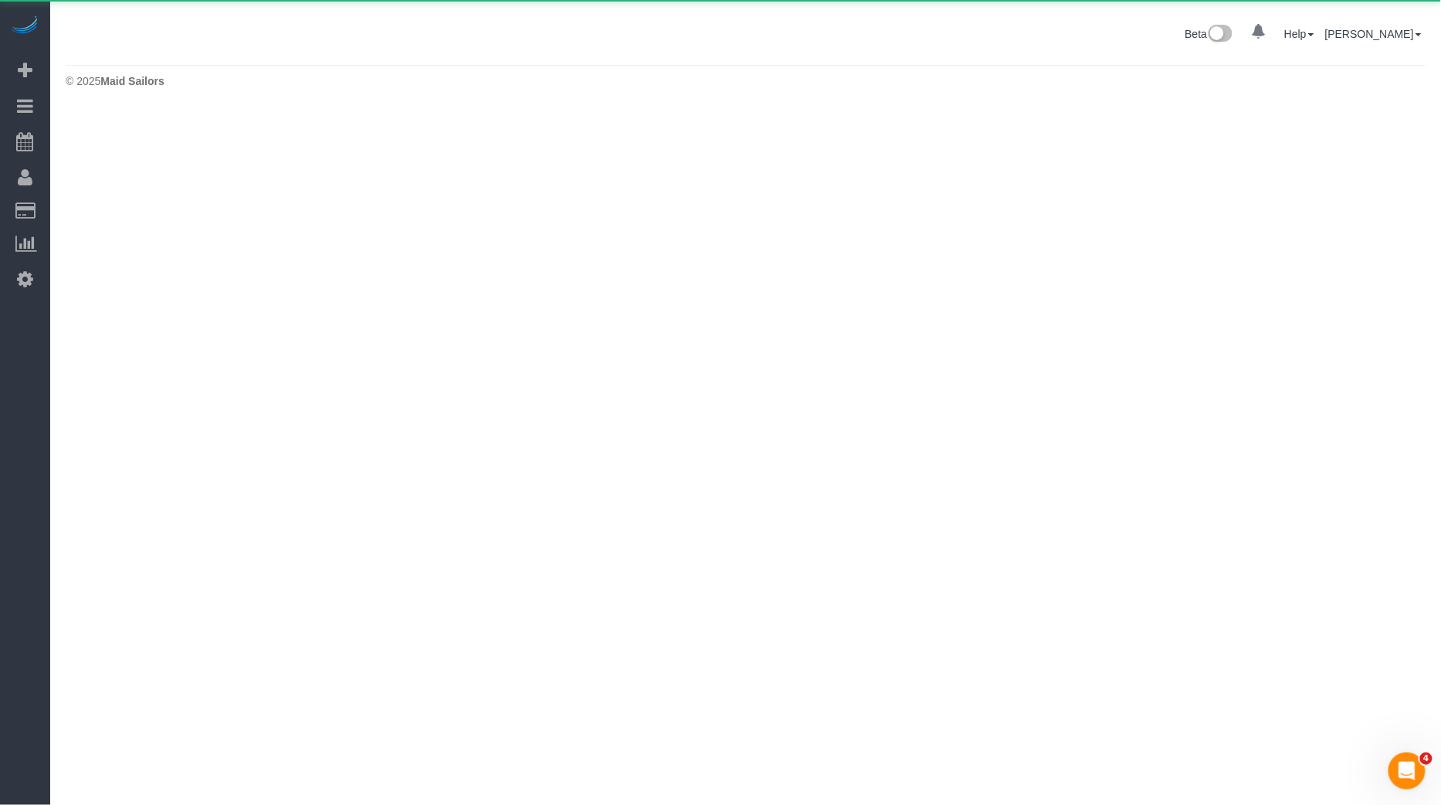
scroll to position [0, 0]
click at [138, 146] on body "0 Beta Your Notifications You have 0 alerts Add Booking Bookings Active Booking…" at bounding box center [720, 402] width 1441 height 805
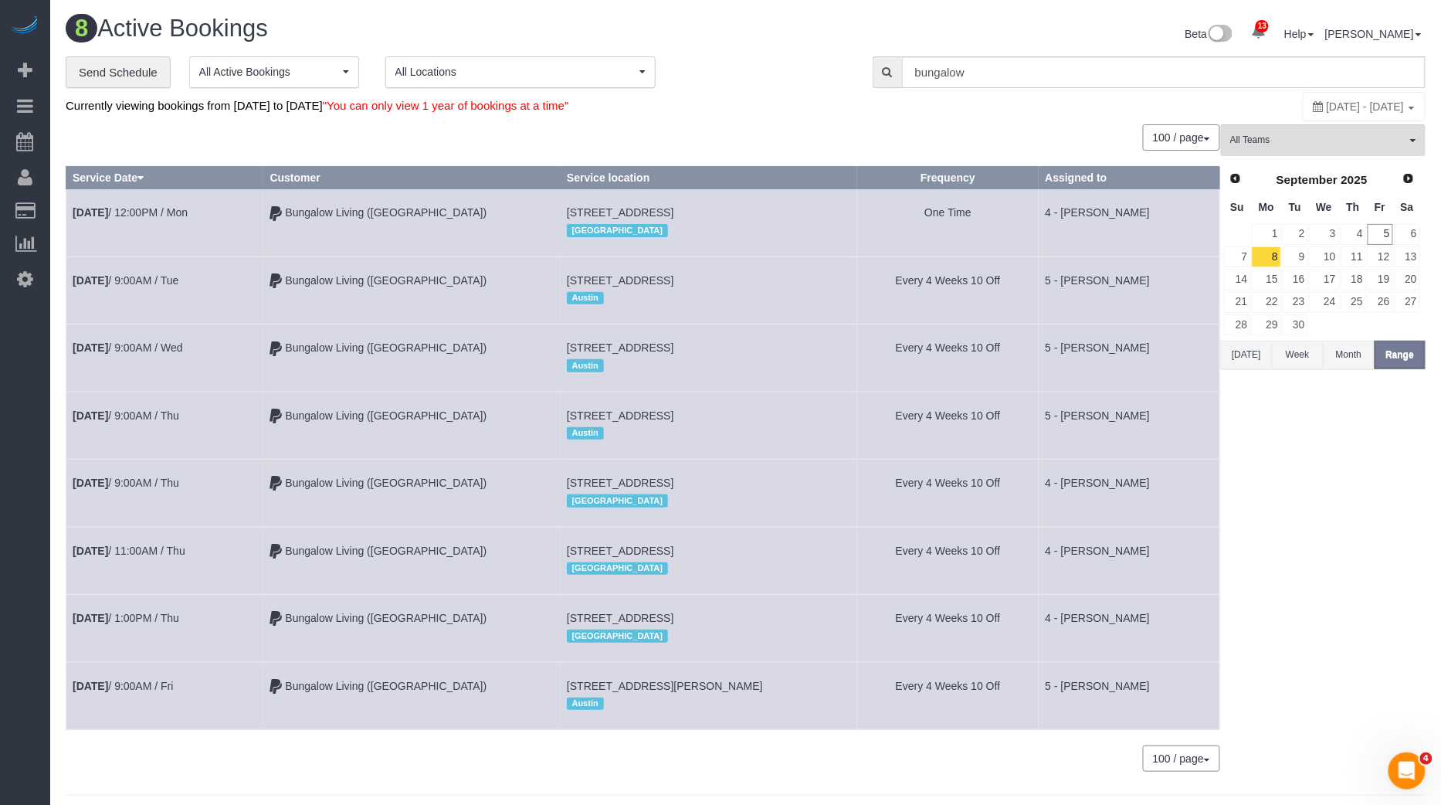
click at [481, 73] on span "All Locations" at bounding box center [515, 71] width 240 height 15
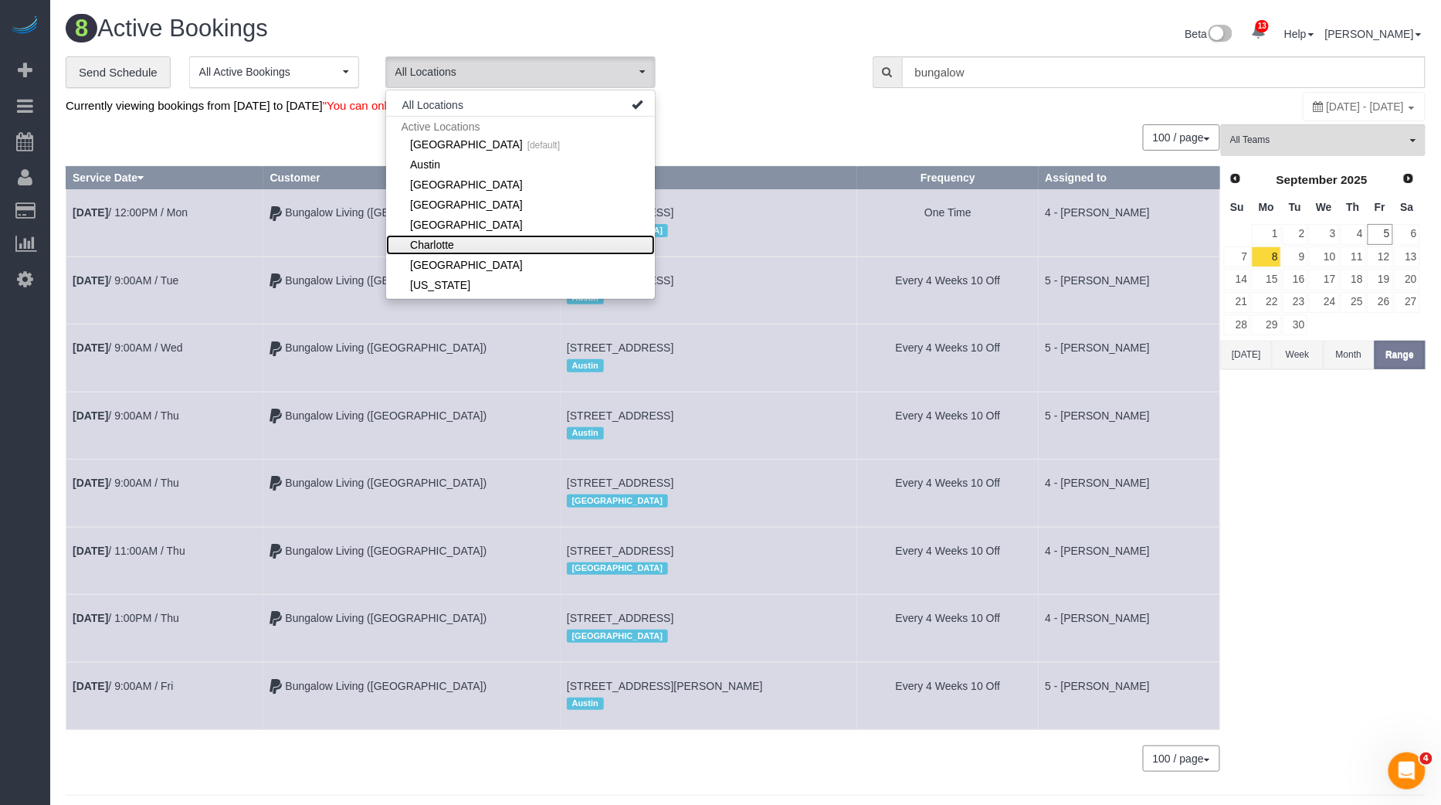
click at [435, 240] on link "Charlotte" at bounding box center [520, 245] width 269 height 20
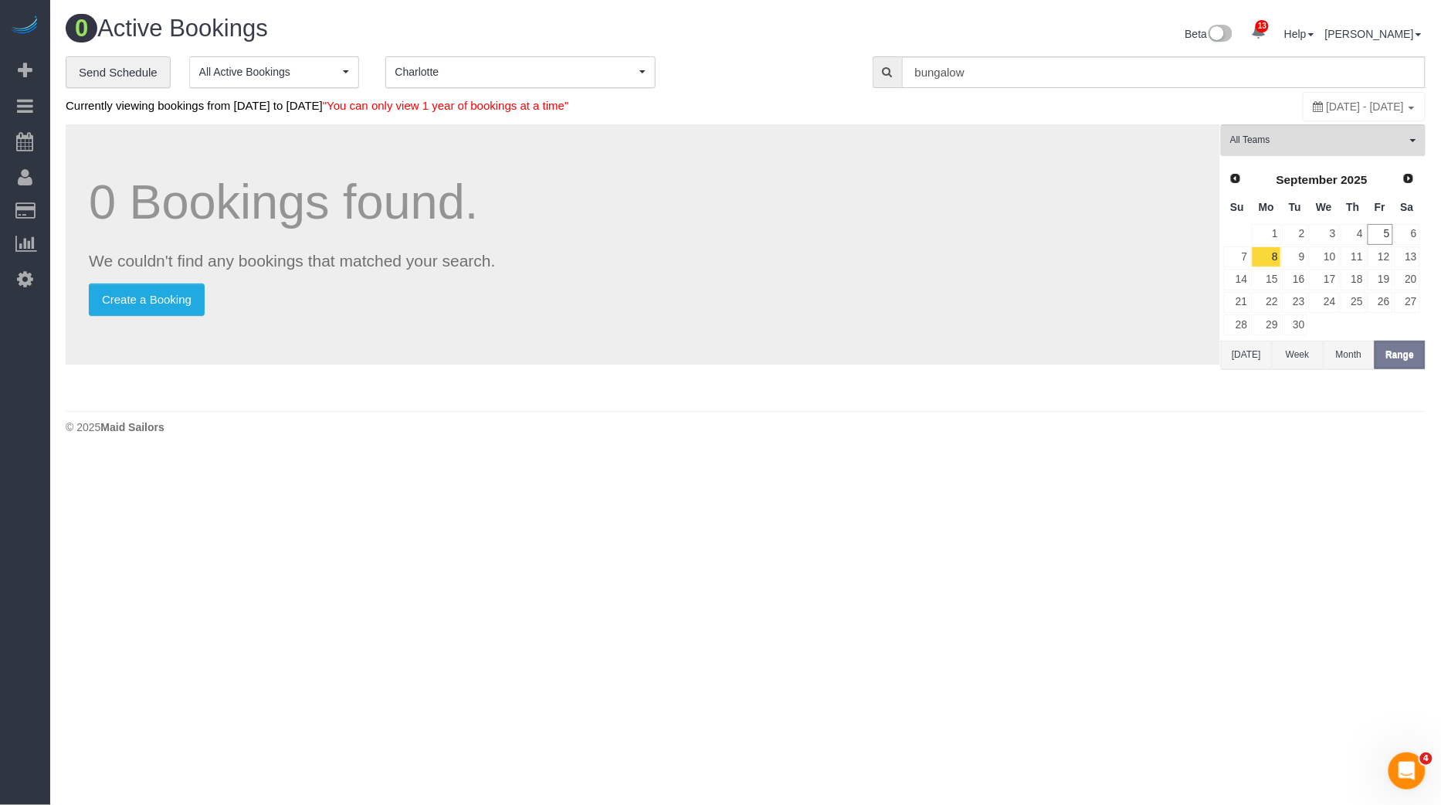
click at [1246, 351] on button "[DATE]" at bounding box center [1246, 355] width 51 height 29
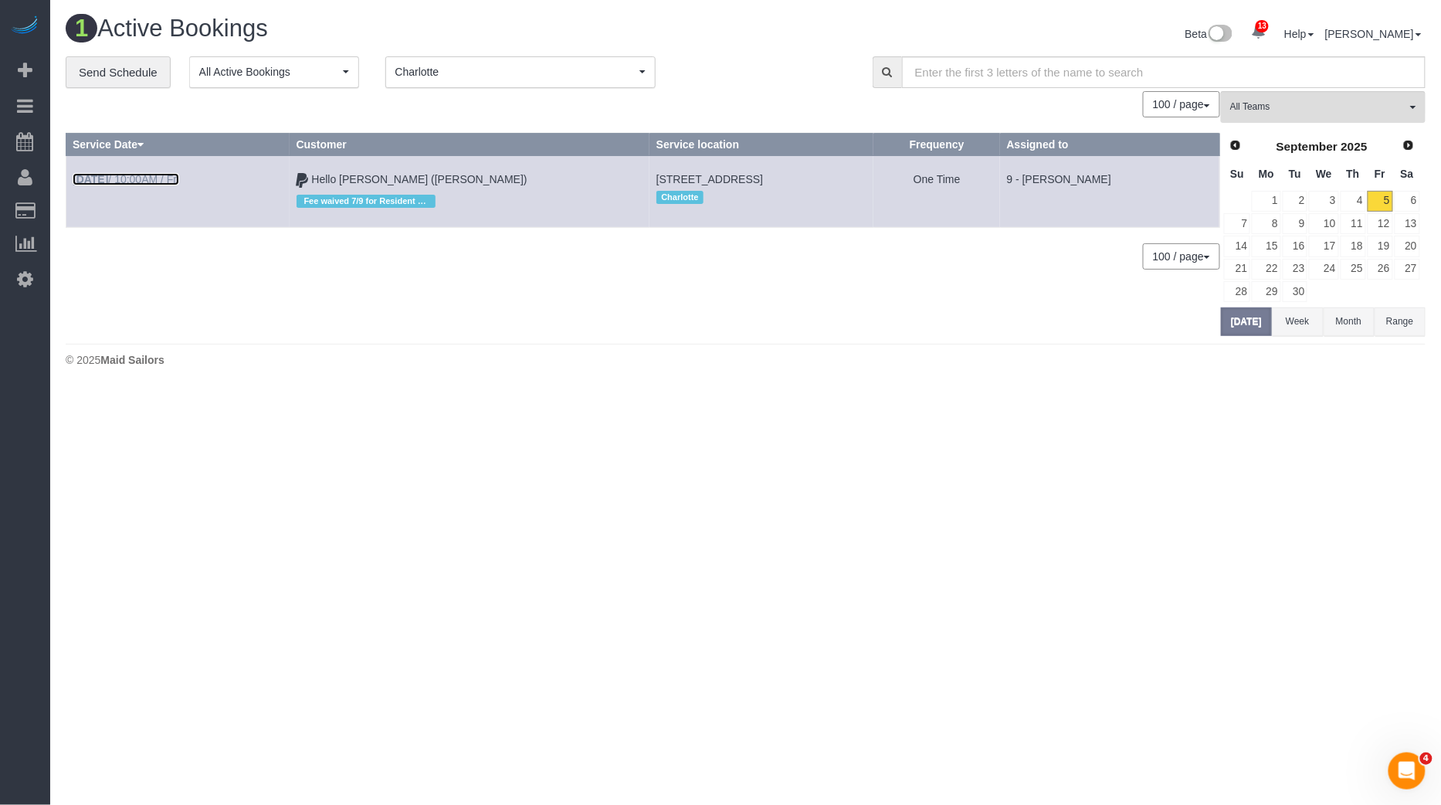
click at [150, 175] on link "[DATE] 10:00AM / Fri" at bounding box center [126, 179] width 107 height 12
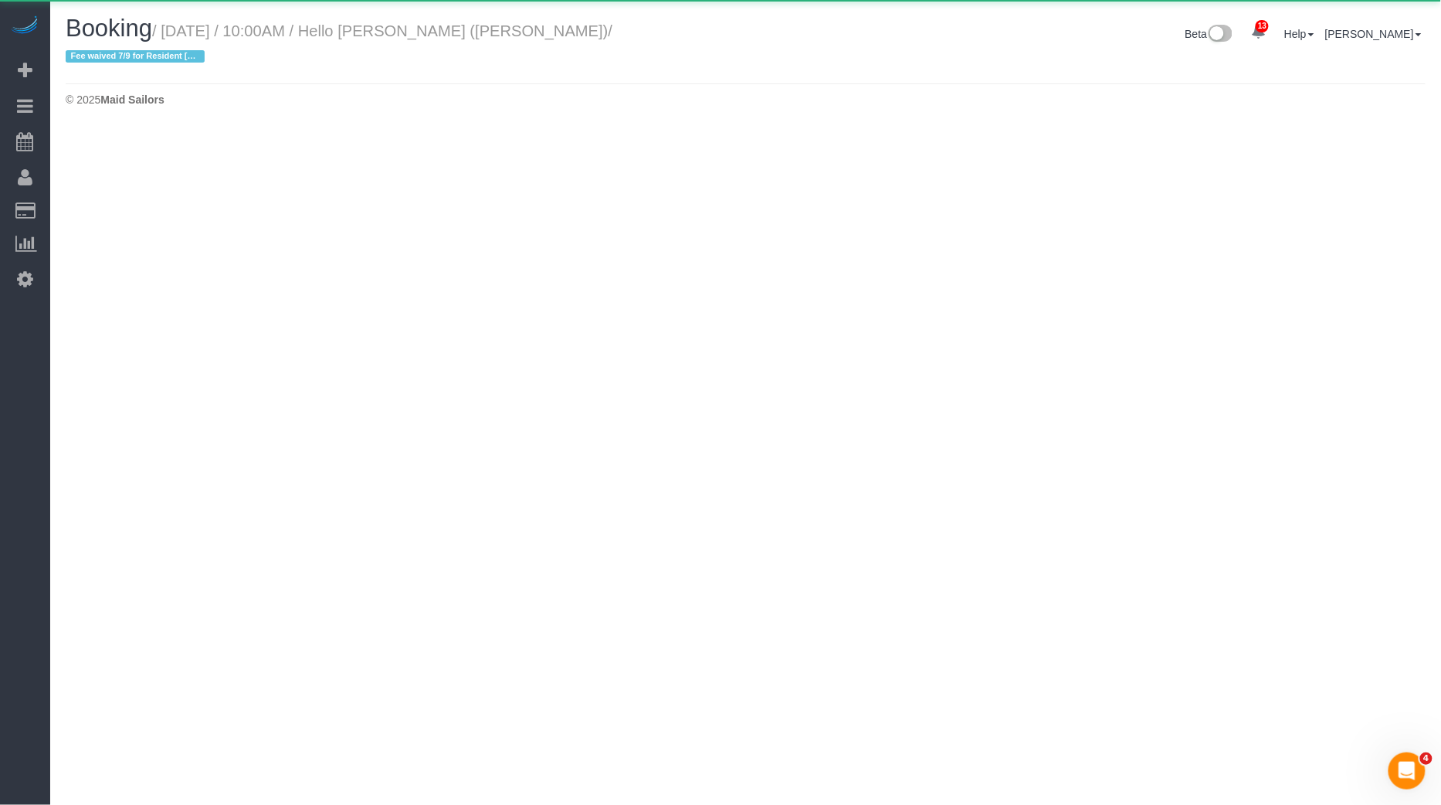
select select "NC"
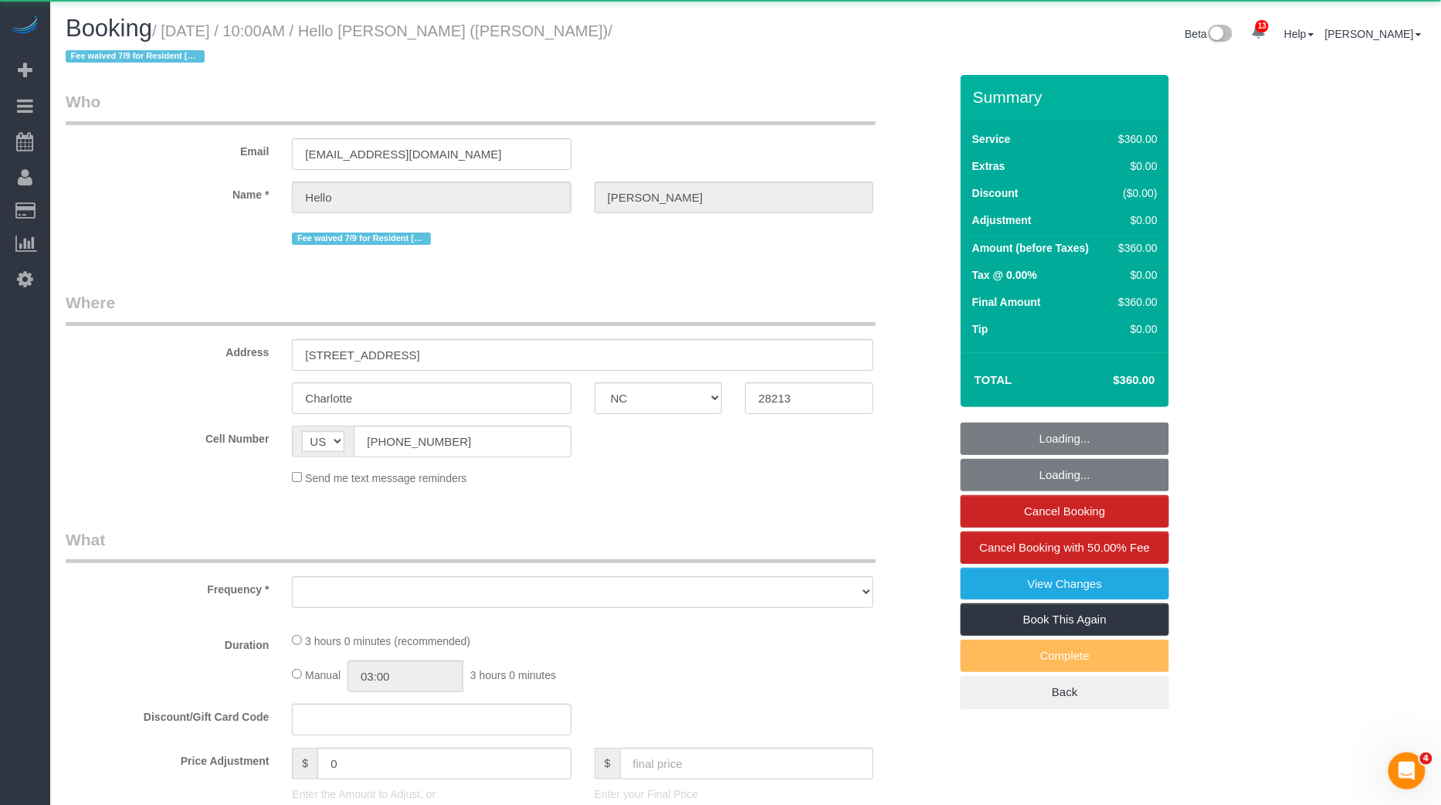
select select "object:2714"
select select "2"
select select "180"
select select "spot1"
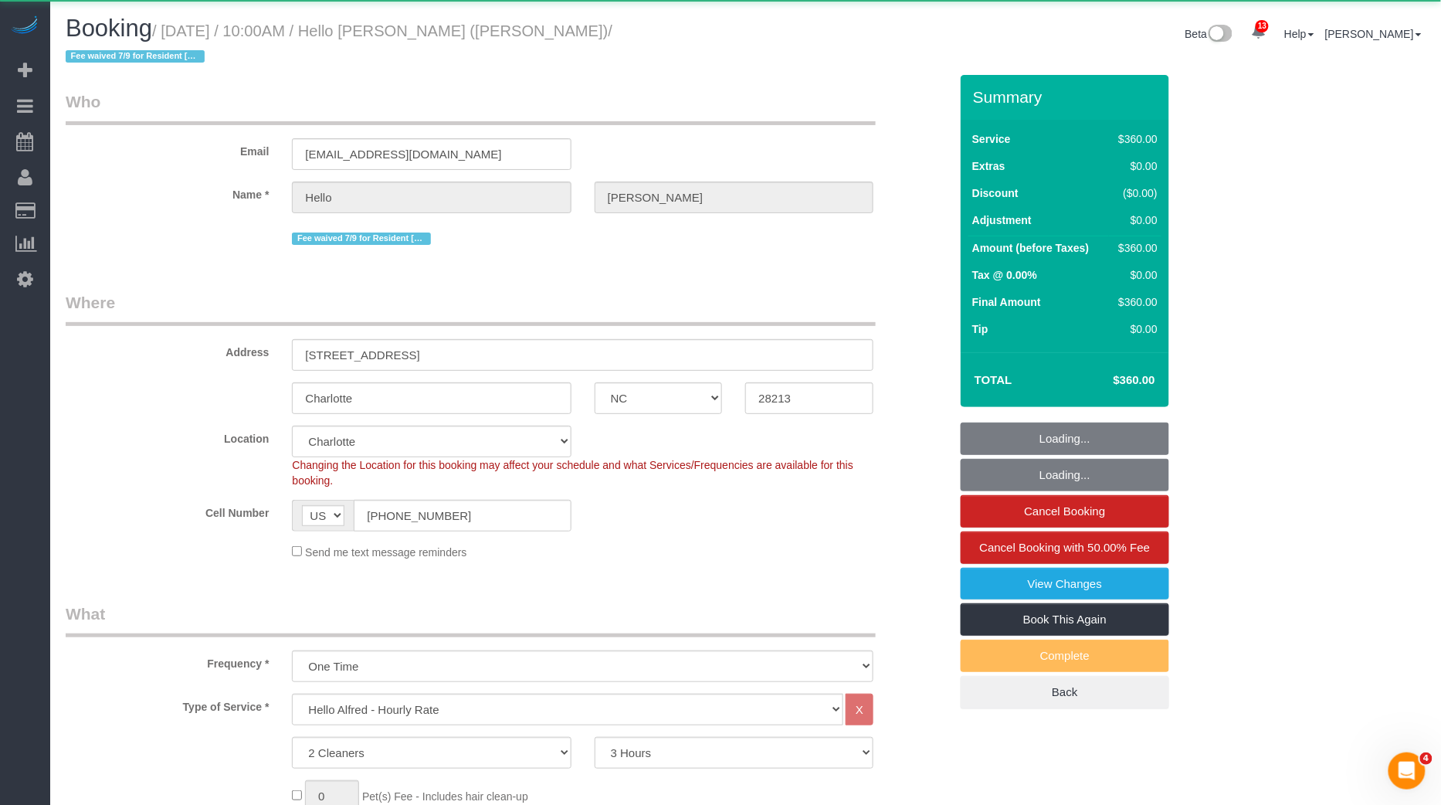
select select
select select "object:2969"
select select "spot22"
select select "number:89"
select select "number:90"
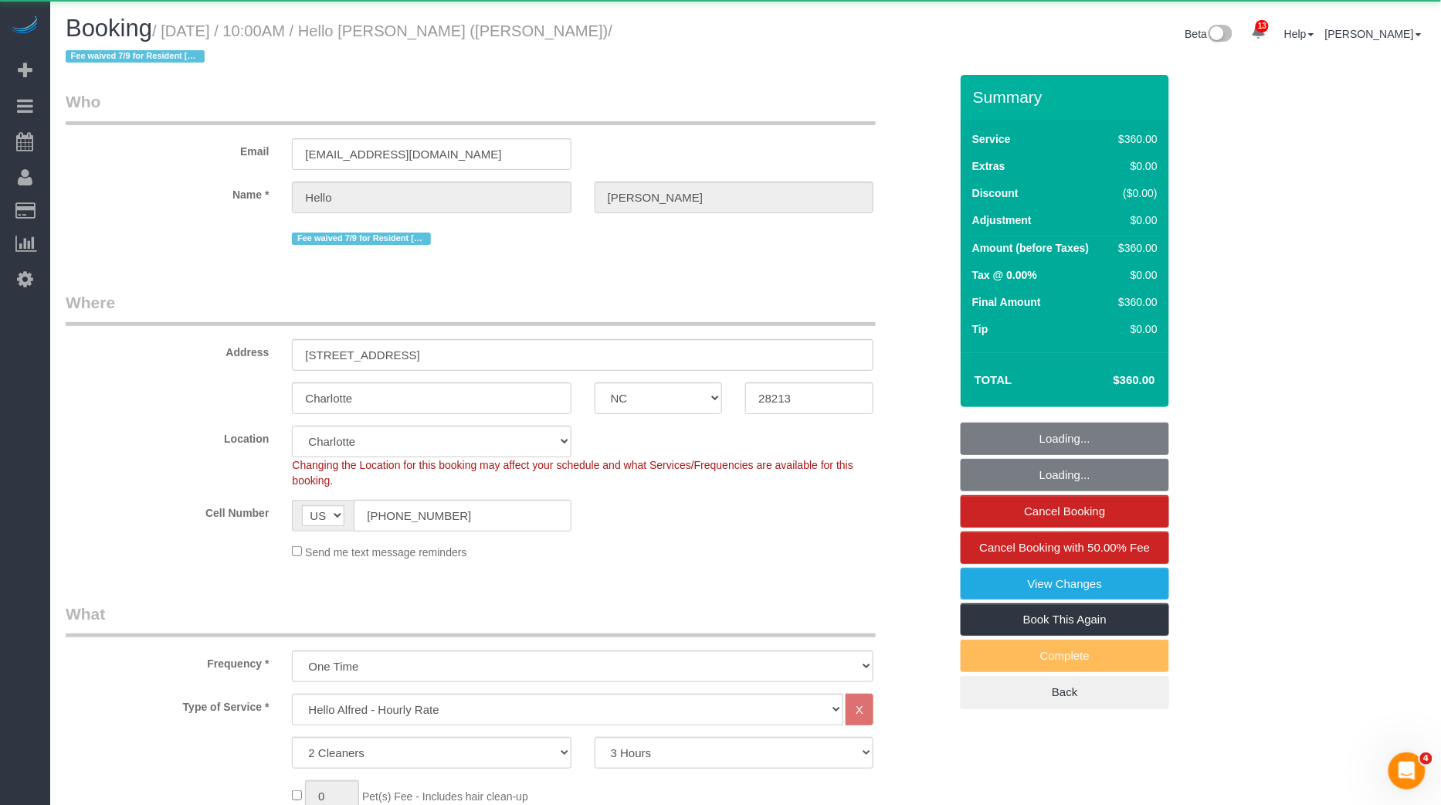
select select "number:15"
select select "number:5"
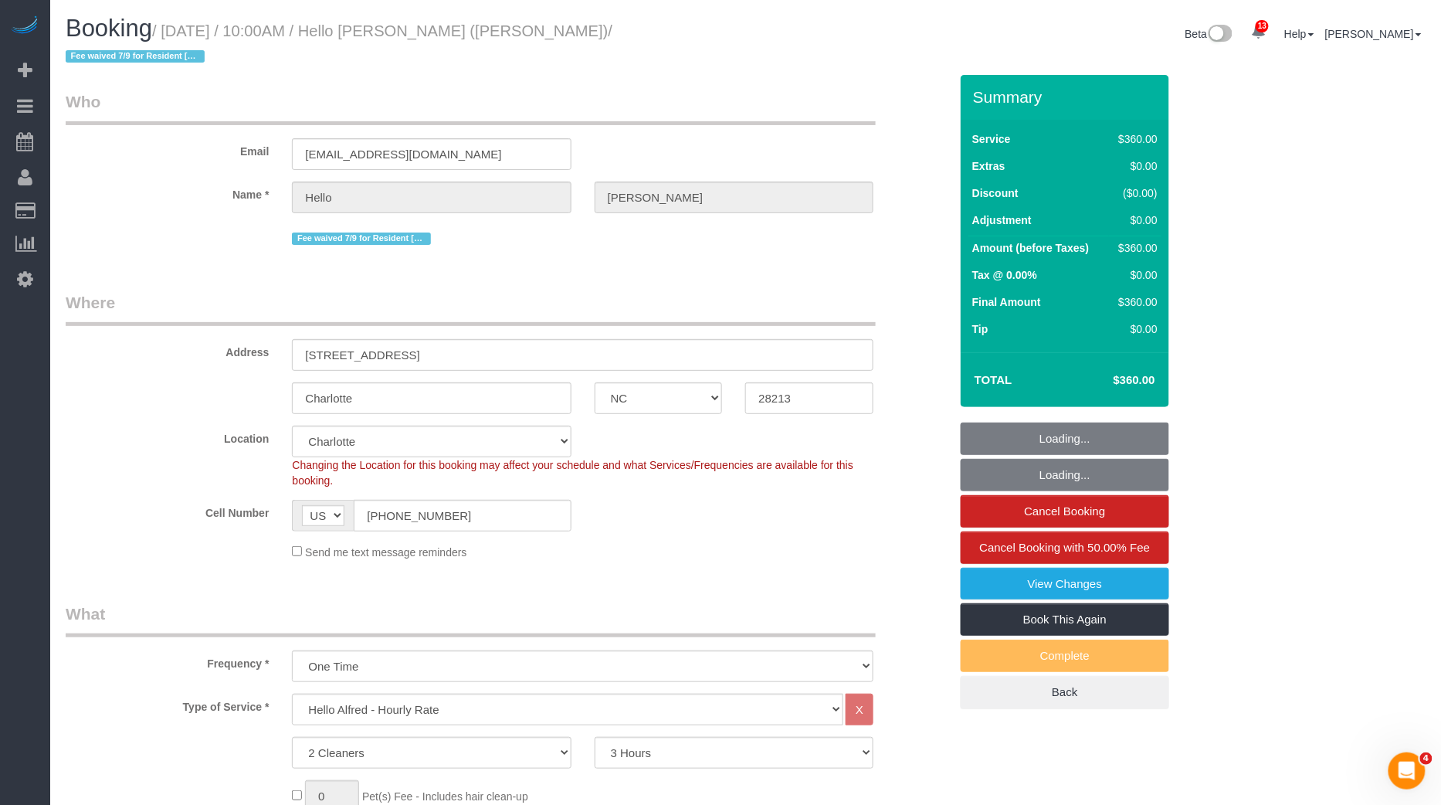
drag, startPoint x: 173, startPoint y: 31, endPoint x: 564, endPoint y: 37, distance: 391.6
click at [564, 37] on small "/ [DATE] / 10:00AM / Hello [PERSON_NAME] ([PERSON_NAME]) / Fee waived 7/9 for R…" at bounding box center [339, 43] width 547 height 43
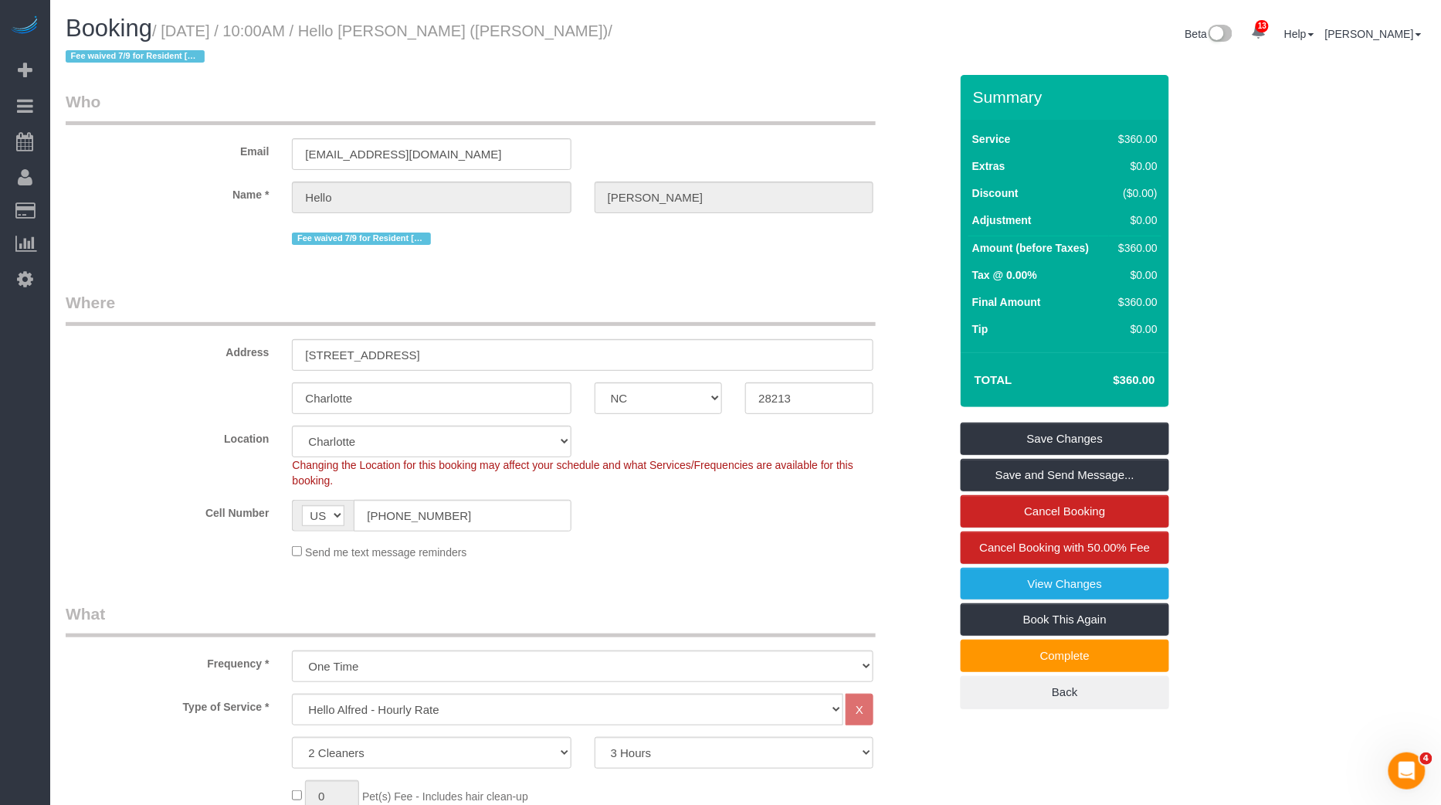
copy small "[DATE] / 10:00AM / Hello [PERSON_NAME] ([PERSON_NAME])"
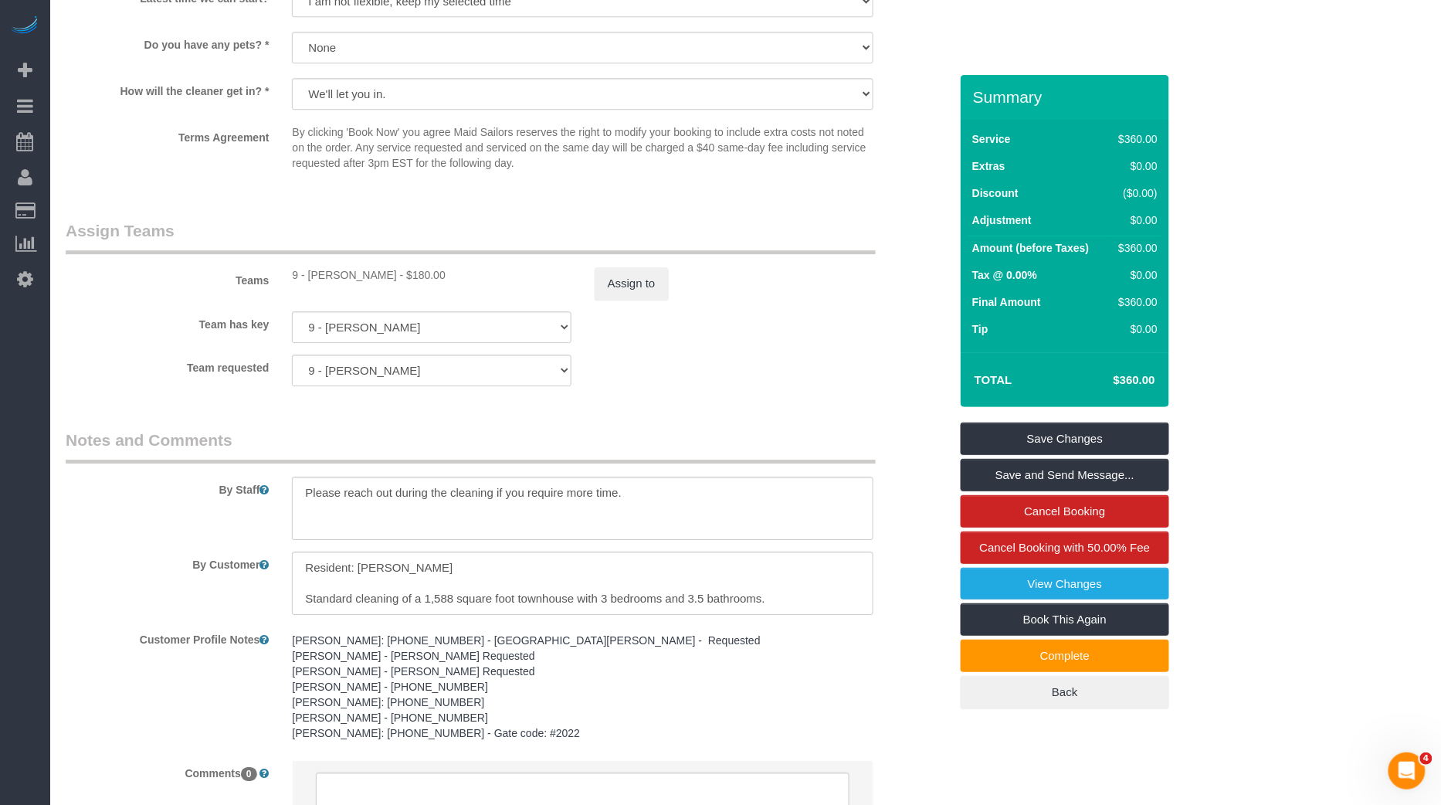
scroll to position [1658, 0]
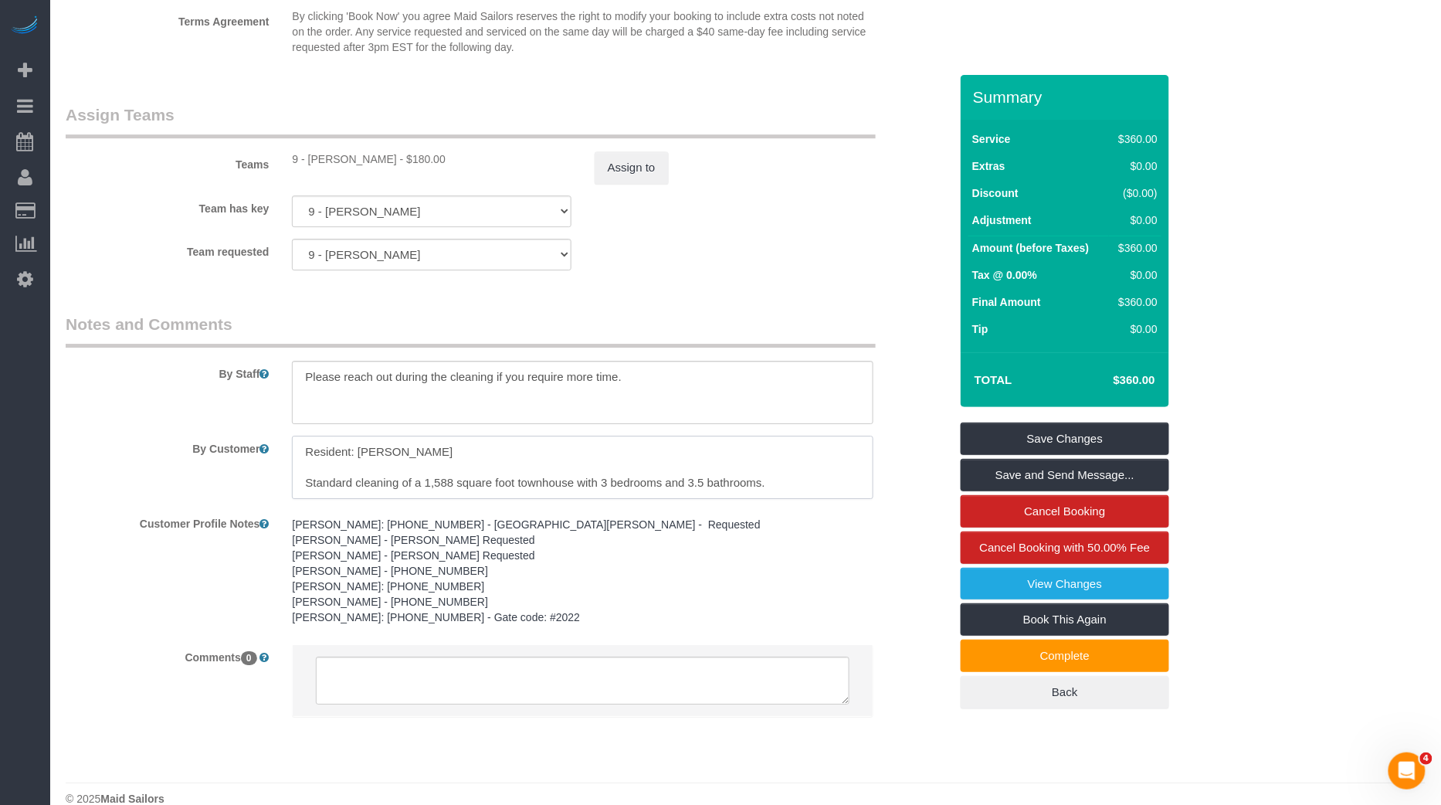
click at [396, 436] on textarea at bounding box center [582, 467] width 581 height 63
click at [776, 463] on textarea "To enrich screen reader interactions, please activate Accessibility in Grammarl…" at bounding box center [582, 467] width 581 height 63
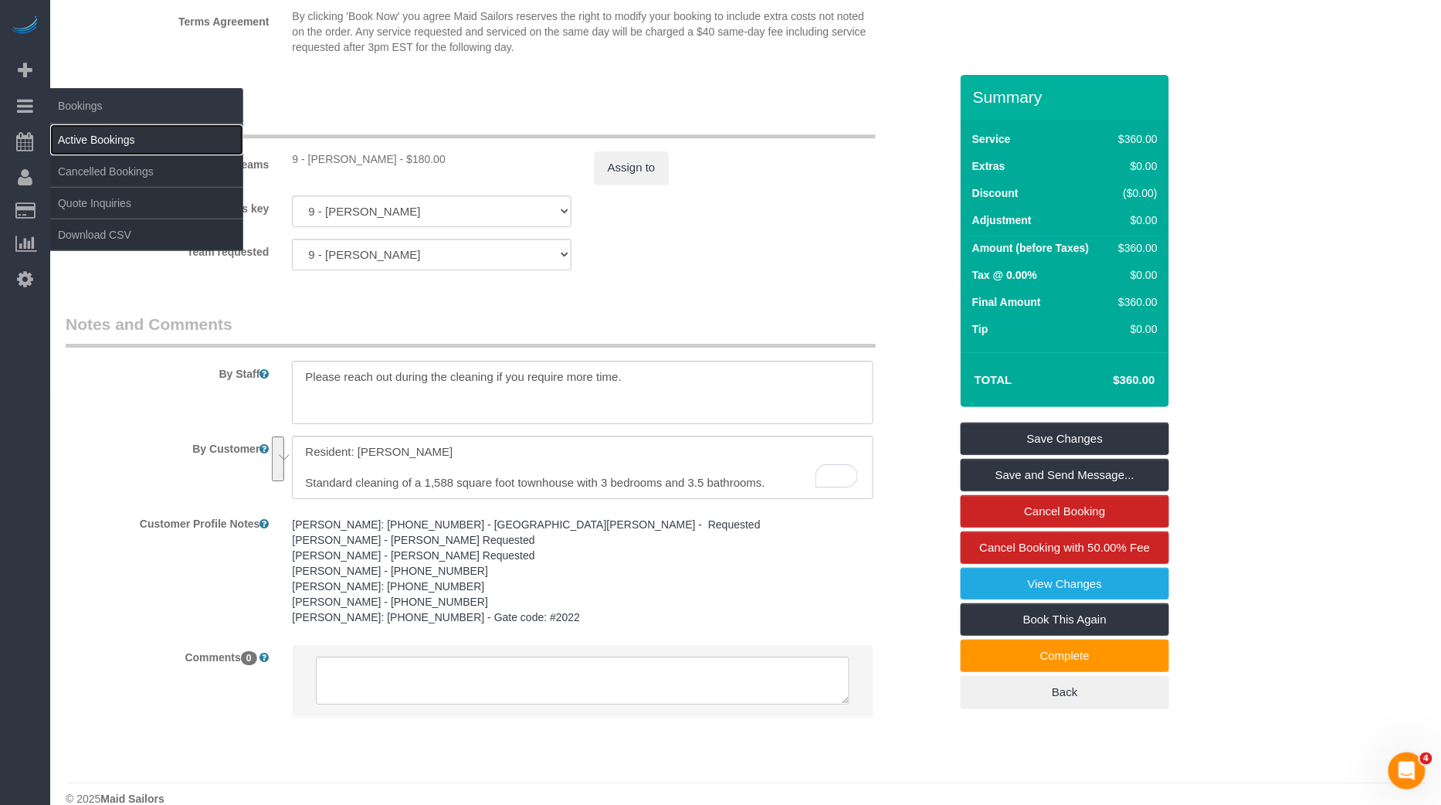
click at [101, 144] on link "Active Bookings" at bounding box center [146, 139] width 193 height 31
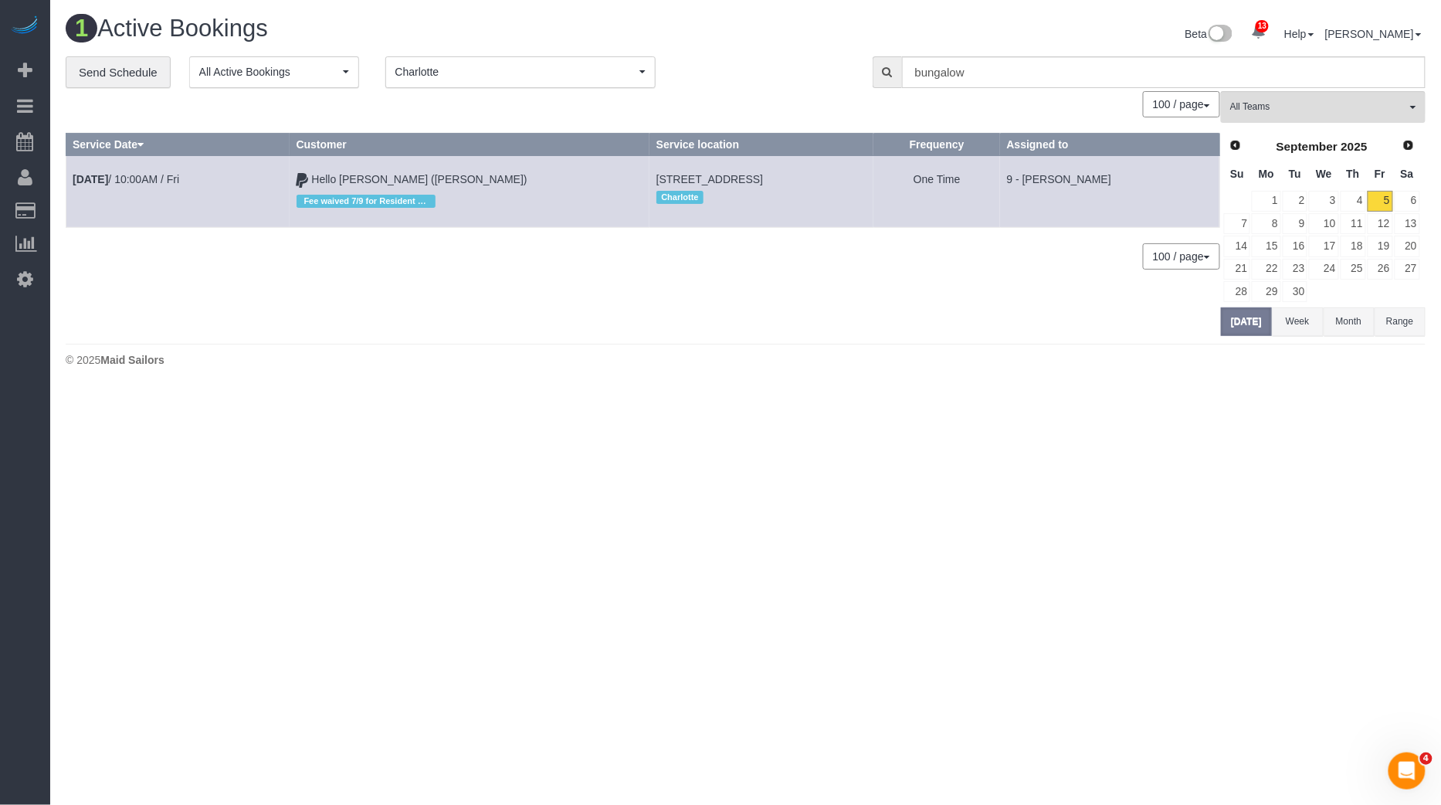
click at [656, 188] on div "Charlotte" at bounding box center [761, 197] width 211 height 20
click at [656, 174] on span "[STREET_ADDRESS]" at bounding box center [709, 179] width 107 height 12
copy td "[STREET_ADDRESS]"
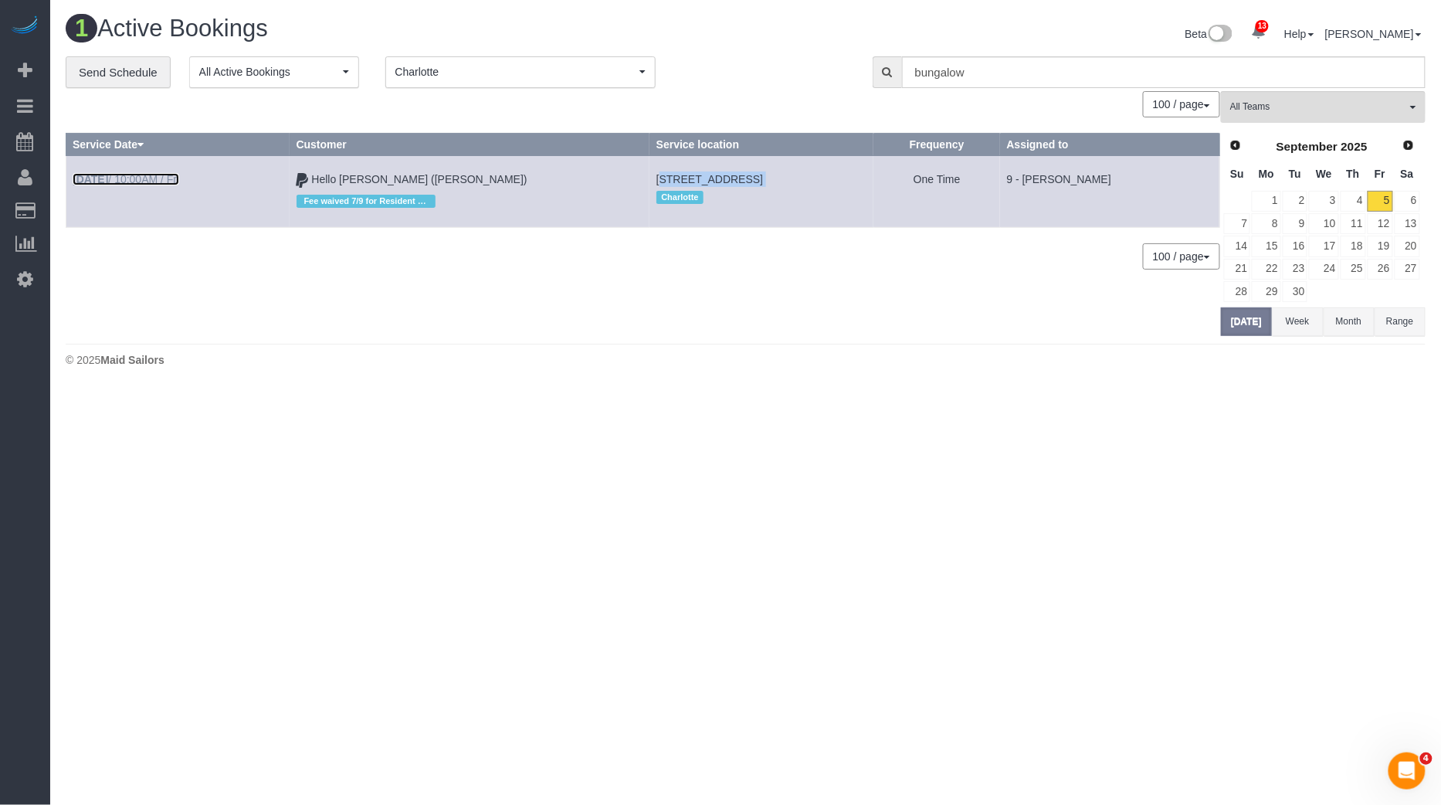
click at [158, 175] on link "[DATE] 10:00AM / Fri" at bounding box center [126, 179] width 107 height 12
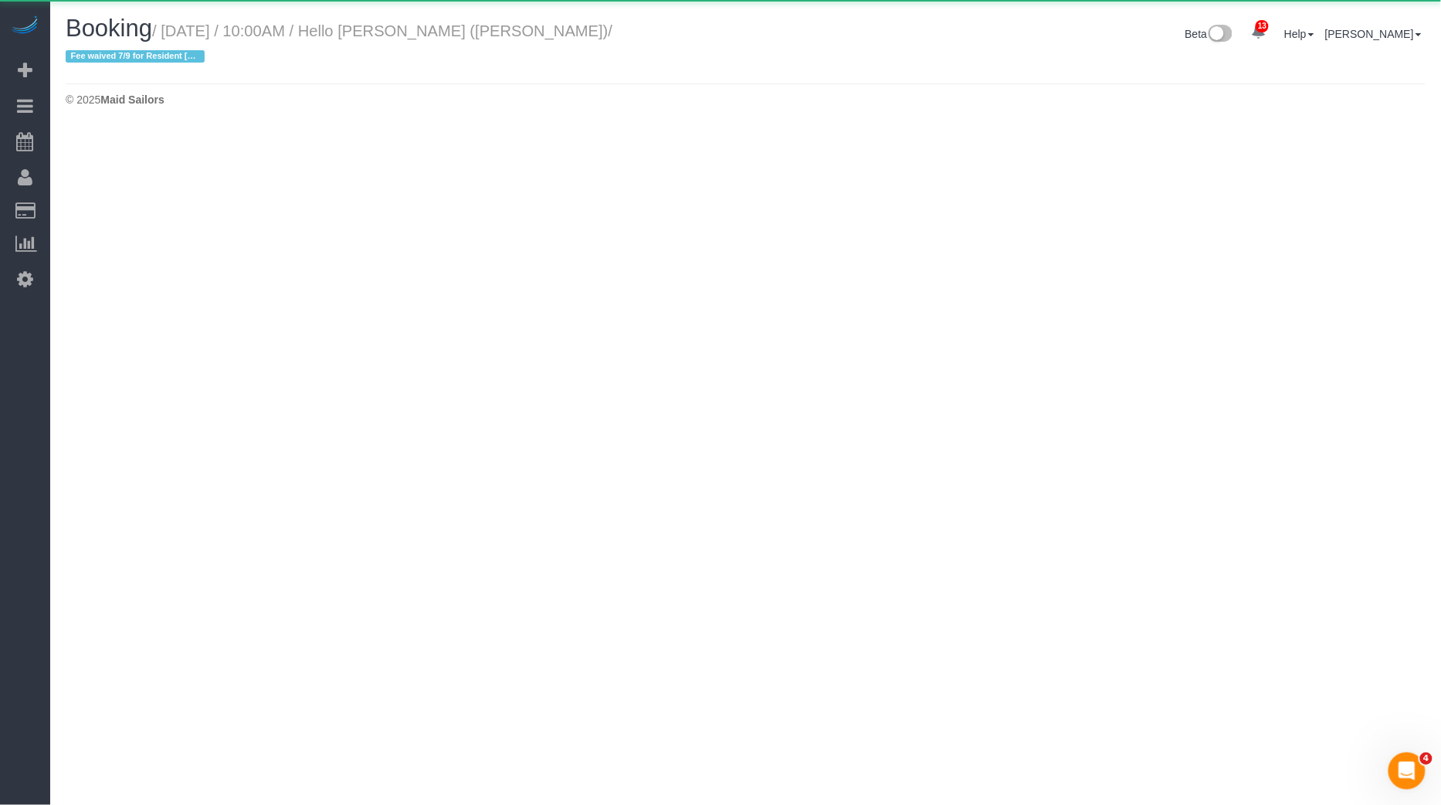
select select "NC"
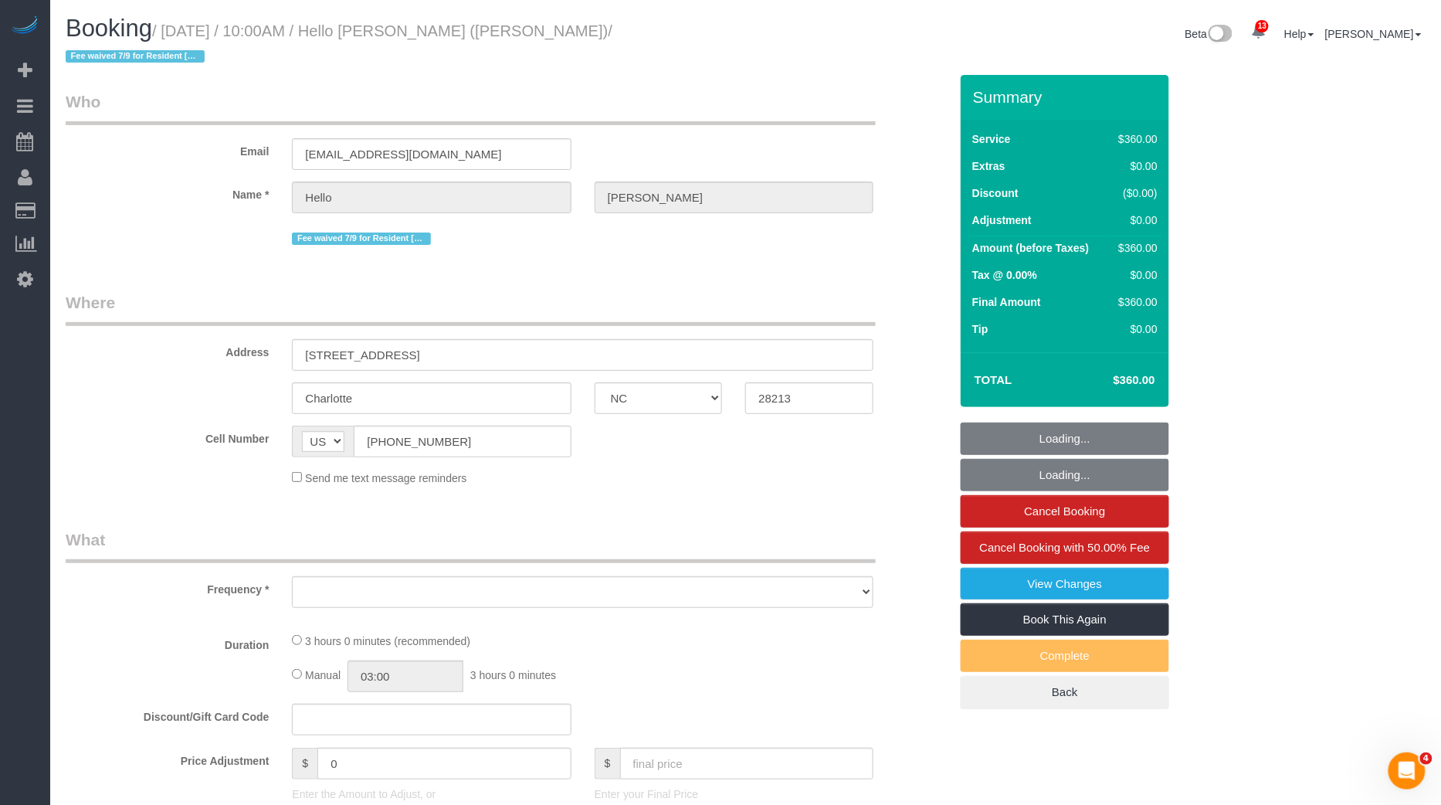
select select "object:3699"
select select "2"
select select "180"
select select "spot43"
select select "number:89"
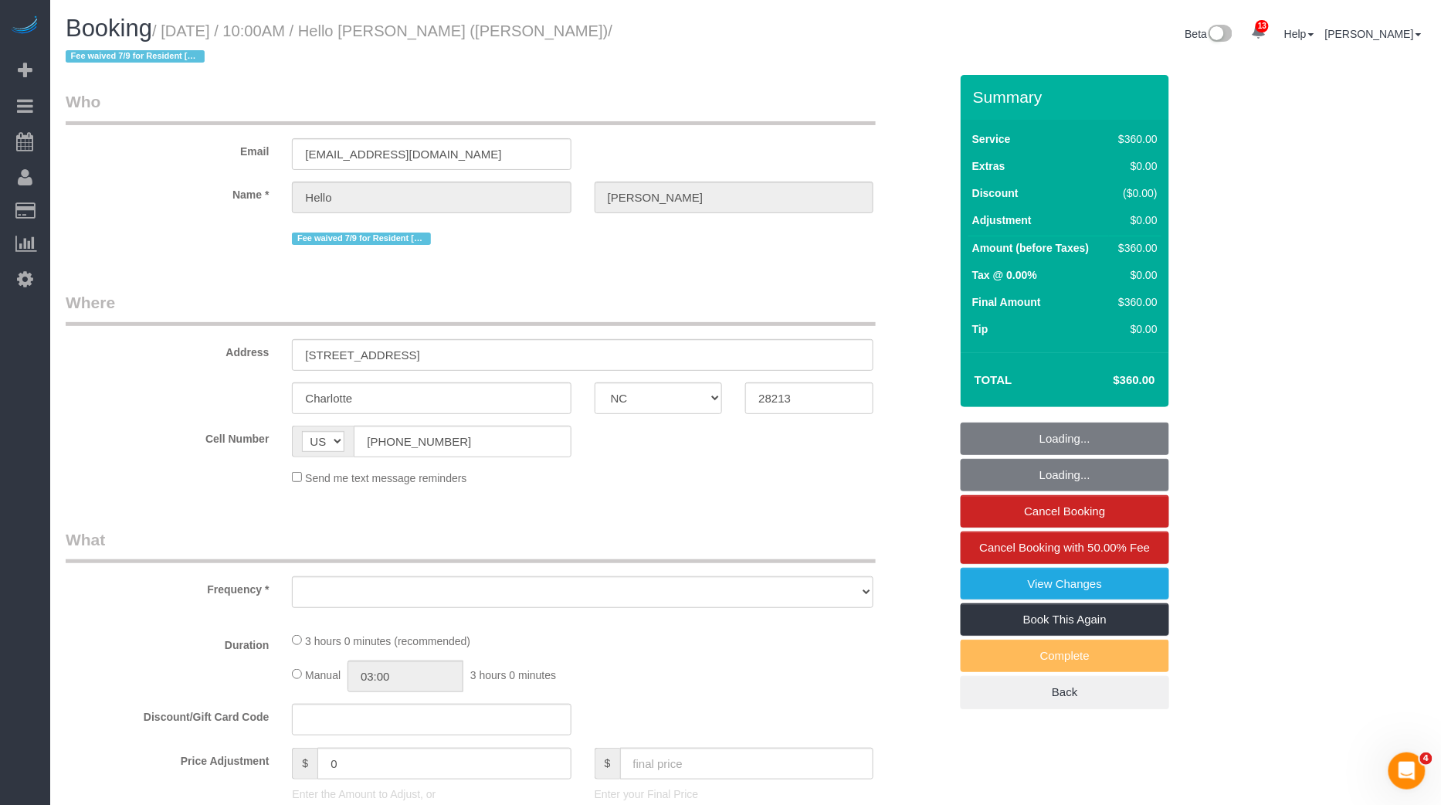
select select "number:90"
select select "number:15"
select select "number:5"
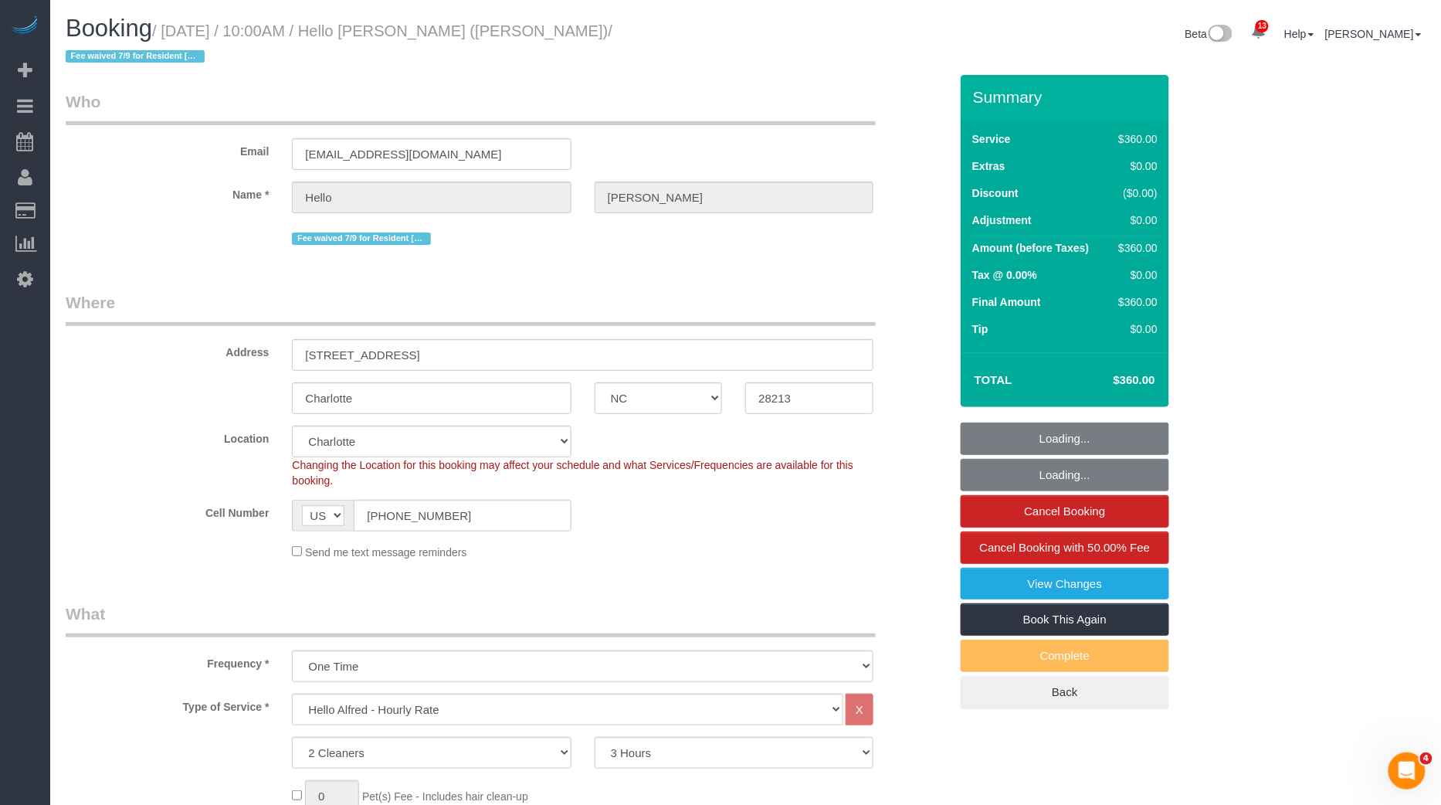
select select "object:3949"
select select "spot64"
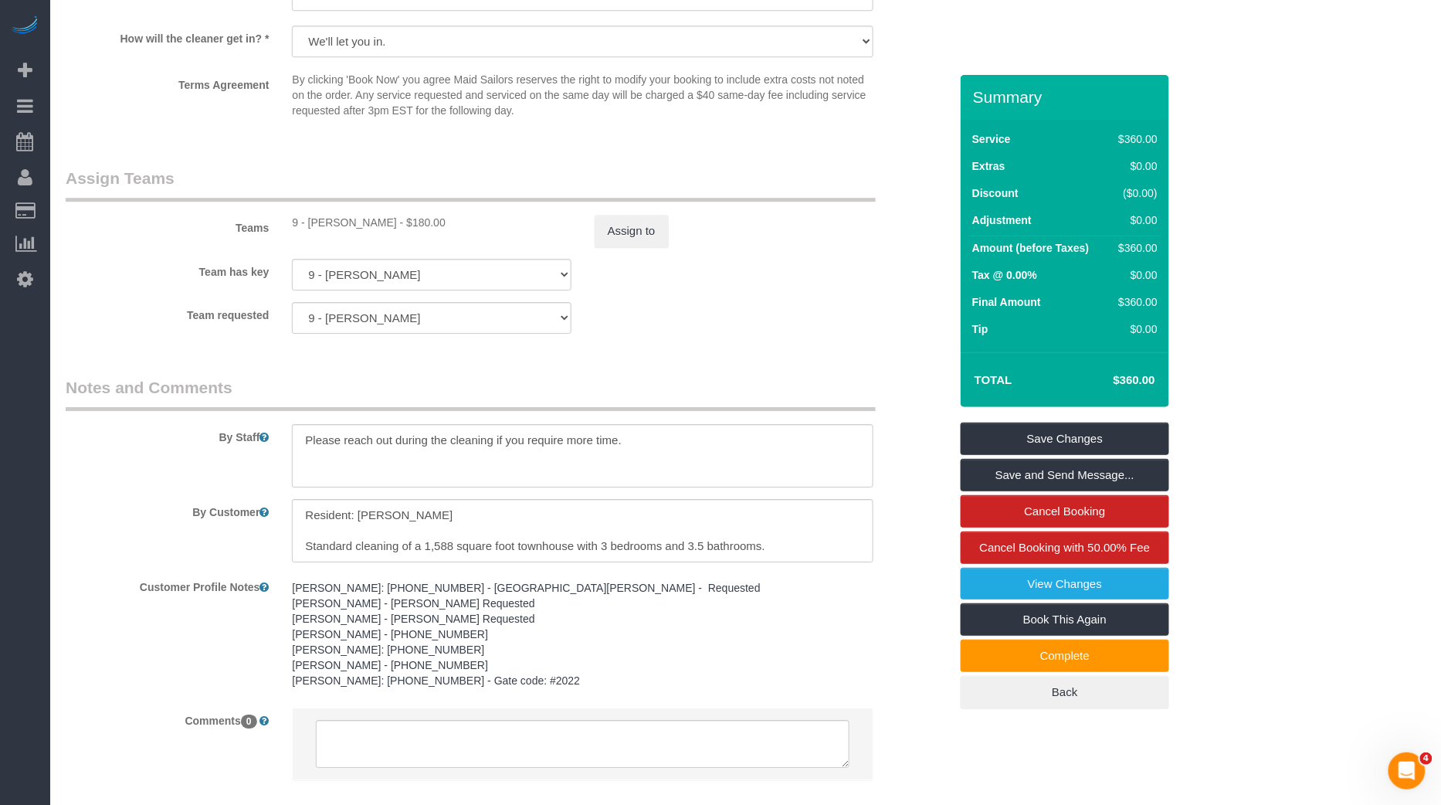
scroll to position [1592, 0]
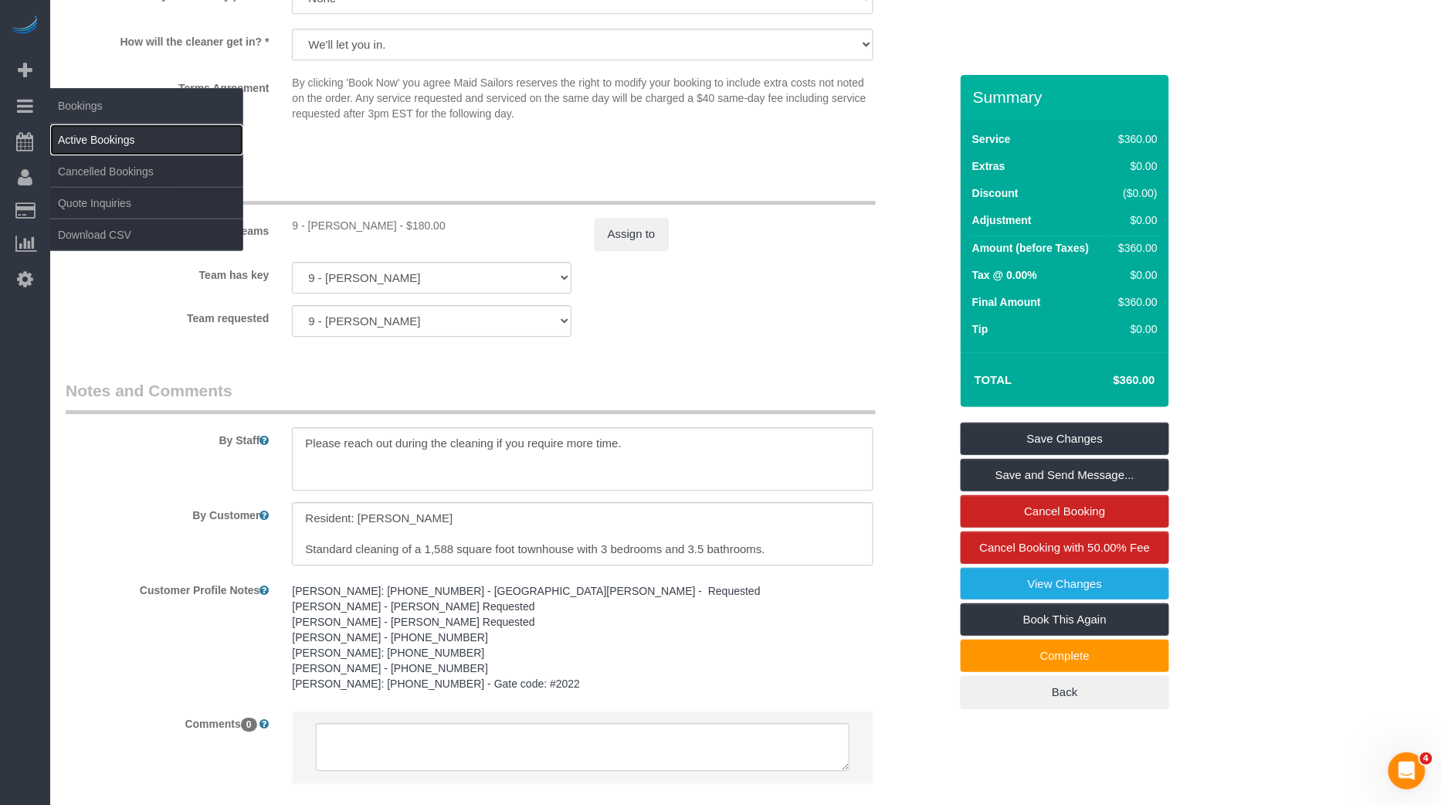
click at [78, 136] on link "Active Bookings" at bounding box center [146, 139] width 193 height 31
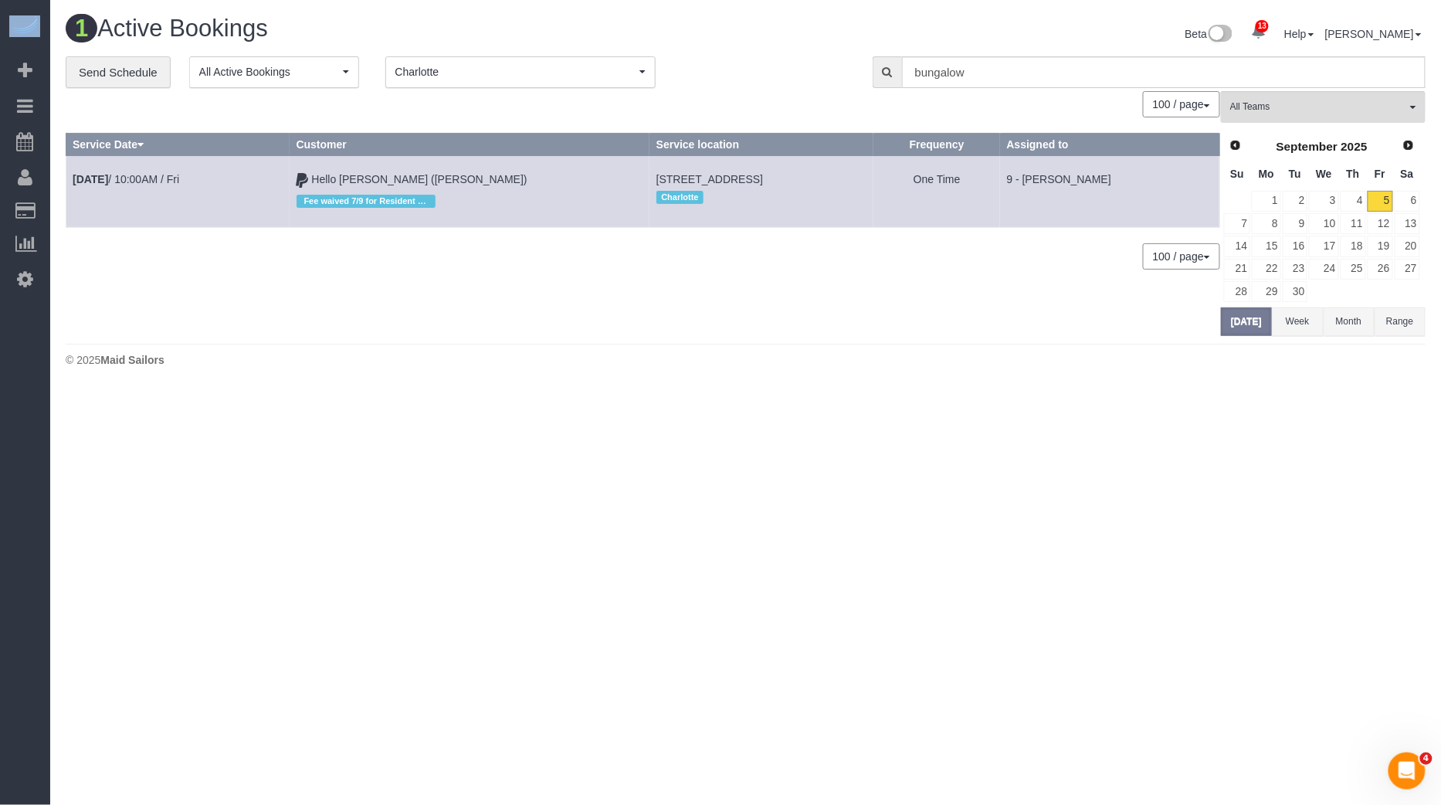
drag, startPoint x: 506, startPoint y: 73, endPoint x: 493, endPoint y: 86, distance: 17.5
click at [505, 73] on span "Charlotte" at bounding box center [515, 71] width 240 height 15
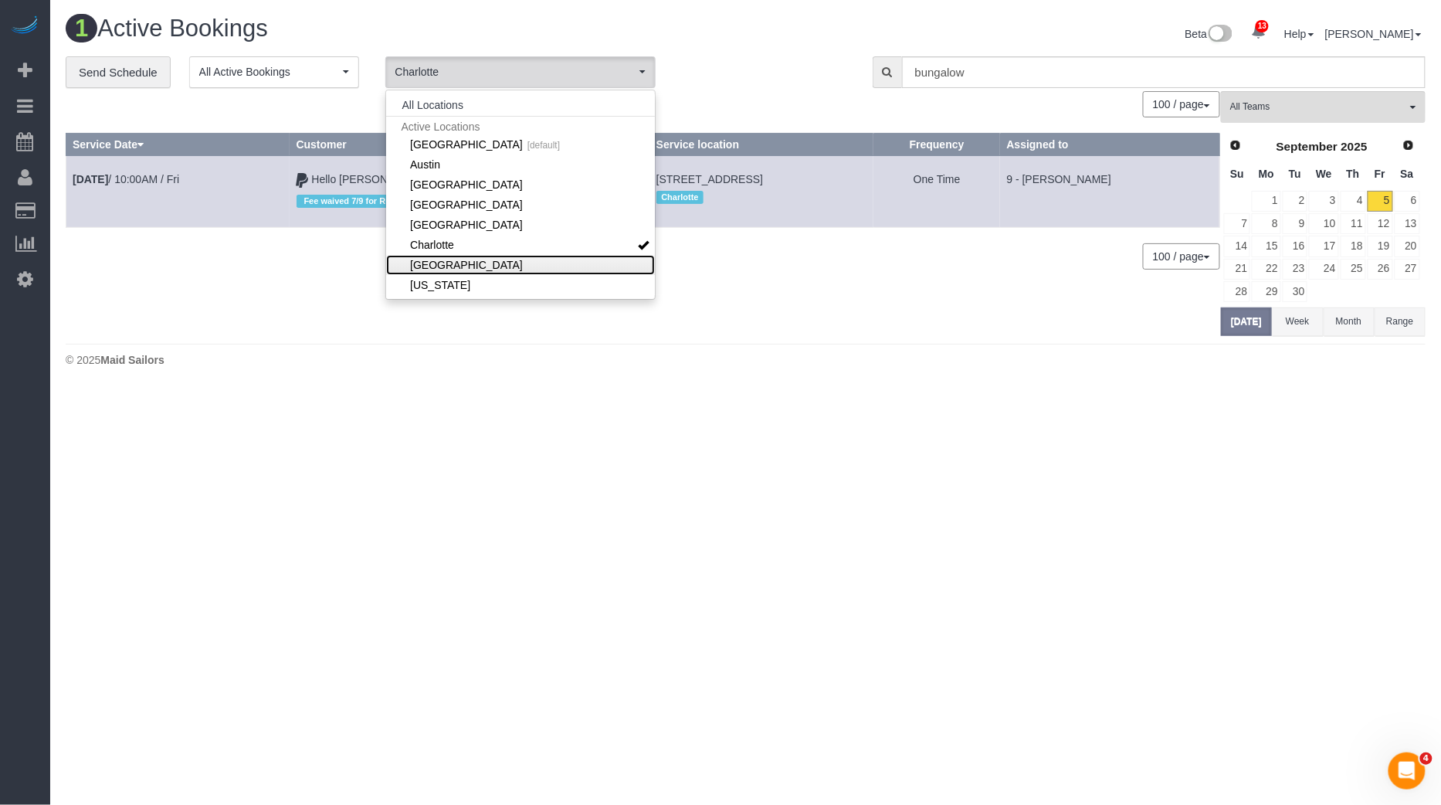
click at [451, 264] on link "[GEOGRAPHIC_DATA]" at bounding box center [520, 265] width 269 height 20
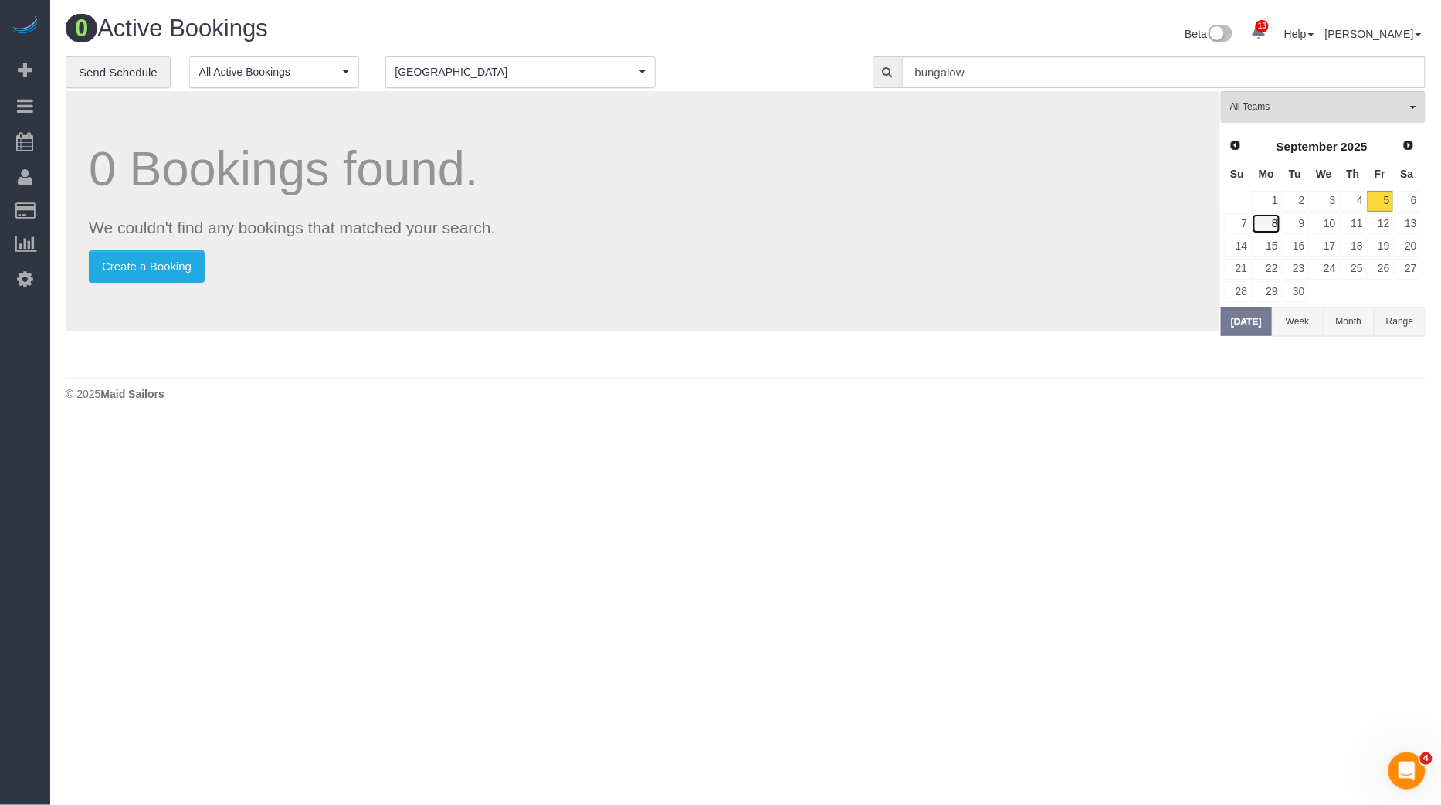
click at [1272, 225] on link "8" at bounding box center [1266, 223] width 29 height 21
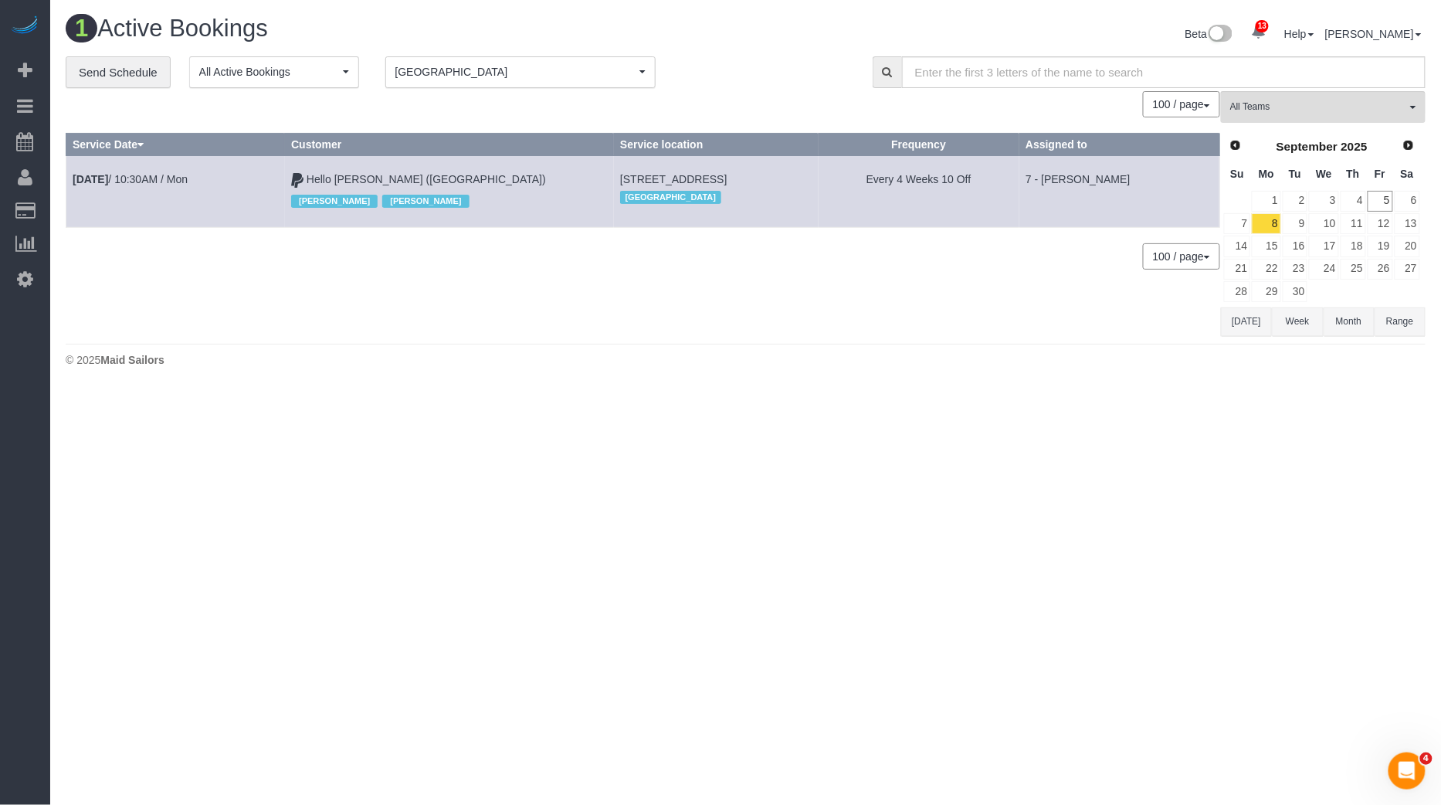
drag, startPoint x: 554, startPoint y: 178, endPoint x: 646, endPoint y: 184, distance: 92.1
click at [646, 184] on td "[STREET_ADDRESS] [GEOGRAPHIC_DATA]" at bounding box center [716, 191] width 205 height 71
click at [614, 170] on td "[STREET_ADDRESS] [GEOGRAPHIC_DATA]" at bounding box center [716, 191] width 205 height 71
drag, startPoint x: 548, startPoint y: 180, endPoint x: 862, endPoint y: 188, distance: 313.6
click at [862, 188] on tr "[DATE] 10:30AM / Mon Hello [PERSON_NAME] ([GEOGRAPHIC_DATA]) [PERSON_NAME] [PER…" at bounding box center [643, 191] width 1154 height 71
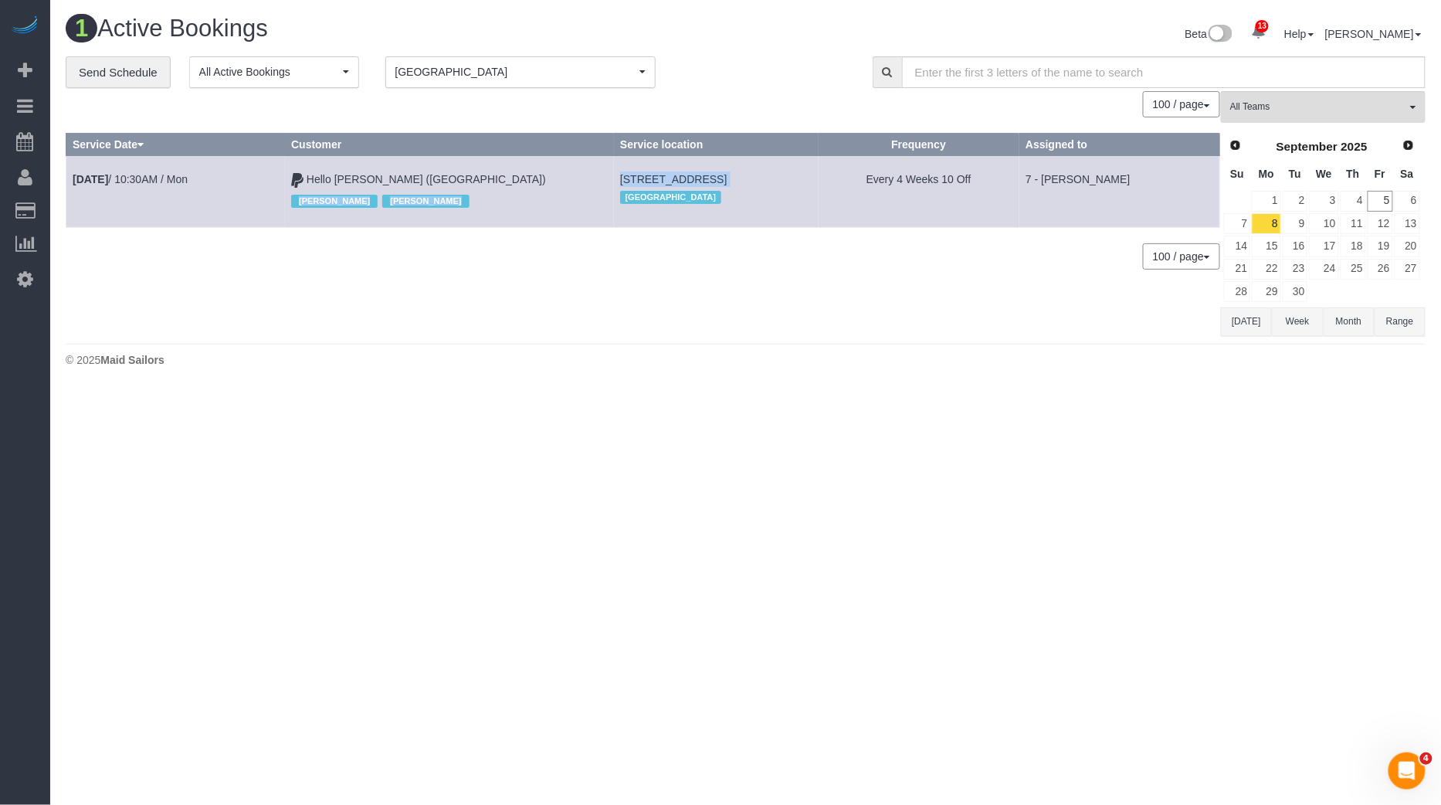
copy tr "[PERSON_NAME] [PERSON_NAME] [STREET_ADDRESS]"
click at [113, 190] on td "[DATE] 10:30AM / Mon" at bounding box center [175, 191] width 219 height 71
click at [126, 185] on td "[DATE] 10:30AM / Mon" at bounding box center [175, 191] width 219 height 71
click at [141, 173] on link "[DATE] 10:30AM / Mon" at bounding box center [130, 179] width 115 height 12
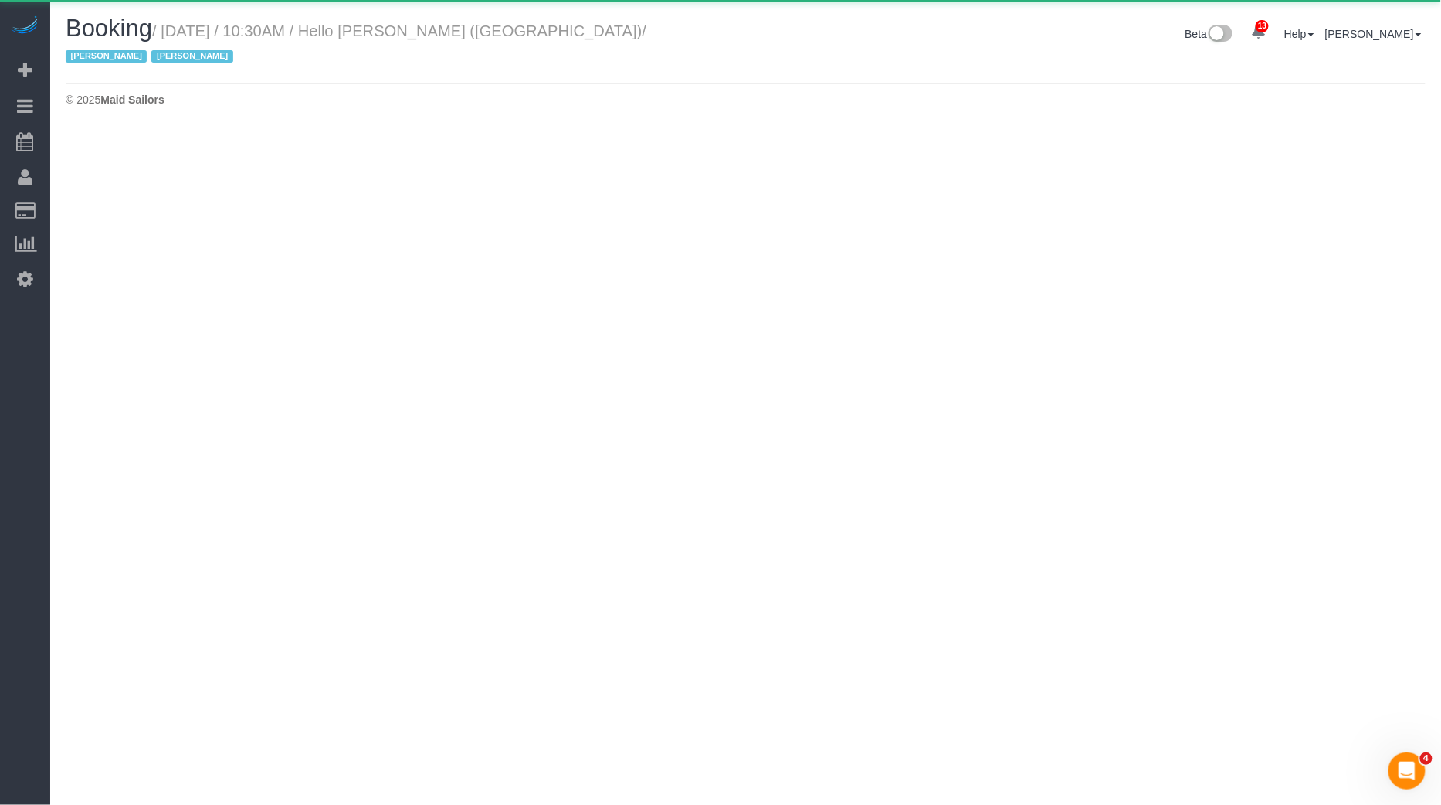
select select "CO"
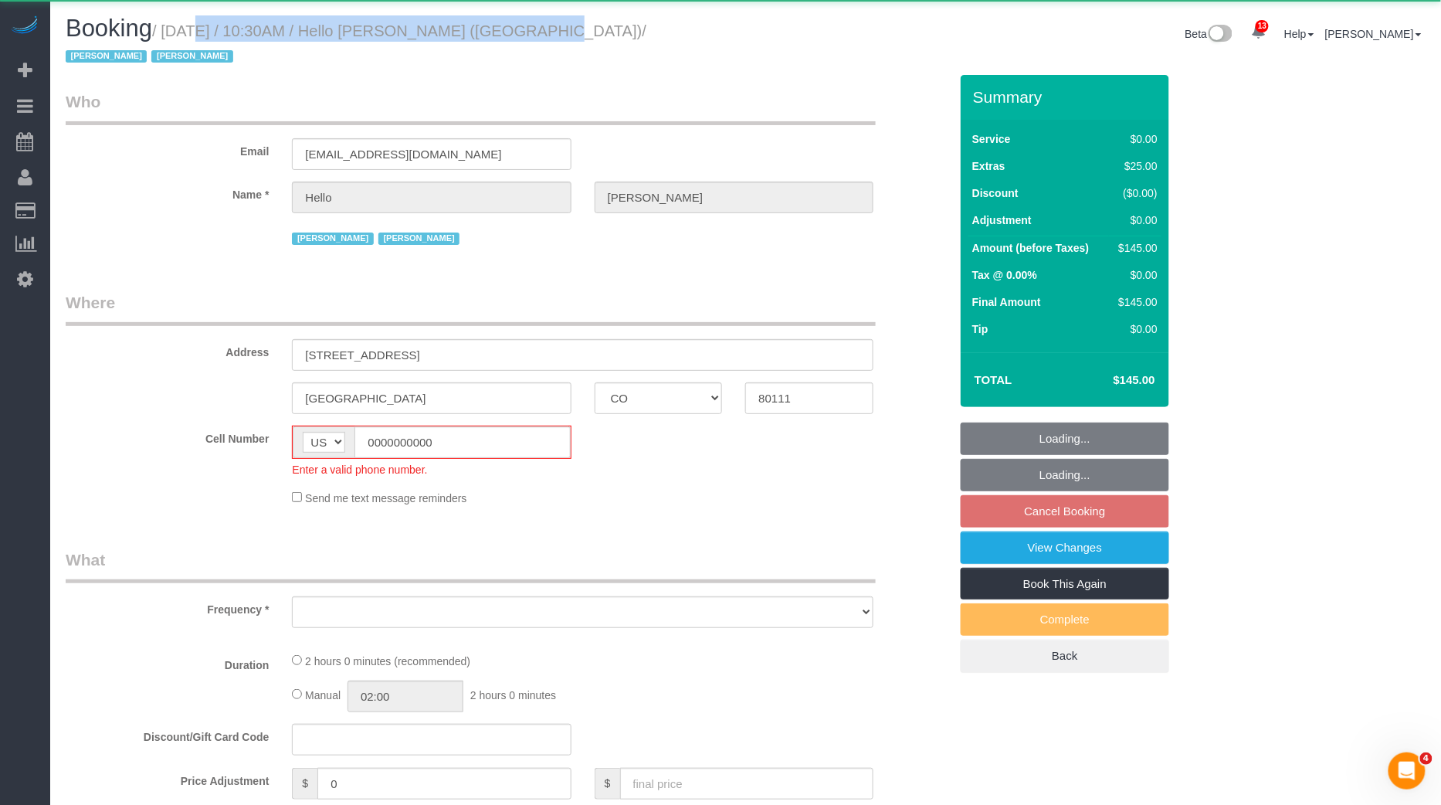
select select "object:4724"
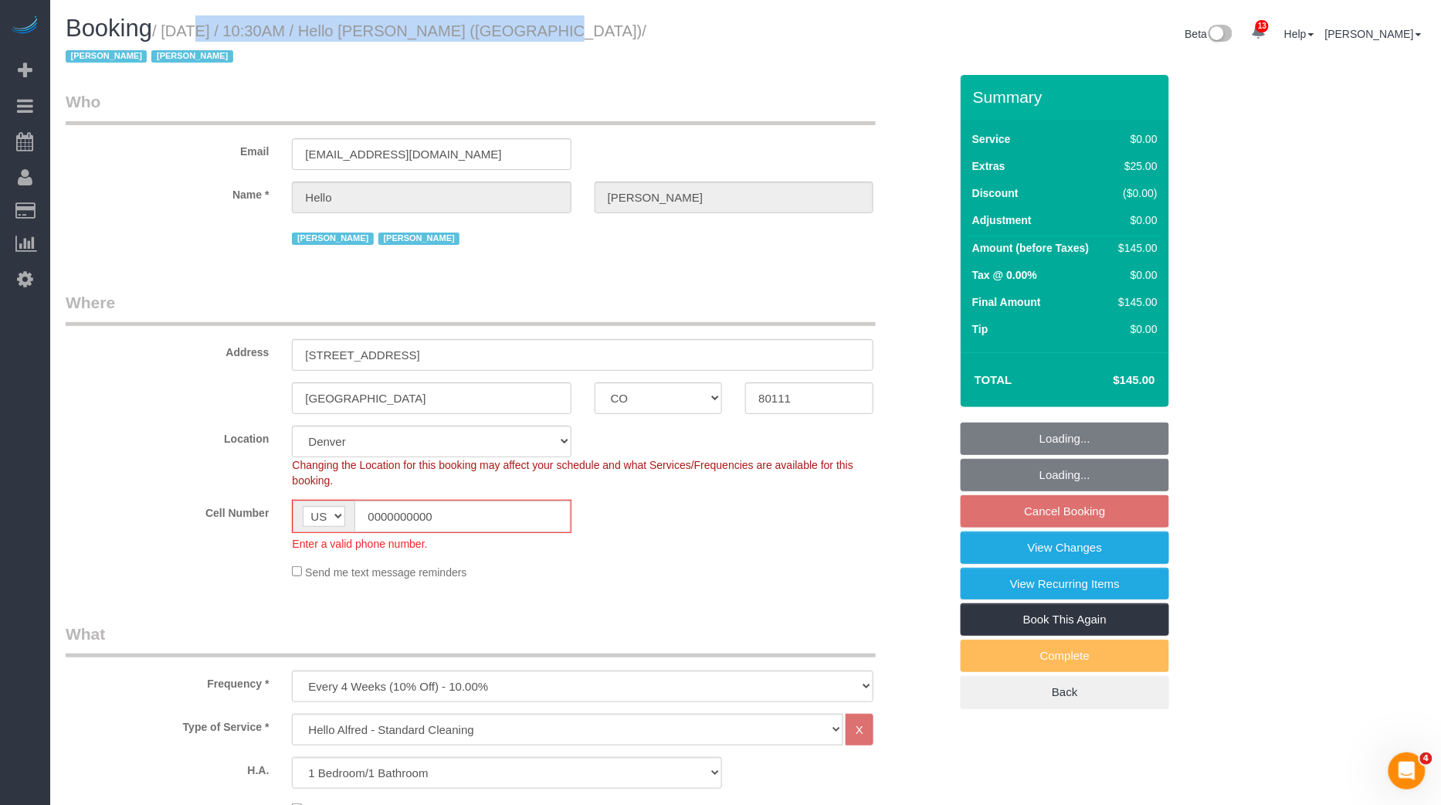
select select "number:89"
select select "number:90"
select select "number:13"
select select "number:6"
select select "1"
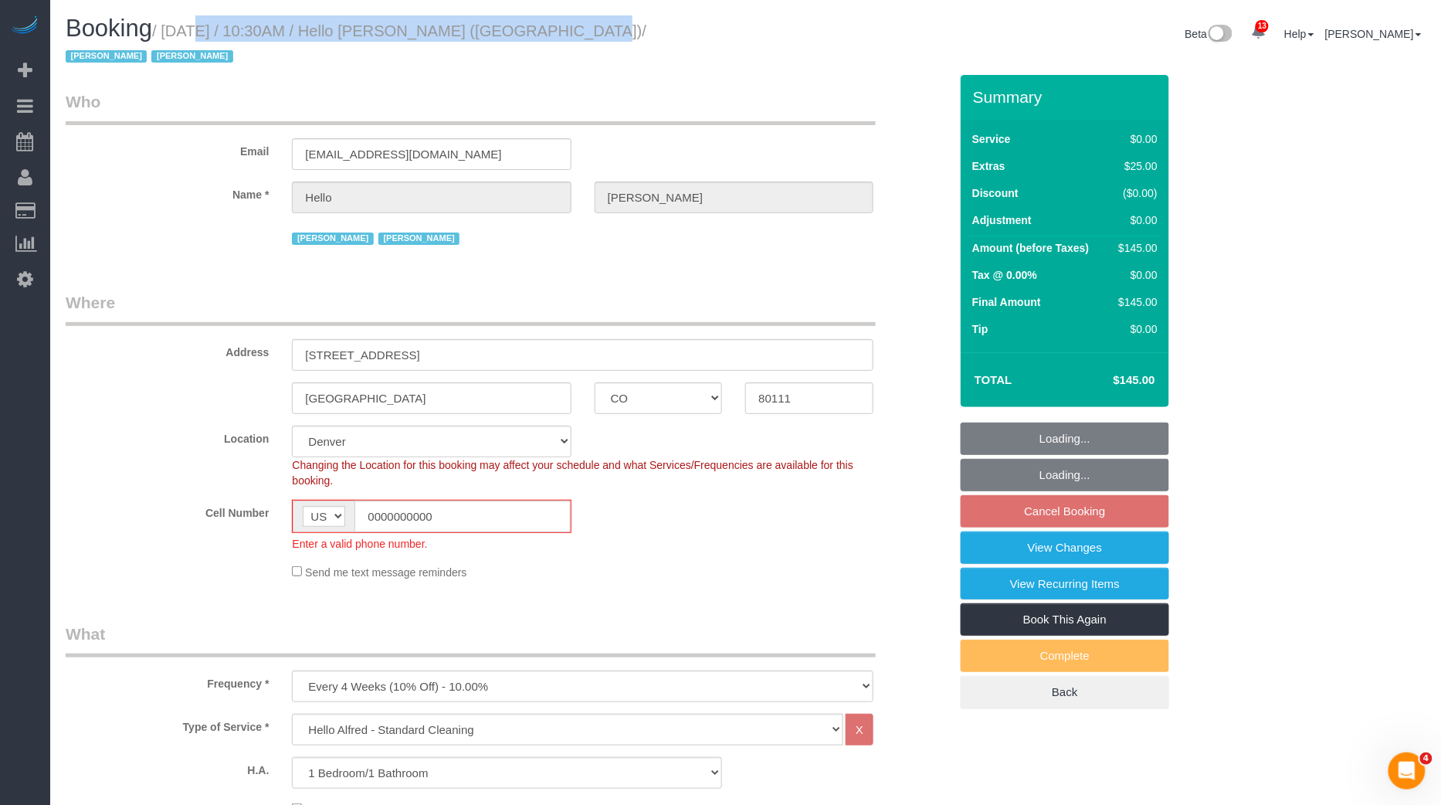
select select "object:5037"
drag, startPoint x: 175, startPoint y: 33, endPoint x: 549, endPoint y: 35, distance: 374.5
click at [549, 35] on small "/ [DATE] / 10:30AM / Hello [PERSON_NAME] ([GEOGRAPHIC_DATA]) / [PERSON_NAME] [P…" at bounding box center [356, 43] width 581 height 43
copy small "[DATE] / 10:30AM / Hello [PERSON_NAME] ([GEOGRAPHIC_DATA])"
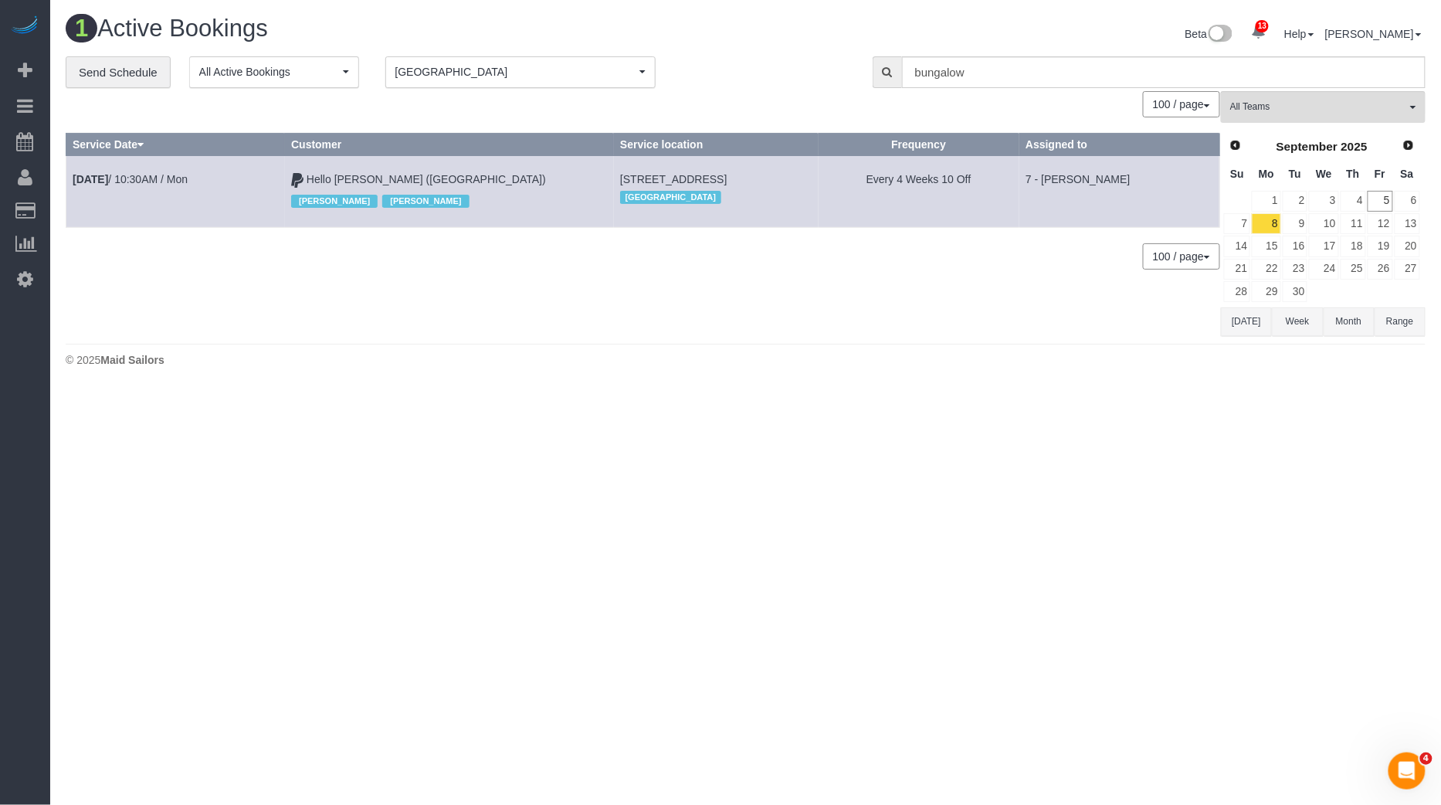
click at [622, 178] on span "[STREET_ADDRESS]" at bounding box center [673, 179] width 107 height 12
copy td "[STREET_ADDRESS]"
click at [156, 176] on link "[DATE] 10:30AM / Mon" at bounding box center [130, 179] width 115 height 12
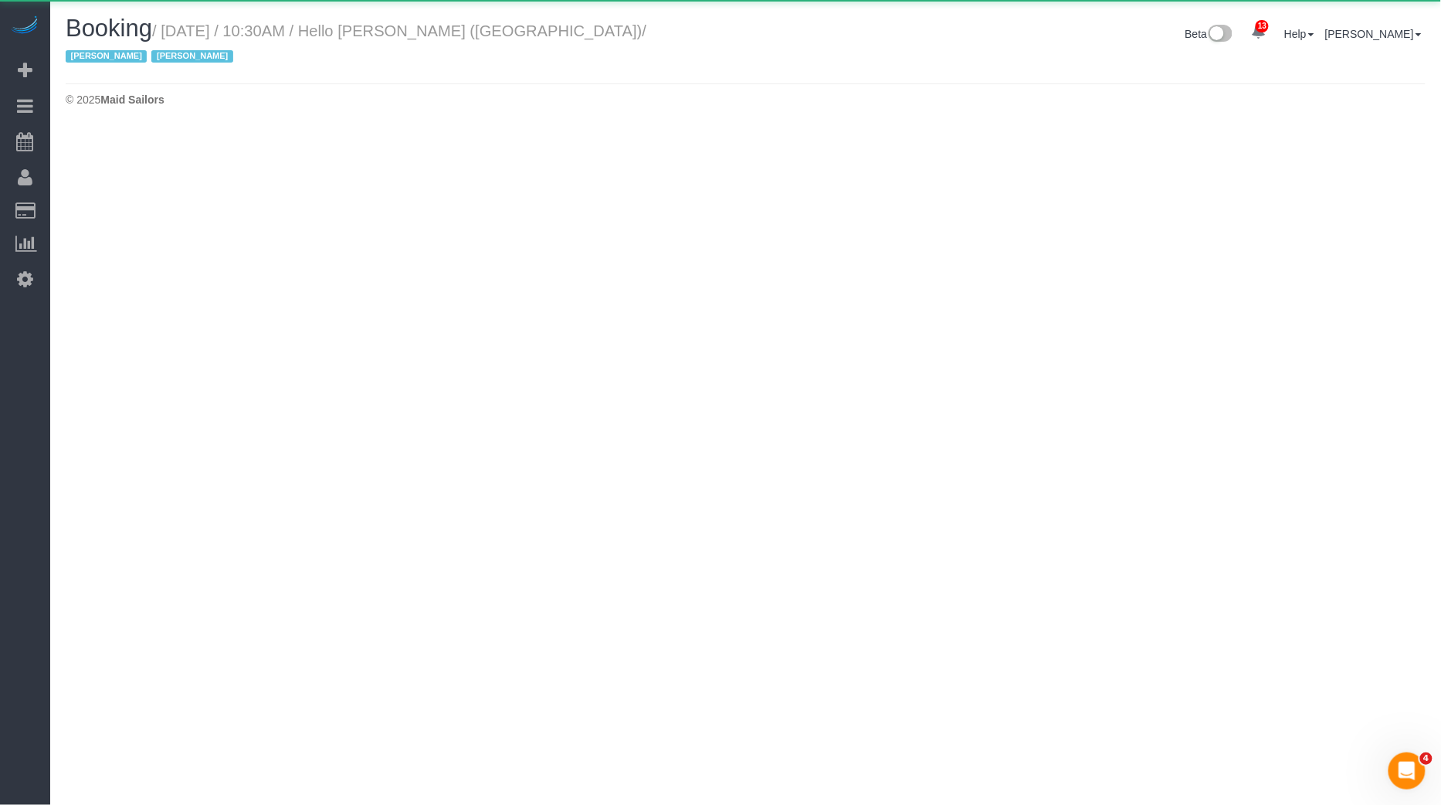
select select "CO"
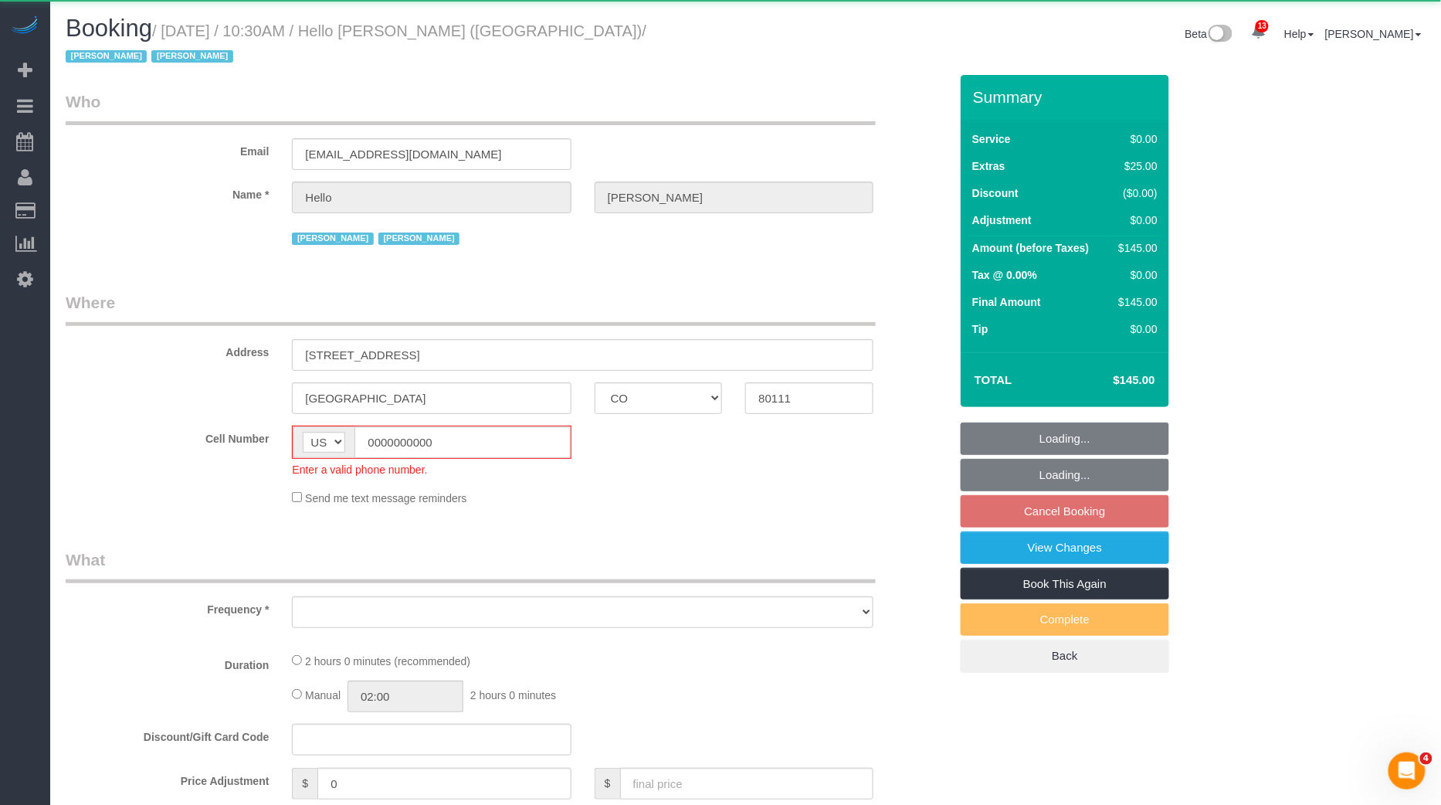
select select "object:5569"
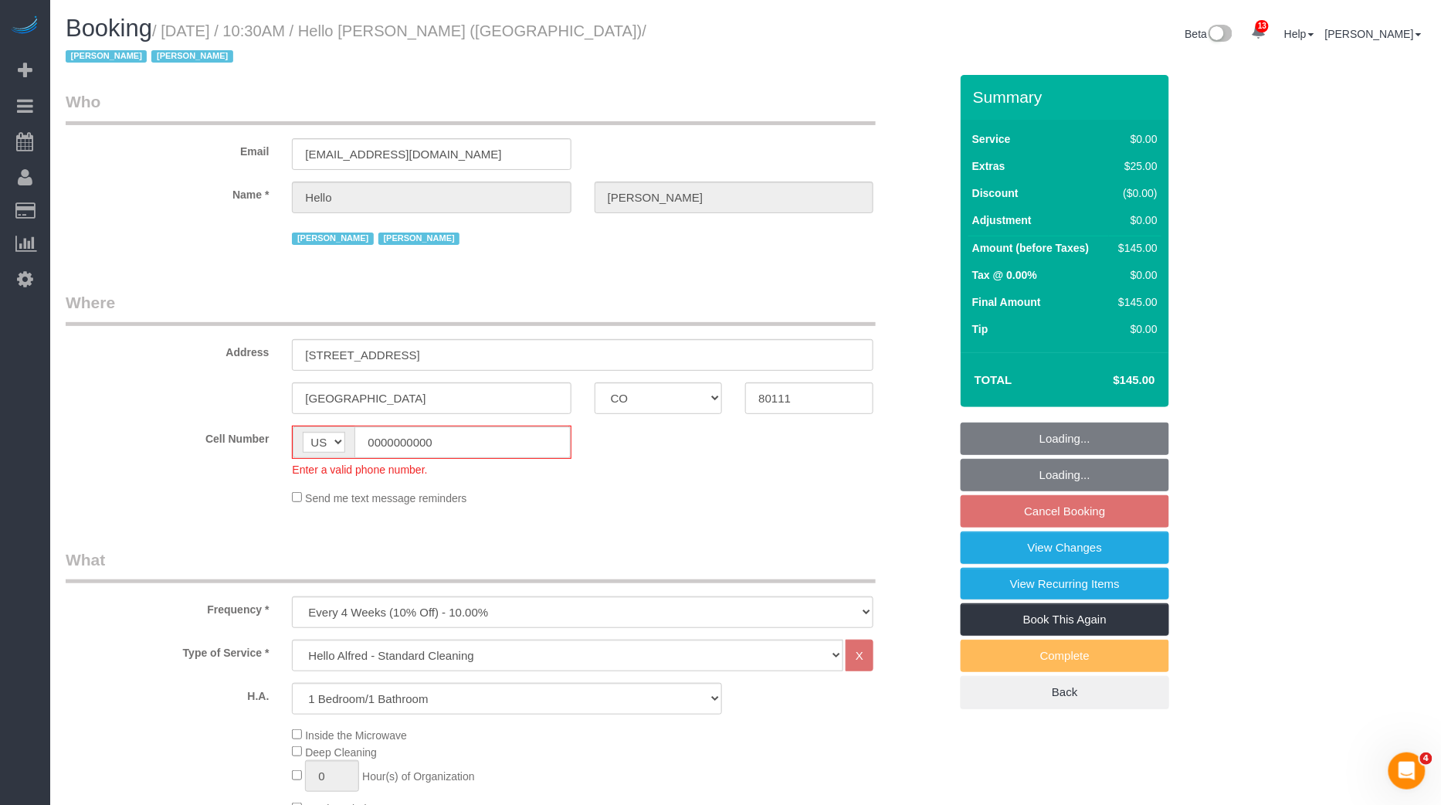
select select "number:89"
select select "number:90"
select select "number:13"
select select "number:6"
select select "1"
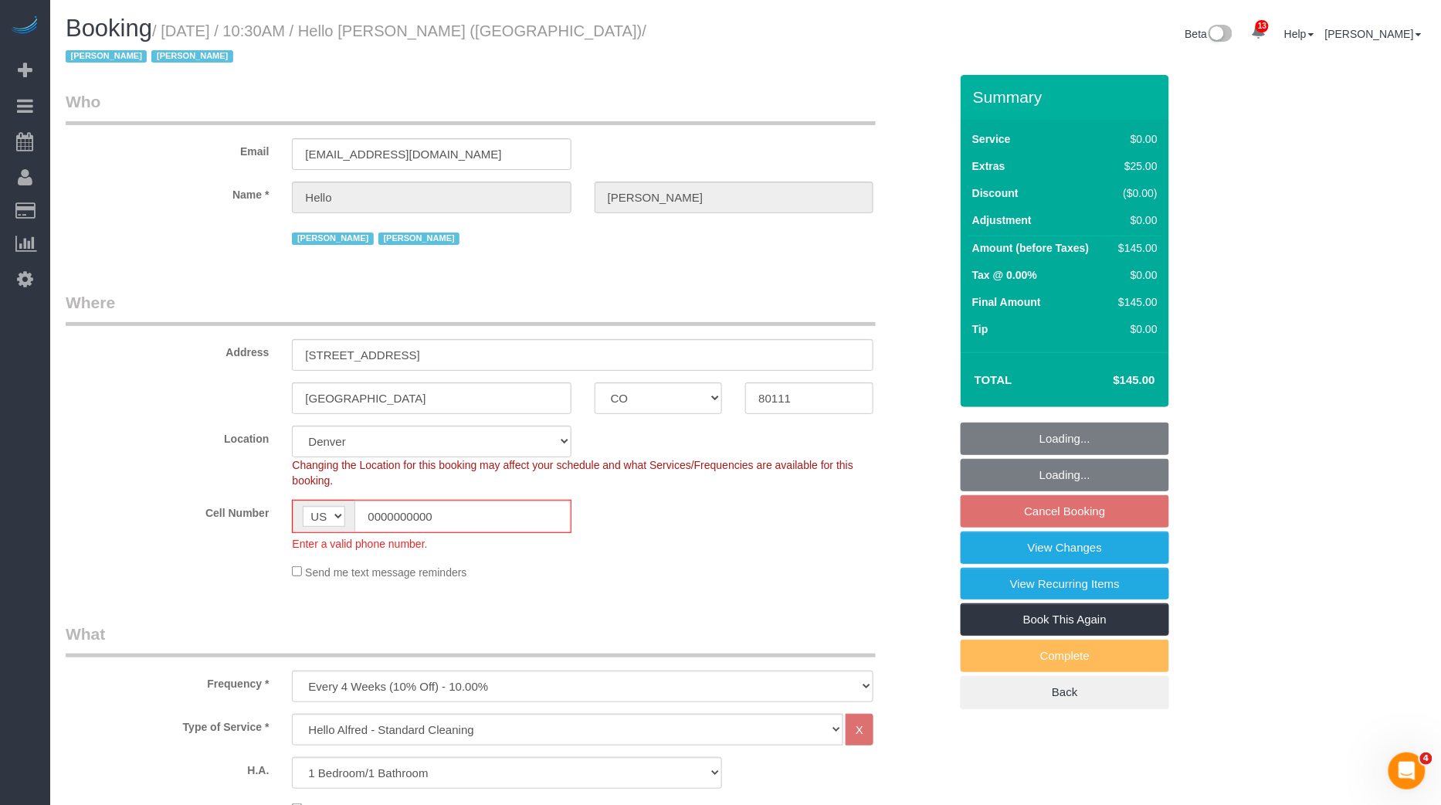
select select "object:5852"
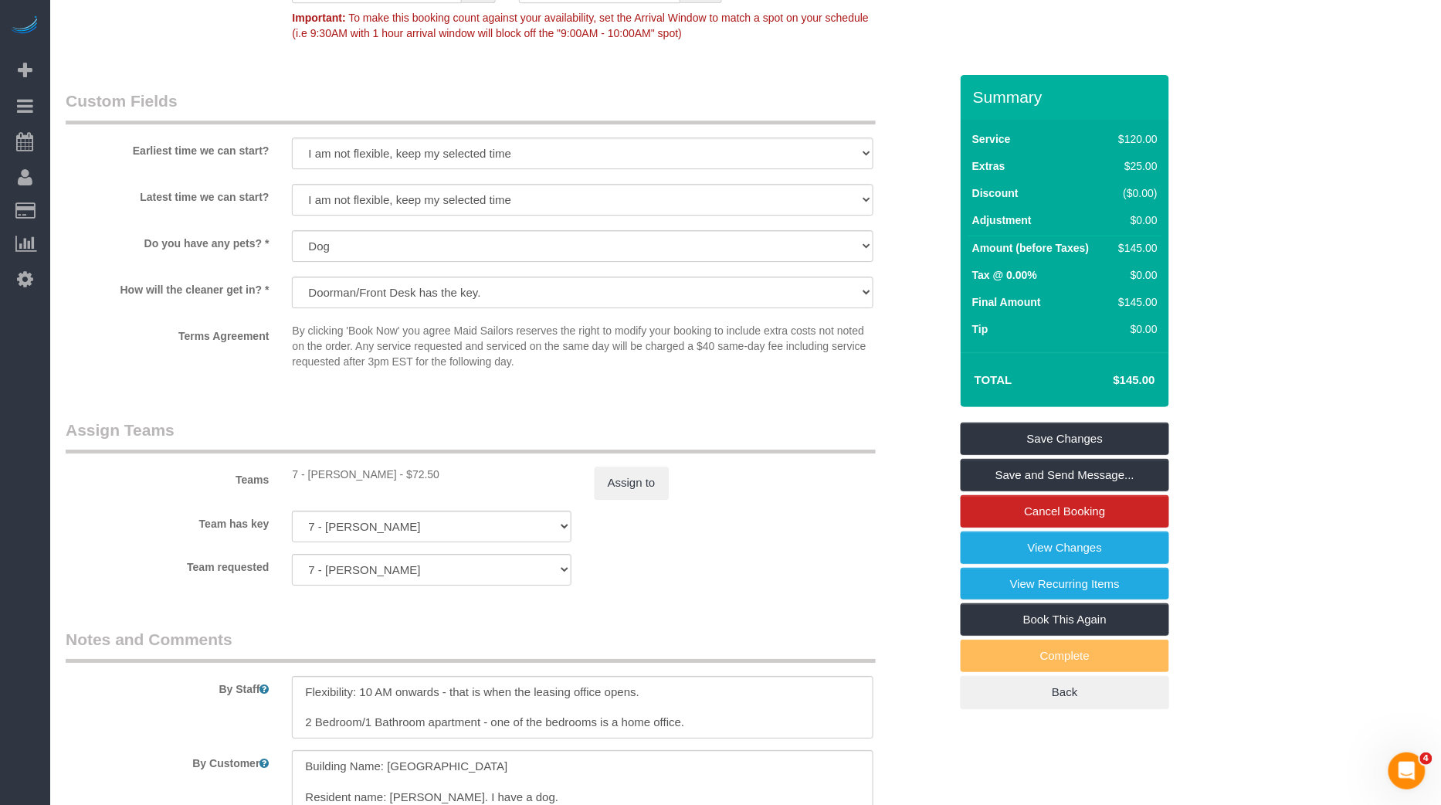
scroll to position [1697, 0]
click at [386, 781] on textarea at bounding box center [582, 779] width 581 height 63
click at [386, 781] on textarea "To enrich screen reader interactions, please activate Accessibility in Grammarl…" at bounding box center [582, 779] width 581 height 63
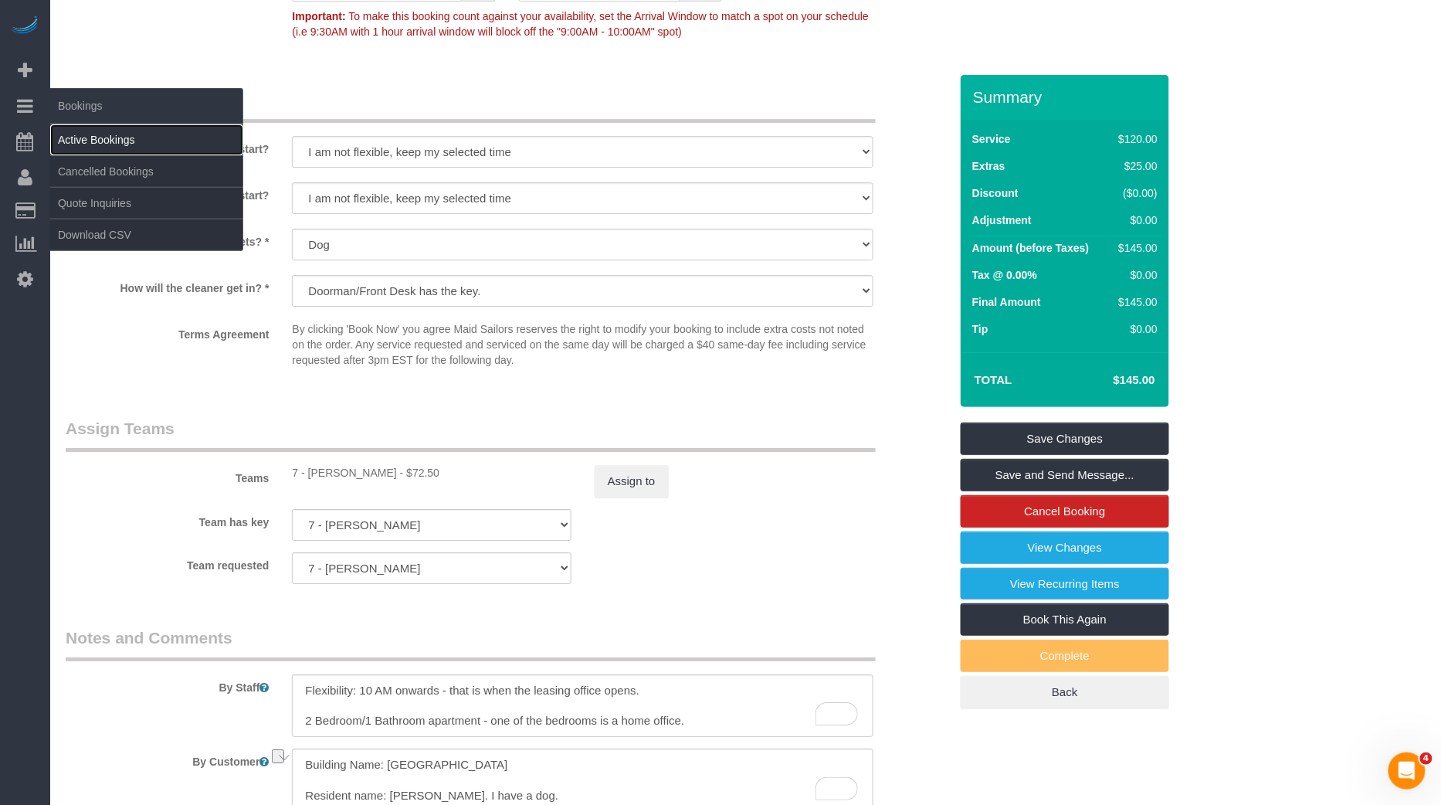
click at [77, 145] on link "Active Bookings" at bounding box center [146, 139] width 193 height 31
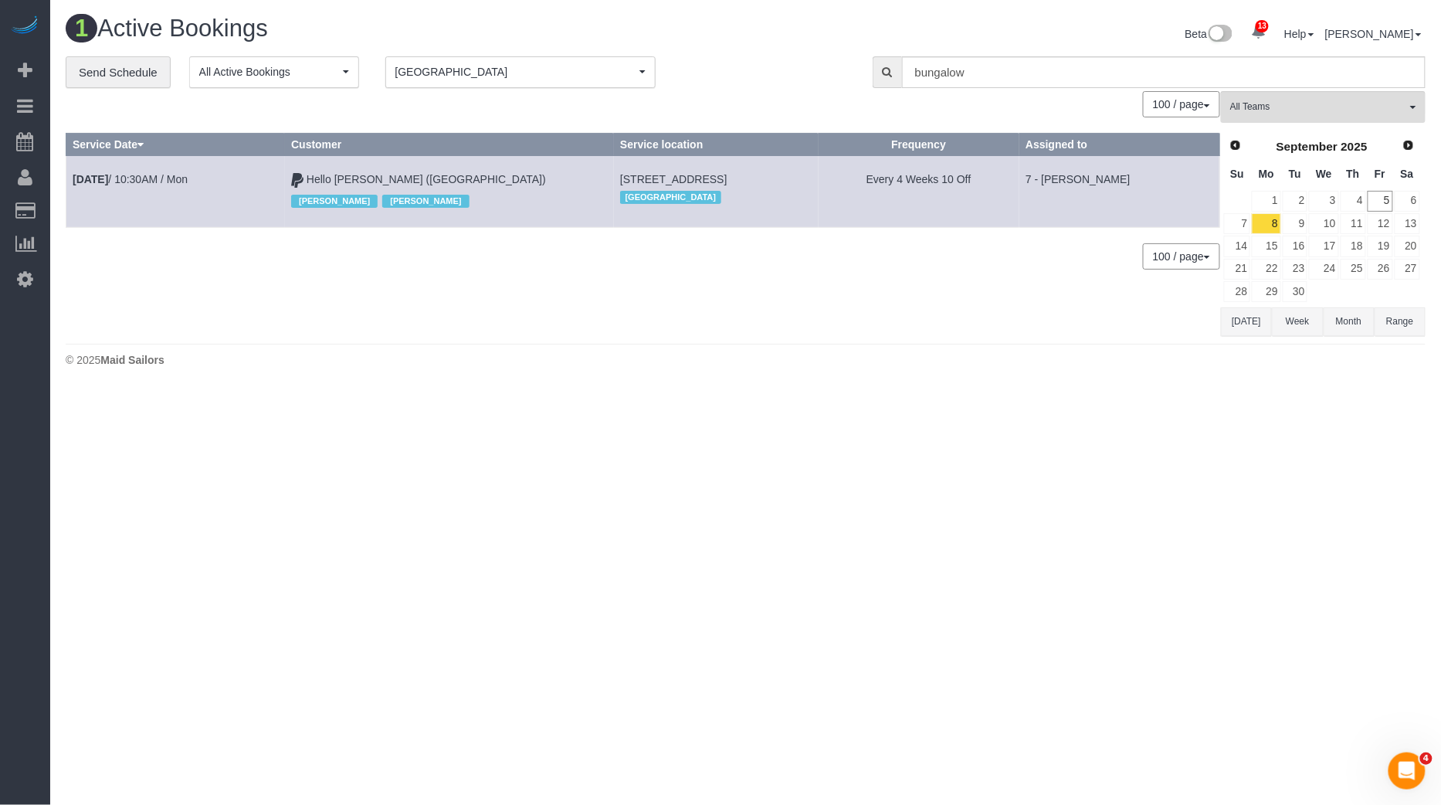
click at [509, 77] on span "[GEOGRAPHIC_DATA]" at bounding box center [515, 71] width 240 height 15
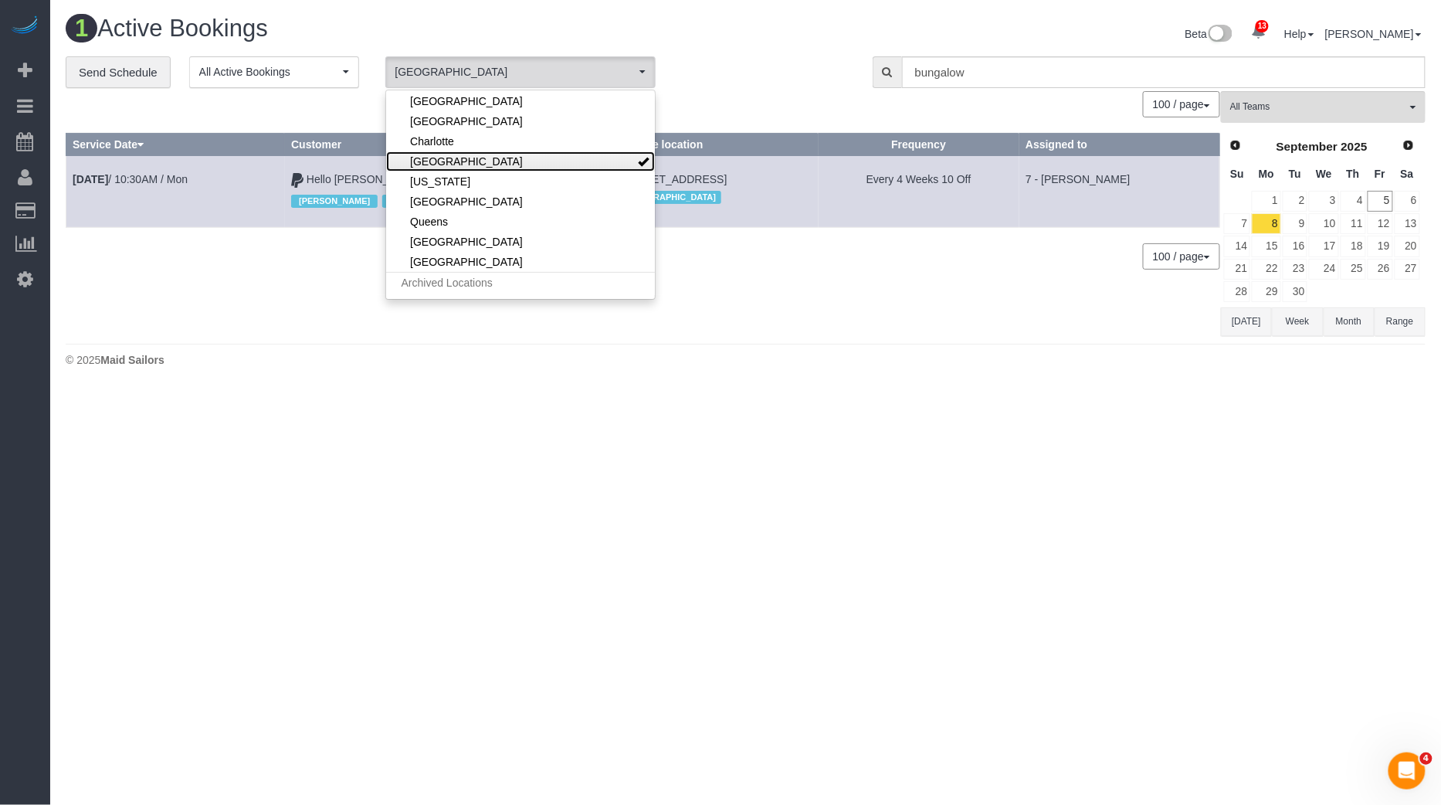
scroll to position [111, 0]
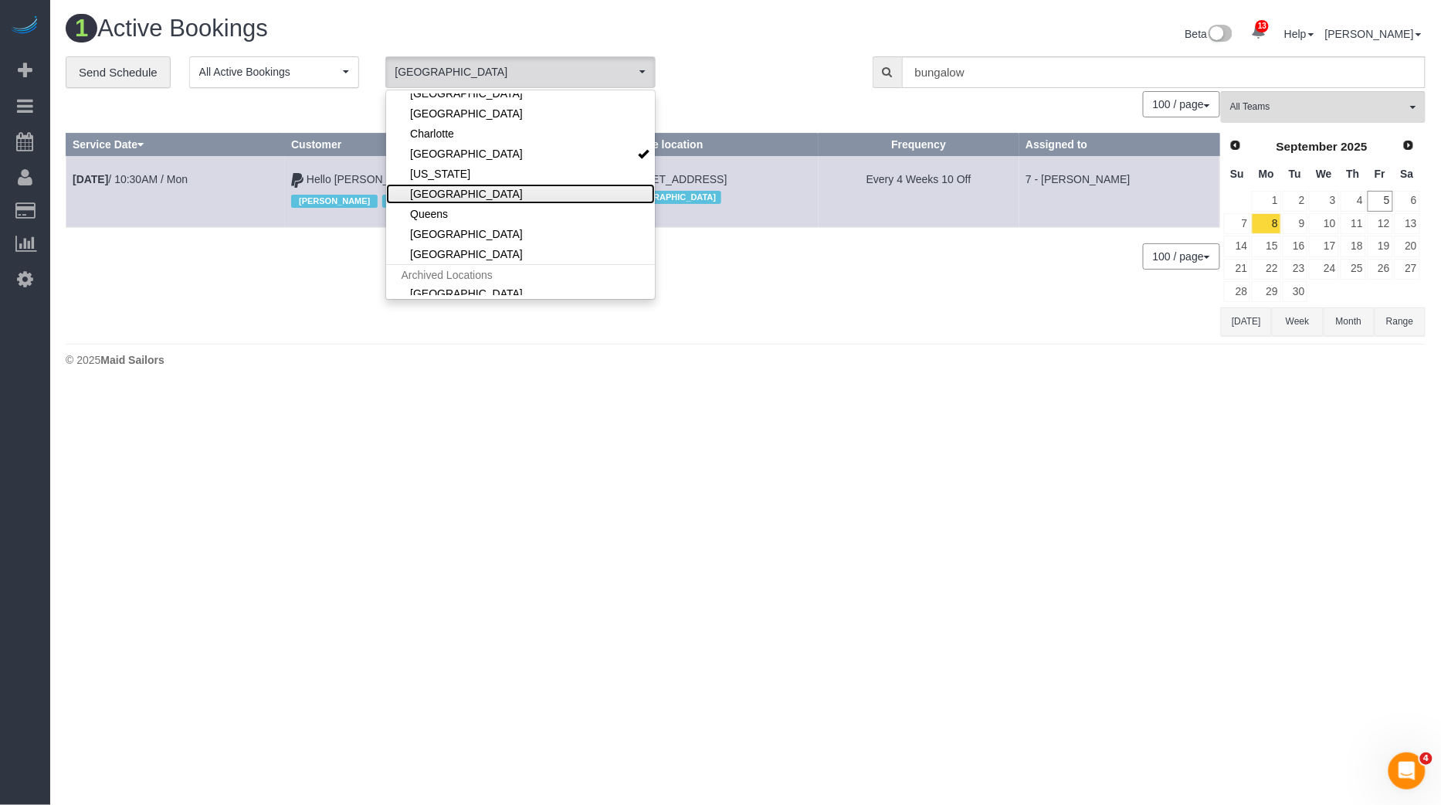
click at [456, 198] on link "[GEOGRAPHIC_DATA]" at bounding box center [520, 194] width 269 height 20
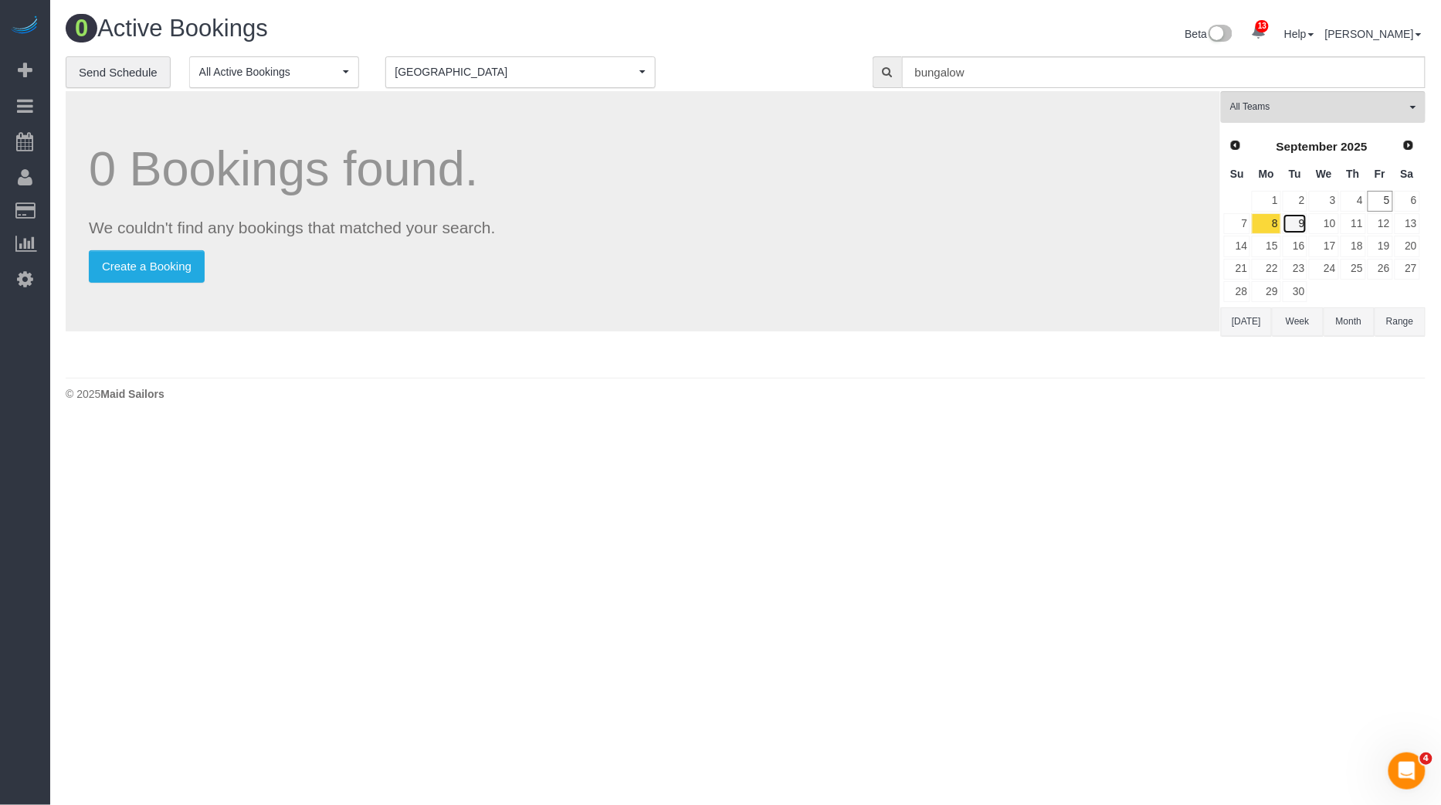
click at [1307, 214] on link "9" at bounding box center [1295, 223] width 25 height 21
click at [1337, 223] on link "10" at bounding box center [1323, 223] width 29 height 21
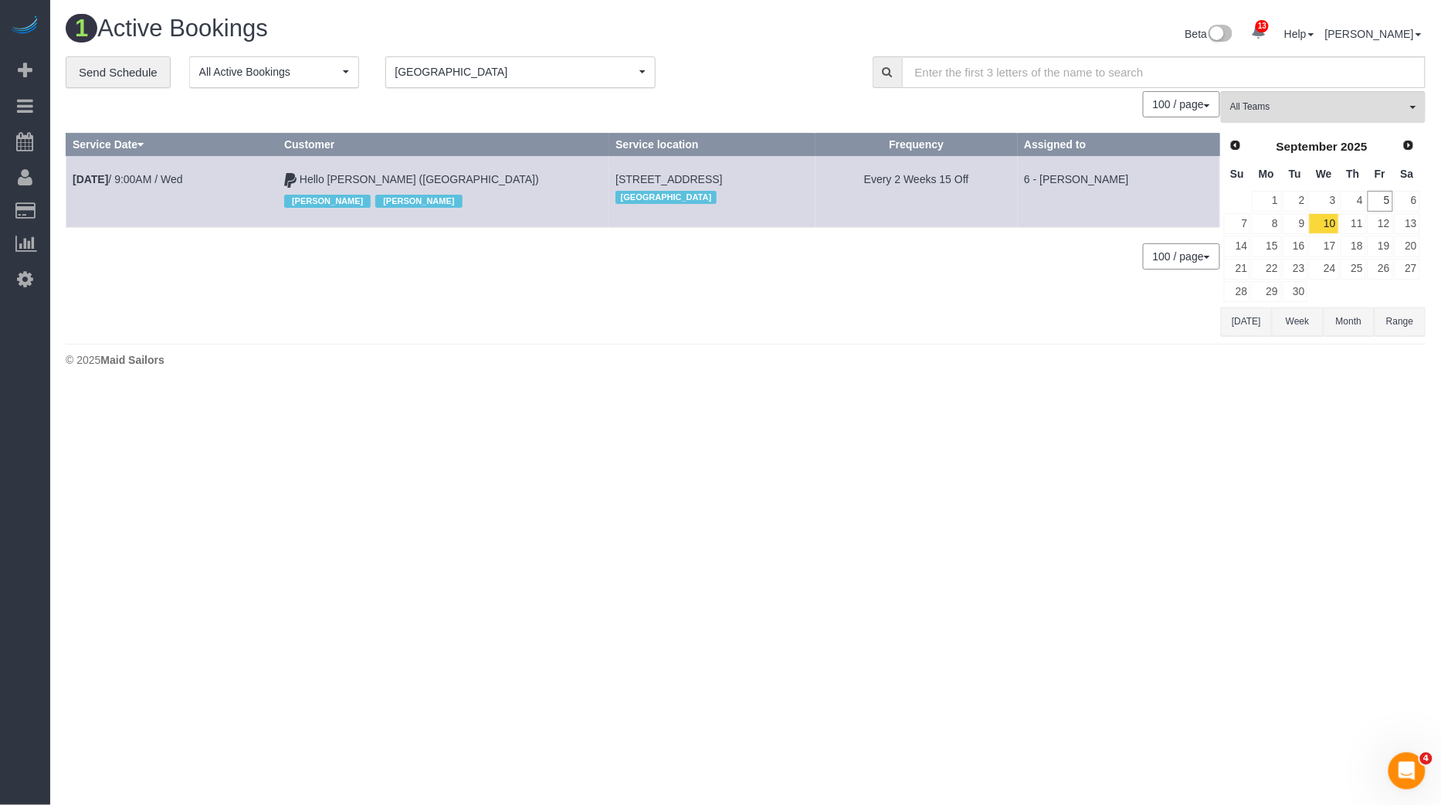
click at [586, 69] on span "[GEOGRAPHIC_DATA]" at bounding box center [515, 71] width 240 height 15
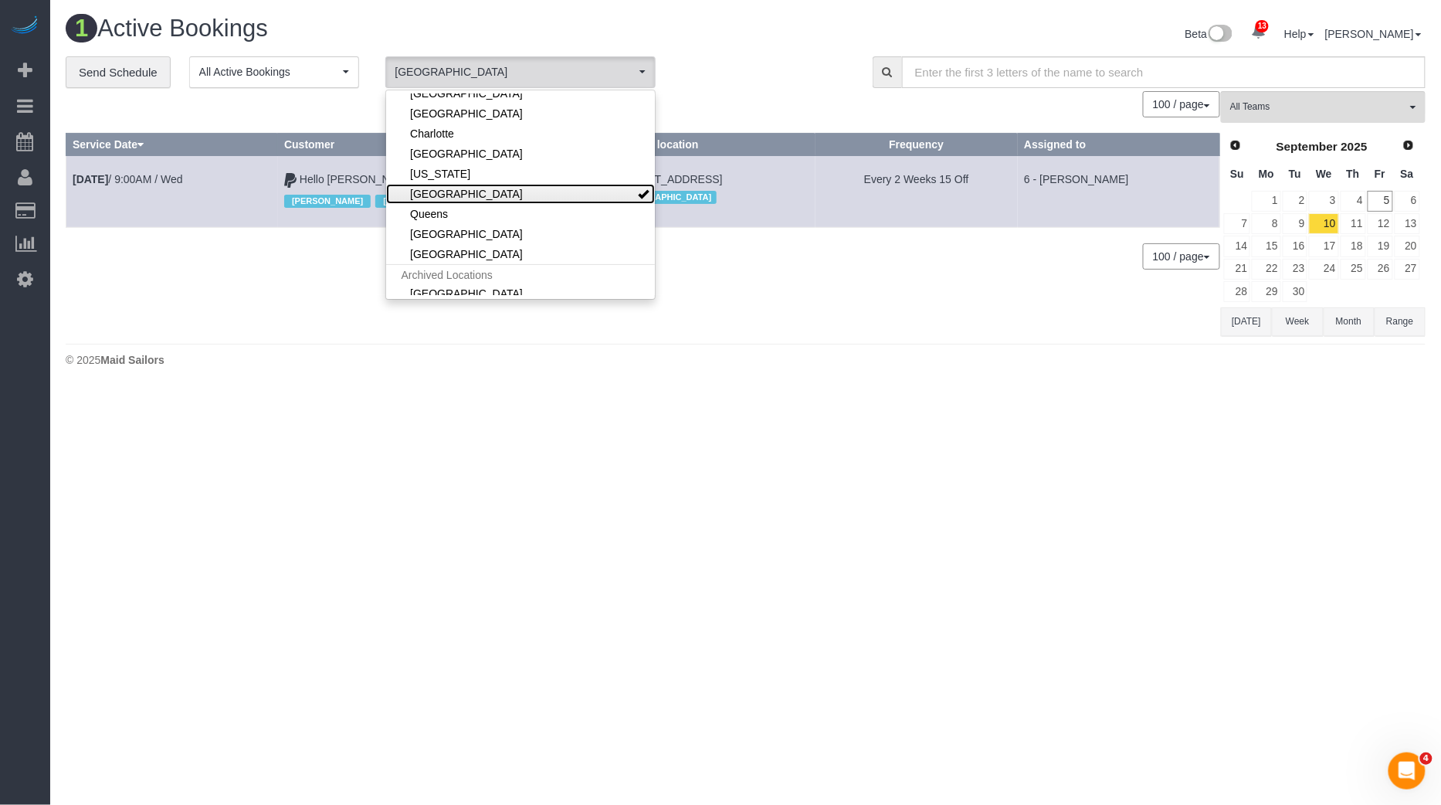
scroll to position [0, 0]
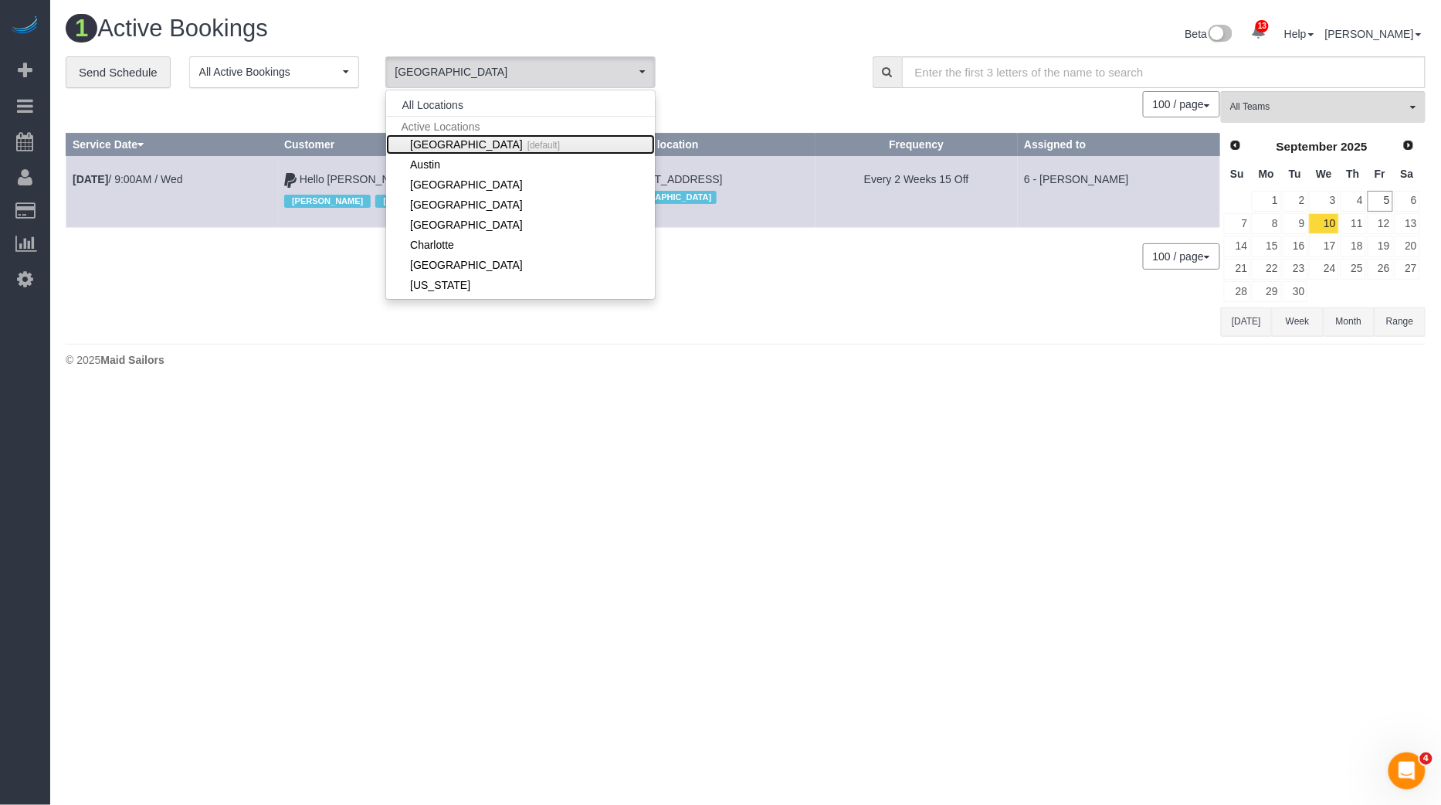
click at [523, 140] on small "[default]" at bounding box center [541, 145] width 37 height 11
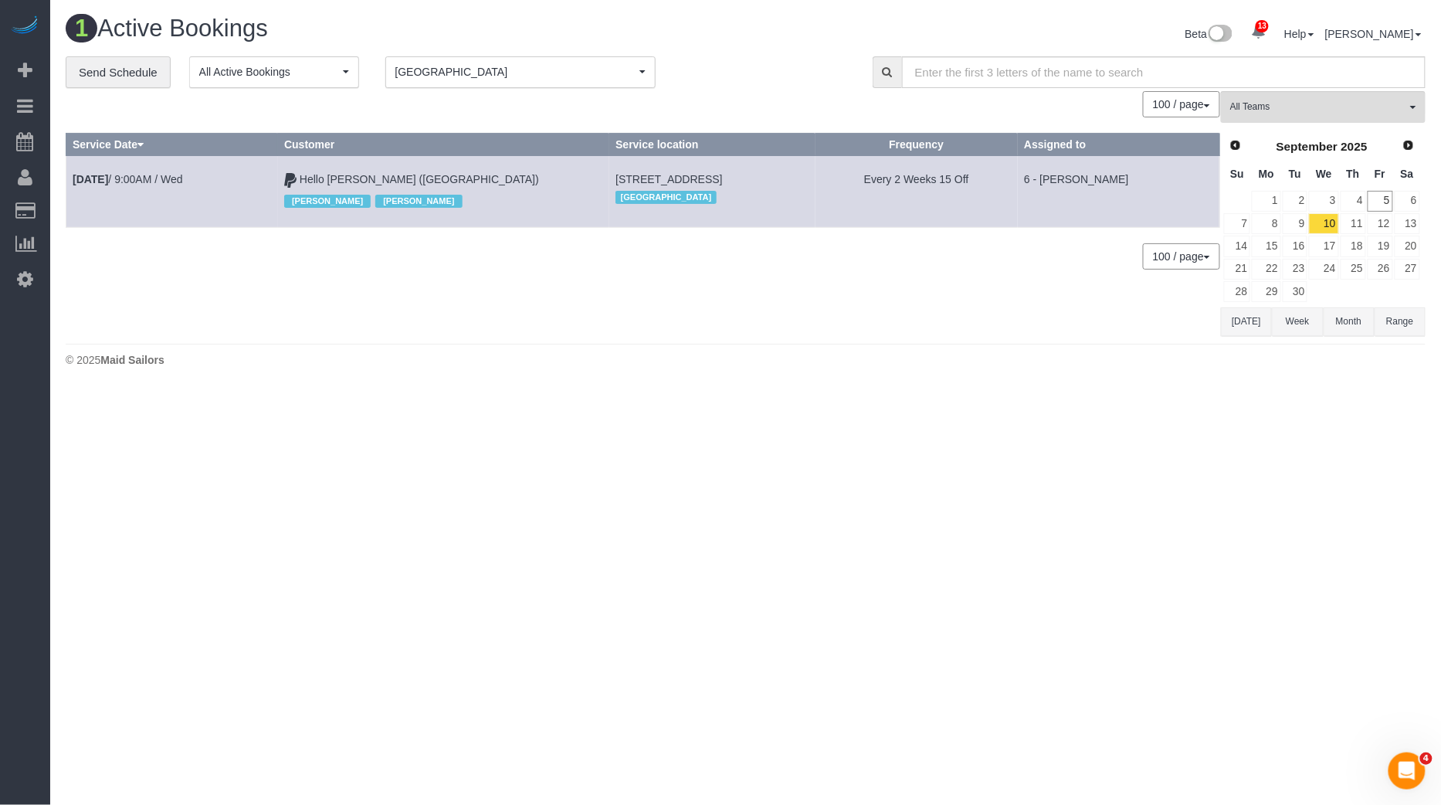
click at [1402, 316] on button "Range" at bounding box center [1400, 321] width 51 height 29
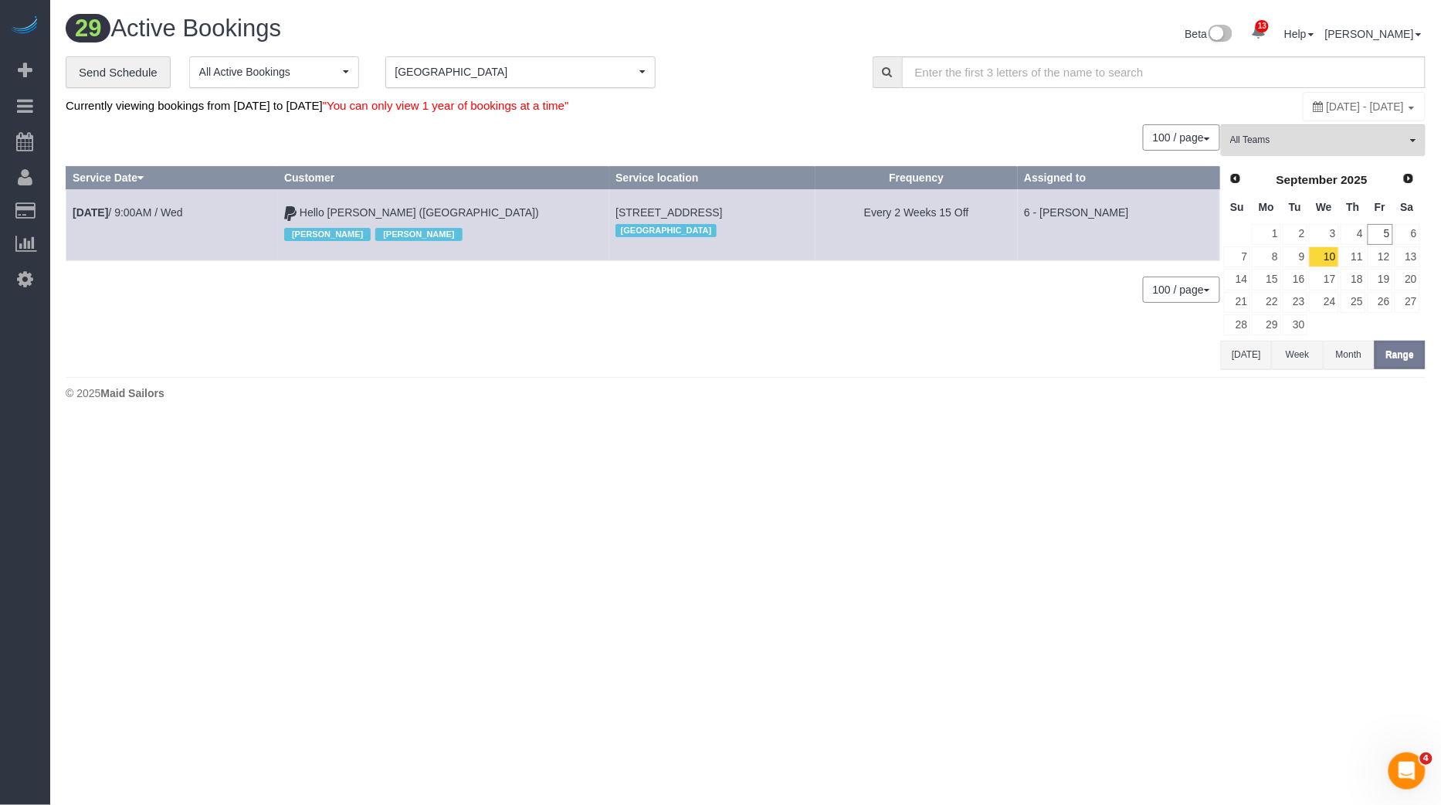
click at [1309, 112] on div "[DATE] - [DATE]" at bounding box center [1364, 106] width 123 height 29
type input "**********"
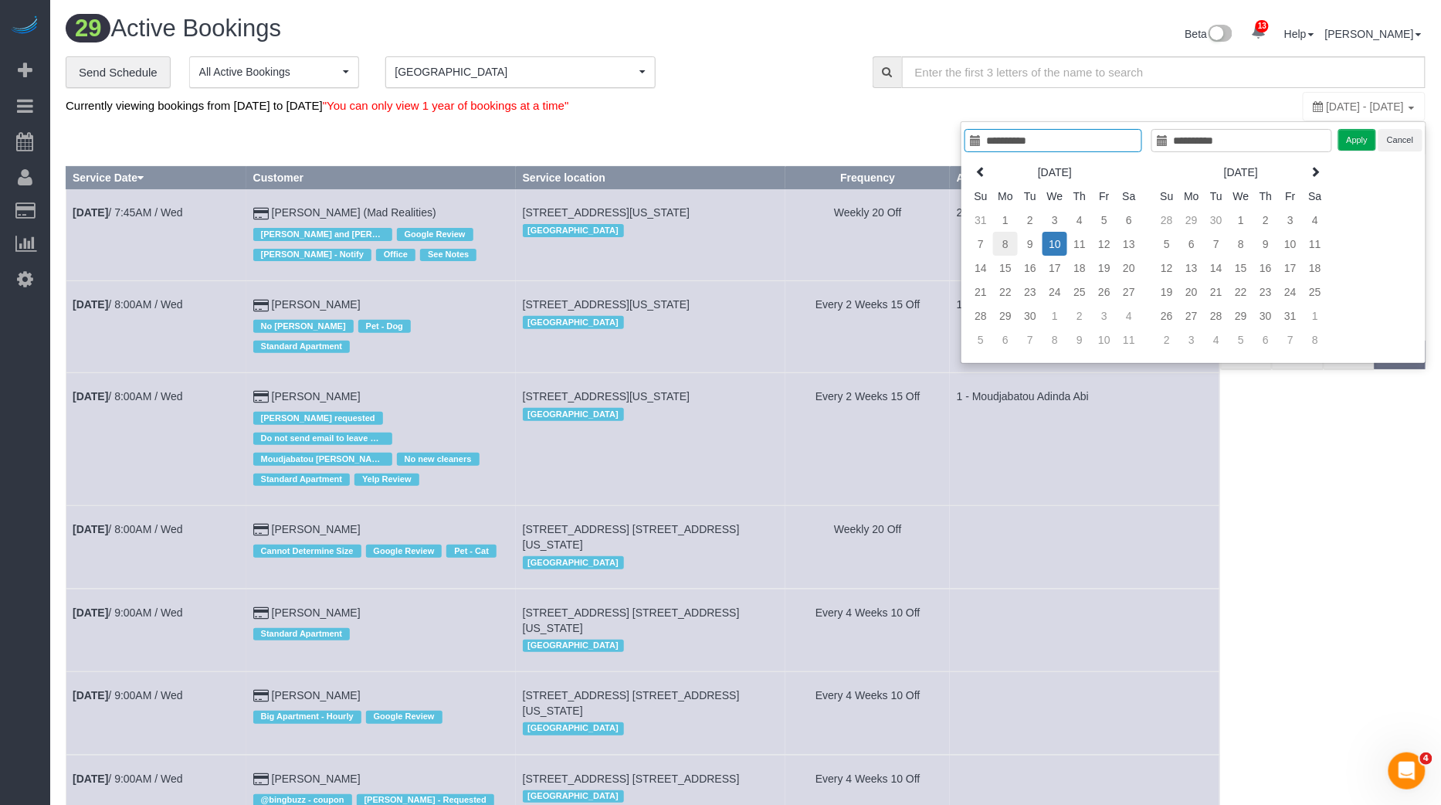
type input "**********"
click at [1004, 239] on td "8" at bounding box center [1005, 244] width 25 height 24
type input "**********"
click at [1114, 244] on td "12" at bounding box center [1104, 244] width 25 height 24
type input "**********"
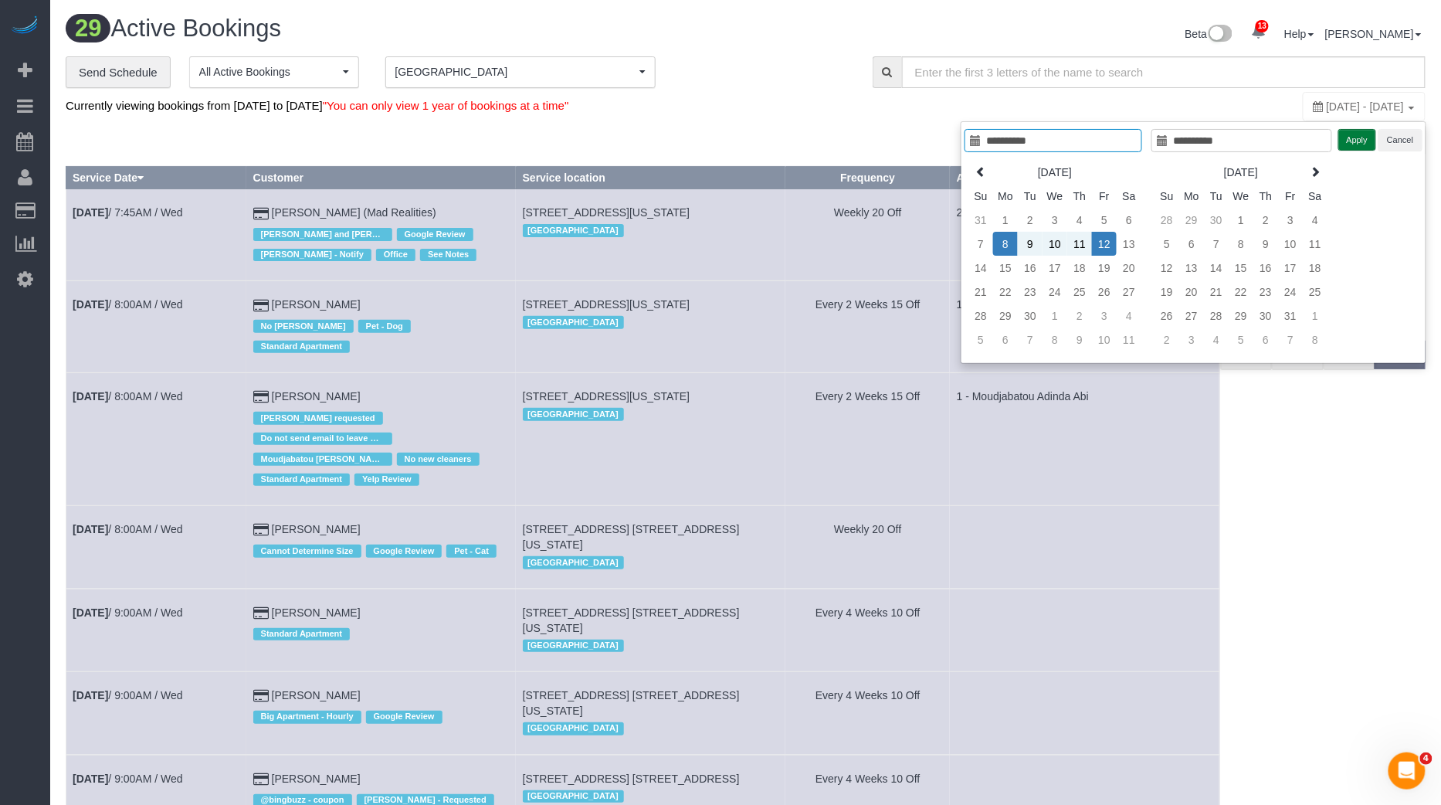
click at [1365, 142] on button "Apply" at bounding box center [1357, 140] width 39 height 22
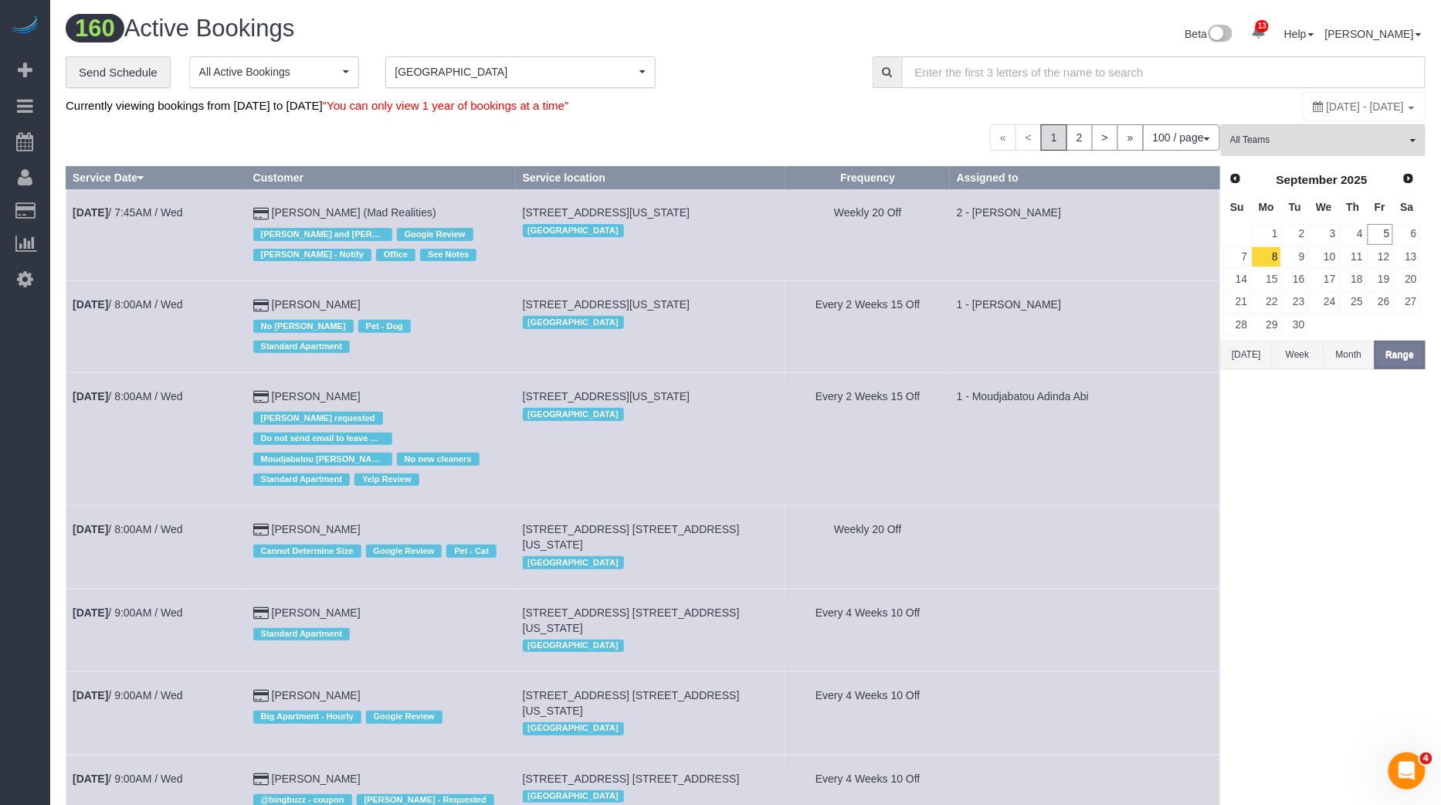
click at [1173, 69] on input "text" at bounding box center [1164, 72] width 524 height 32
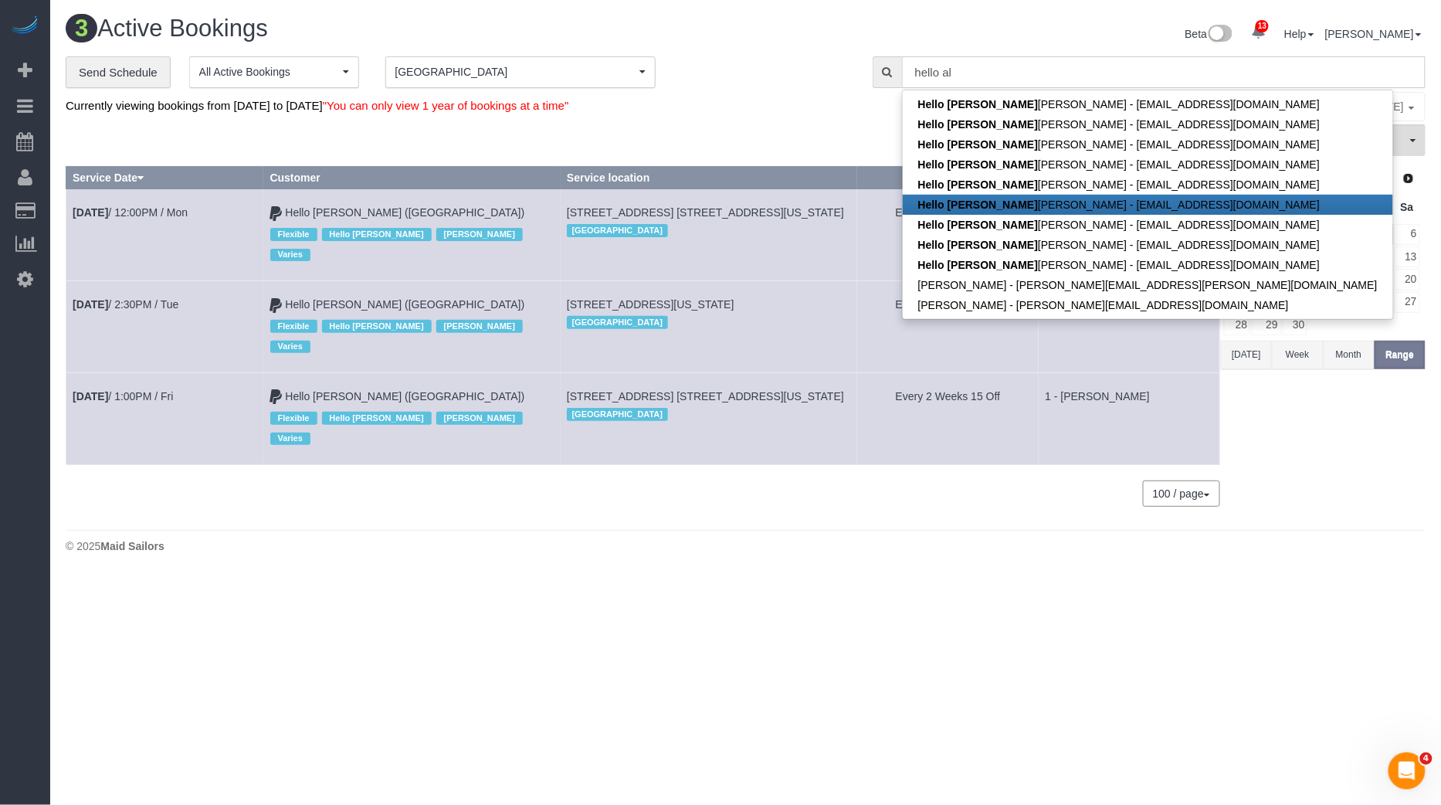
type input "hello al"
click at [779, 281] on td "[STREET_ADDRESS][US_STATE] [GEOGRAPHIC_DATA]" at bounding box center [709, 327] width 297 height 92
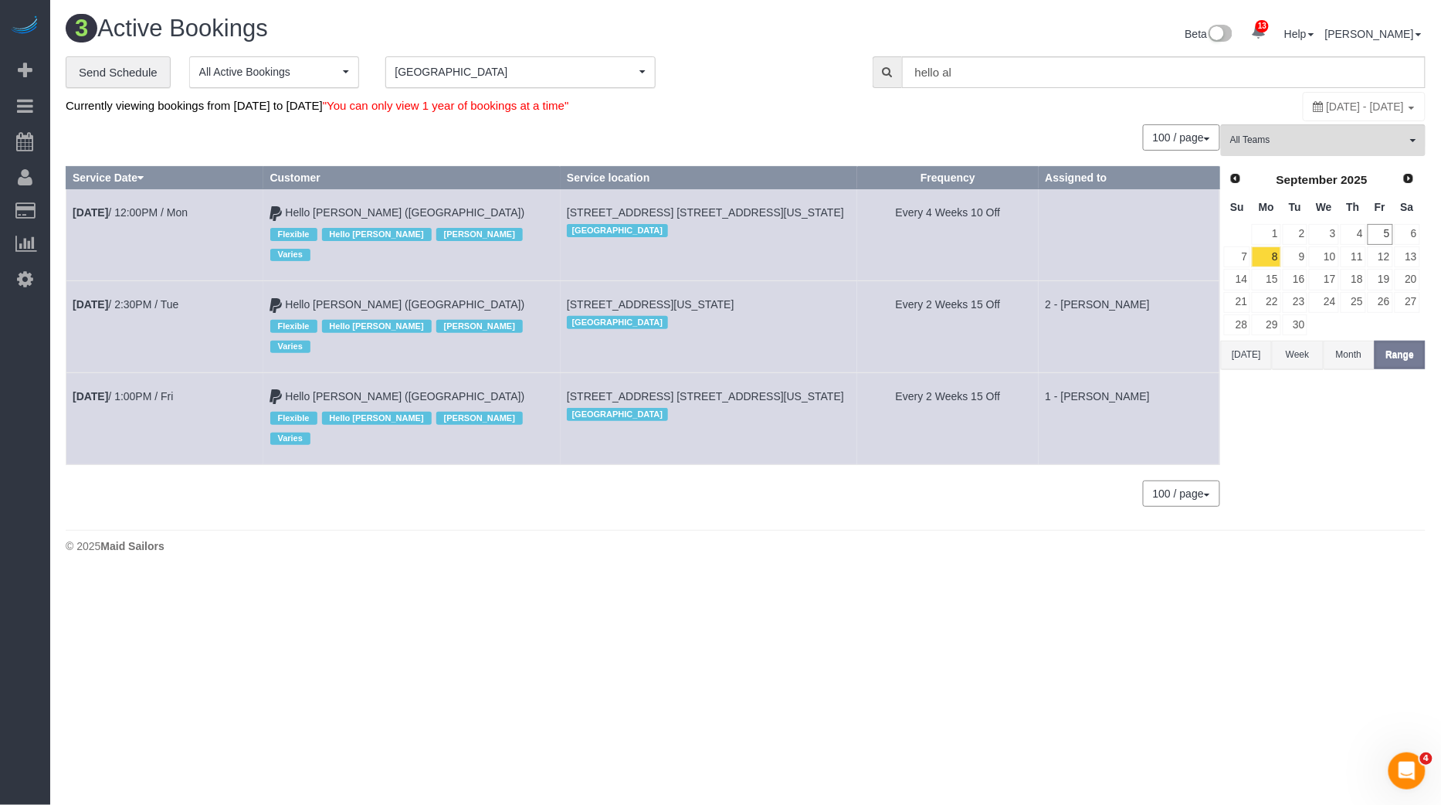
click at [490, 83] on button "Manhattan [GEOGRAPHIC_DATA]" at bounding box center [520, 72] width 270 height 32
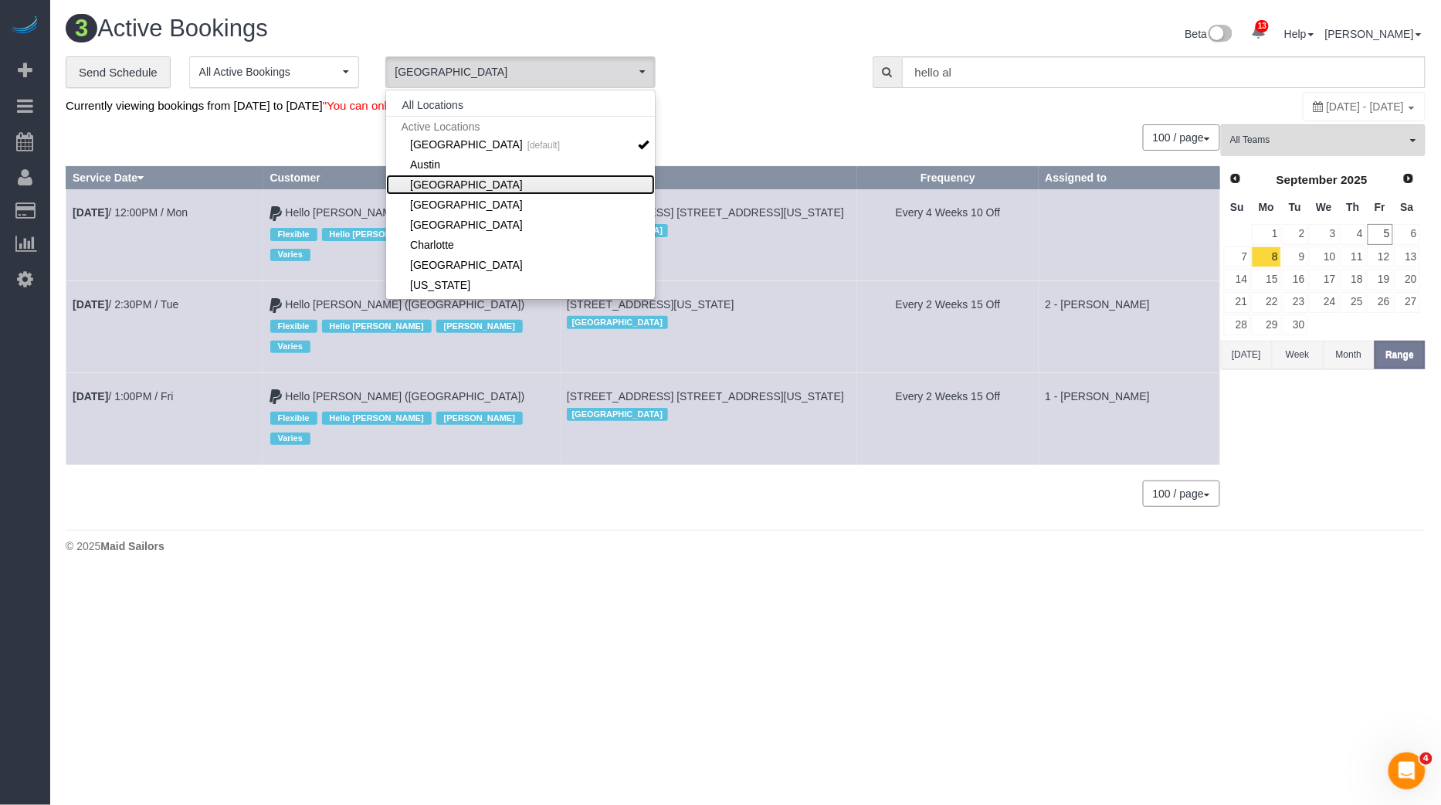
click at [455, 182] on link "[GEOGRAPHIC_DATA]" at bounding box center [520, 185] width 269 height 20
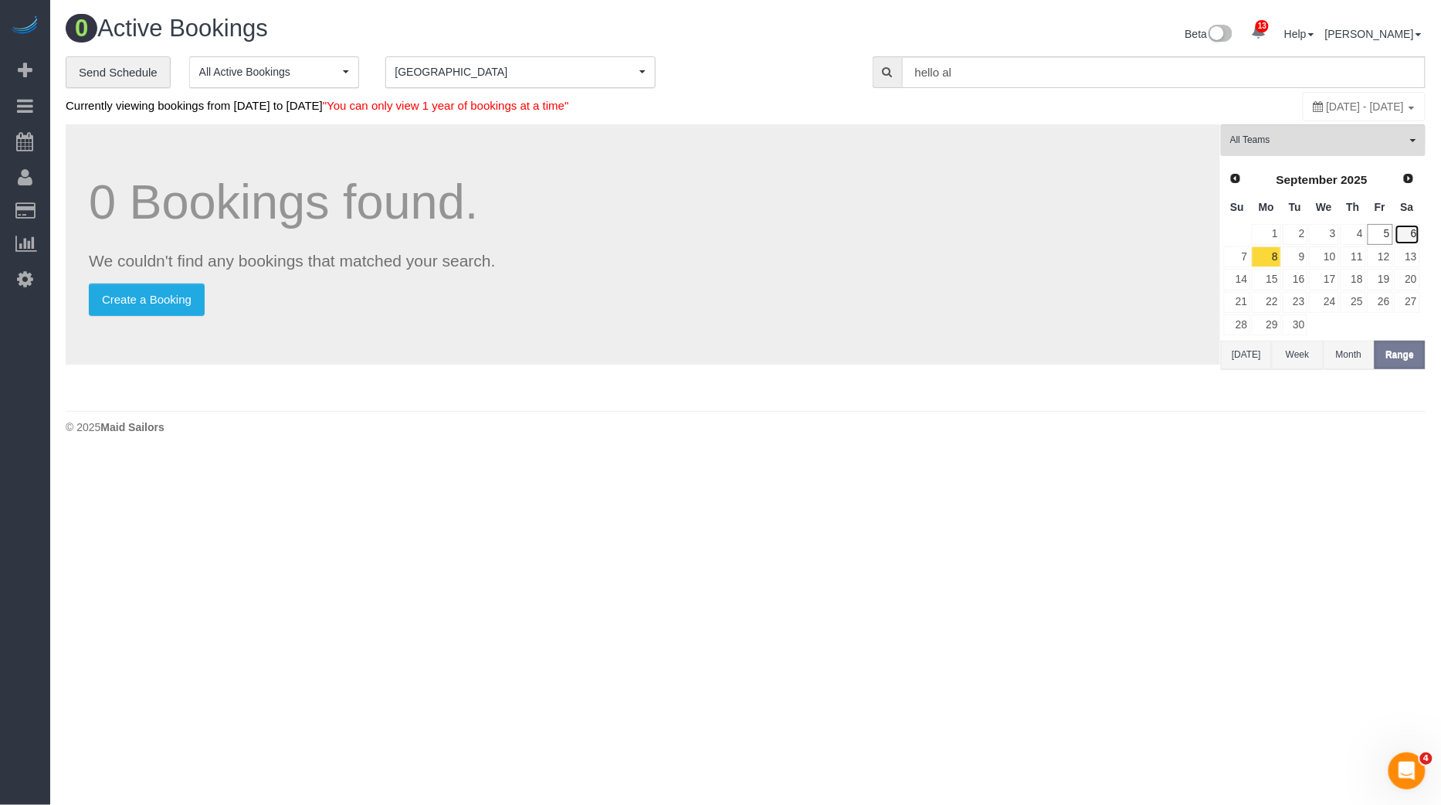
click at [1413, 239] on link "6" at bounding box center [1407, 234] width 25 height 21
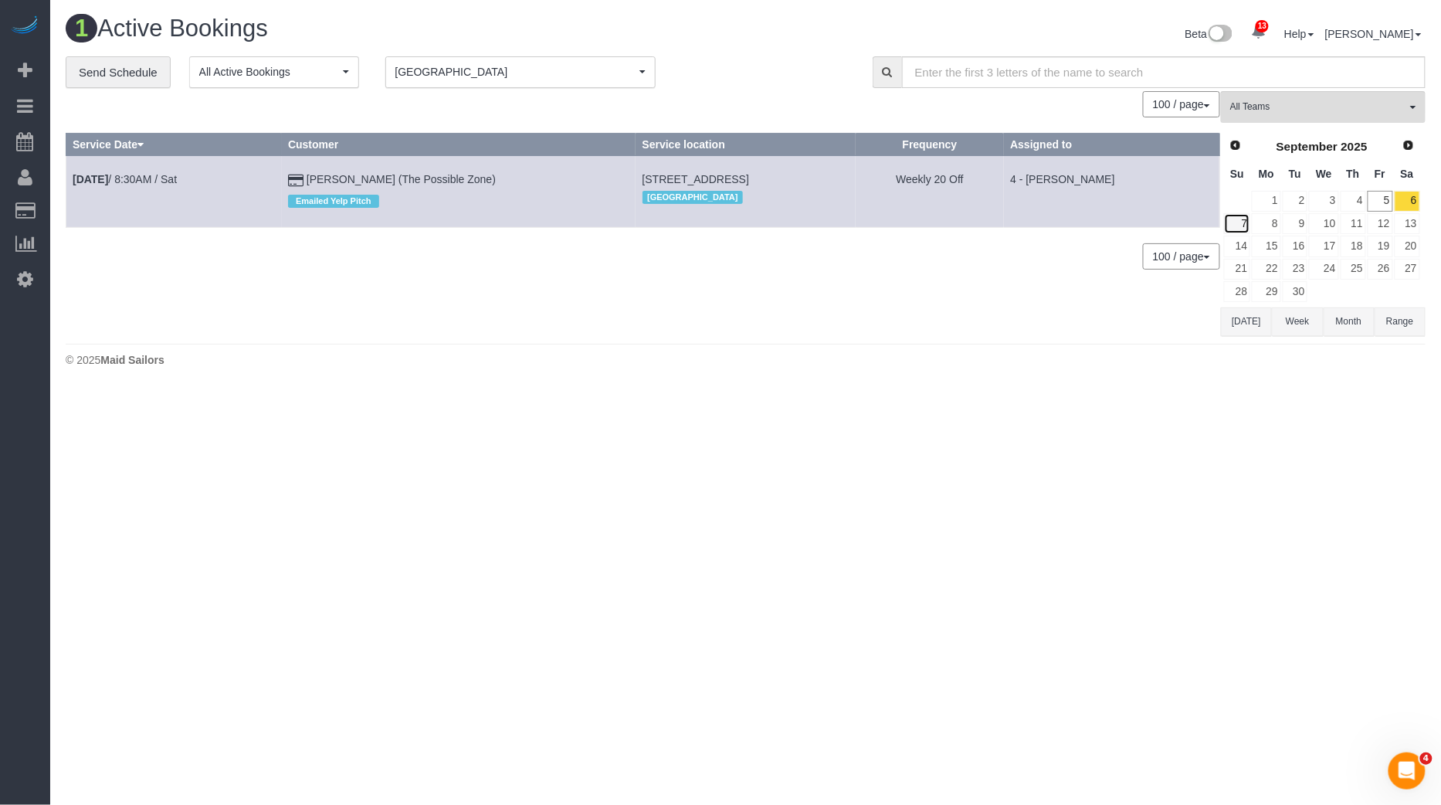
click at [1245, 222] on link "7" at bounding box center [1237, 223] width 26 height 21
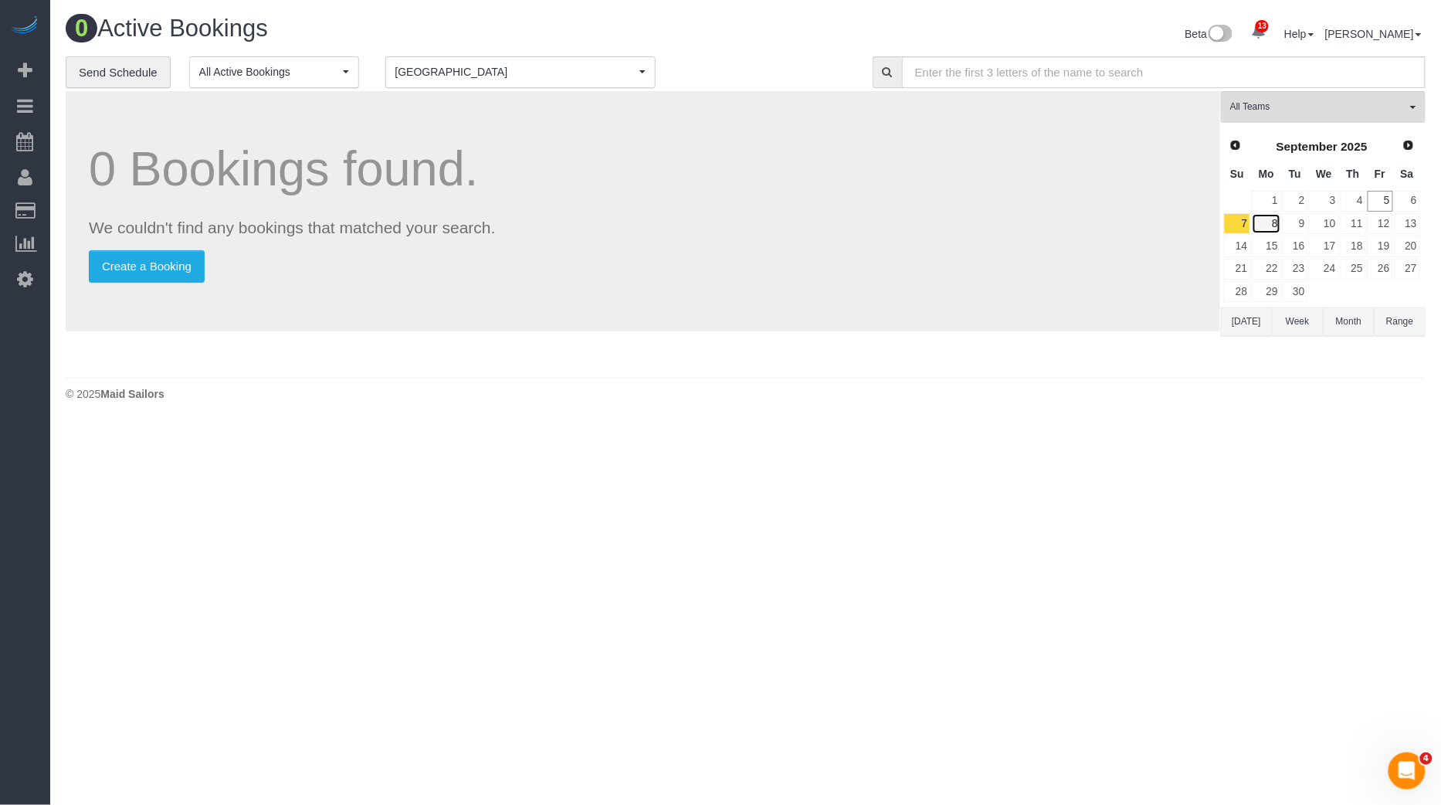
click at [1273, 222] on link "8" at bounding box center [1266, 223] width 29 height 21
click at [1303, 224] on link "9" at bounding box center [1295, 223] width 25 height 21
click at [1280, 222] on link "8" at bounding box center [1266, 223] width 29 height 21
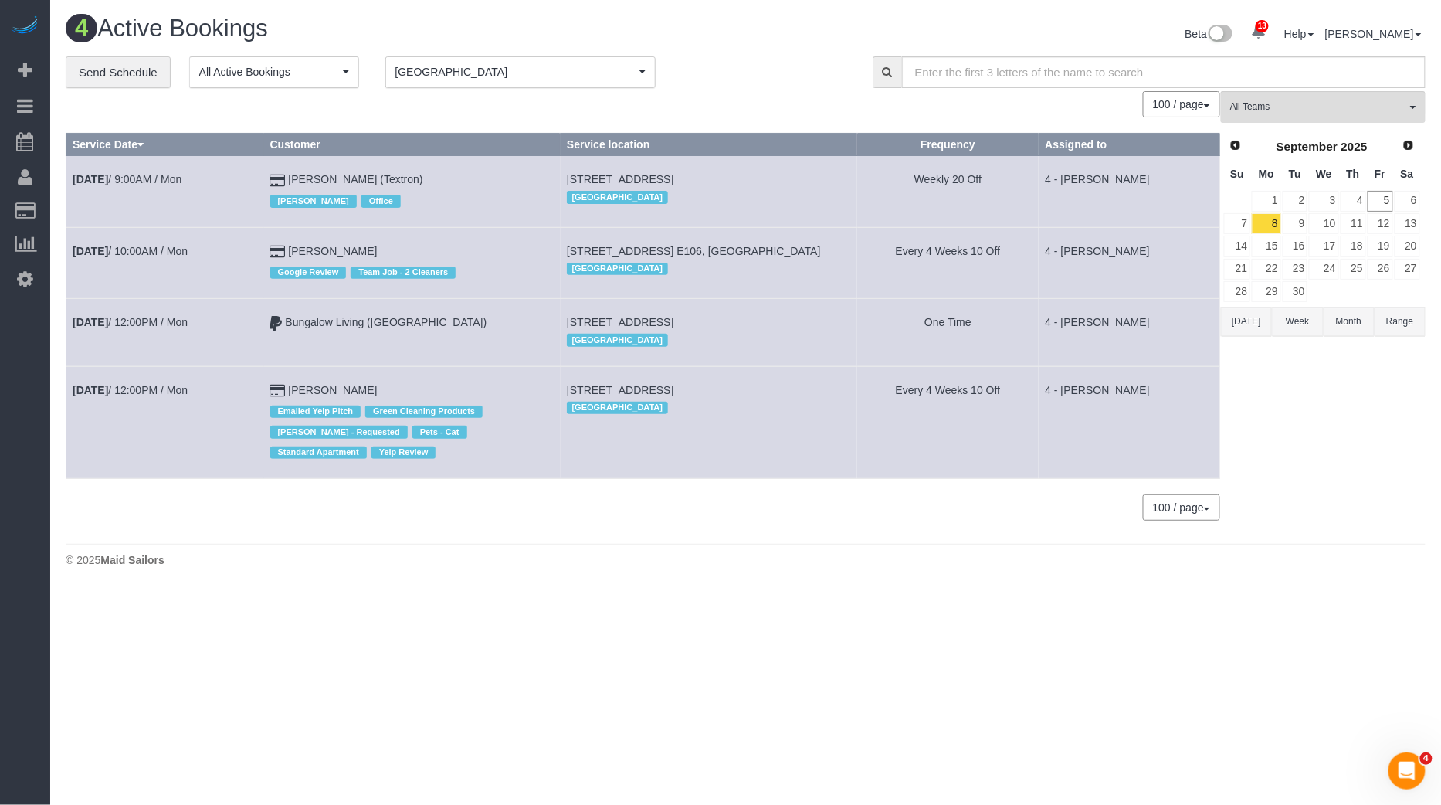
click at [324, 242] on td "[PERSON_NAME] Google Review Team Job - 2 Cleaners" at bounding box center [411, 262] width 297 height 71
click at [323, 249] on link "[PERSON_NAME]" at bounding box center [332, 251] width 89 height 12
click at [158, 253] on link "[DATE] 10:00AM / Mon" at bounding box center [130, 251] width 115 height 12
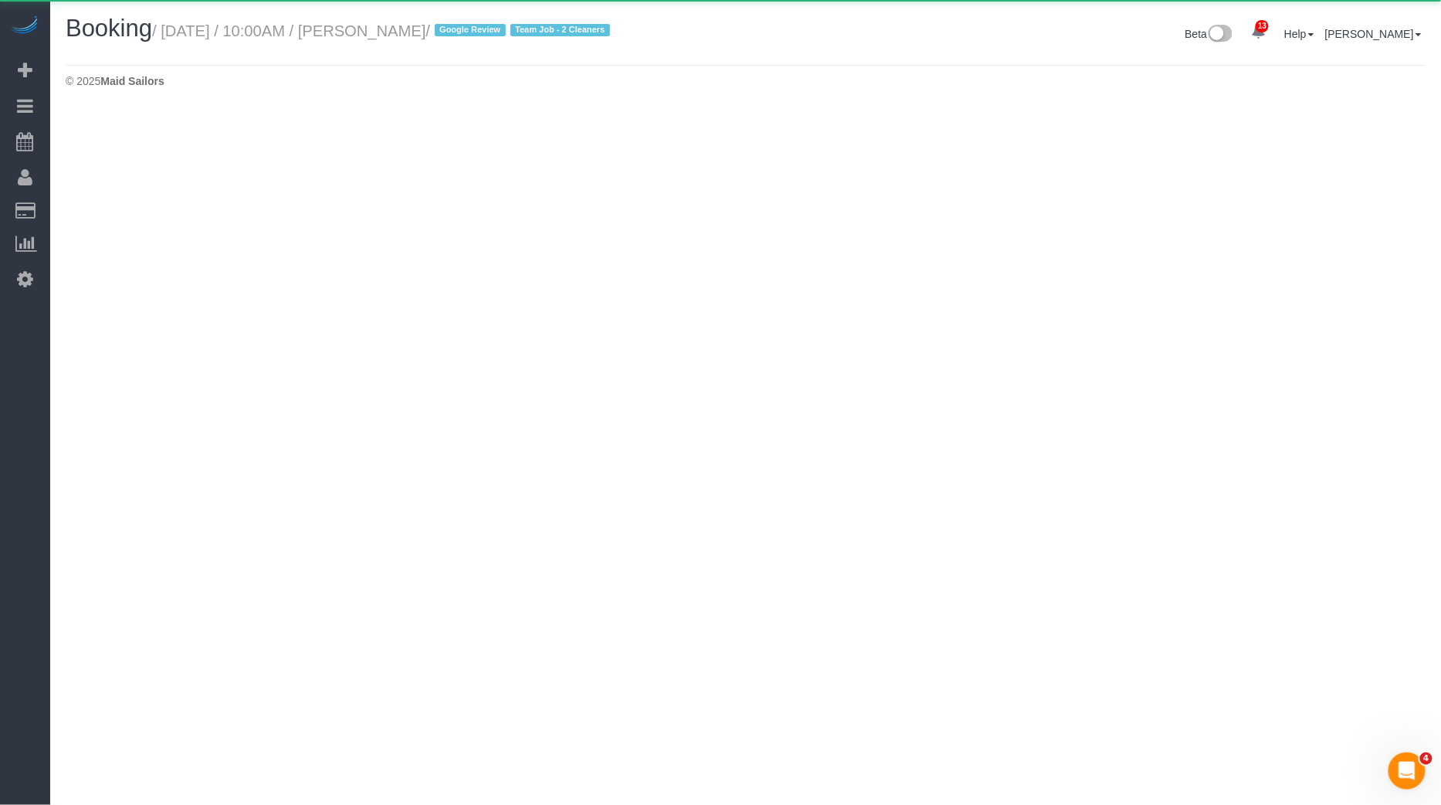
select select "MA"
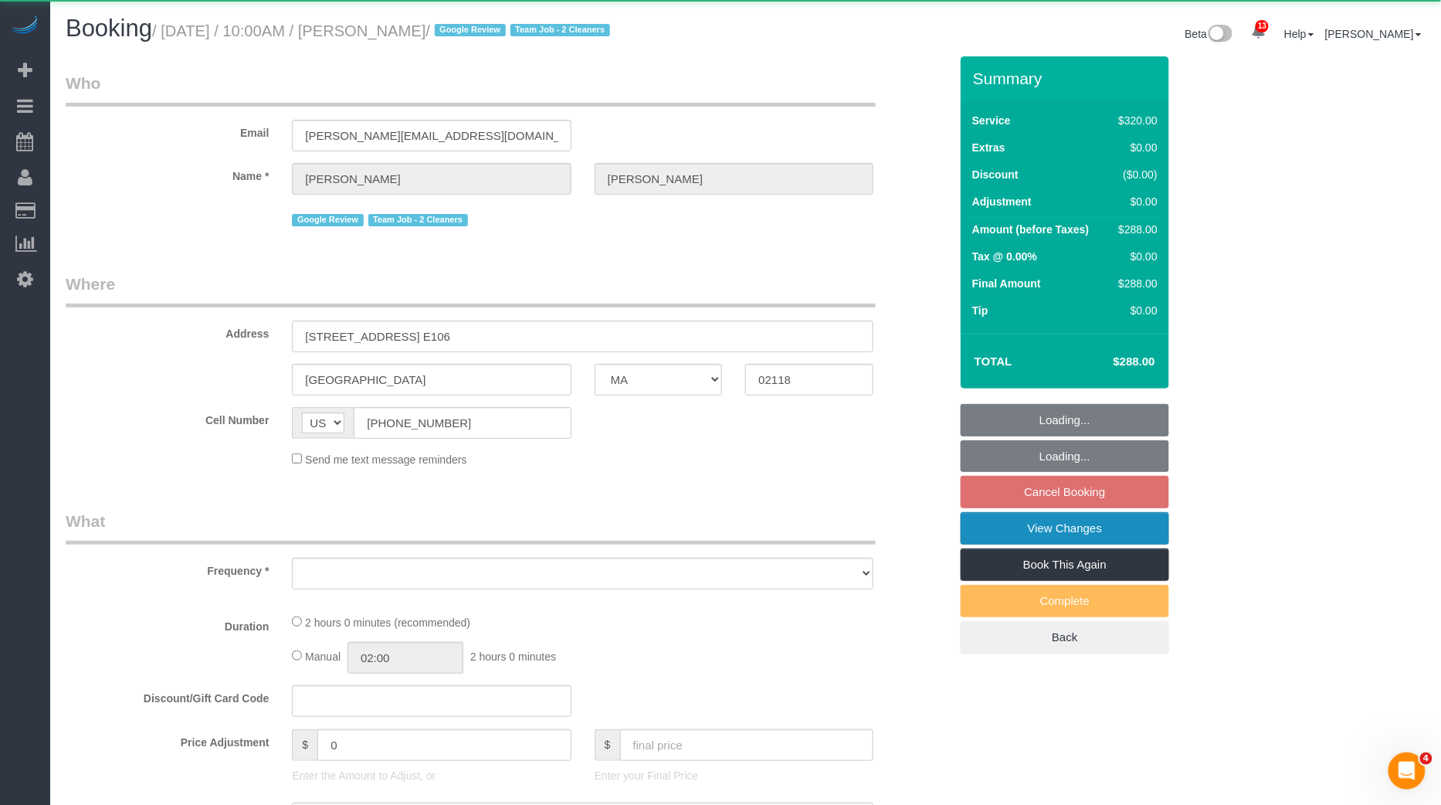
select select "object:11101"
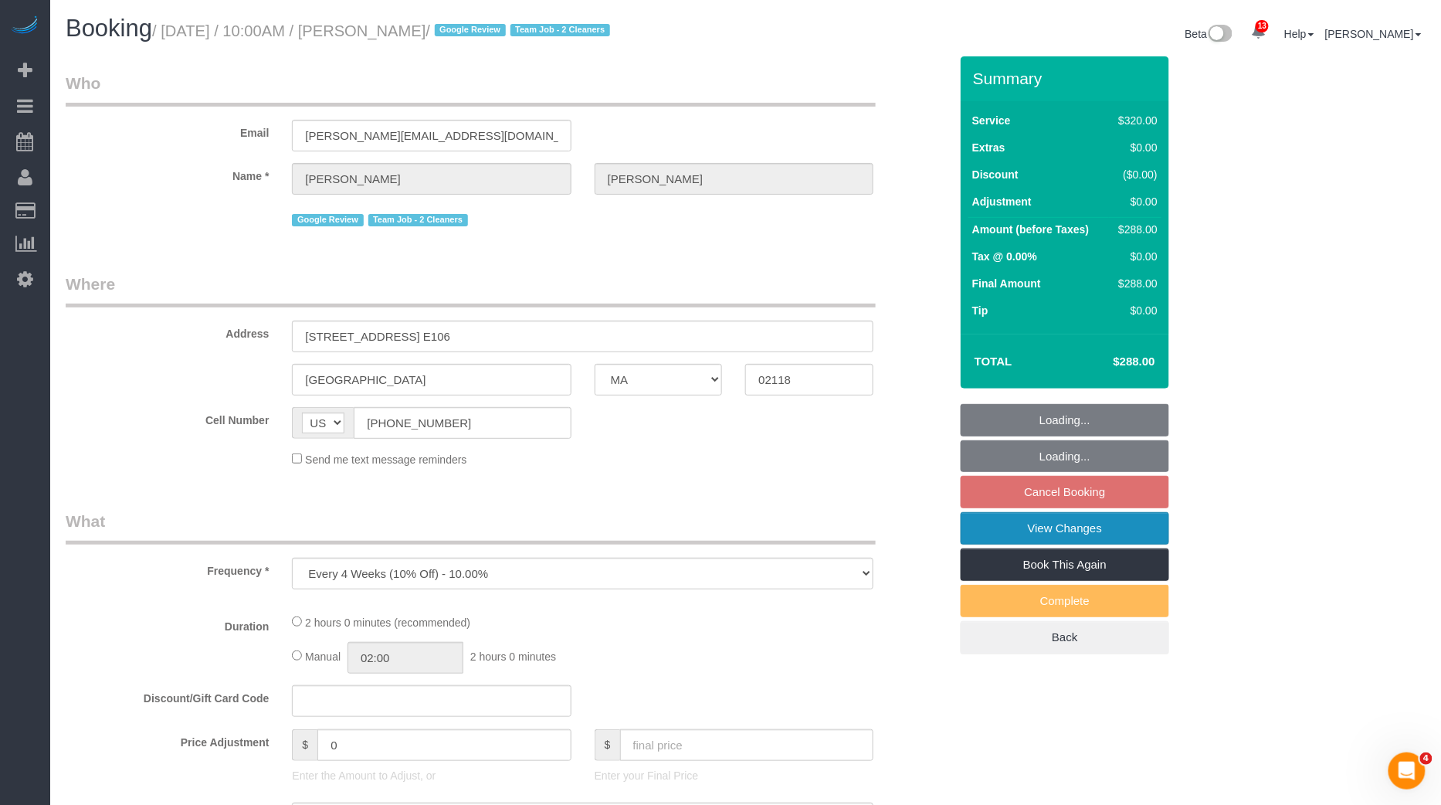
select select "2"
select select "spot171"
select select "number:58"
select select "number:74"
select select "number:15"
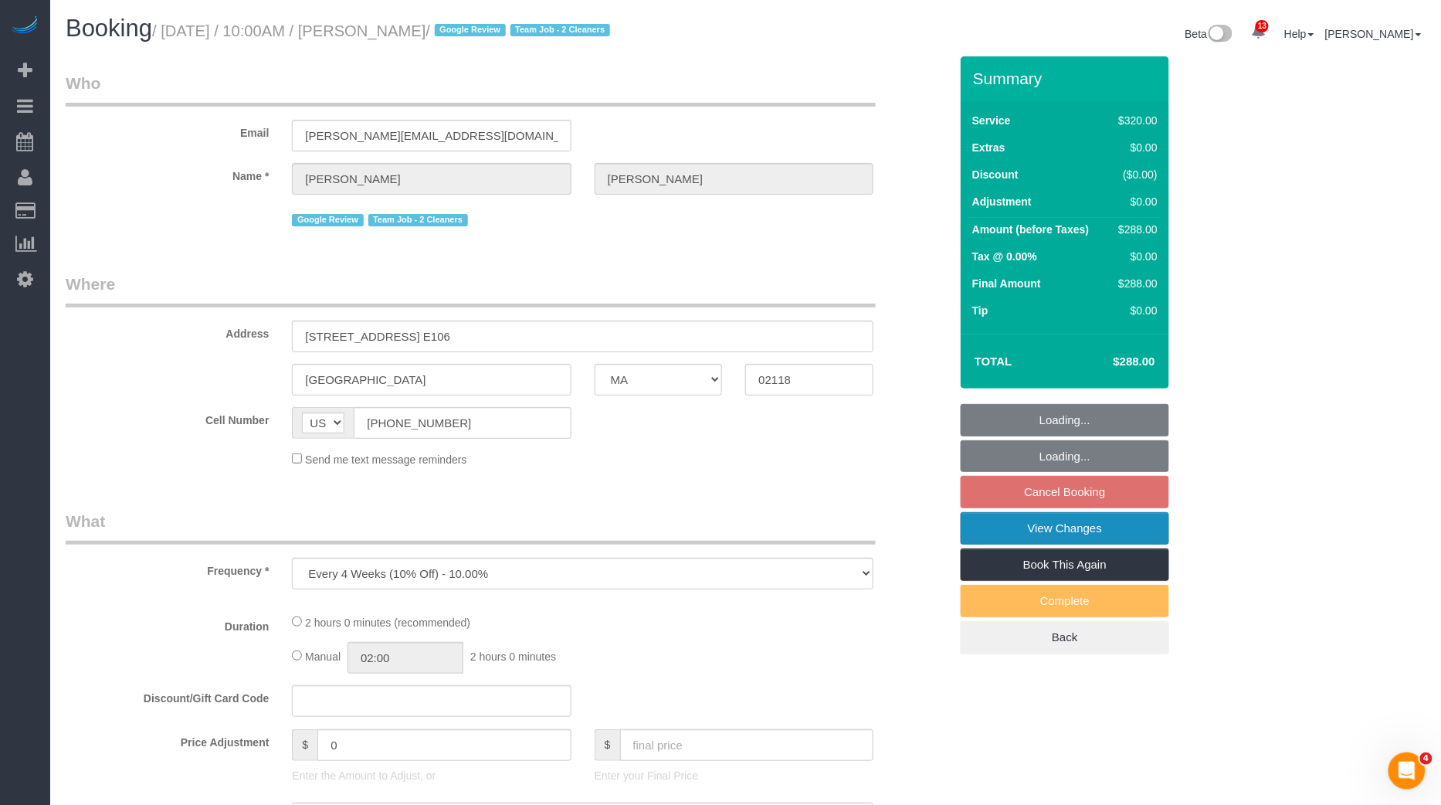
select select "number:6"
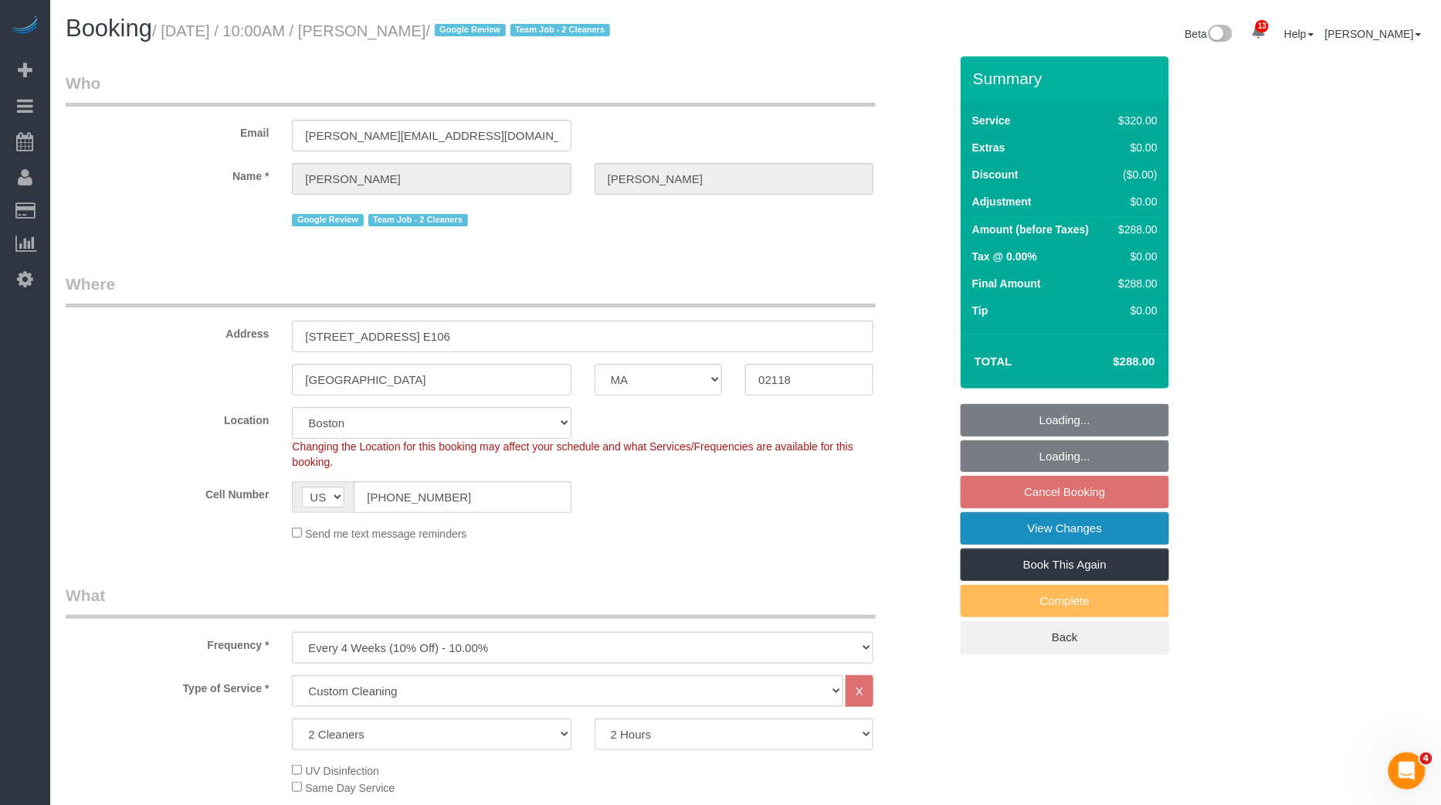
select select "object:11439"
select select "spot231"
select select "string:stripe-pm_1RQq0X4VGloSiKo7b6FrkEVB"
click at [1072, 528] on link "View Changes" at bounding box center [1065, 528] width 208 height 32
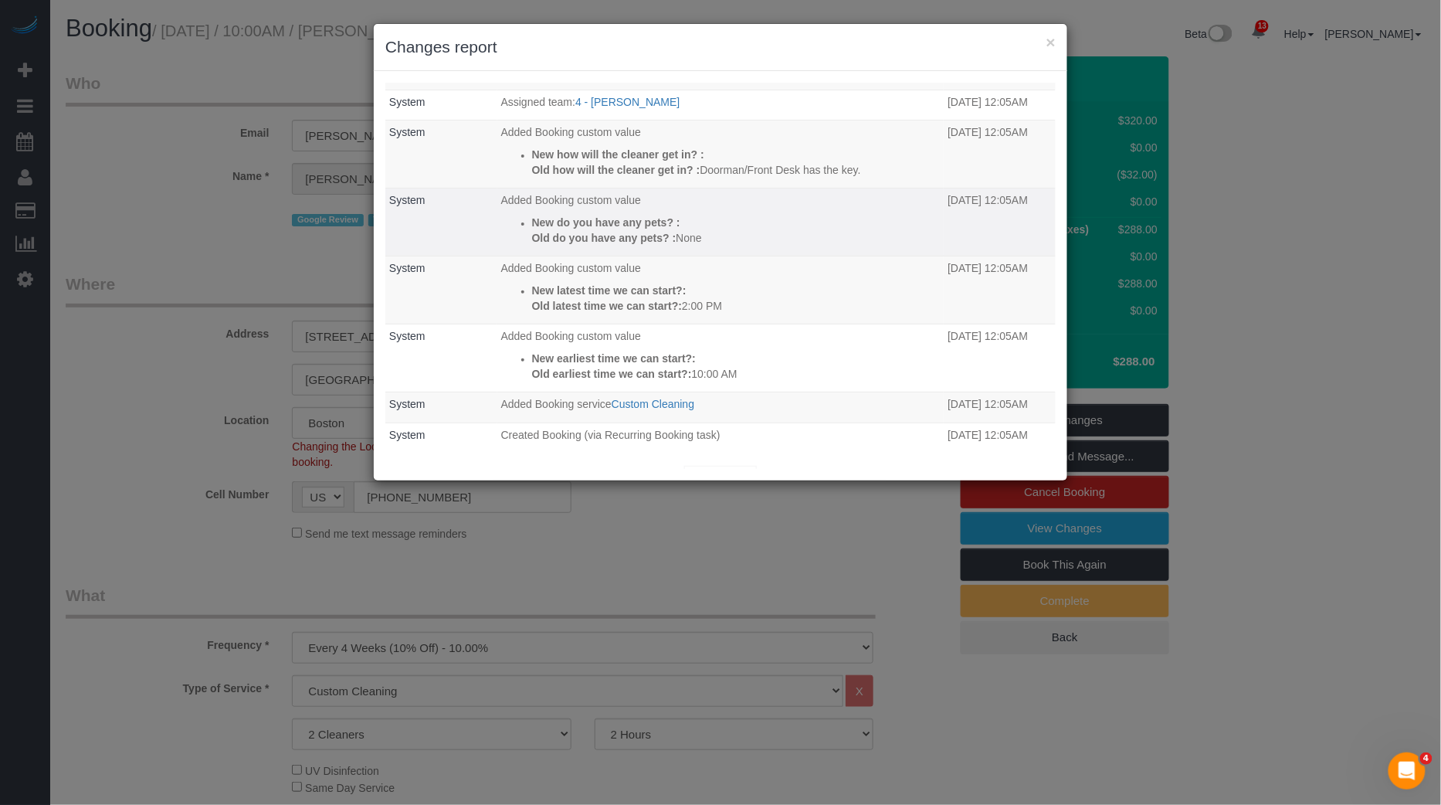
scroll to position [98, 0]
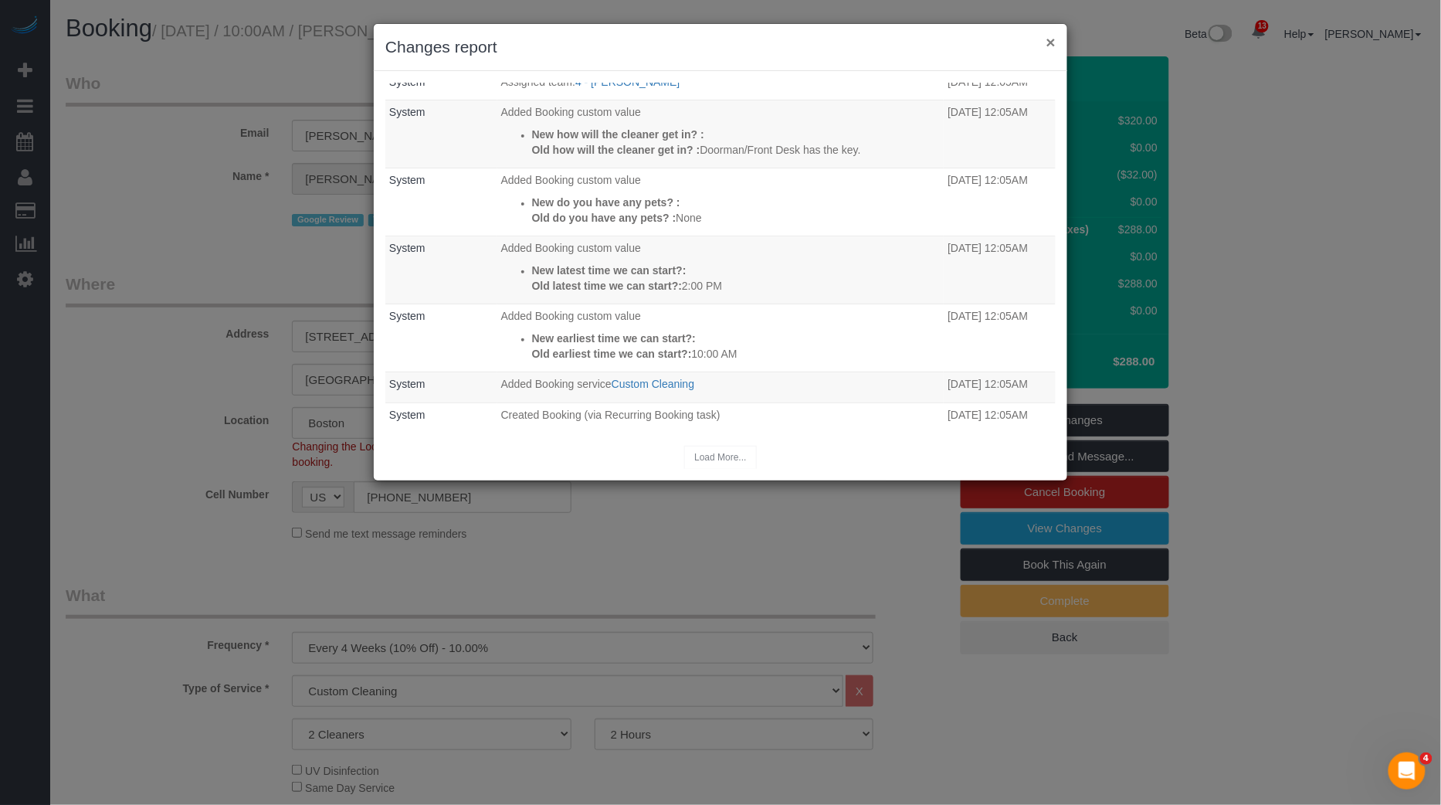
click at [1054, 42] on button "×" at bounding box center [1050, 42] width 9 height 16
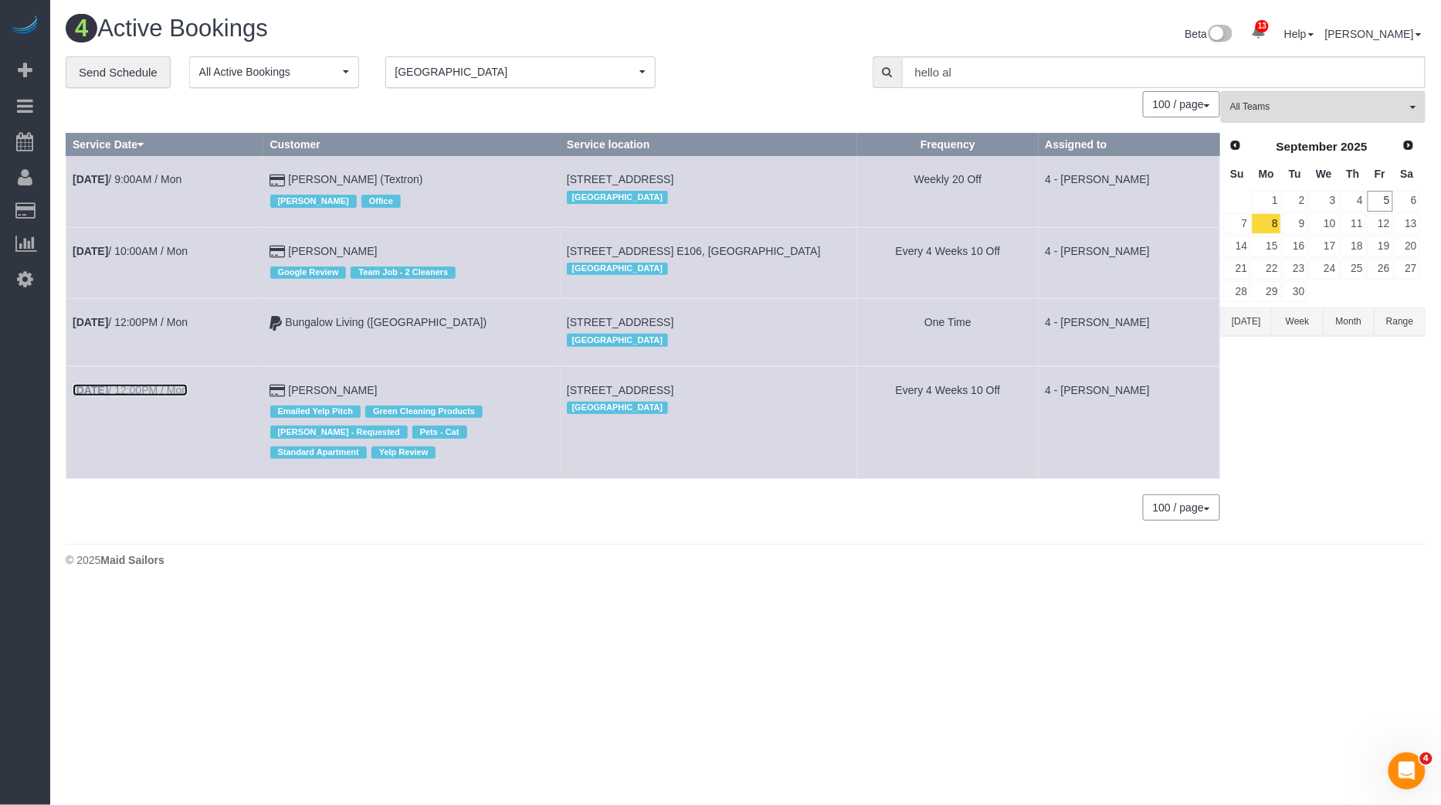
click at [157, 391] on link "[DATE] 12:00PM / Mon" at bounding box center [130, 390] width 115 height 12
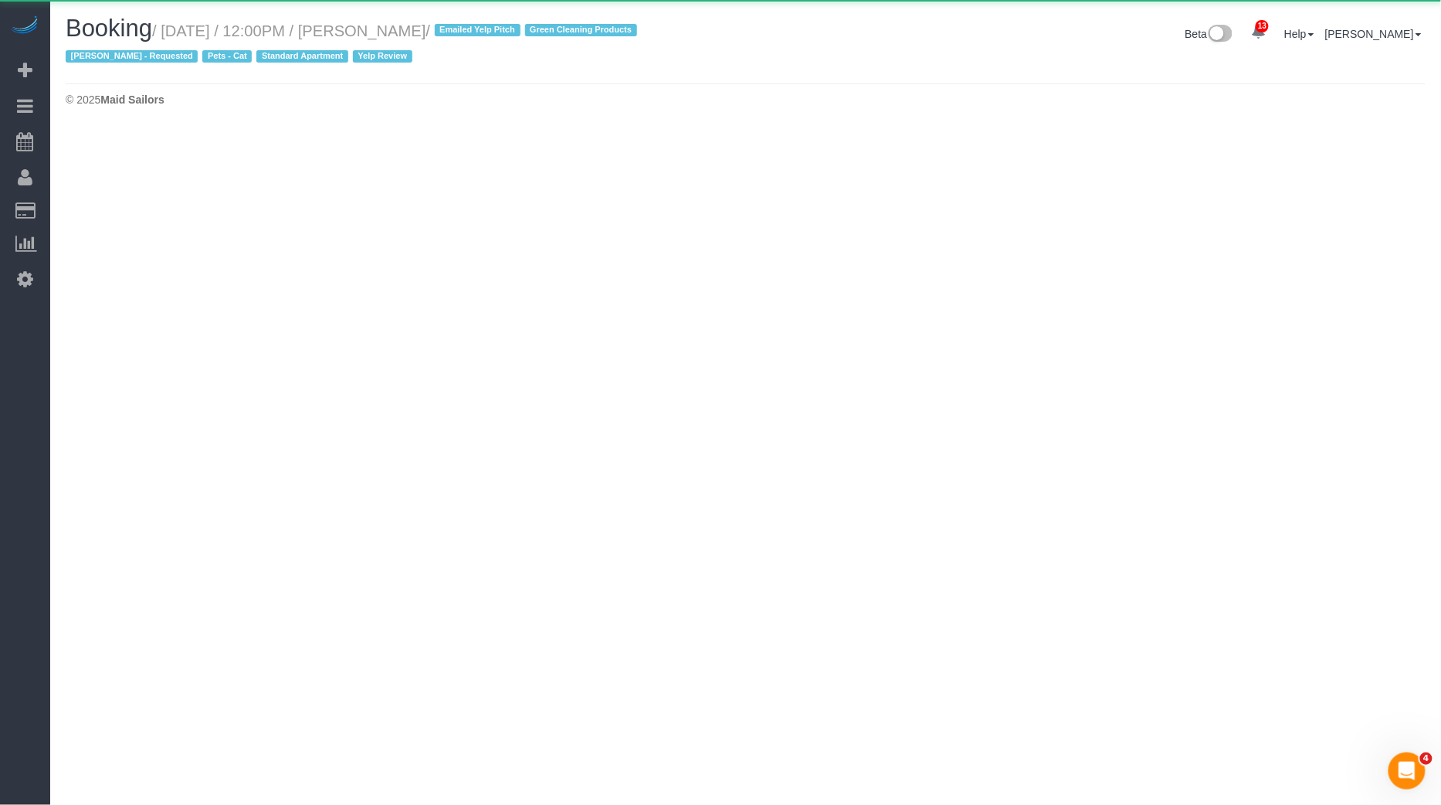
select select "MA"
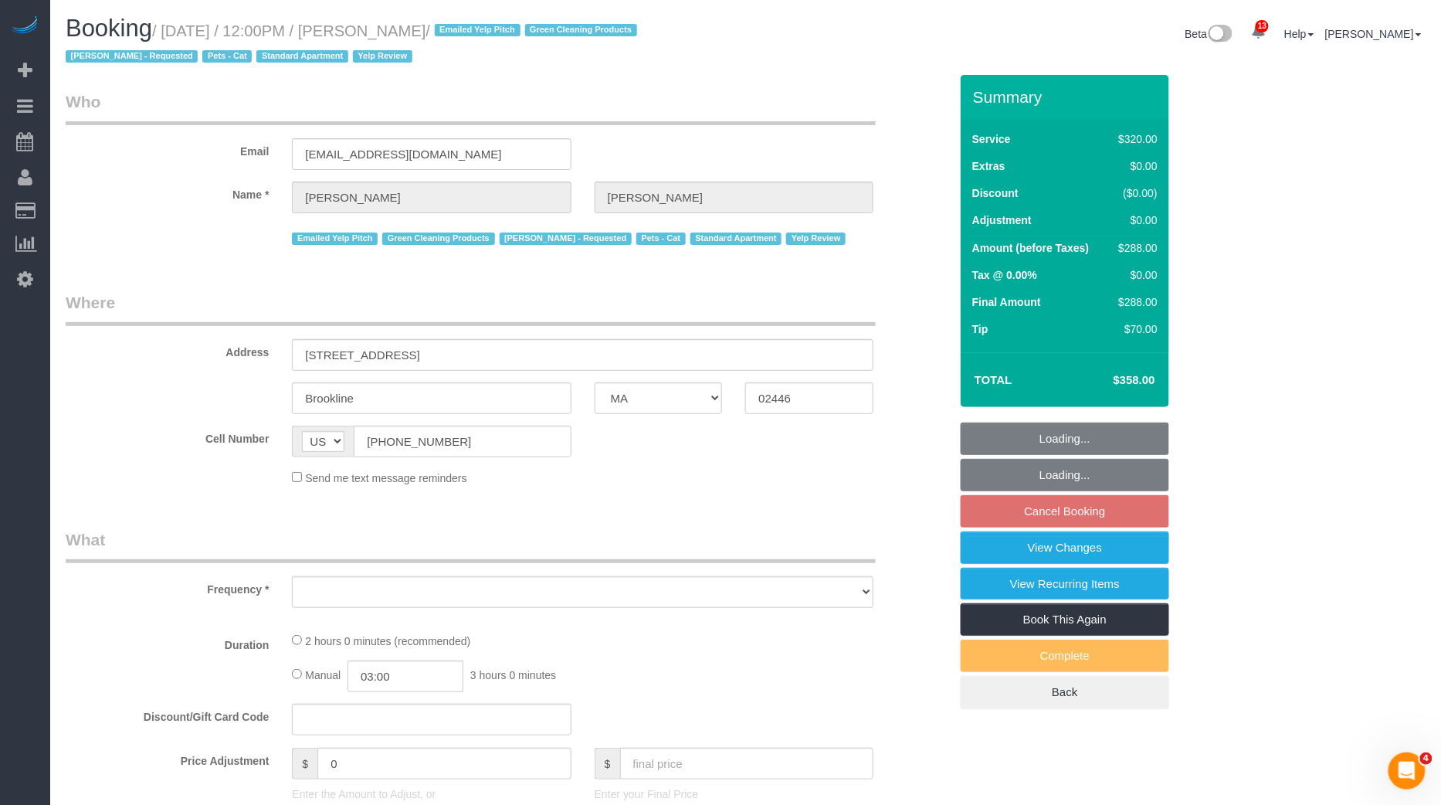
select select "spot293"
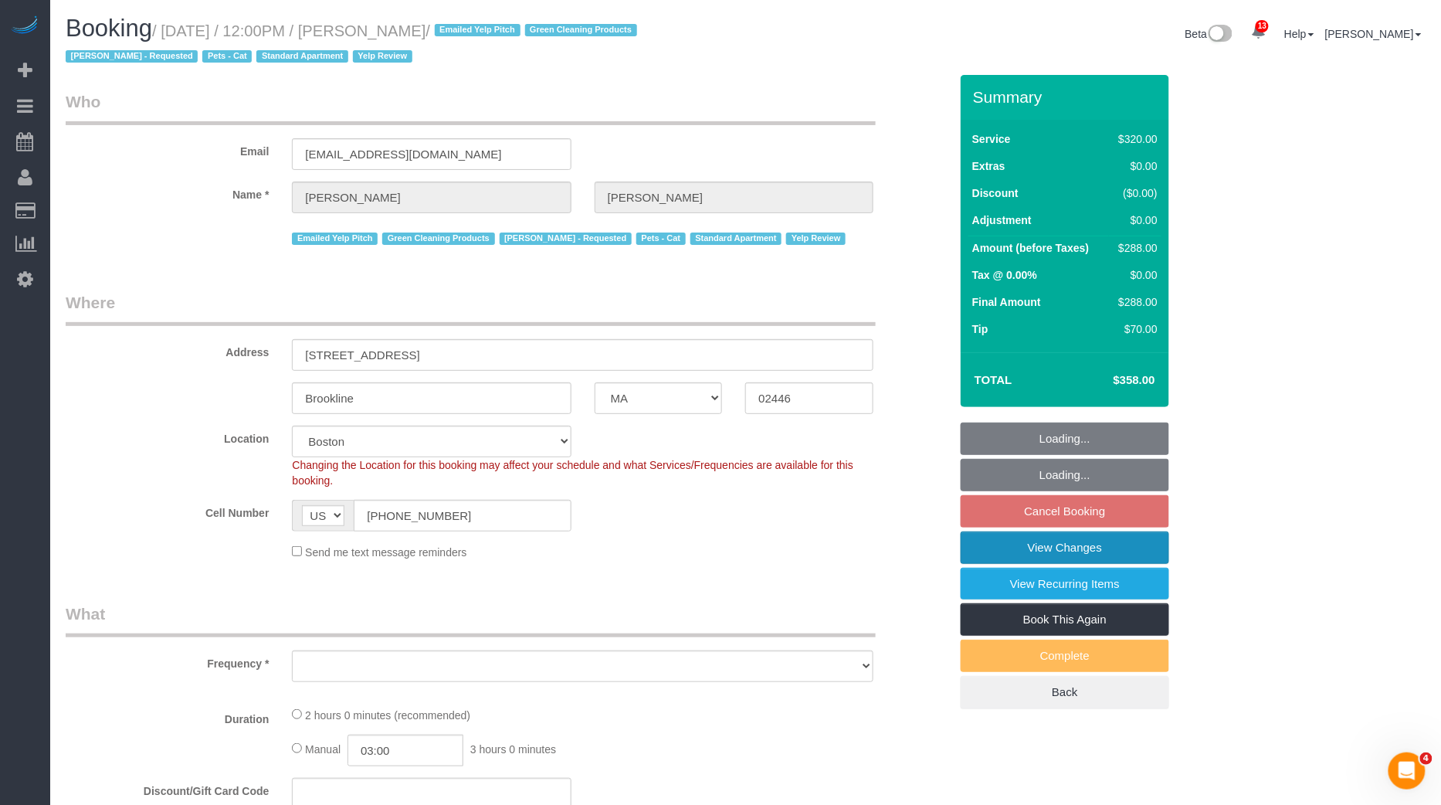
select select "2"
select select "number:89"
select select "number:72"
select select "number:14"
select select "number:7"
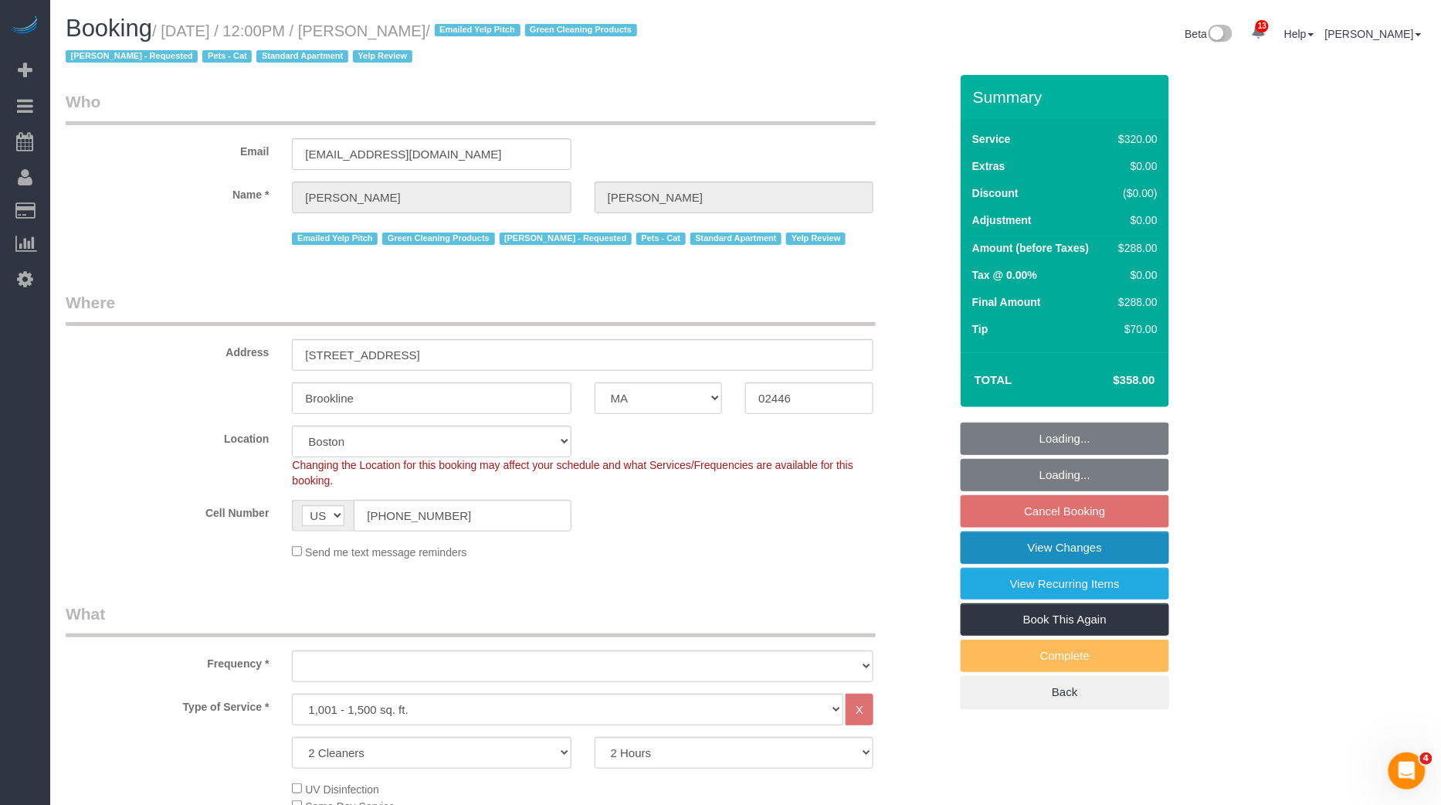
select select "string:stripe-pm_1JmlMy4VGloSiKo7g7yU70hY"
select select
select select "object:12488"
select select "spot353"
click at [1072, 550] on link "View Changes" at bounding box center [1065, 547] width 208 height 32
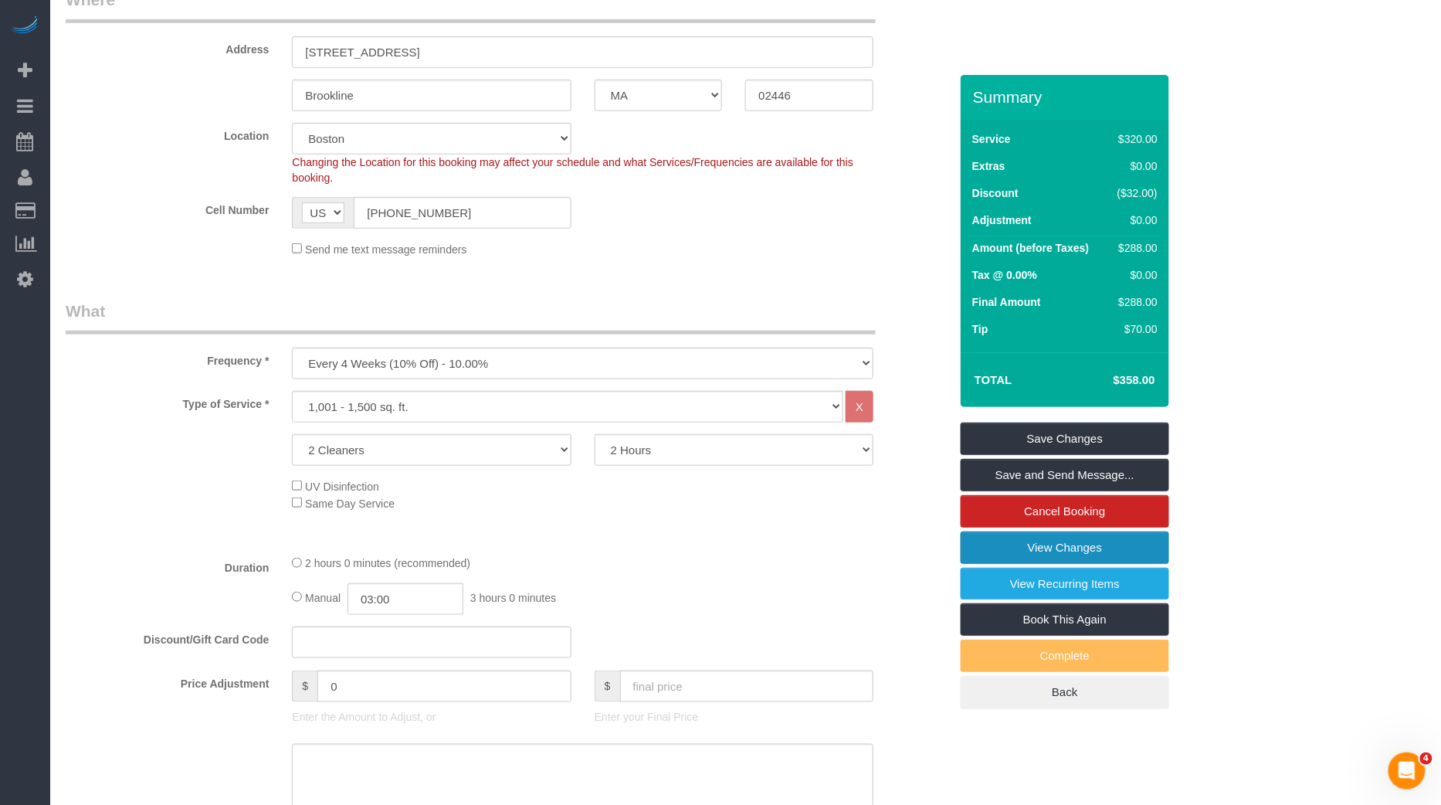
scroll to position [288, 0]
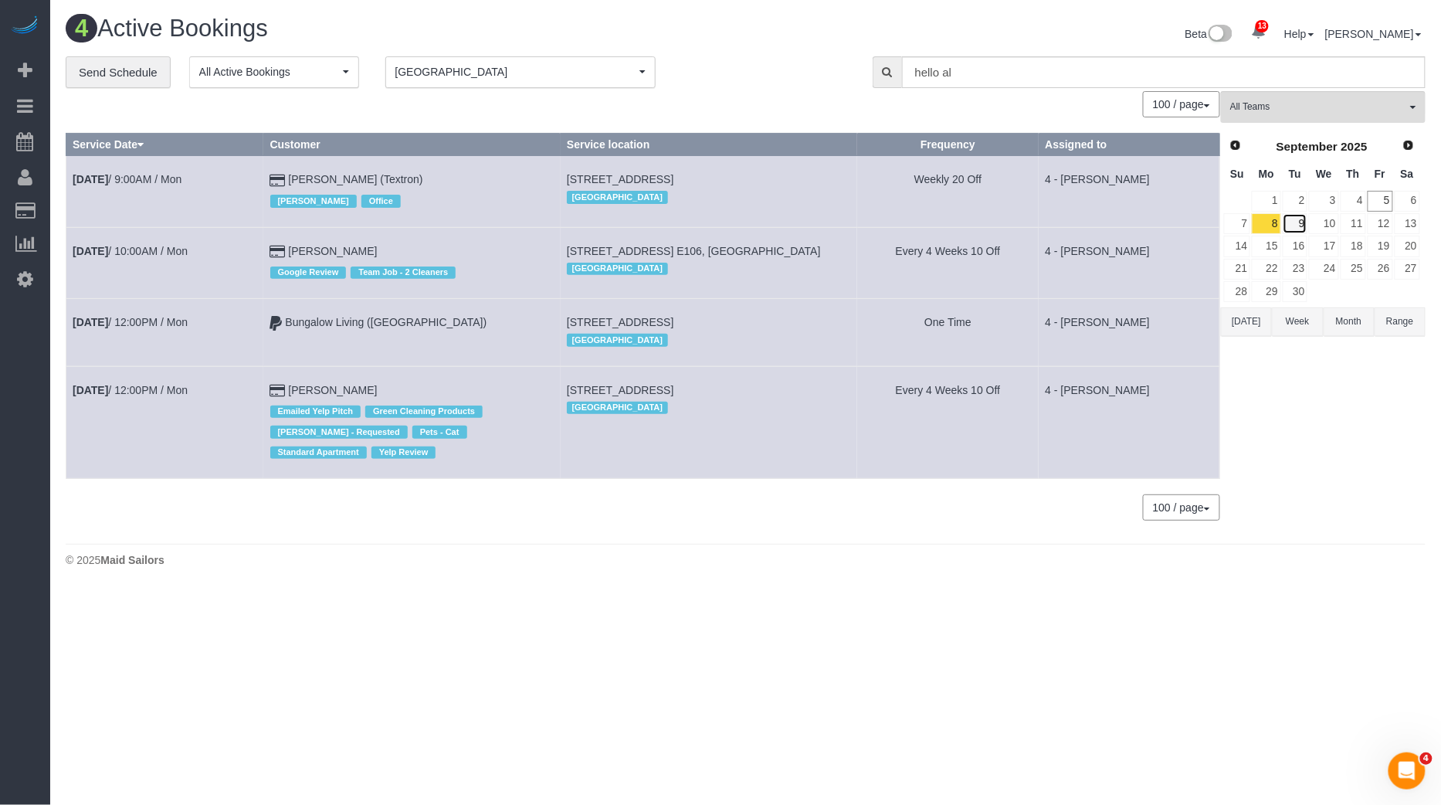
click at [1297, 222] on link "9" at bounding box center [1295, 223] width 25 height 21
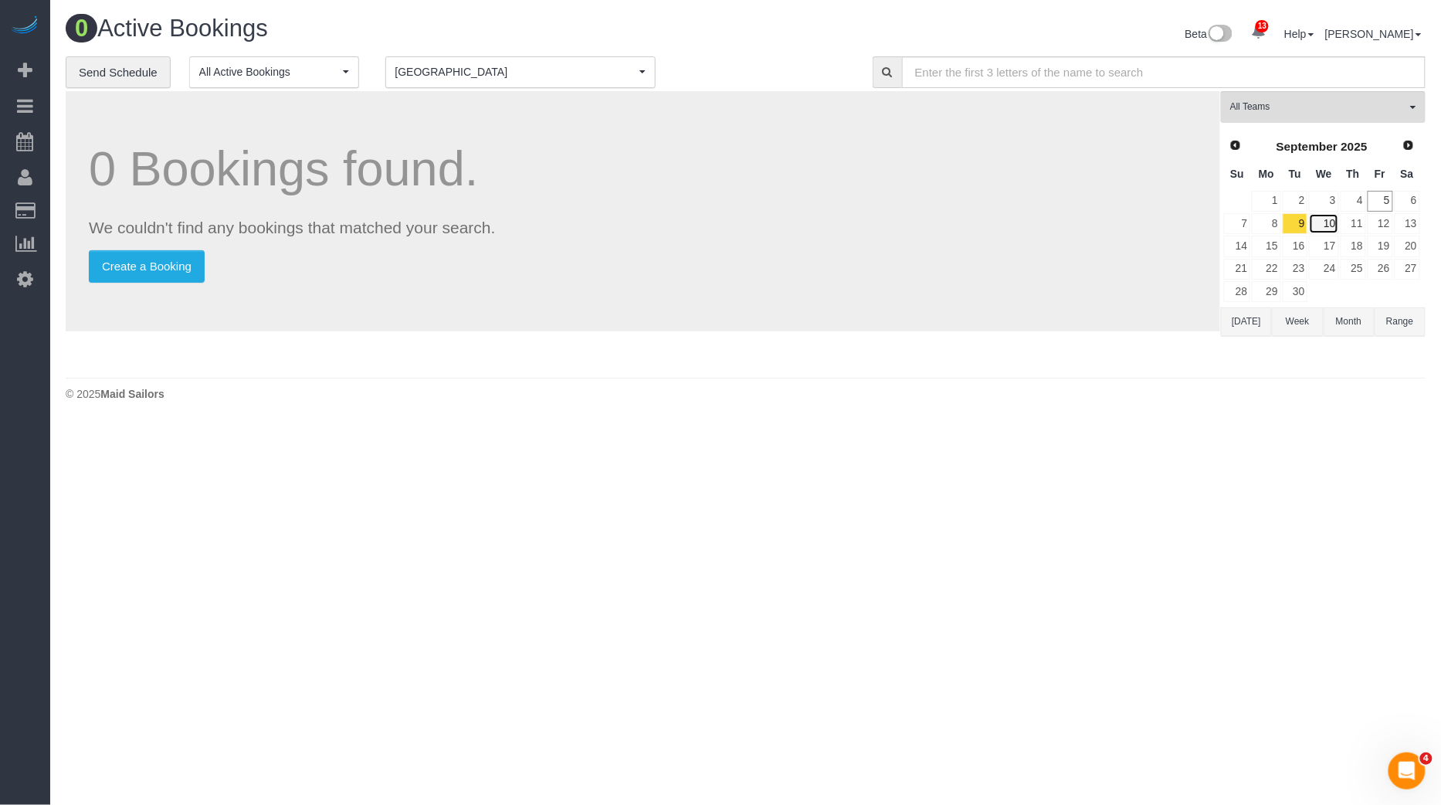
click at [1334, 221] on link "10" at bounding box center [1323, 223] width 29 height 21
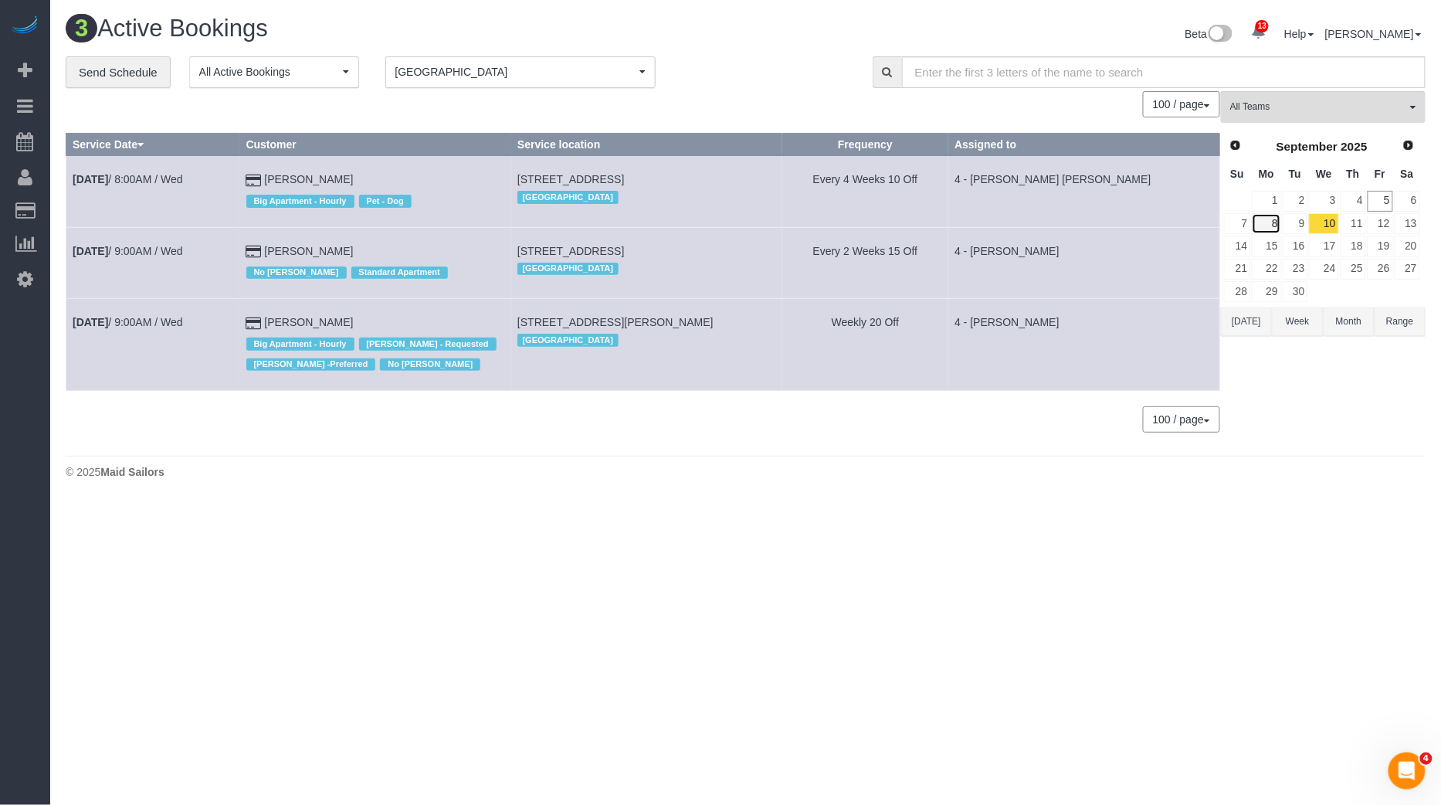
click at [1276, 221] on link "8" at bounding box center [1266, 223] width 29 height 21
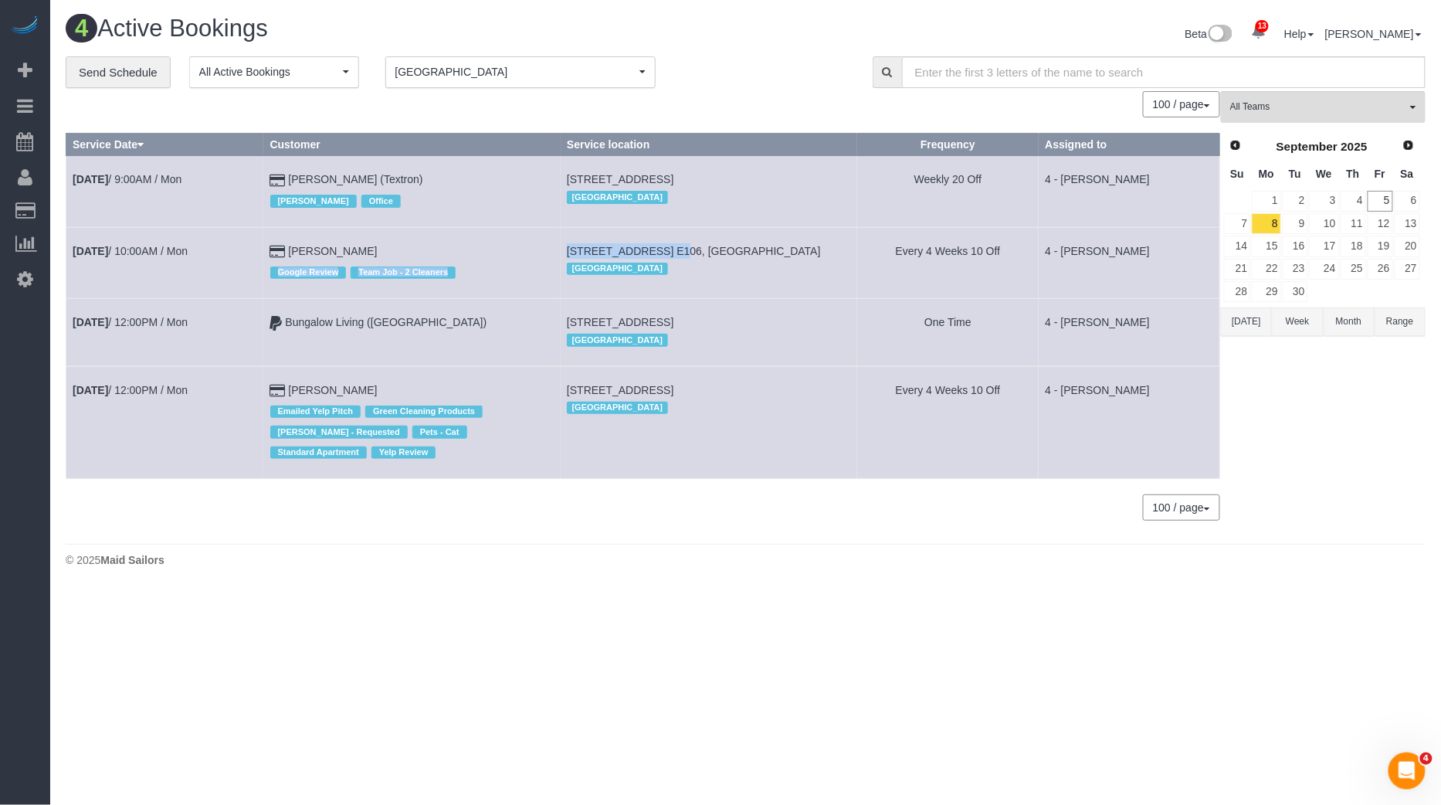
drag, startPoint x: 557, startPoint y: 251, endPoint x: 658, endPoint y: 251, distance: 101.2
click at [658, 251] on tr "[DATE] 10:00AM / Mon [PERSON_NAME] Google Review Team Job - 2 Cleaners [STREET_…" at bounding box center [643, 262] width 1154 height 71
copy tr "Google Review Team Job - 2 Cleaners [STREET_ADDRESS]"
click at [130, 245] on link "[DATE] 10:00AM / Mon" at bounding box center [130, 251] width 115 height 12
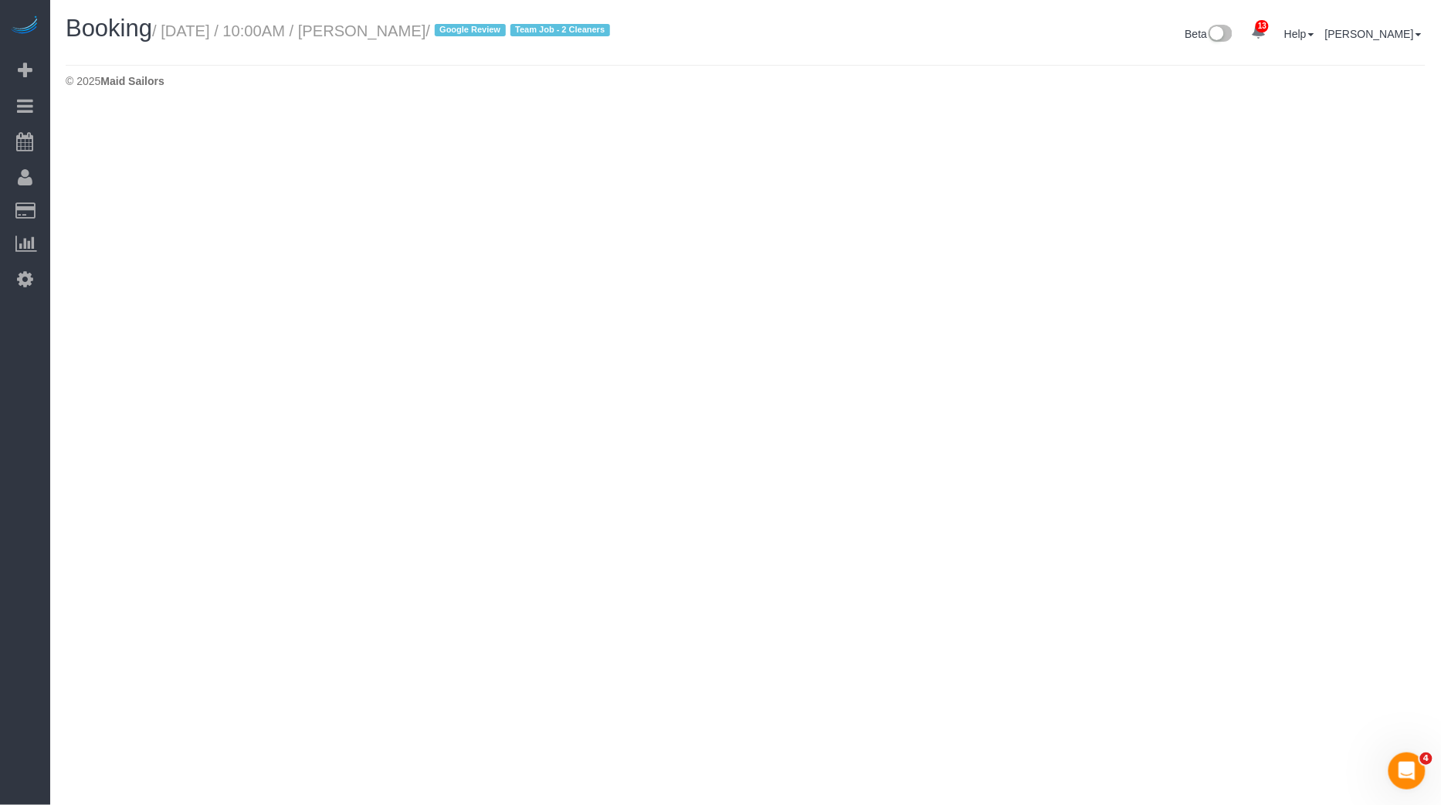
select select "MA"
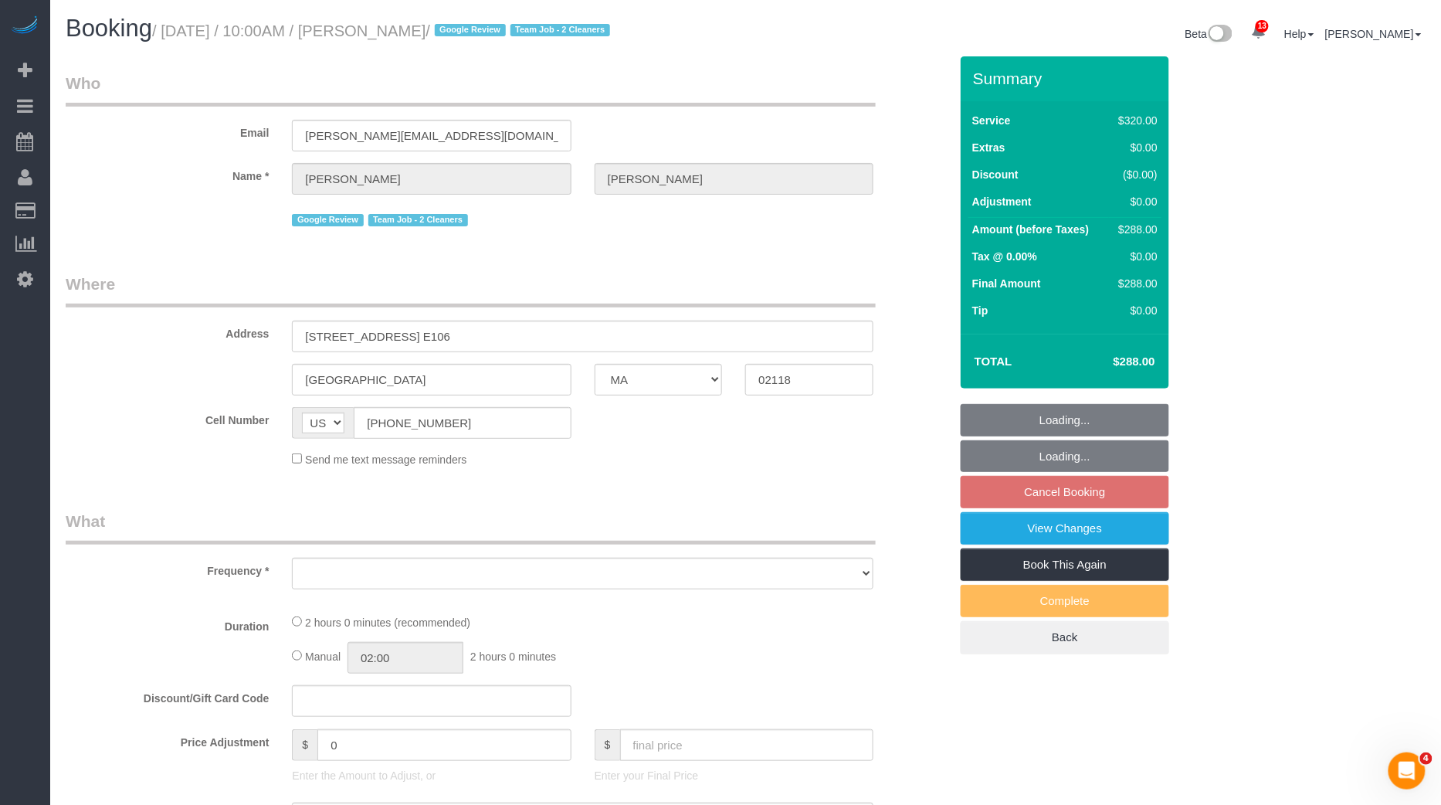
select select "string:stripe-pm_1RQq0X4VGloSiKo7b6FrkEVB"
select select "spot411"
select select "object:13436"
select select "2"
select select "number:58"
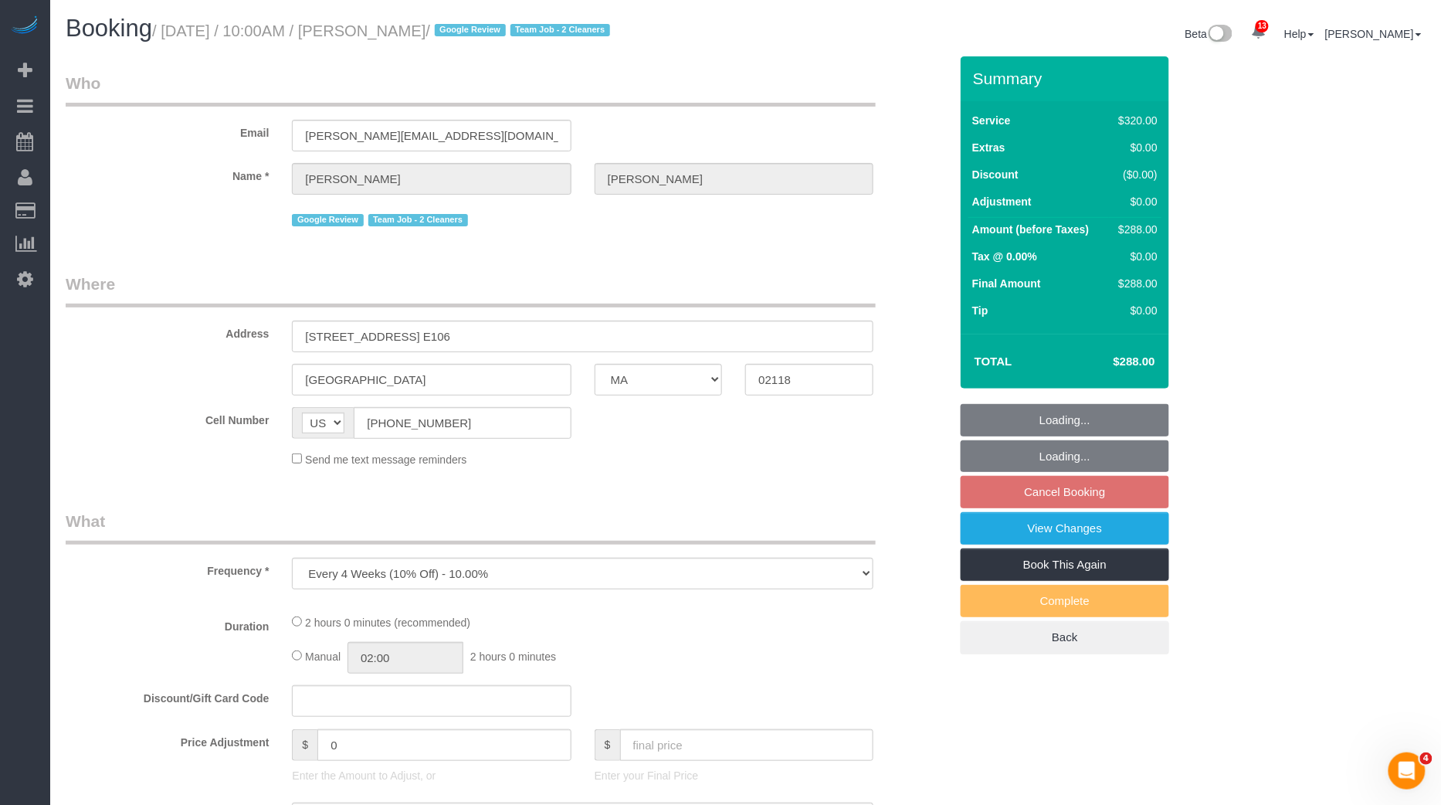
select select "number:74"
select select "number:15"
select select "number:6"
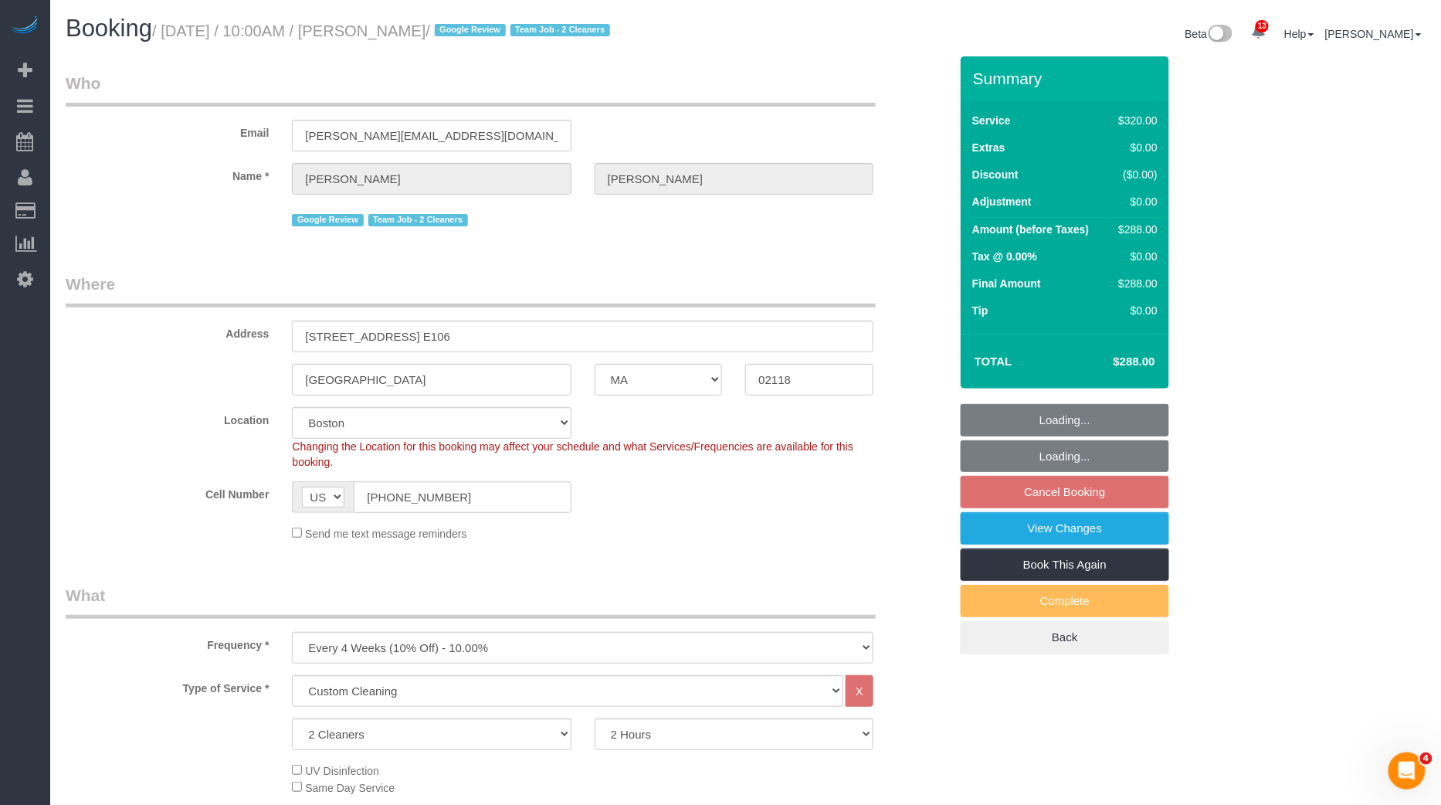
select select "object:13769"
select select "spot471"
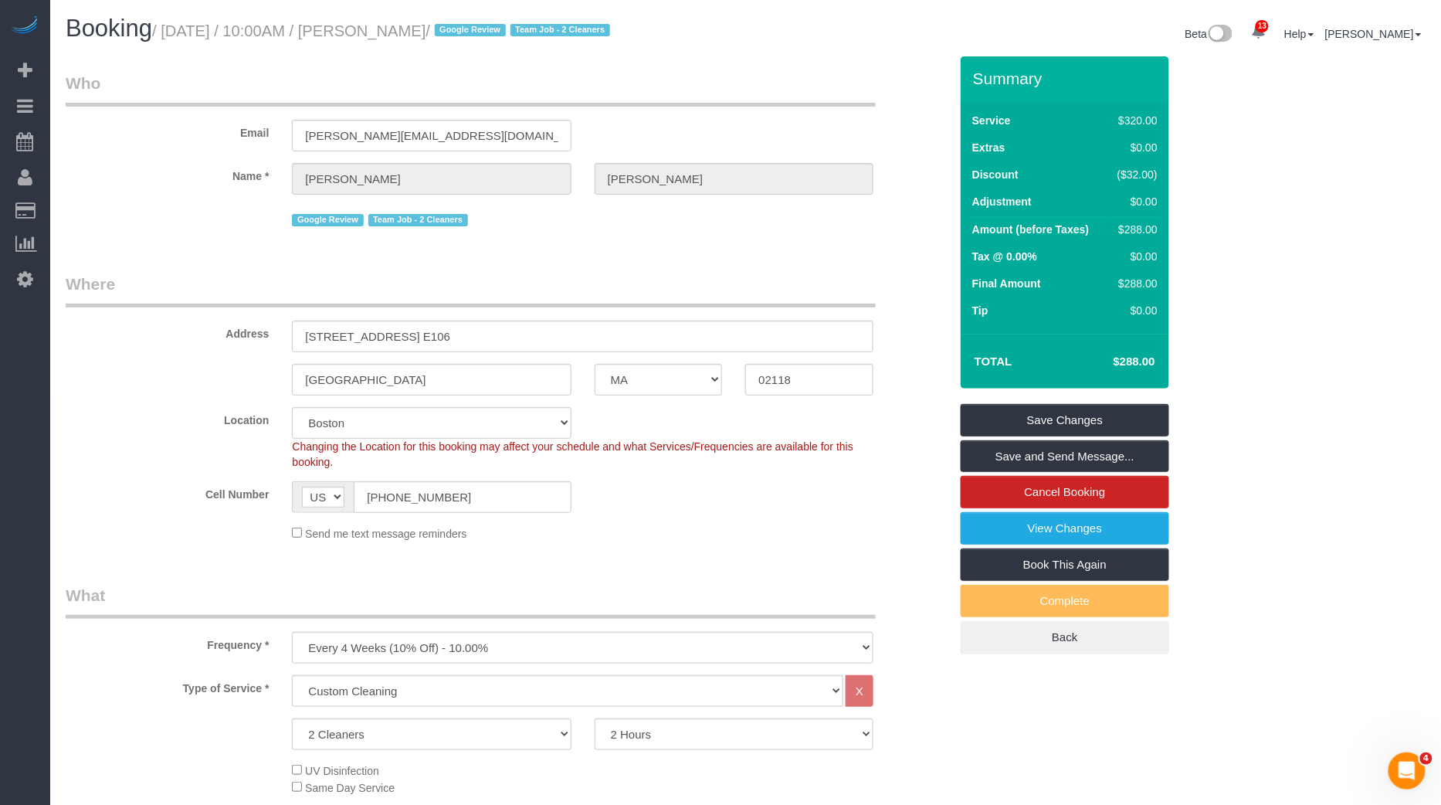
drag, startPoint x: 172, startPoint y: 32, endPoint x: 500, endPoint y: 39, distance: 327.5
click at [500, 39] on small "/ [DATE] / 10:00AM / [PERSON_NAME] / Google Review Team Job - 2 Cleaners" at bounding box center [383, 30] width 463 height 17
copy small "[DATE] / 10:00AM / [PERSON_NAME]"
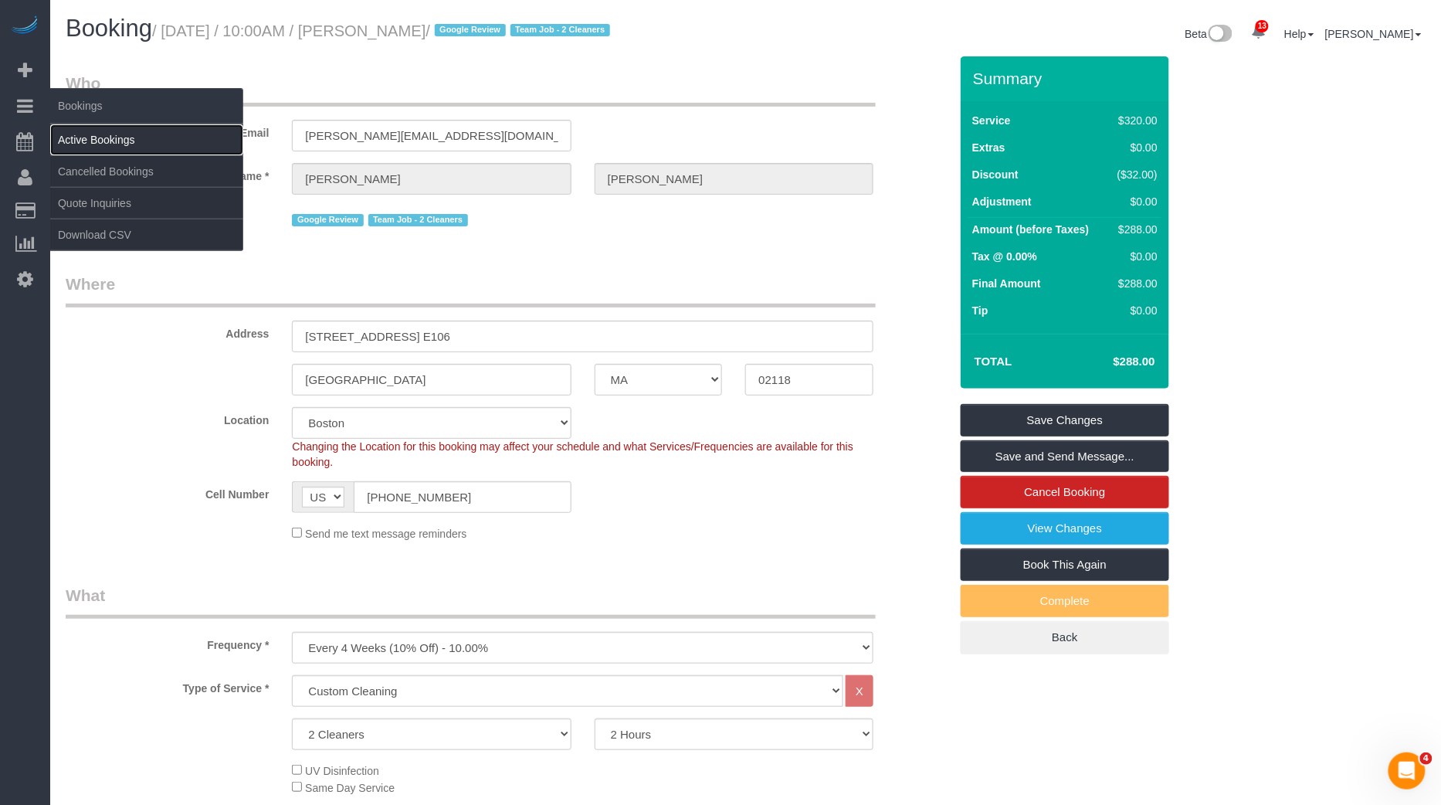
click at [96, 125] on link "Active Bookings" at bounding box center [146, 139] width 193 height 31
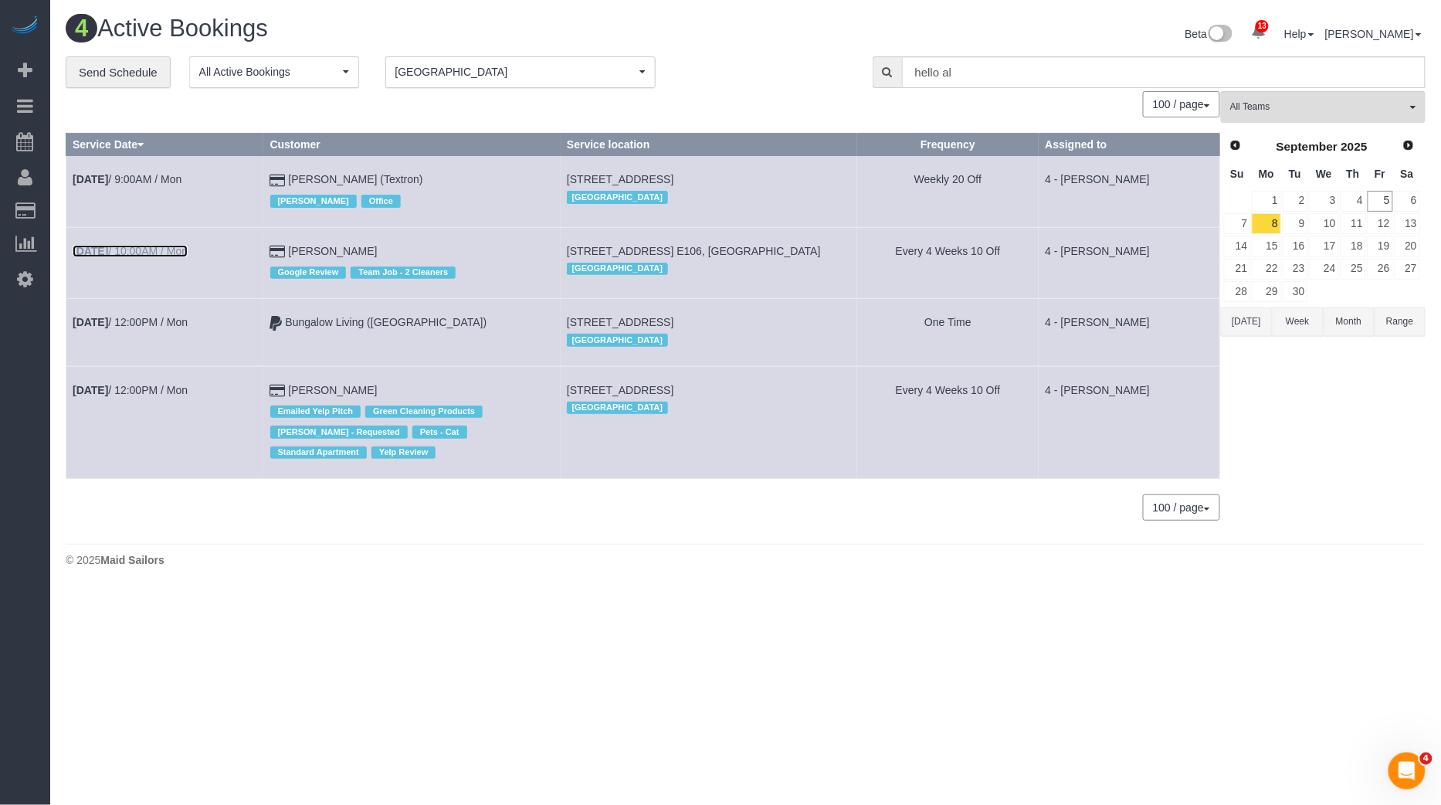
click at [128, 251] on link "[DATE] 10:00AM / Mon" at bounding box center [130, 251] width 115 height 12
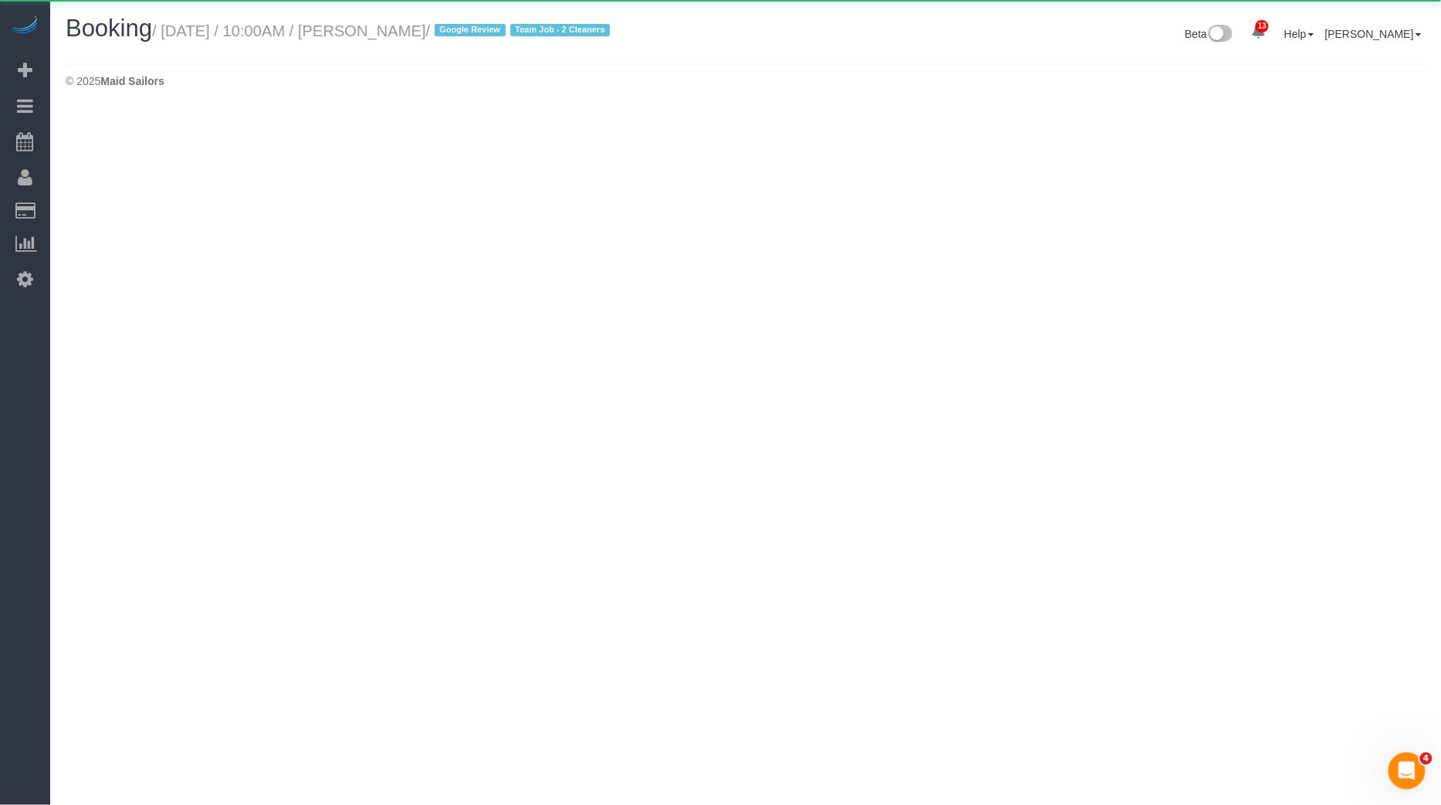
select select "MA"
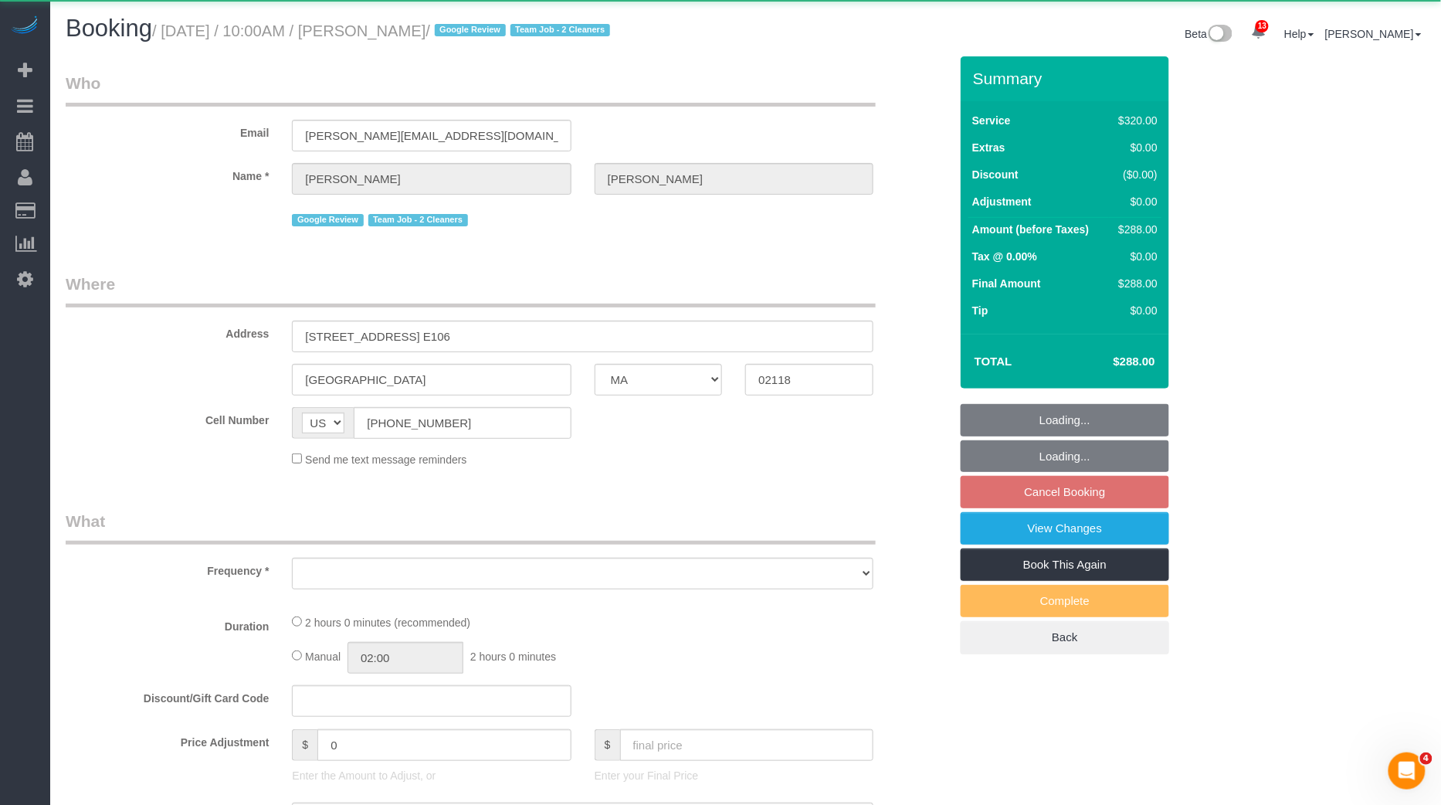
select select "object:14596"
select select "2"
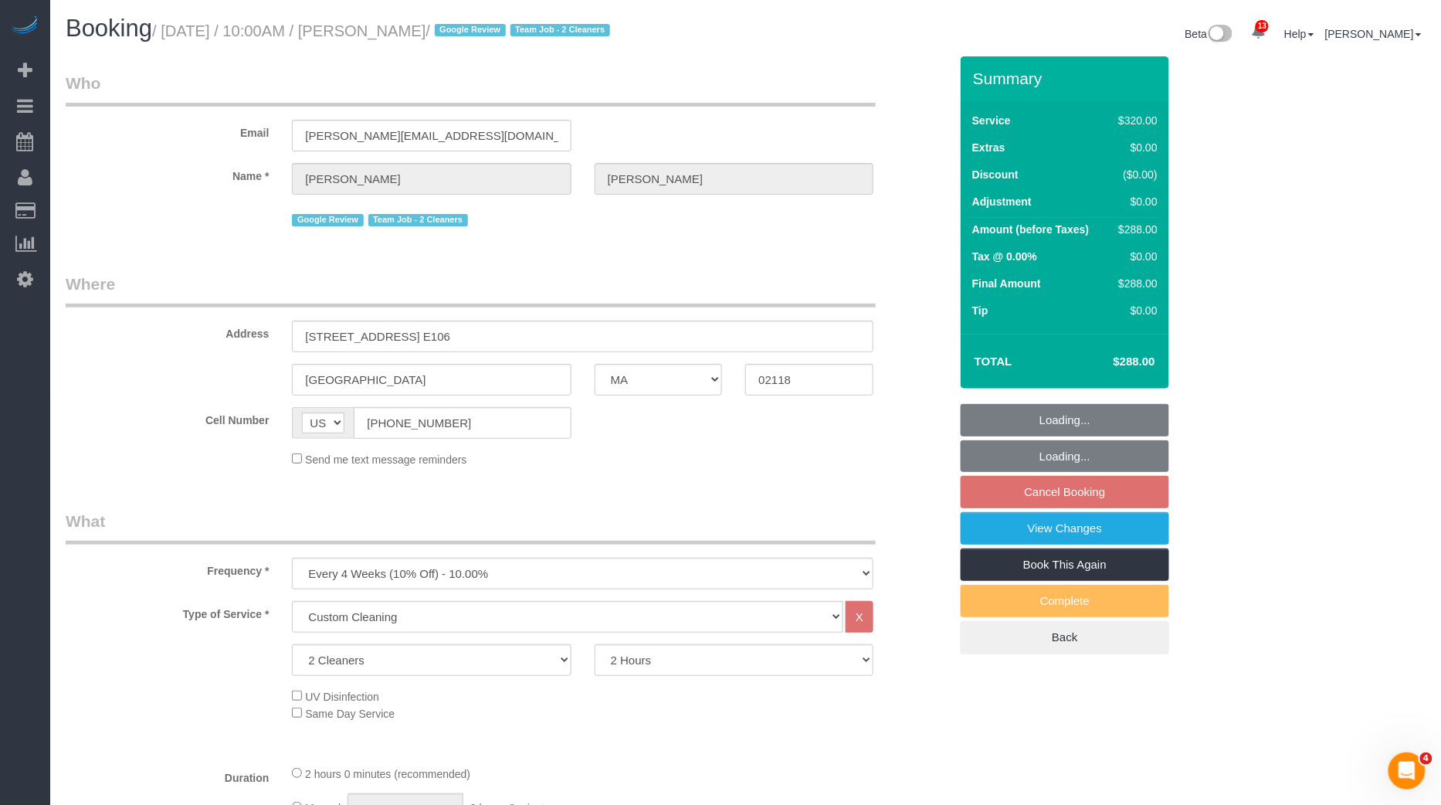
select select "number:58"
select select "number:74"
select select "number:15"
select select "number:6"
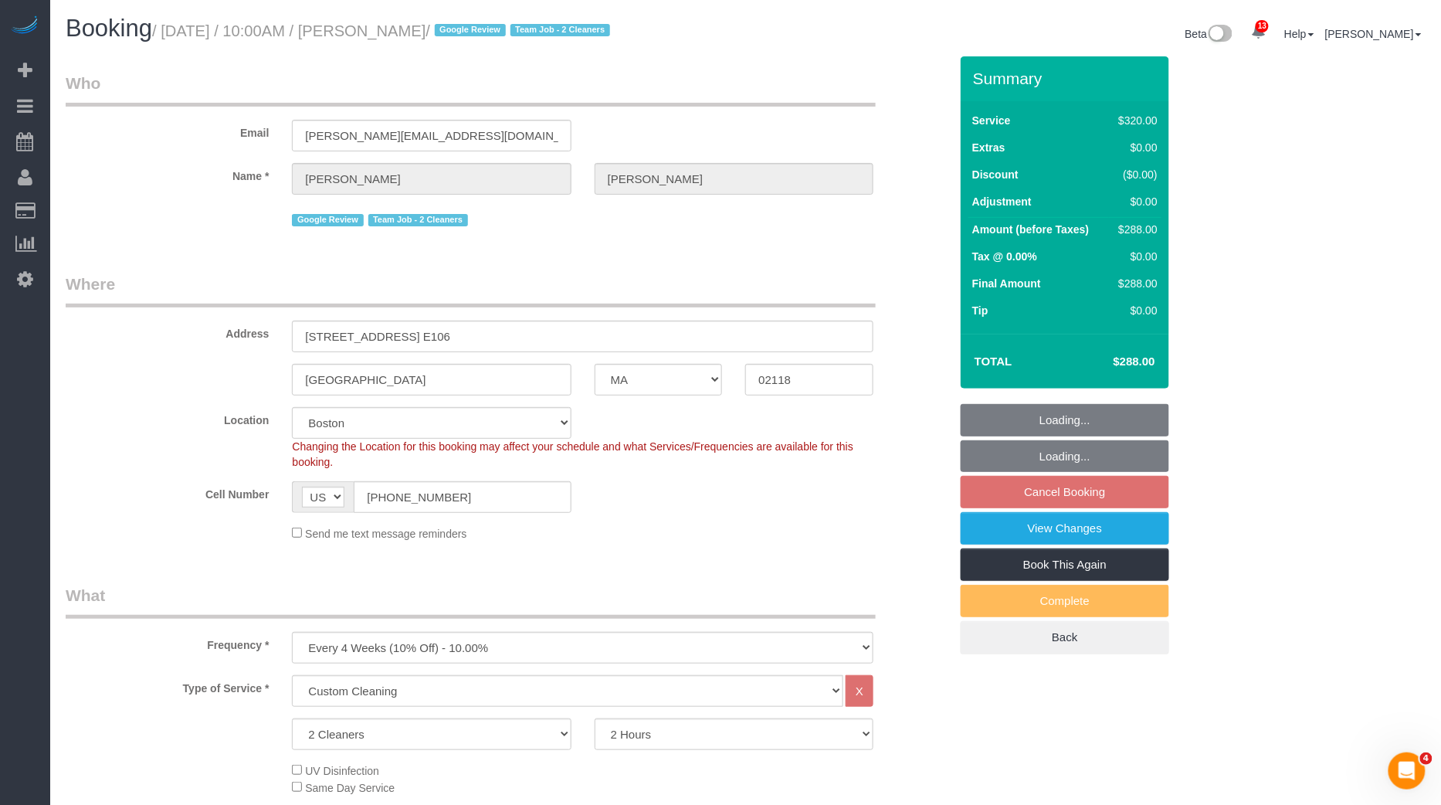
select select "string:stripe-pm_1RQq0X4VGloSiKo7b6FrkEVB"
select select "spot531"
select select "object:14934"
select select "spot591"
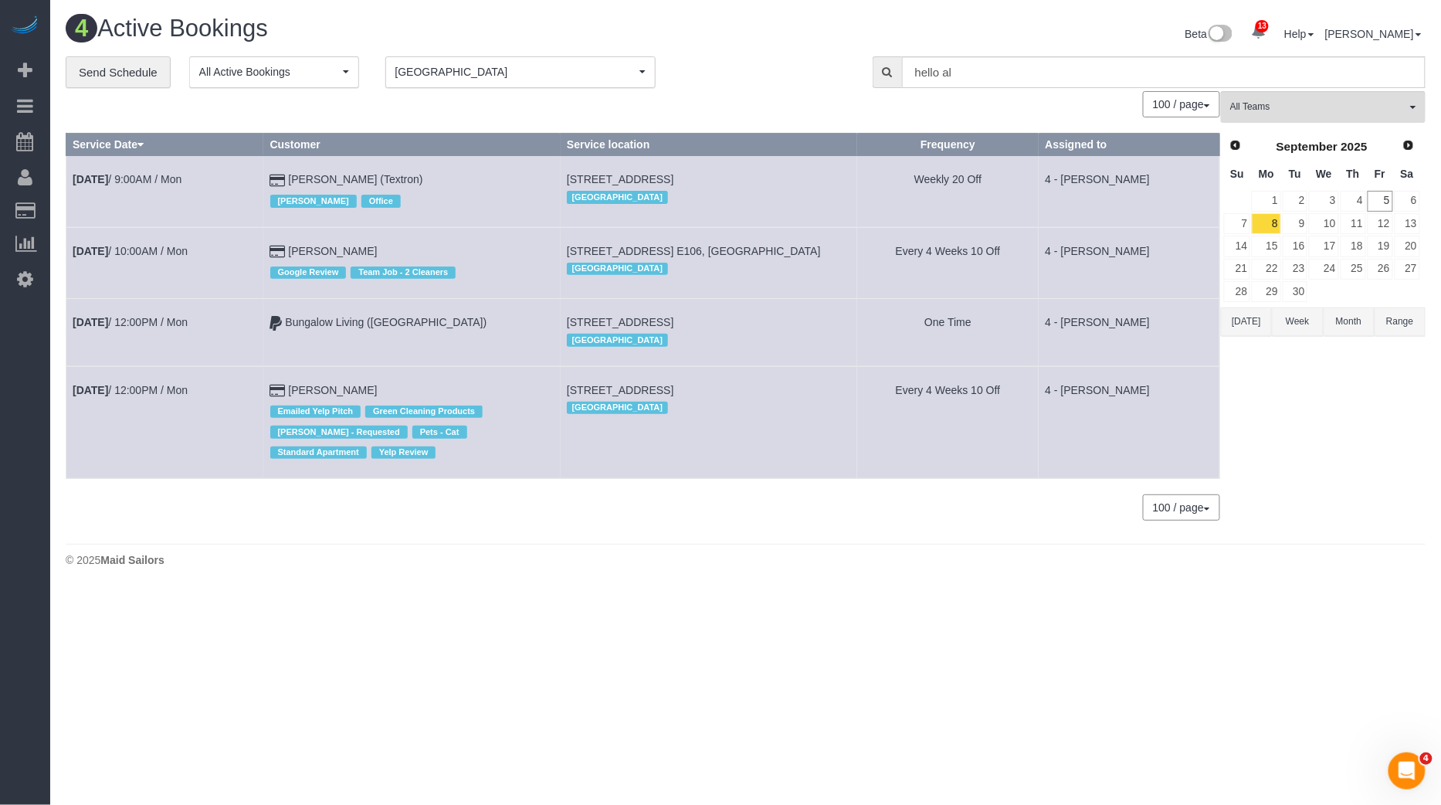
click at [624, 251] on span "[STREET_ADDRESS] E106, [GEOGRAPHIC_DATA]" at bounding box center [694, 251] width 254 height 12
copy td "[STREET_ADDRESS] E106, [GEOGRAPHIC_DATA]"
click at [324, 379] on td "[PERSON_NAME] Emailed Yelp Pitch Green Cleaning Products [PERSON_NAME] - Reques…" at bounding box center [411, 422] width 297 height 112
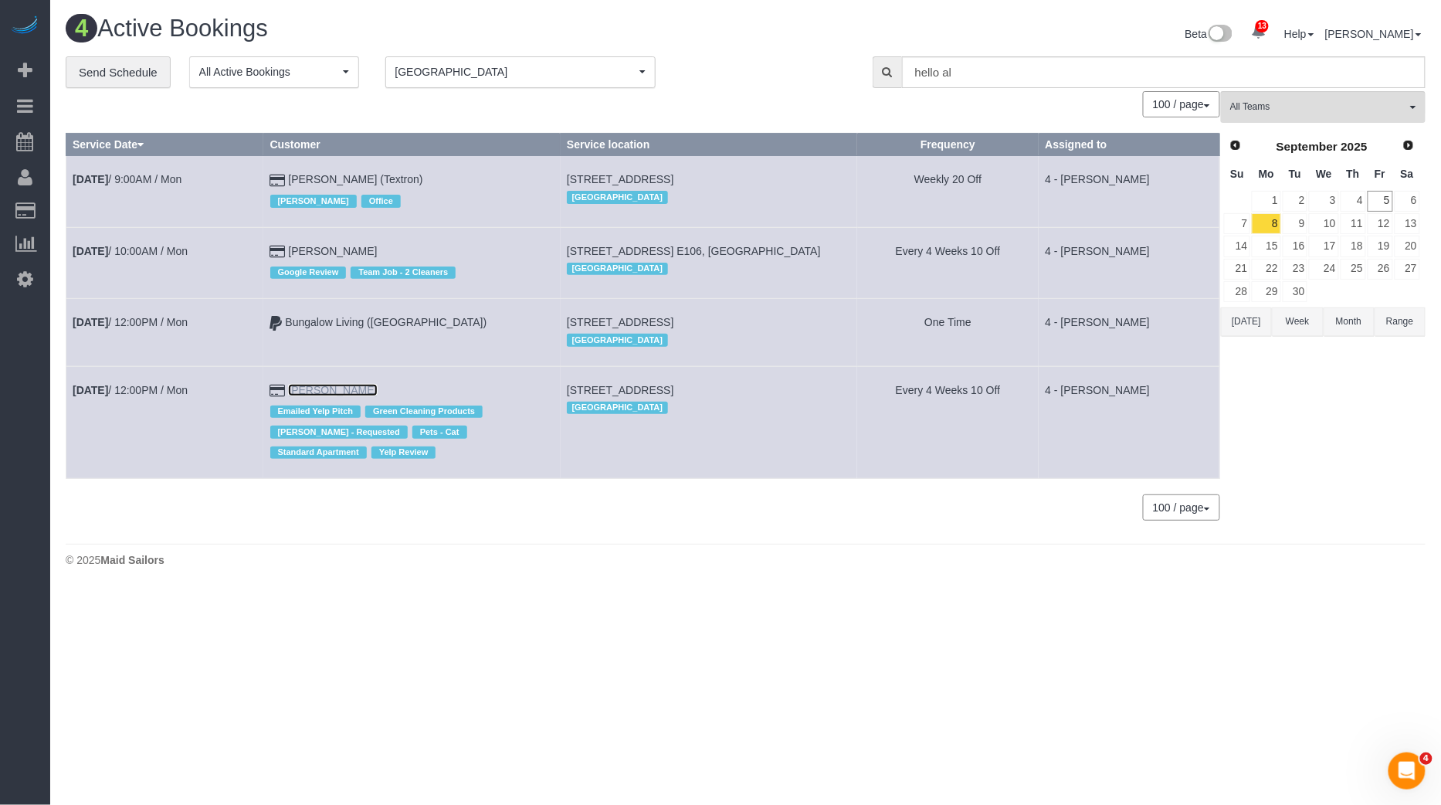
click at [339, 385] on link "[PERSON_NAME]" at bounding box center [332, 390] width 89 height 12
click at [160, 256] on td "[DATE] 10:00AM / Mon" at bounding box center [165, 262] width 198 height 71
click at [168, 247] on link "[DATE] 10:00AM / Mon" at bounding box center [130, 251] width 115 height 12
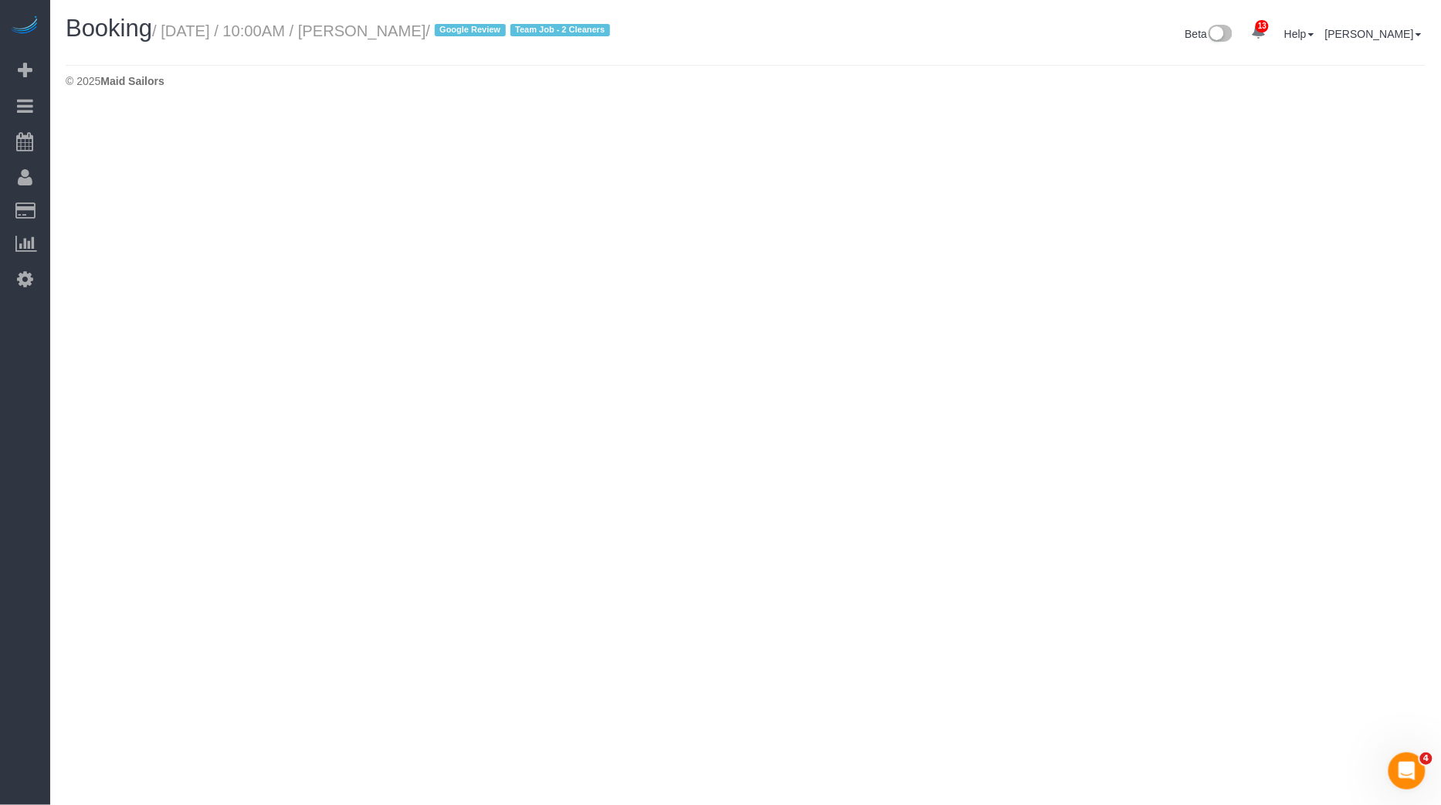
select select "MA"
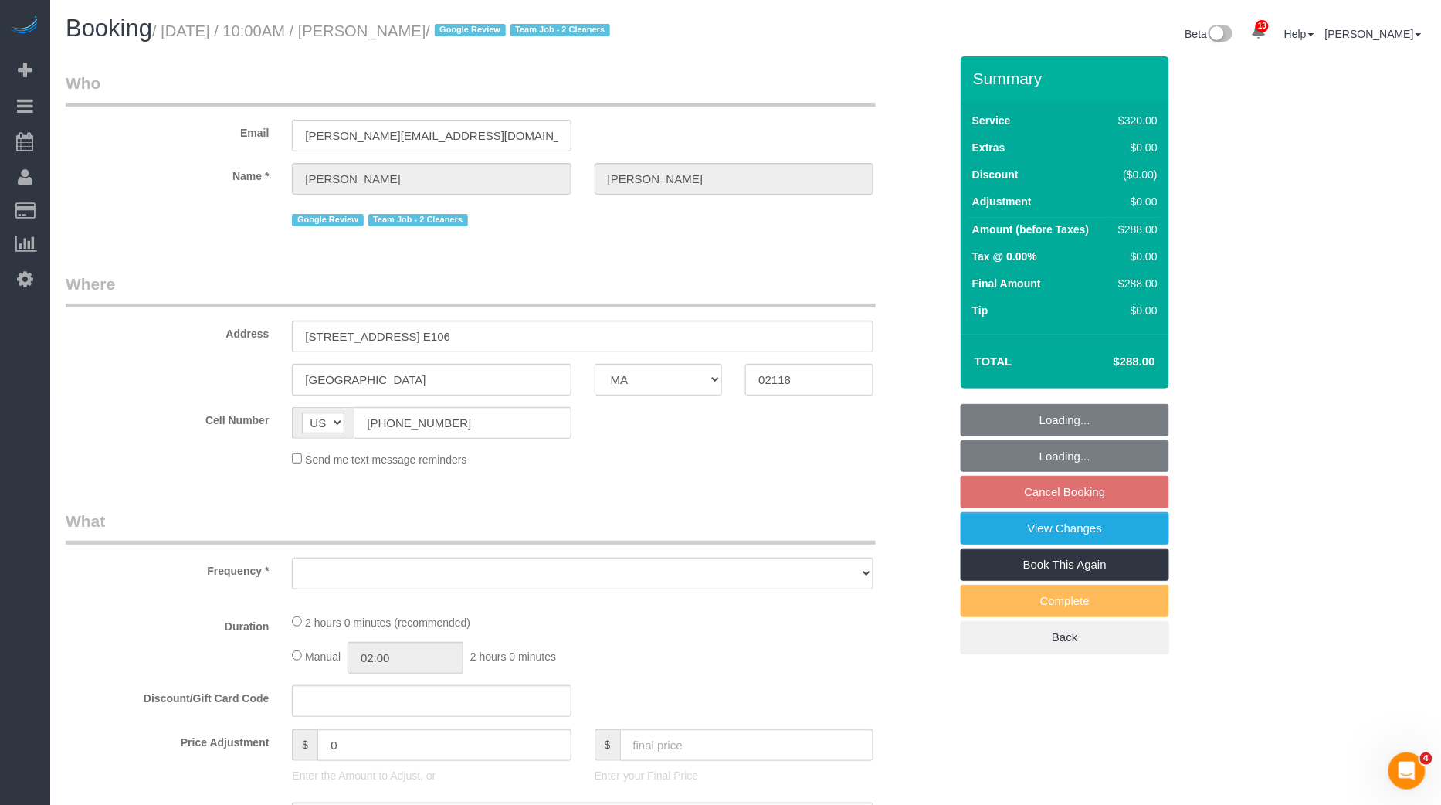
select select "object:16800"
select select "string:stripe-pm_1RQq0X4VGloSiKo7b6FrkEVB"
select select "2"
select select "spot651"
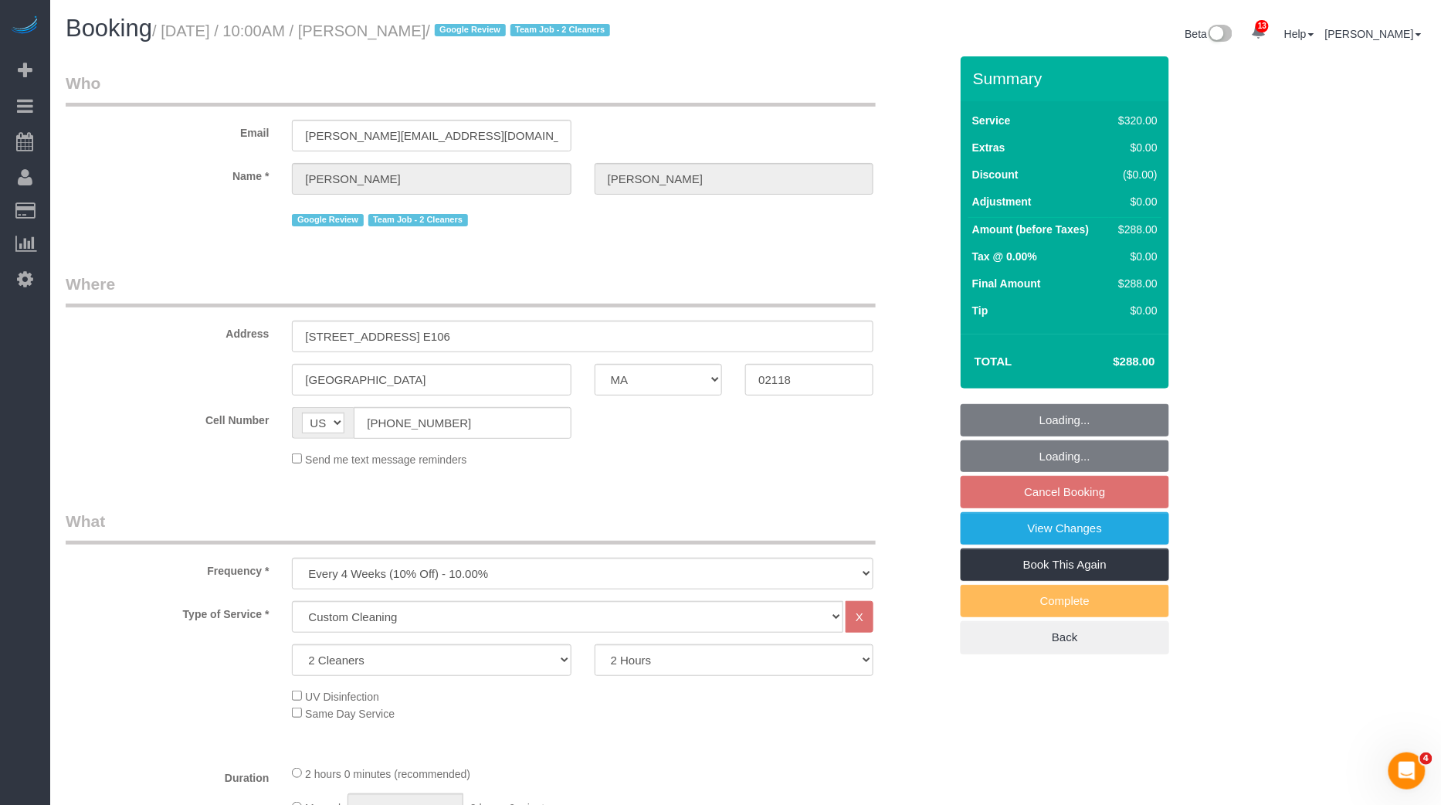
select select
select select "number:58"
select select "number:74"
select select "number:15"
select select "number:6"
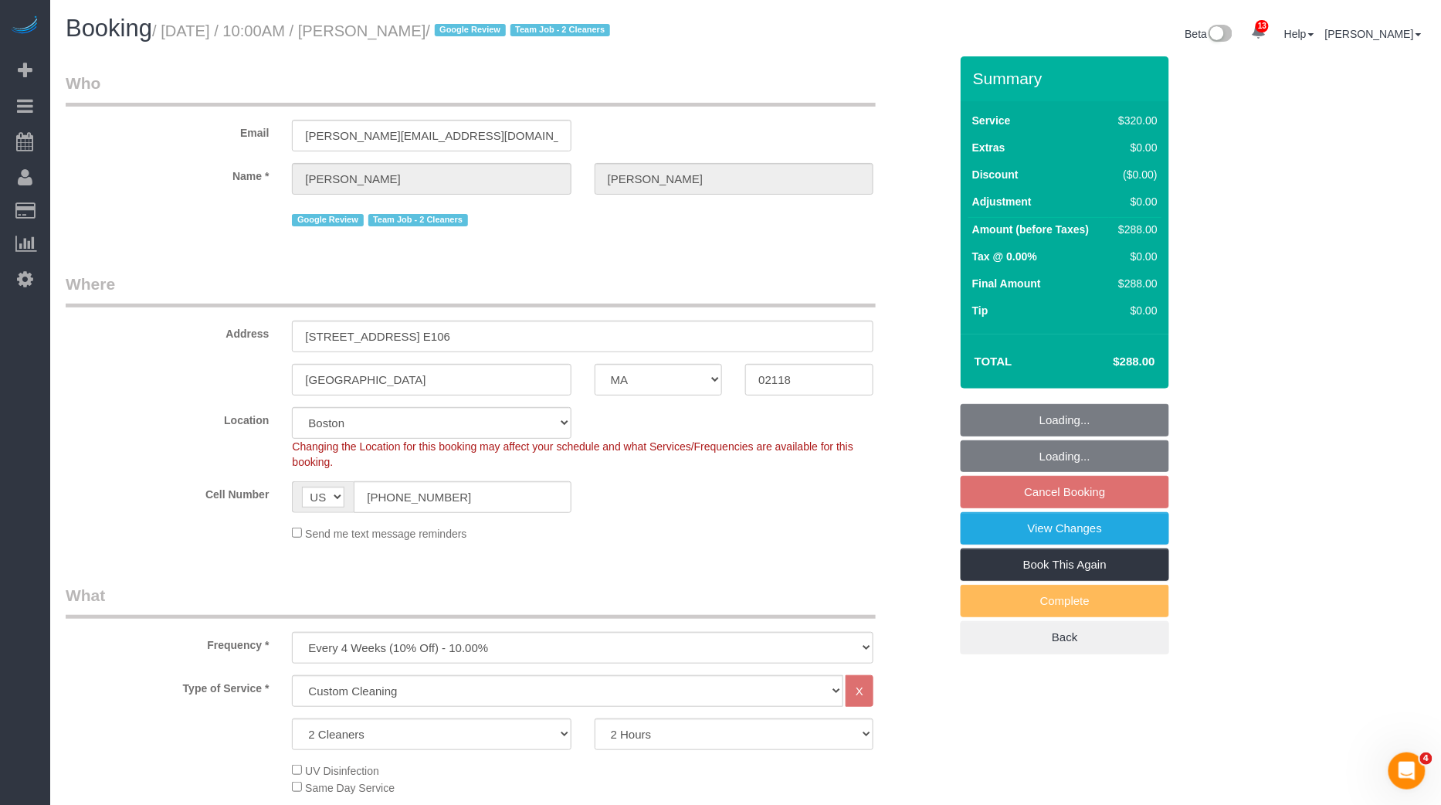
select select "spot711"
select select "object:17138"
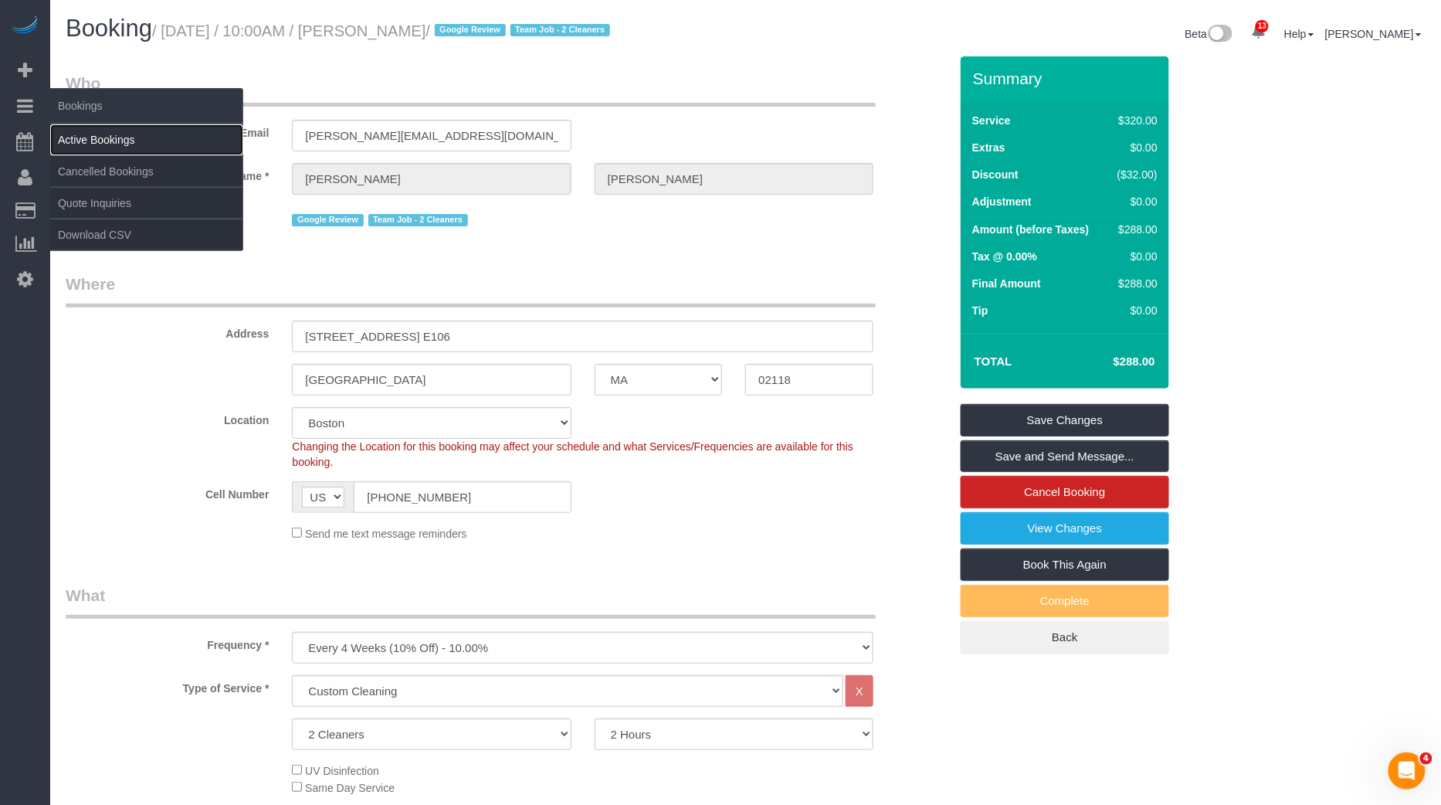
click at [125, 134] on link "Active Bookings" at bounding box center [146, 139] width 193 height 31
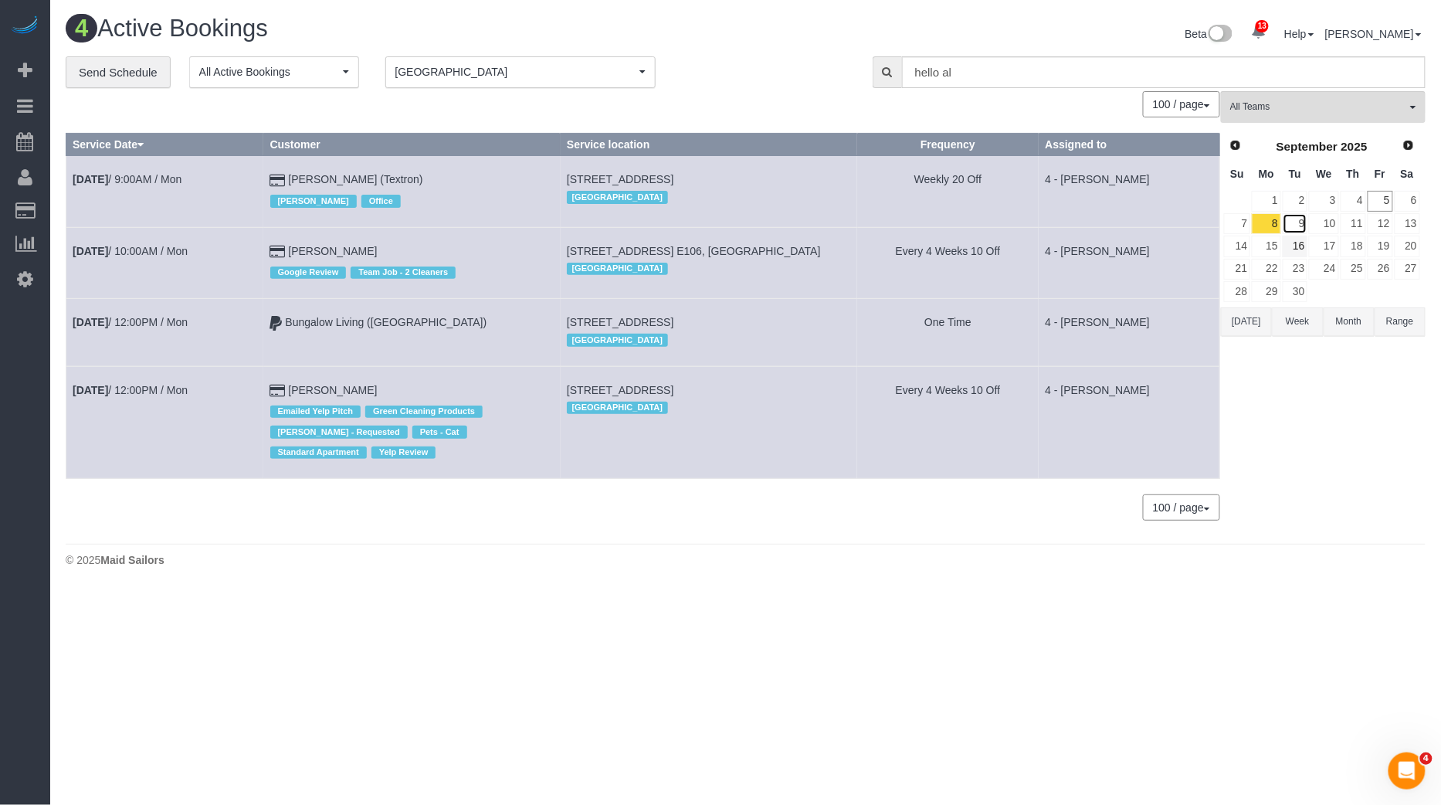
click at [1302, 229] on link "9" at bounding box center [1295, 223] width 25 height 21
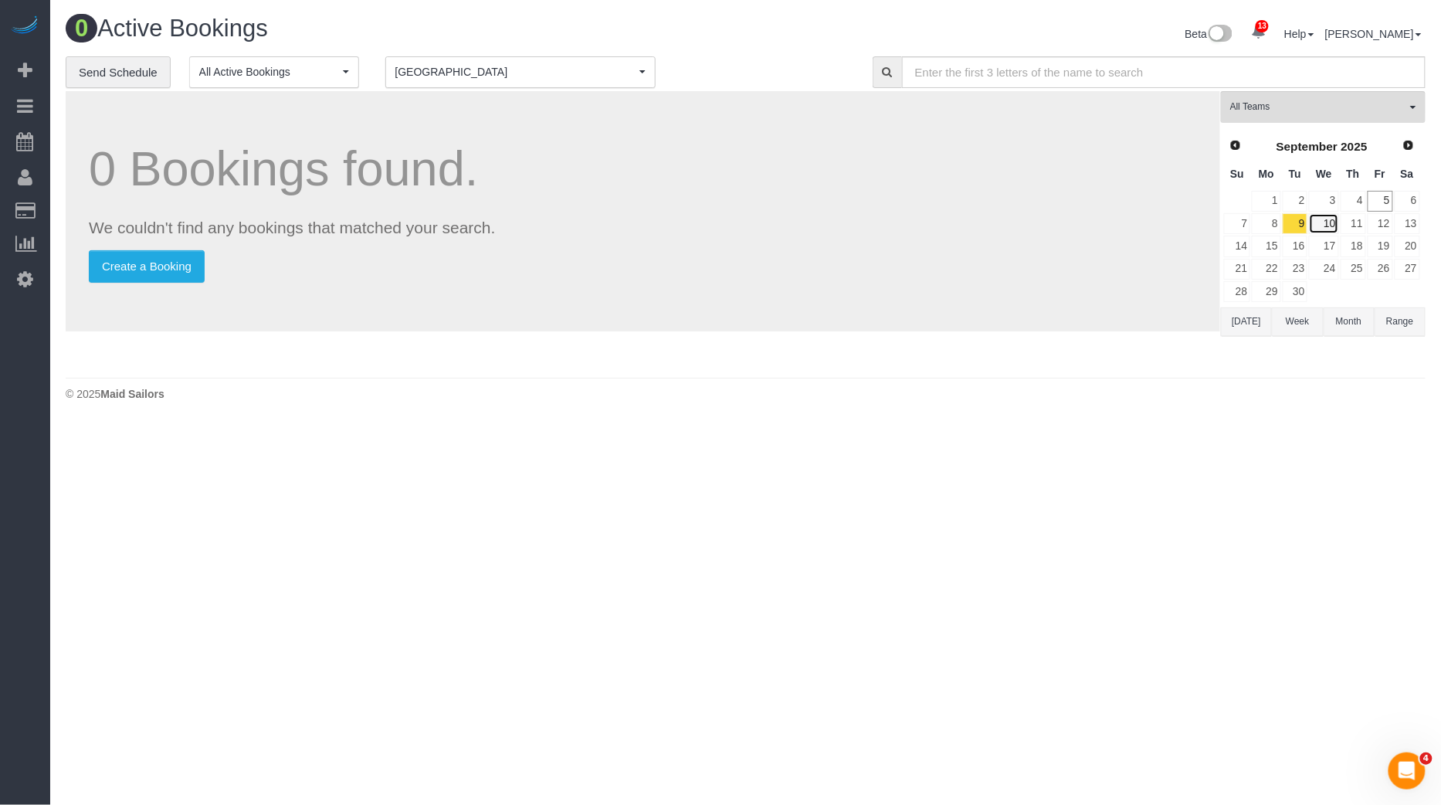
click at [1331, 225] on link "10" at bounding box center [1323, 223] width 29 height 21
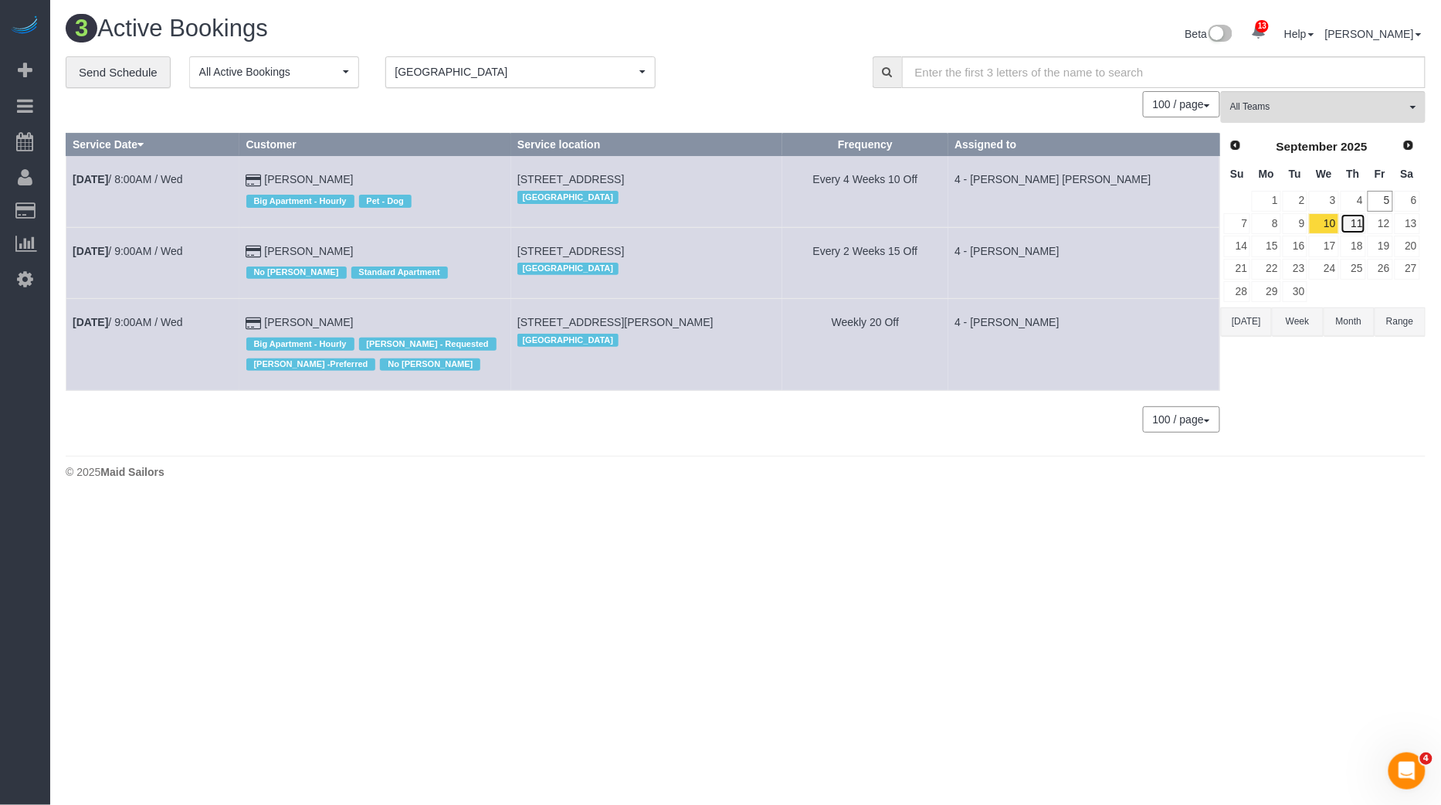
click at [1363, 224] on link "11" at bounding box center [1353, 223] width 25 height 21
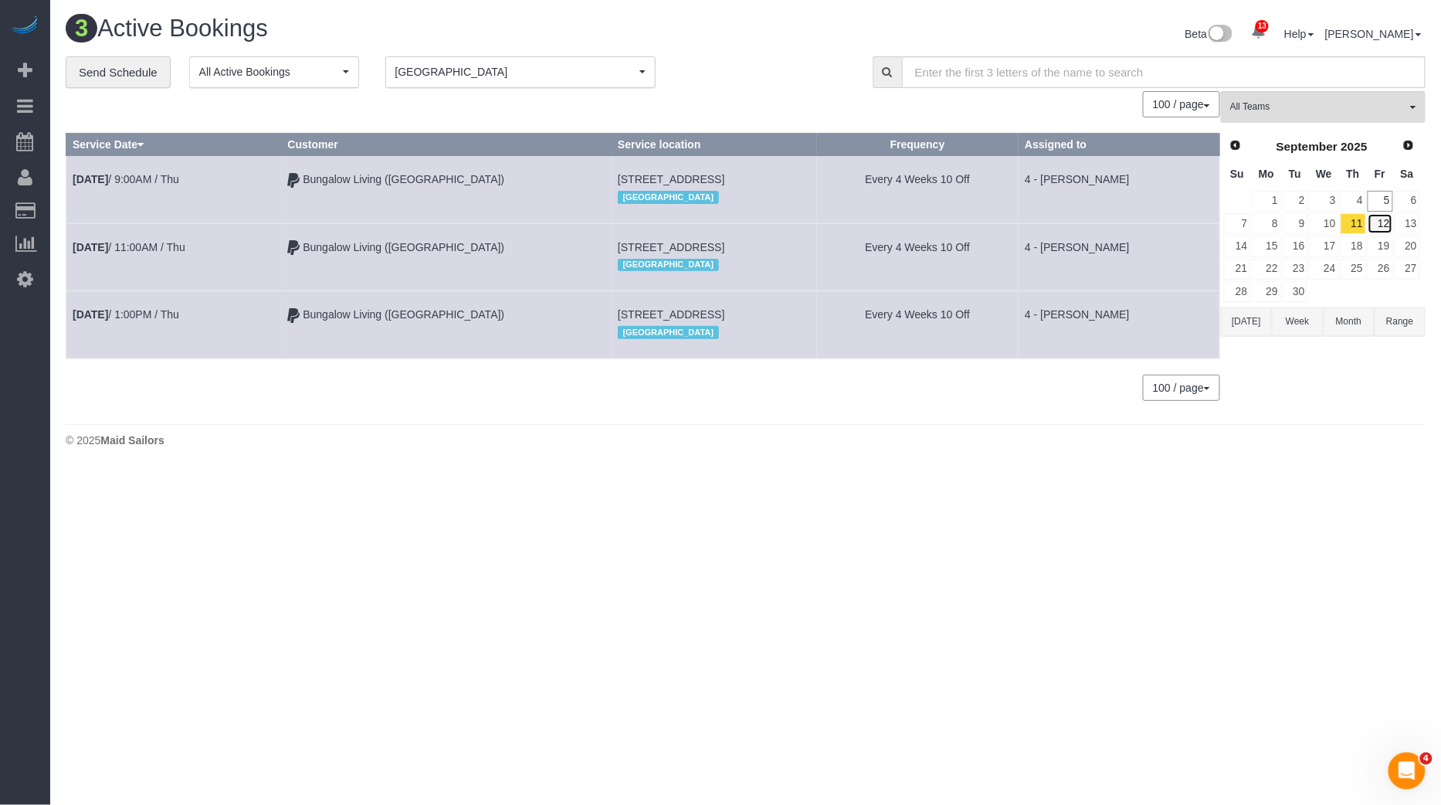
click at [1381, 221] on link "12" at bounding box center [1380, 223] width 25 height 21
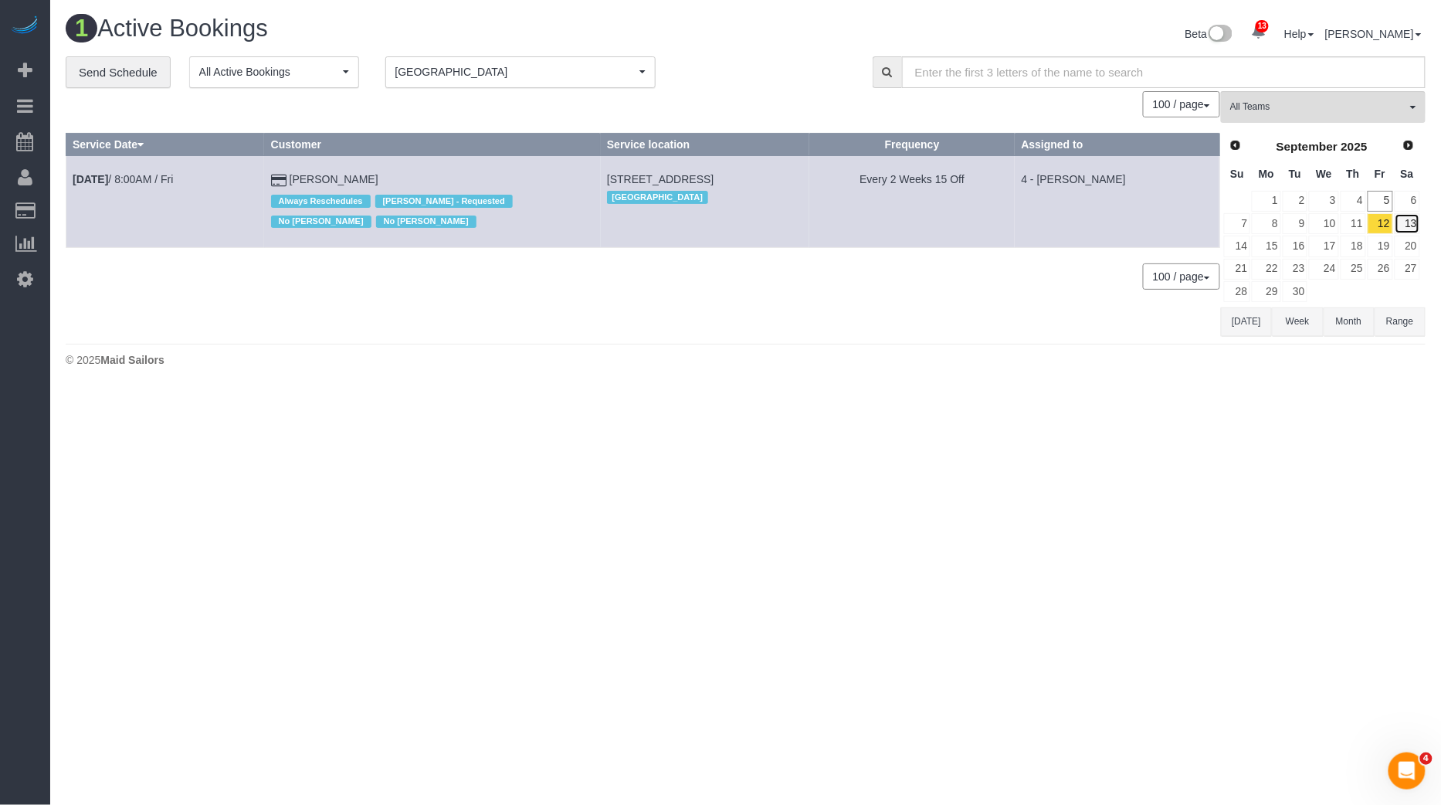
click at [1403, 222] on link "13" at bounding box center [1407, 223] width 25 height 21
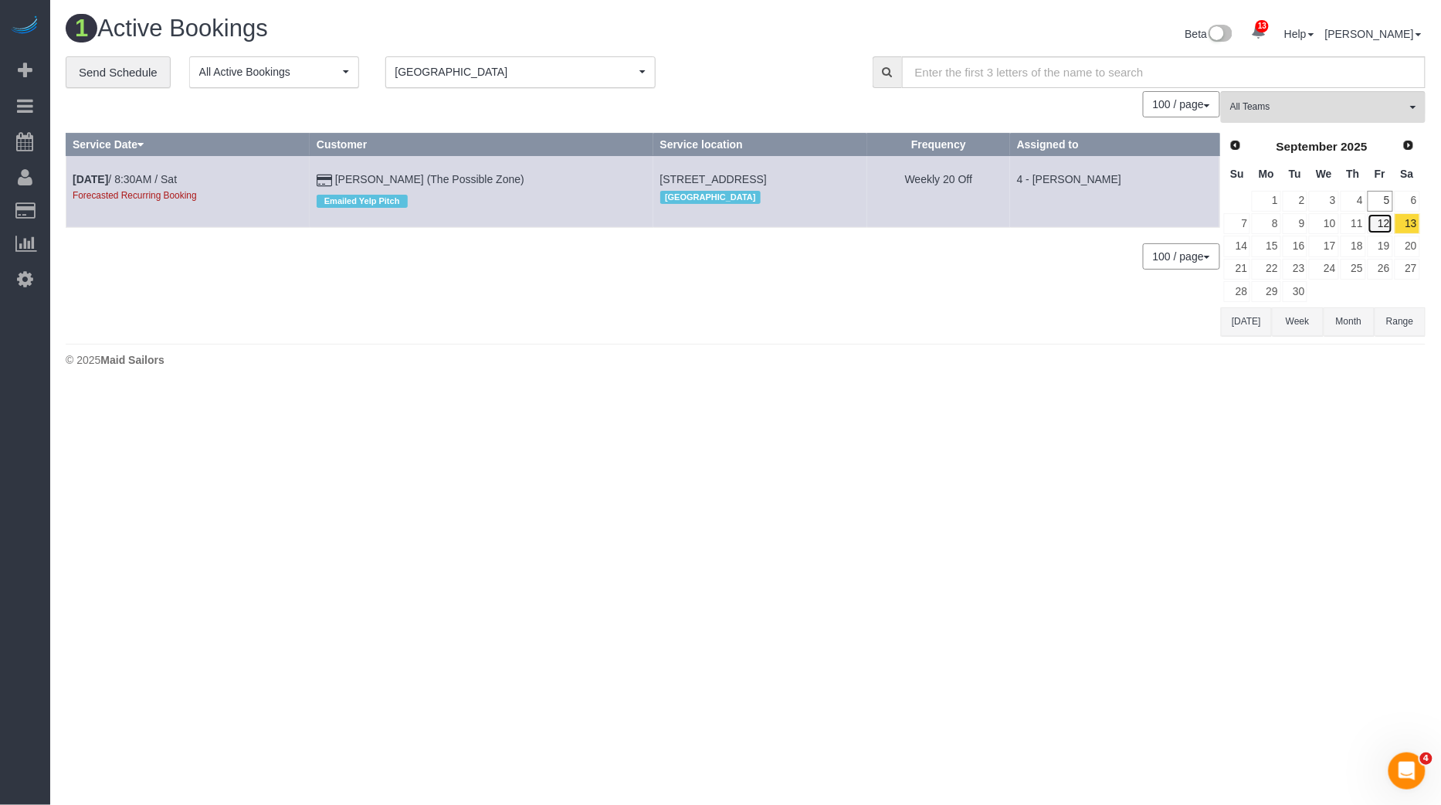
click at [1382, 216] on link "12" at bounding box center [1380, 223] width 25 height 21
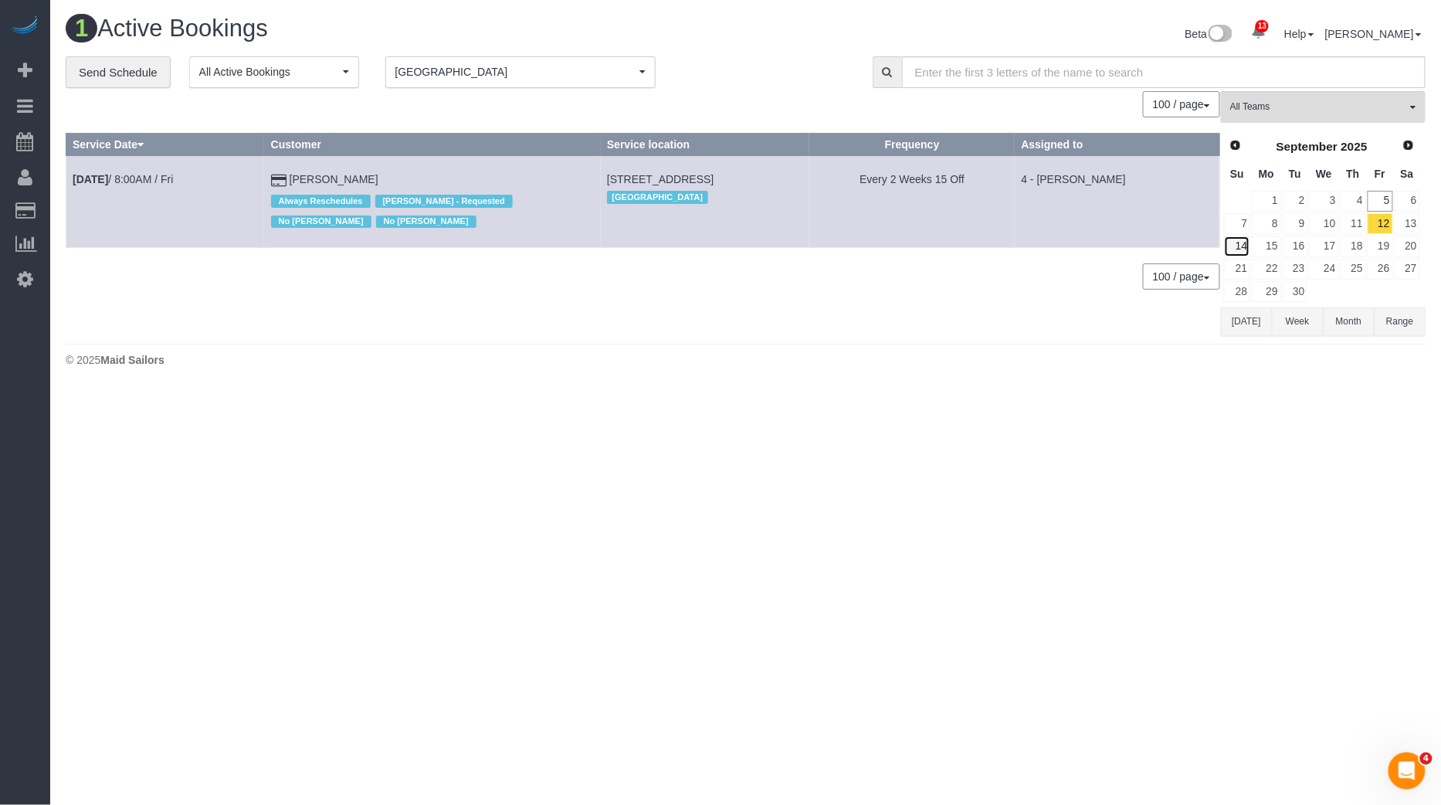
click at [1241, 244] on link "14" at bounding box center [1237, 246] width 26 height 21
